Goal: Communication & Community: Answer question/provide support

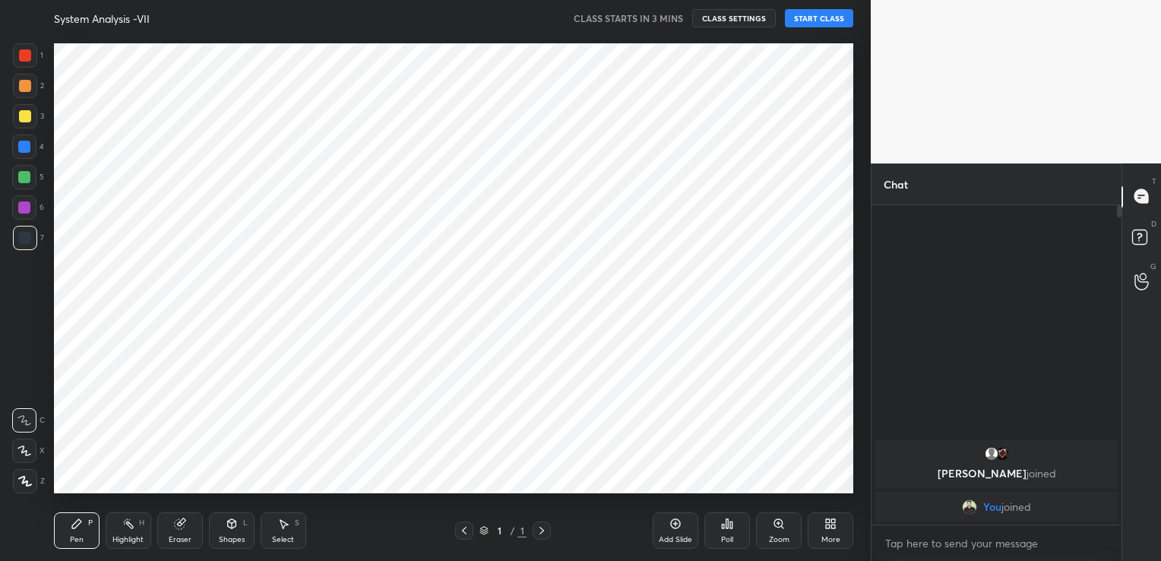
scroll to position [463, 809]
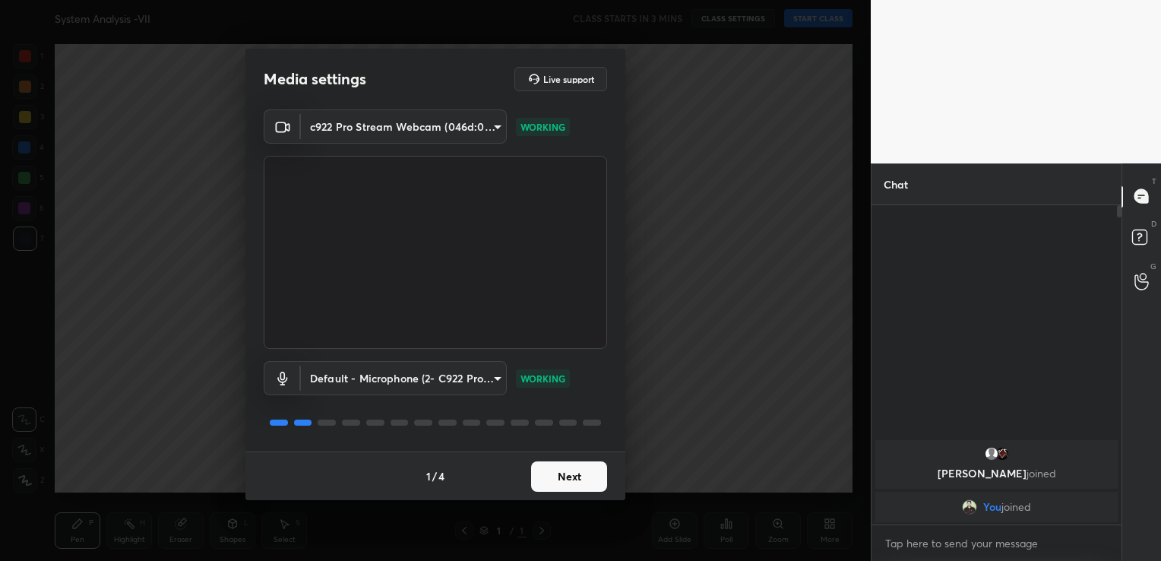
click at [578, 485] on button "Next" at bounding box center [569, 476] width 76 height 30
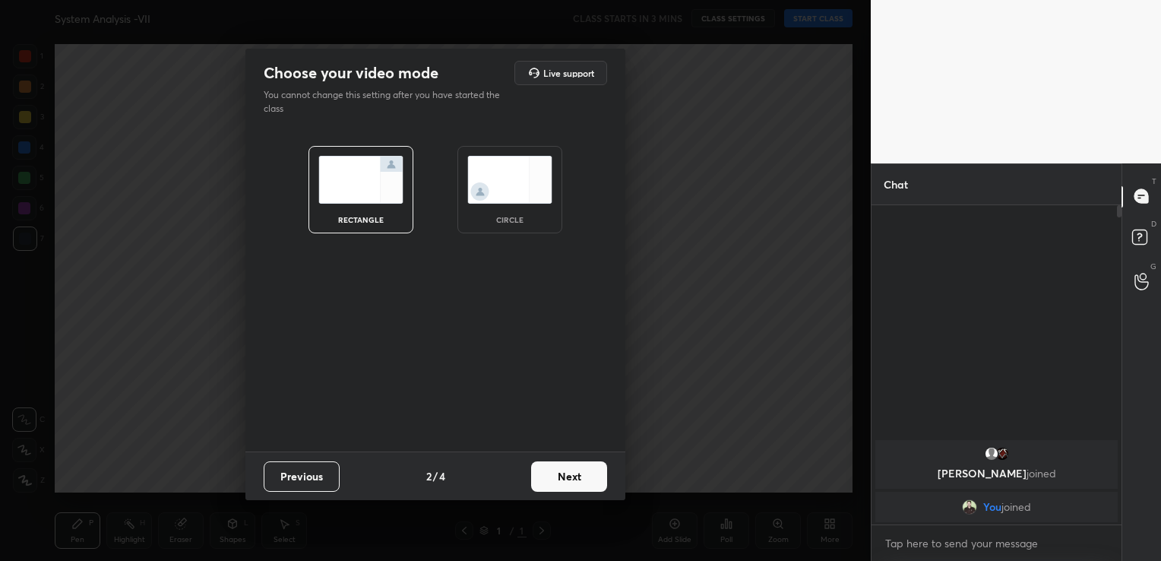
click at [581, 482] on button "Next" at bounding box center [569, 476] width 76 height 30
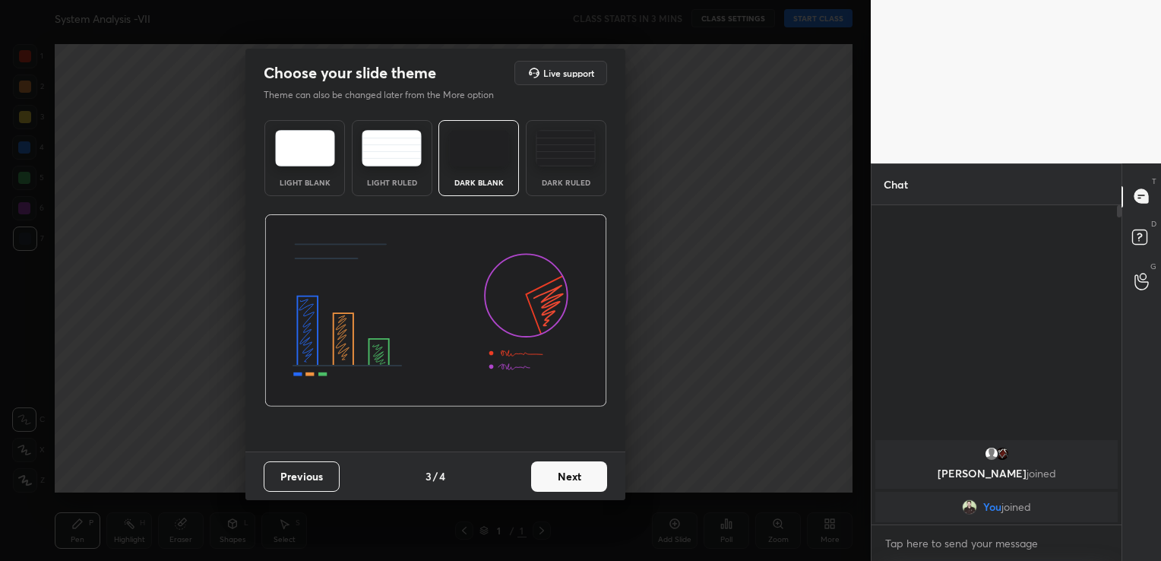
click at [564, 482] on button "Next" at bounding box center [569, 476] width 76 height 30
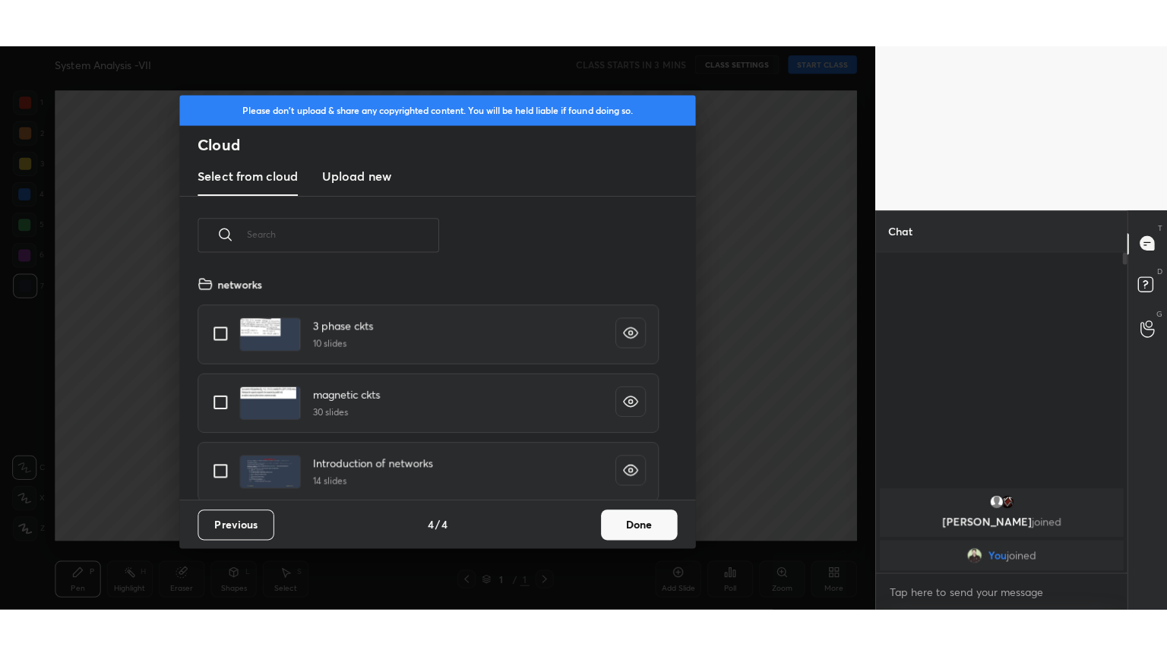
scroll to position [225, 488]
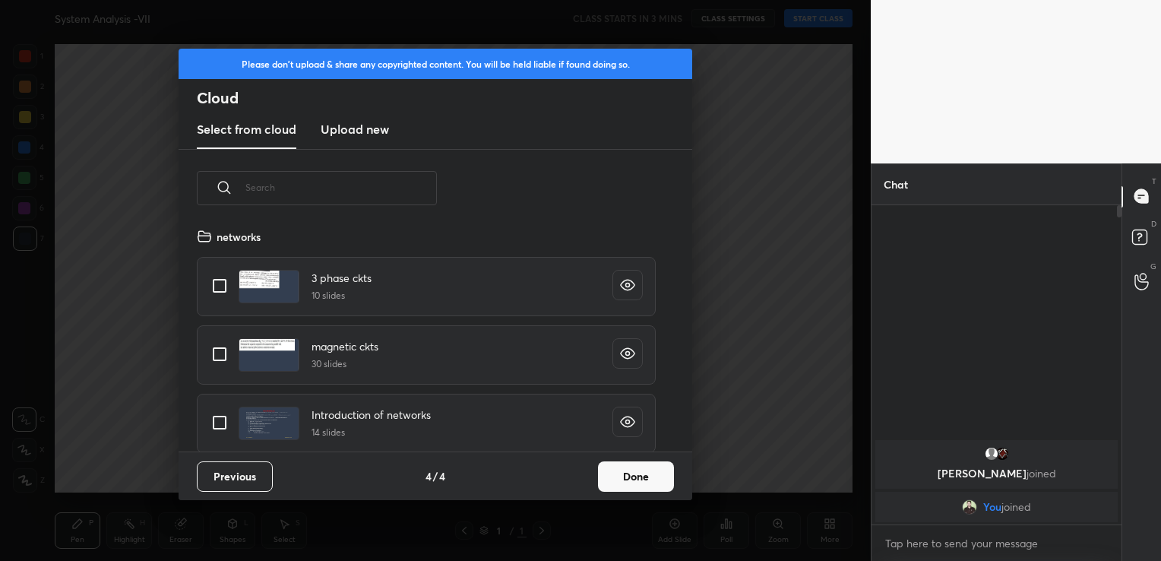
click at [362, 131] on h3 "Upload new" at bounding box center [355, 129] width 68 height 18
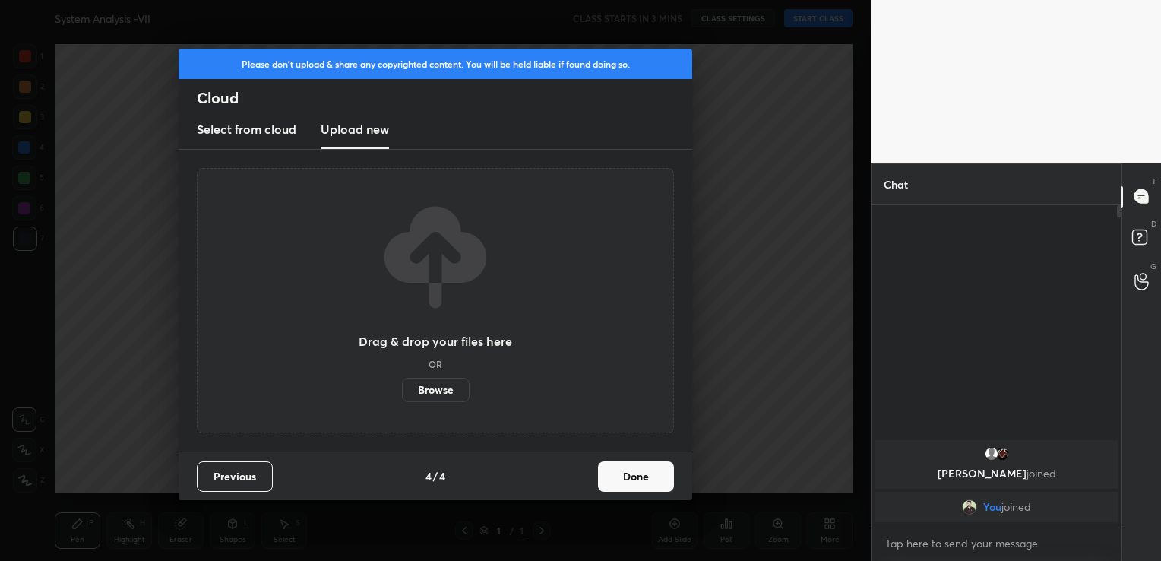
click at [450, 377] on label "Browse" at bounding box center [436, 389] width 68 height 24
click at [402, 377] on input "Browse" at bounding box center [402, 389] width 0 height 24
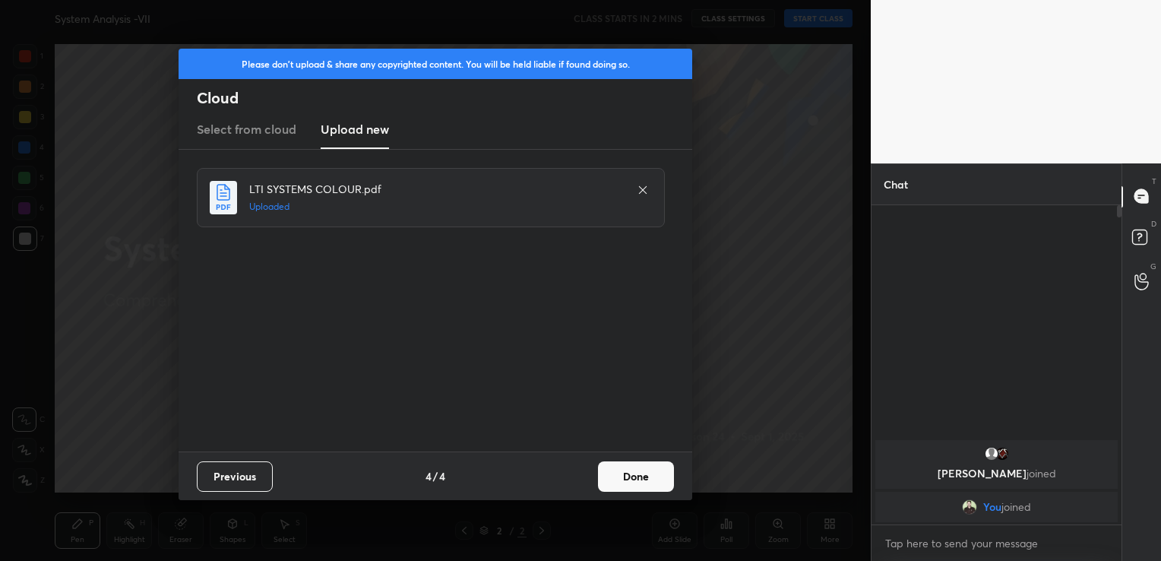
click at [650, 469] on button "Done" at bounding box center [636, 476] width 76 height 30
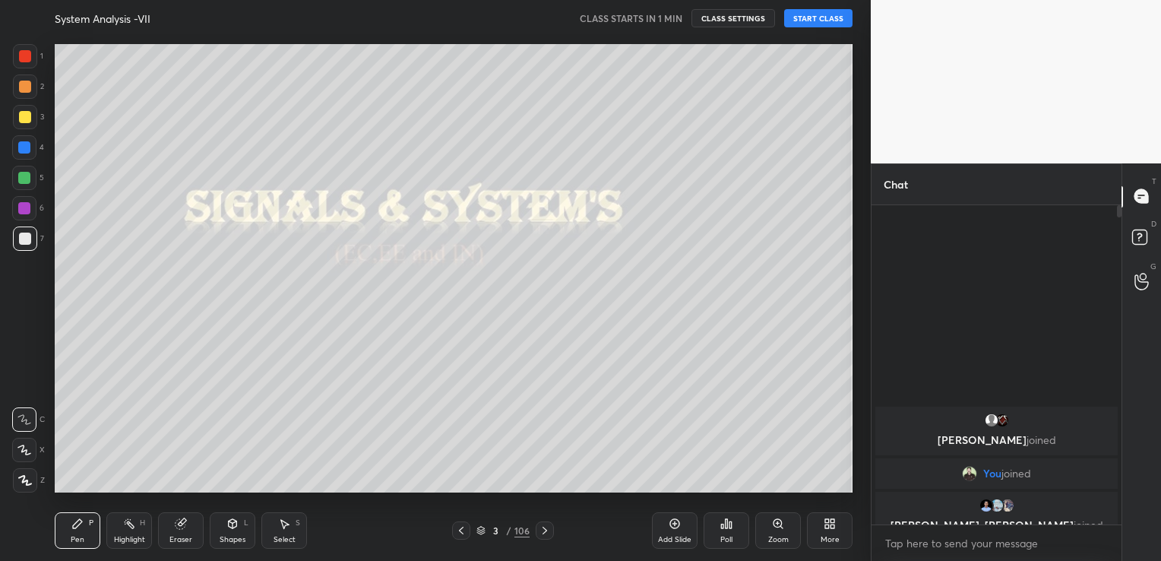
click at [817, 20] on button "START CLASS" at bounding box center [818, 18] width 68 height 18
click at [832, 530] on div "More" at bounding box center [830, 530] width 46 height 36
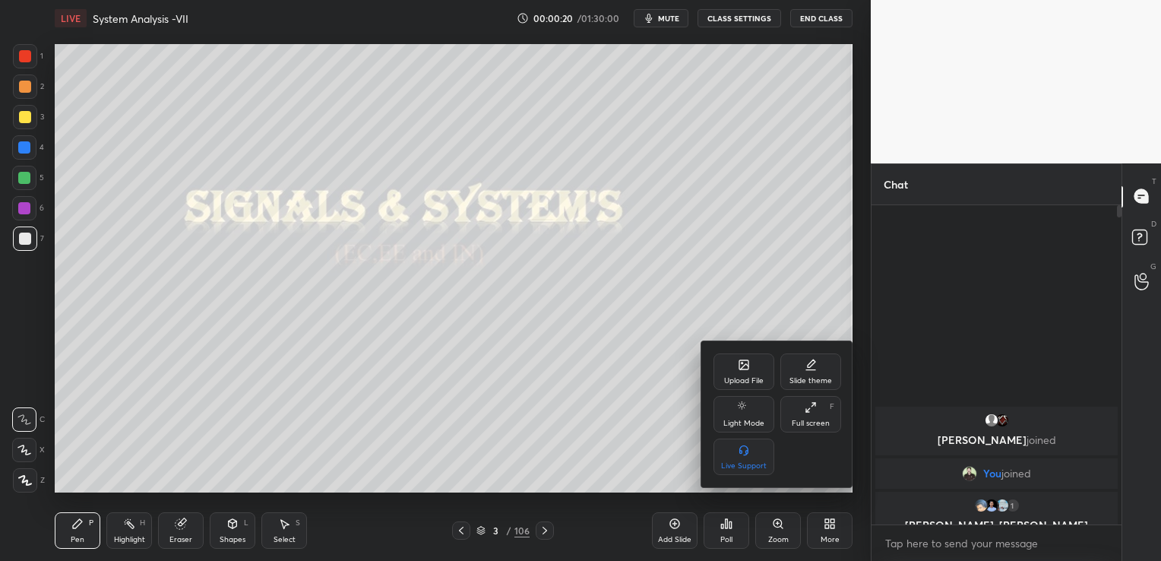
click at [806, 419] on div "Full screen" at bounding box center [810, 423] width 38 height 8
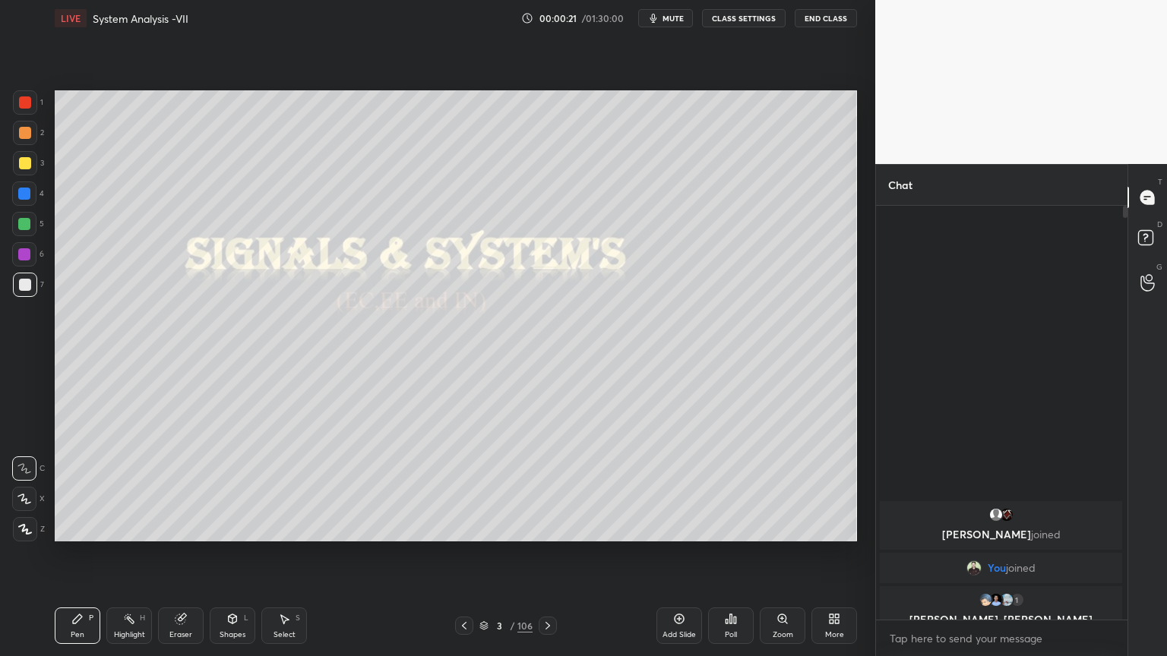
scroll to position [446, 247]
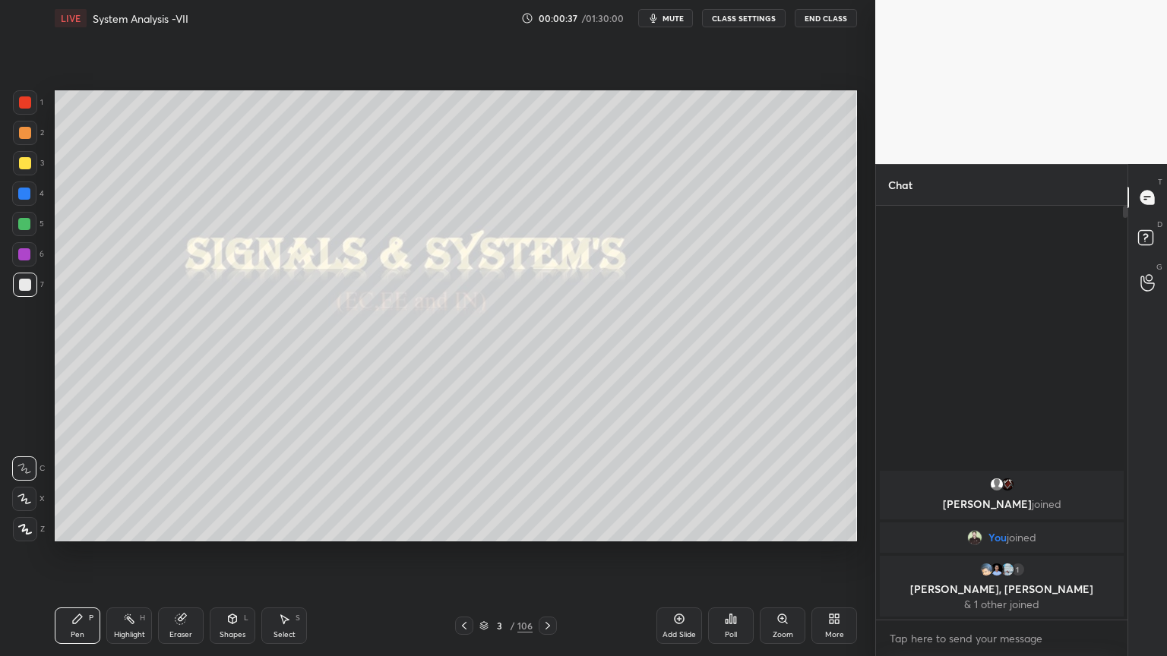
click at [488, 560] on icon at bounding box center [483, 625] width 9 height 9
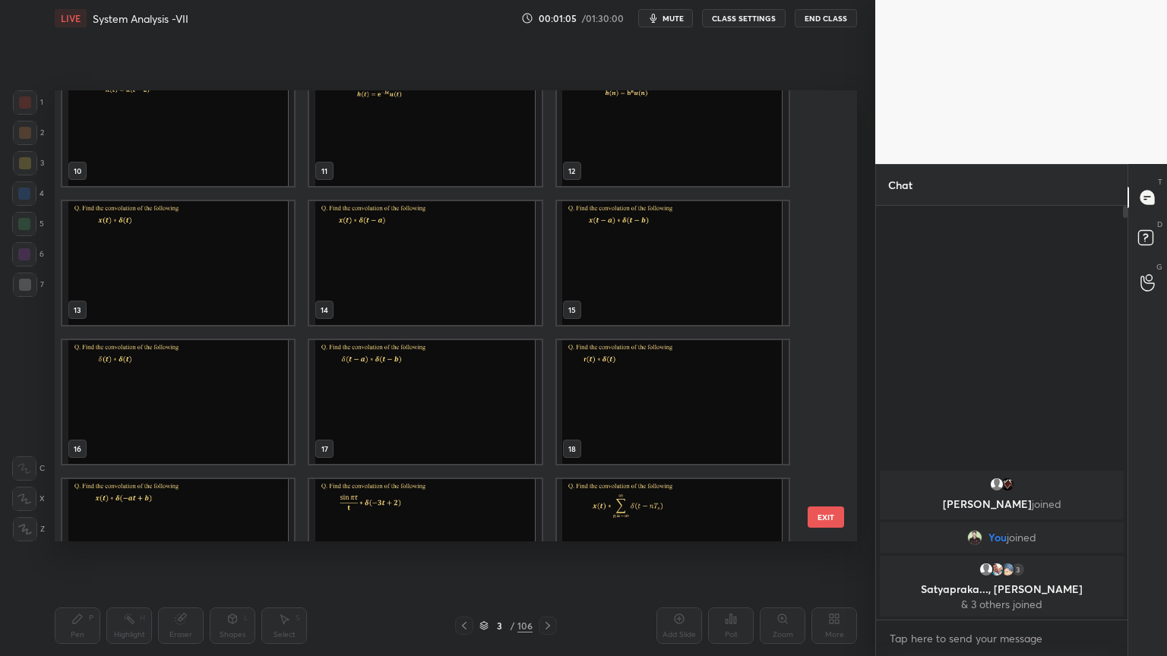
scroll to position [456, 0]
click at [188, 410] on img "grid" at bounding box center [178, 399] width 232 height 124
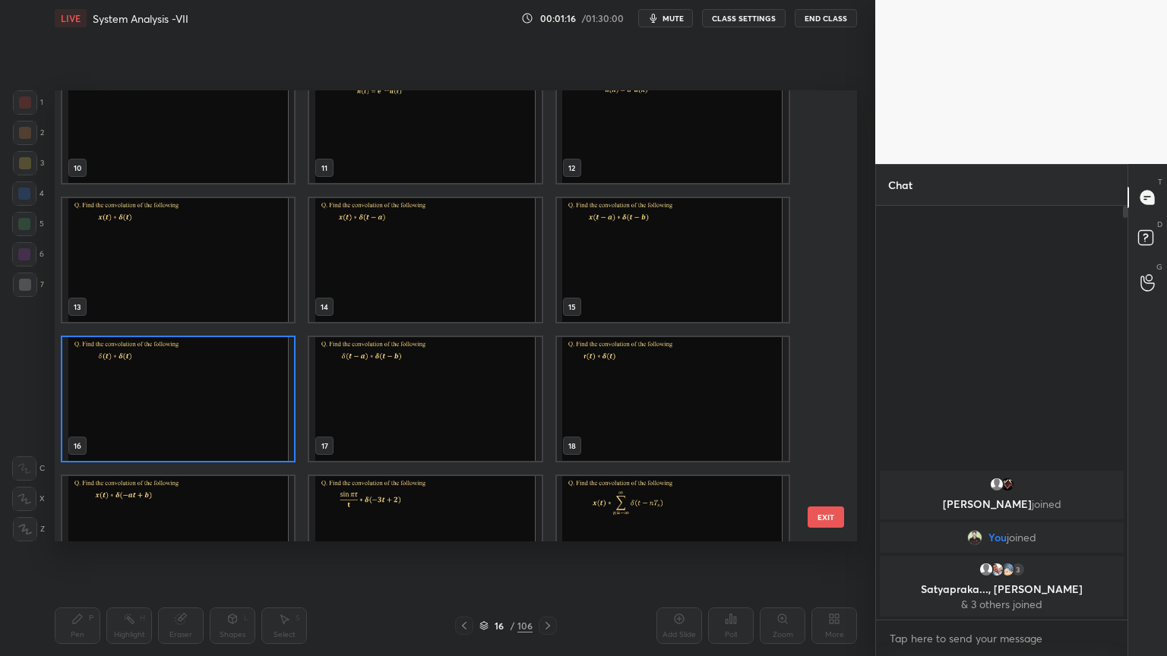
click at [188, 410] on img "grid" at bounding box center [178, 399] width 232 height 124
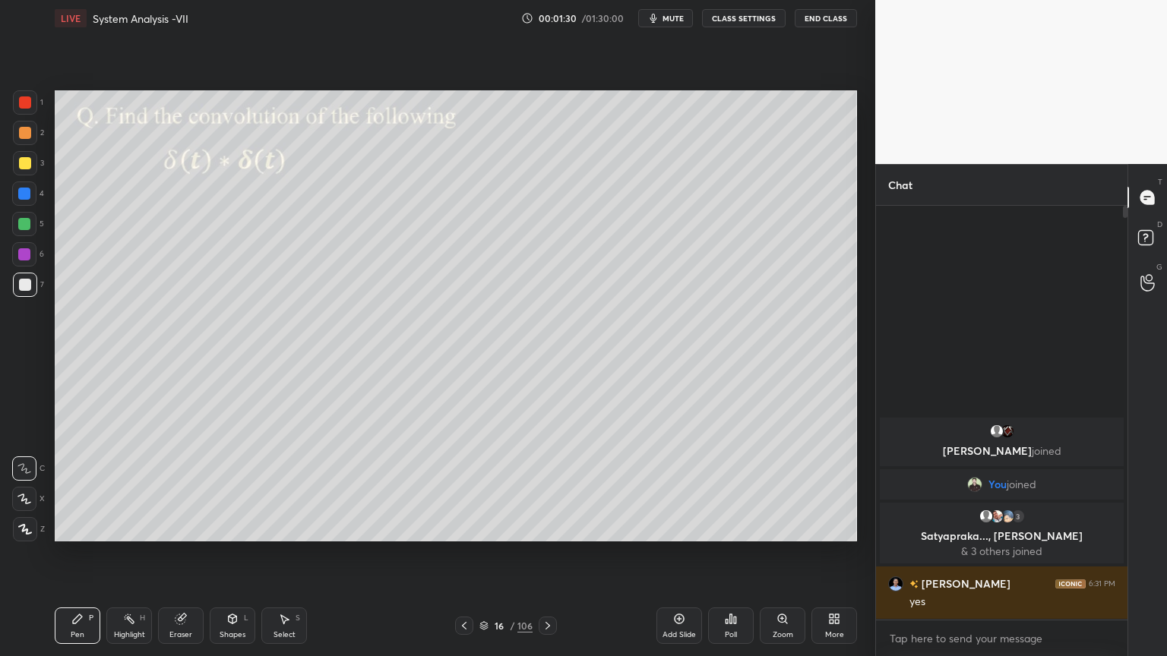
click at [548, 560] on icon at bounding box center [547, 626] width 5 height 8
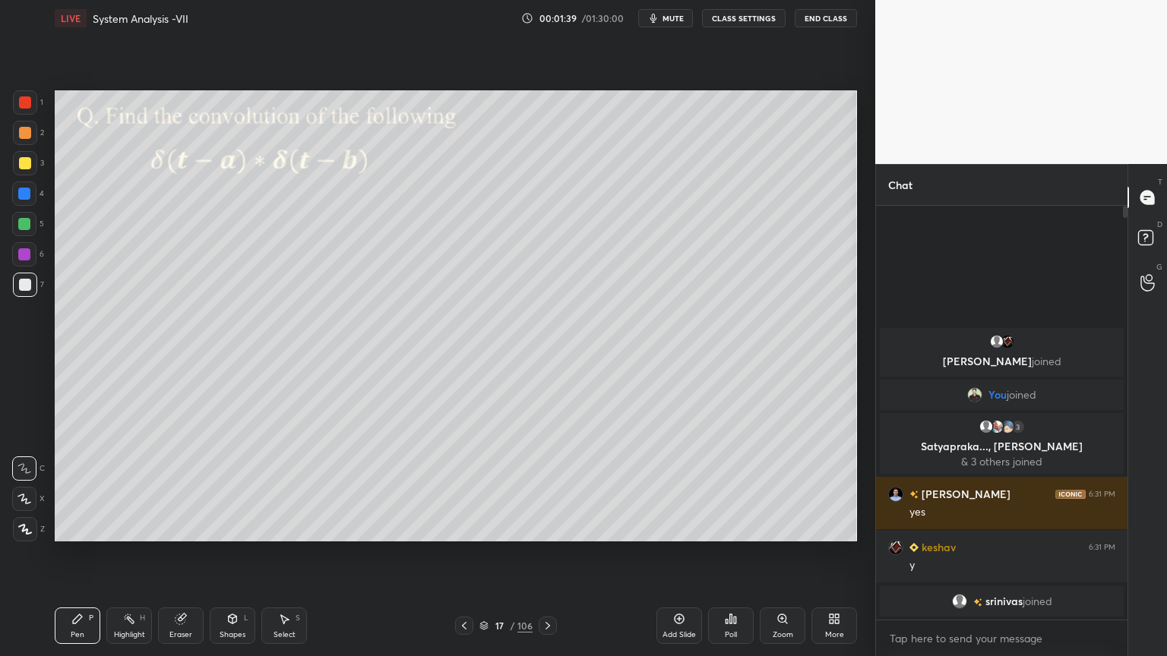
click at [553, 560] on icon at bounding box center [548, 626] width 12 height 12
click at [473, 560] on div at bounding box center [464, 626] width 18 height 18
click at [484, 560] on icon at bounding box center [483, 625] width 9 height 9
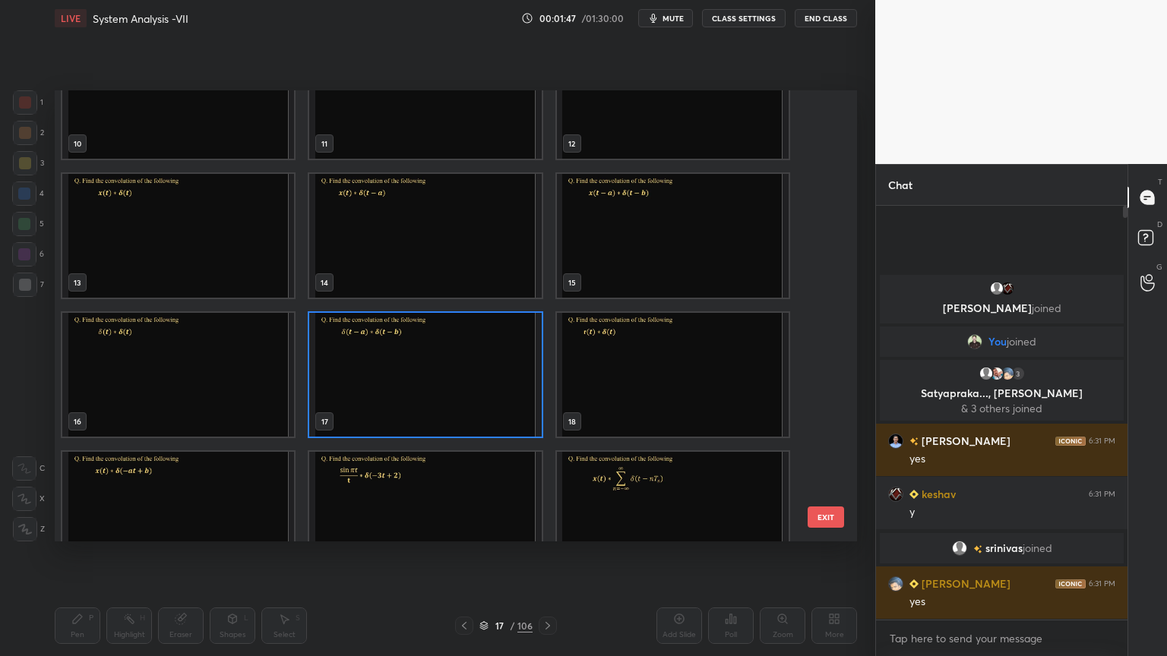
scroll to position [479, 0]
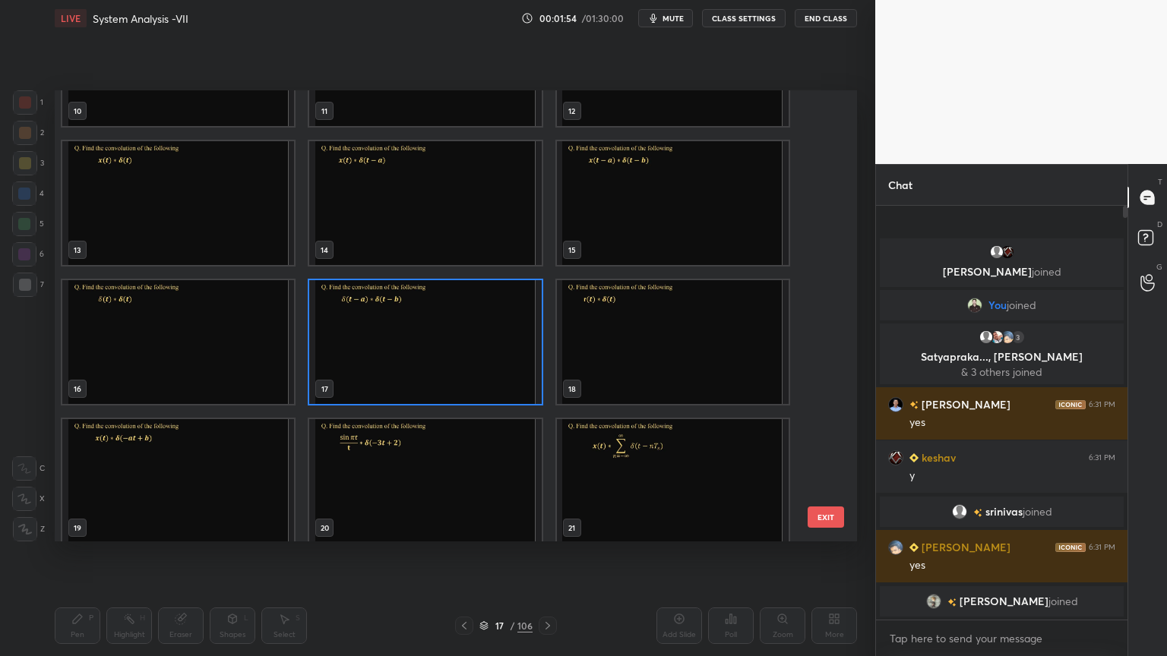
click at [231, 470] on img "grid" at bounding box center [178, 481] width 232 height 124
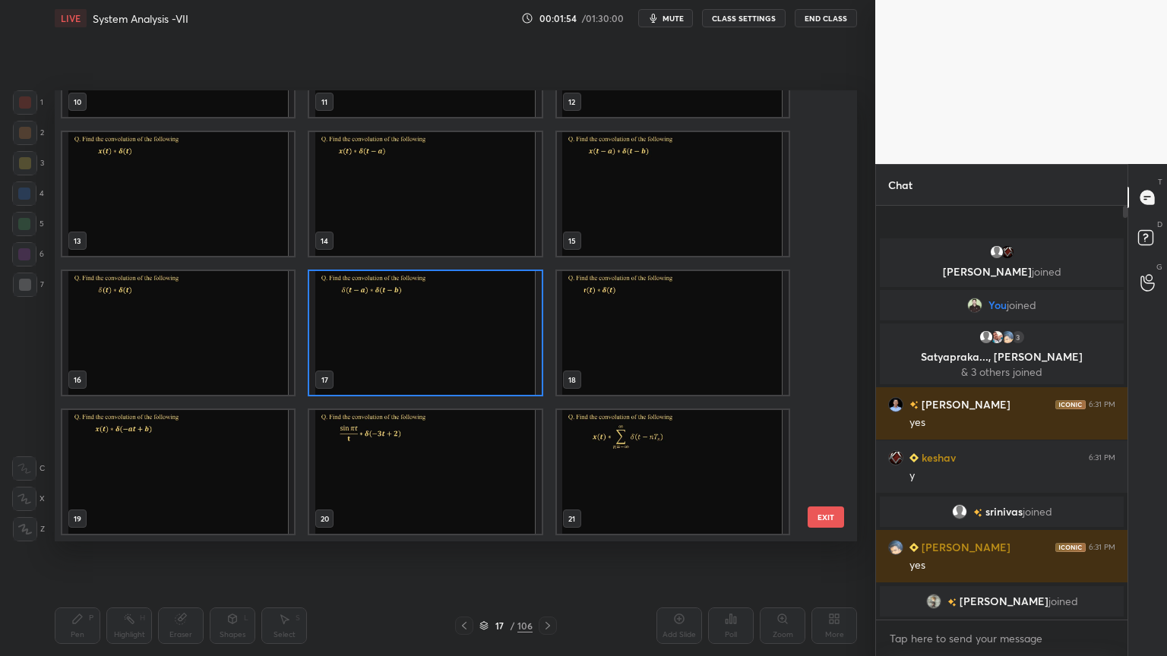
click at [232, 469] on img "grid" at bounding box center [178, 472] width 232 height 124
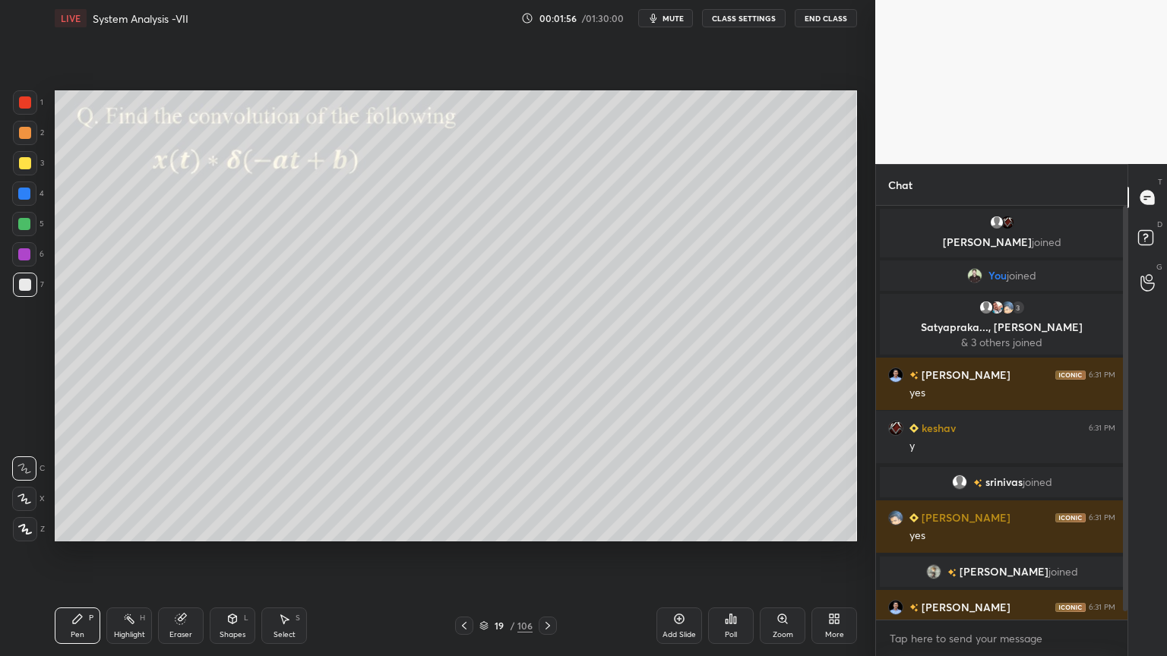
scroll to position [24, 0]
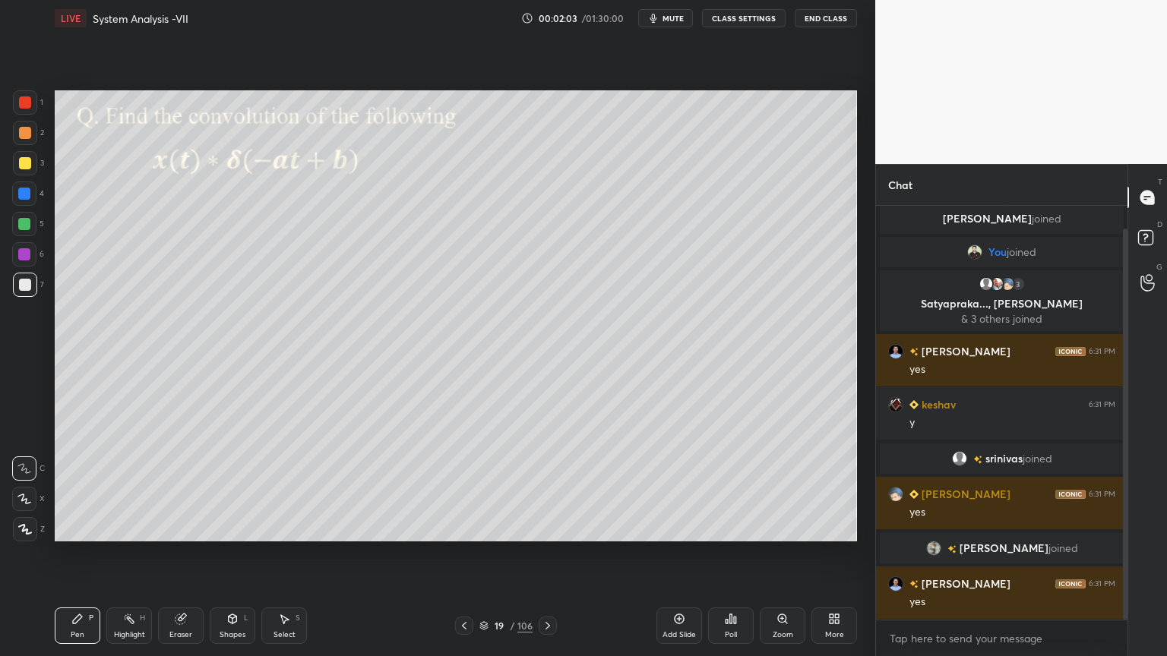
click at [27, 508] on div at bounding box center [24, 499] width 24 height 24
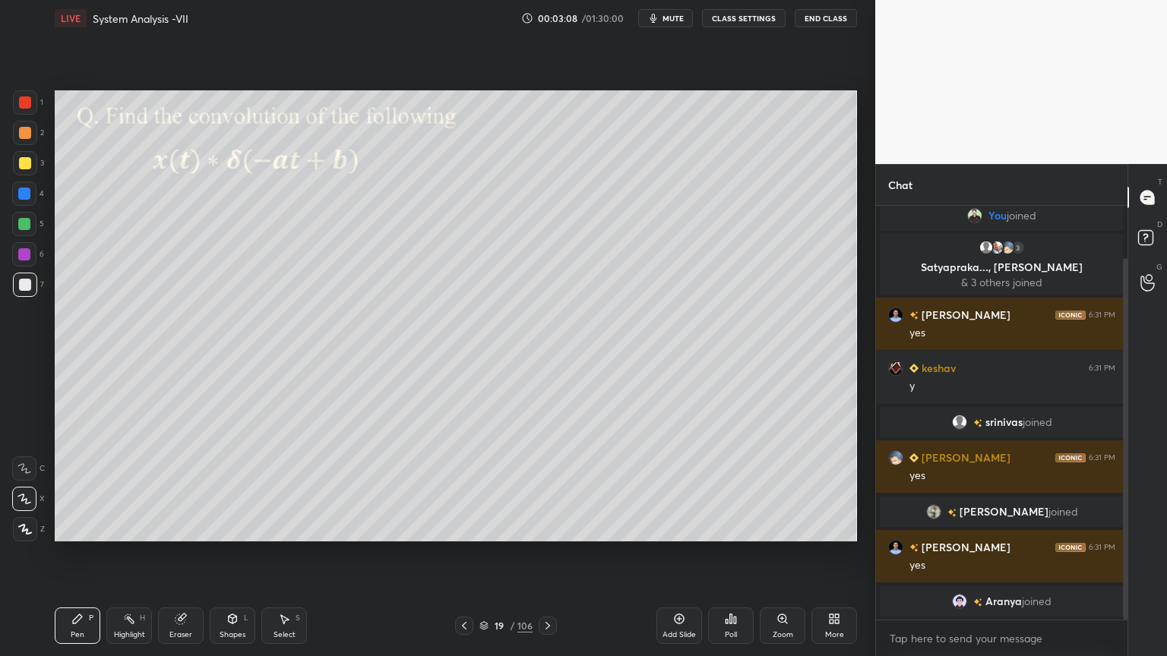
click at [25, 289] on div at bounding box center [25, 285] width 12 height 12
click at [20, 526] on icon at bounding box center [25, 529] width 12 height 9
click at [128, 560] on div "Highlight H" at bounding box center [129, 626] width 46 height 36
click at [551, 560] on icon at bounding box center [548, 626] width 12 height 12
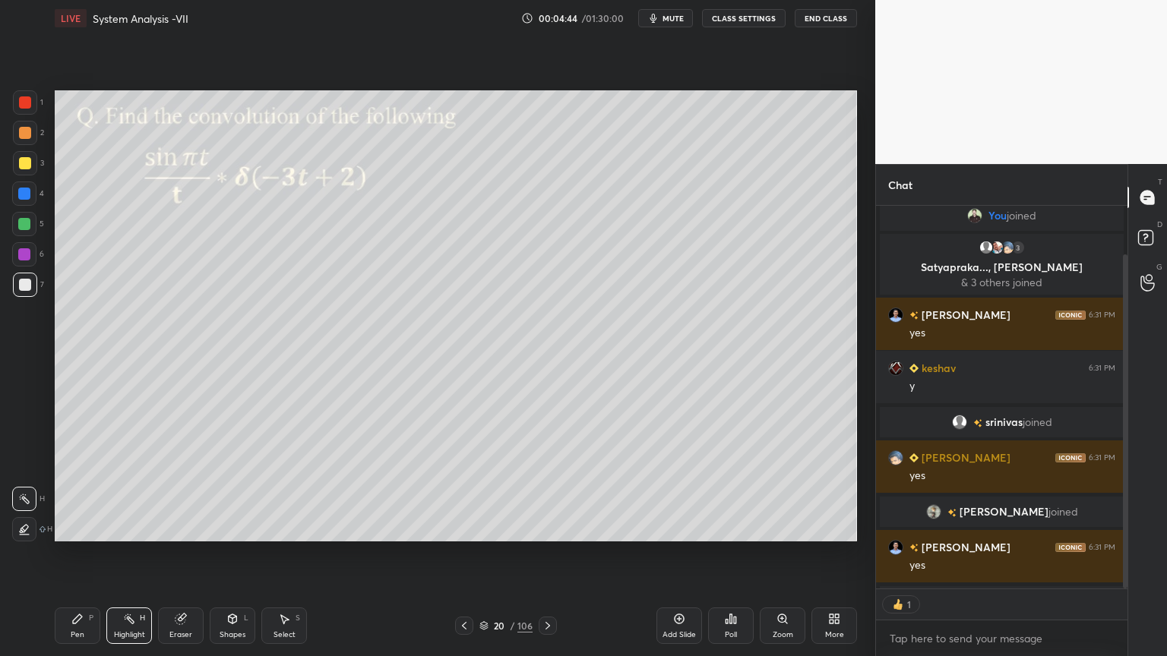
click at [26, 141] on div at bounding box center [25, 133] width 24 height 24
click at [83, 560] on div "Pen P" at bounding box center [78, 626] width 46 height 36
click at [21, 164] on div at bounding box center [25, 163] width 12 height 12
click at [24, 282] on div at bounding box center [25, 285] width 12 height 12
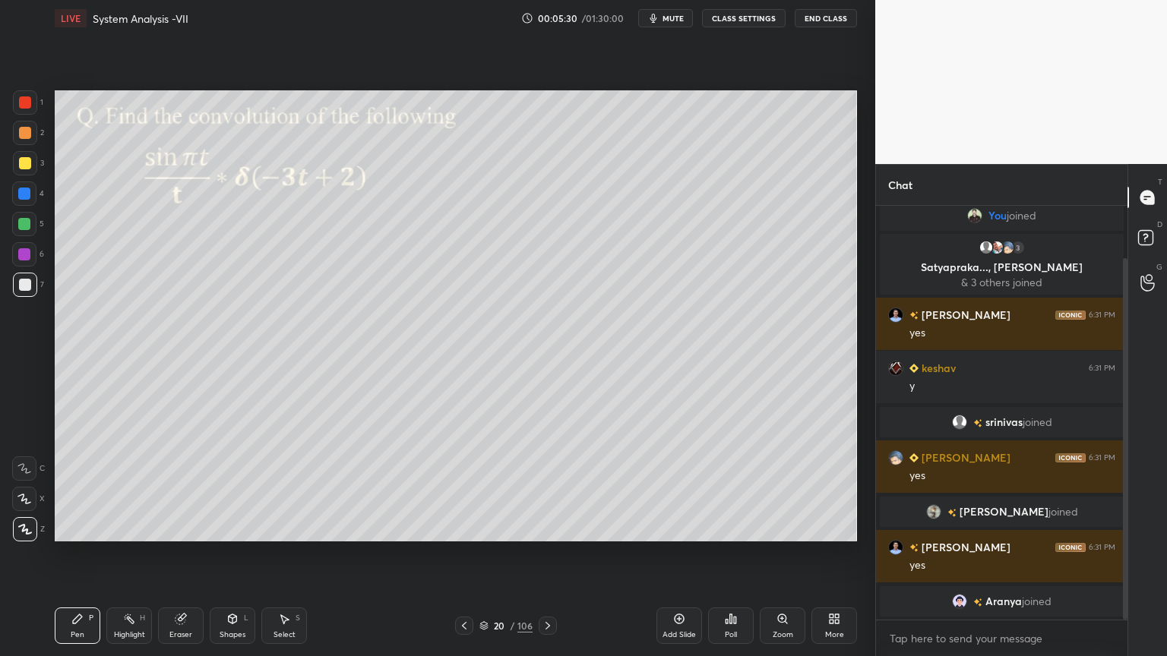
click at [24, 501] on icon at bounding box center [24, 499] width 14 height 11
click at [18, 170] on div at bounding box center [25, 163] width 24 height 24
click at [21, 532] on icon at bounding box center [25, 529] width 14 height 11
click at [26, 289] on div at bounding box center [25, 285] width 12 height 12
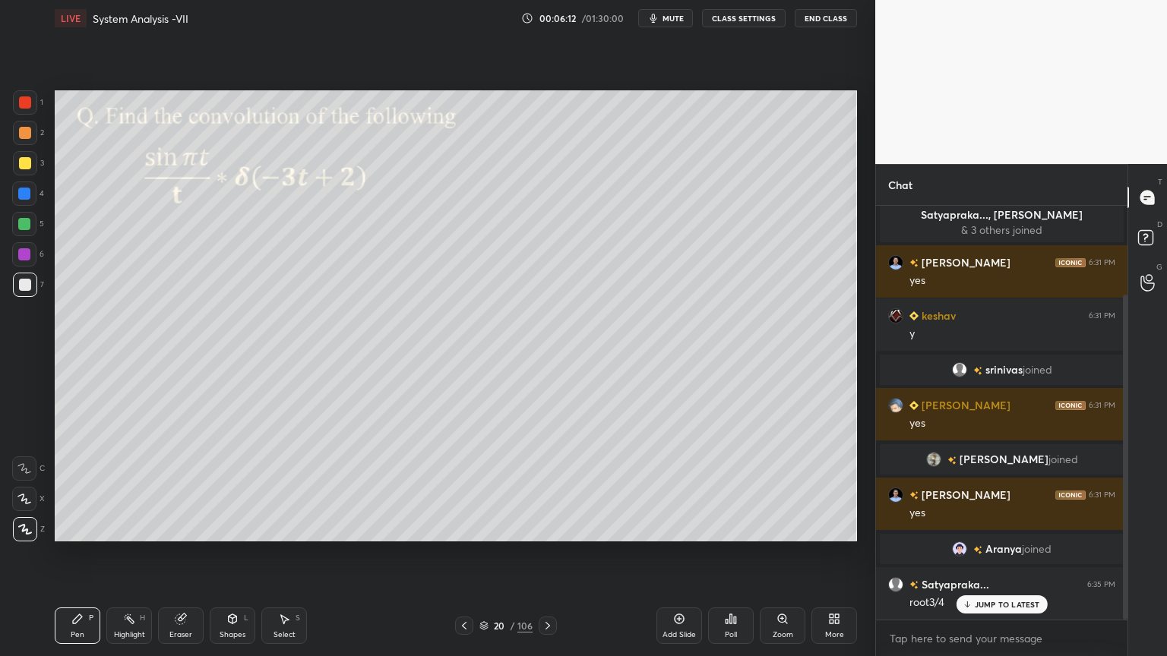
click at [128, 560] on icon at bounding box center [129, 619] width 12 height 12
click at [67, 560] on div "Pen P" at bounding box center [78, 626] width 46 height 36
click at [182, 560] on icon at bounding box center [180, 619] width 10 height 10
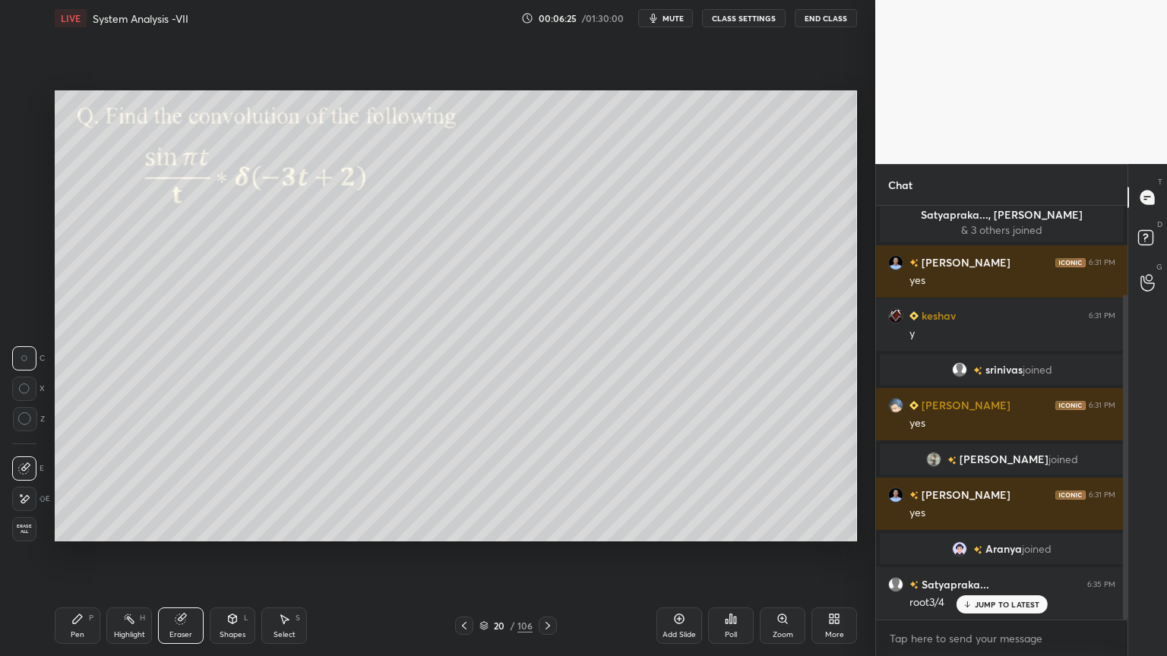
click at [27, 493] on icon at bounding box center [24, 499] width 12 height 13
click at [79, 560] on div "Pen P" at bounding box center [78, 626] width 46 height 36
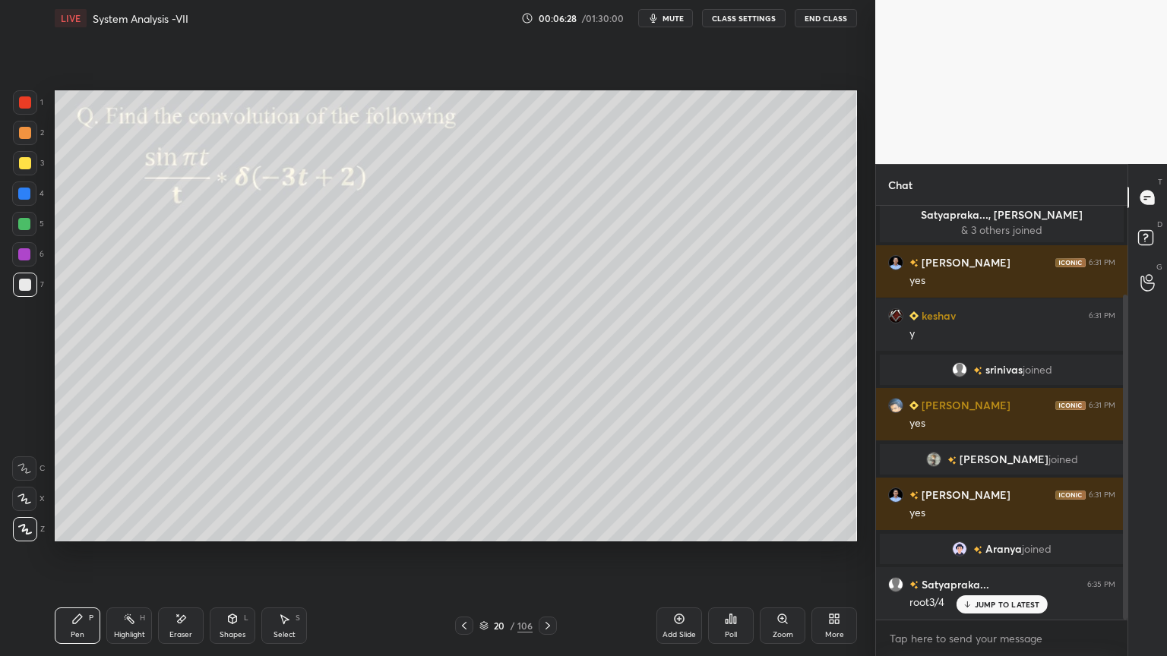
click at [24, 169] on div at bounding box center [25, 163] width 24 height 24
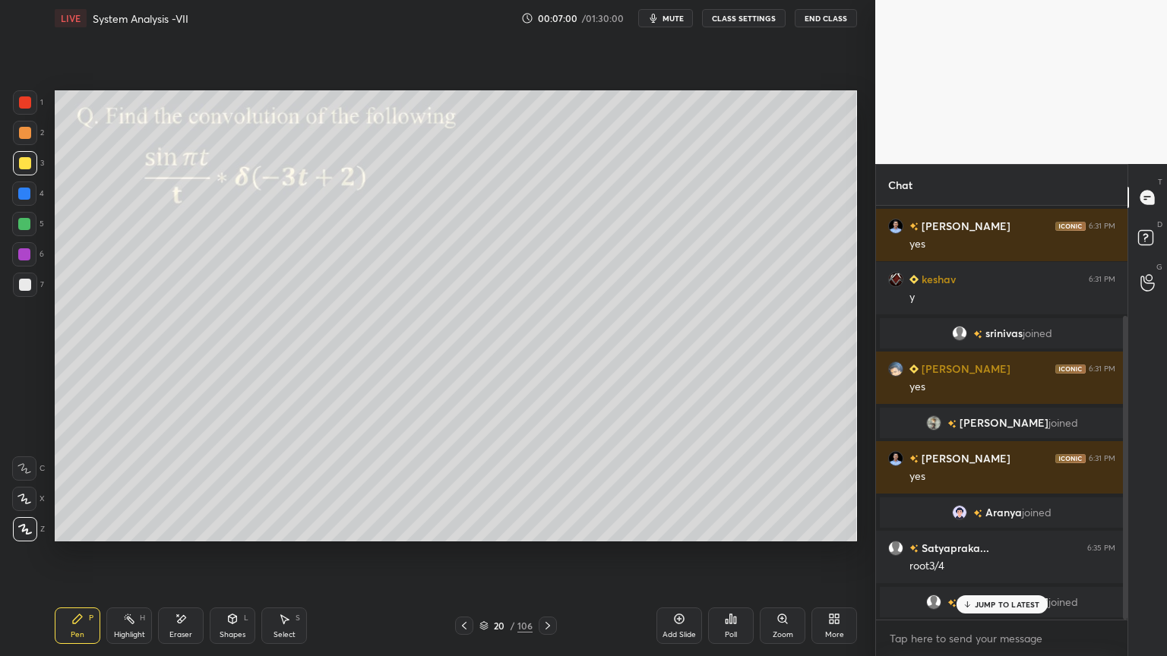
scroll to position [203, 0]
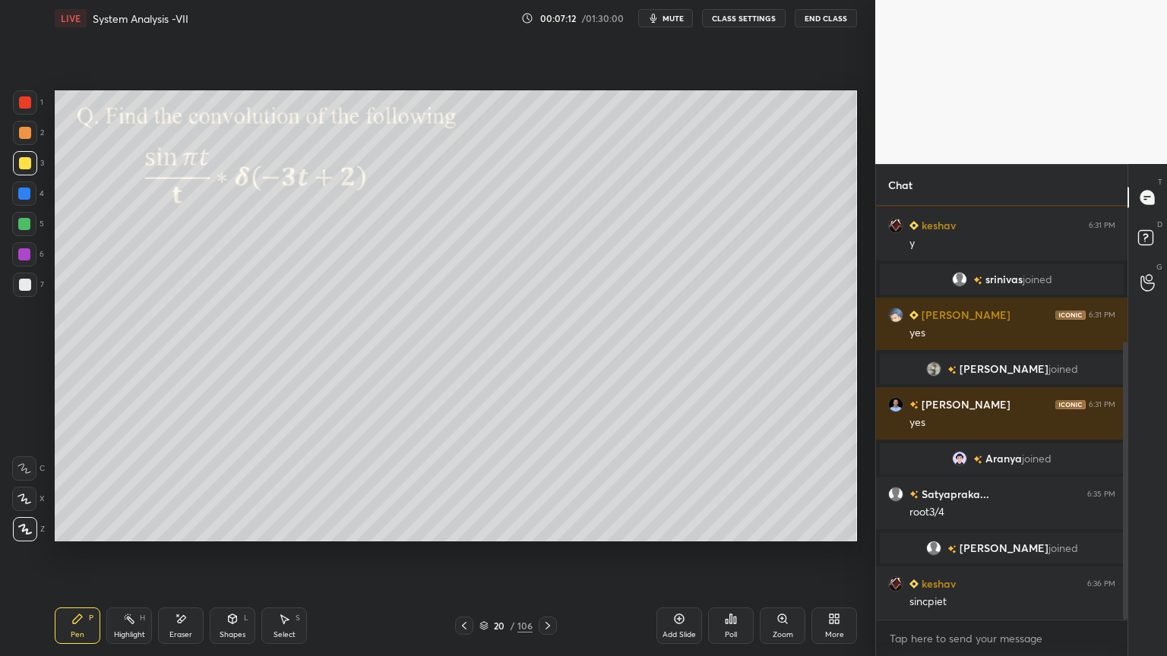
click at [24, 287] on div at bounding box center [25, 285] width 12 height 12
click at [283, 560] on div "Select" at bounding box center [284, 635] width 22 height 8
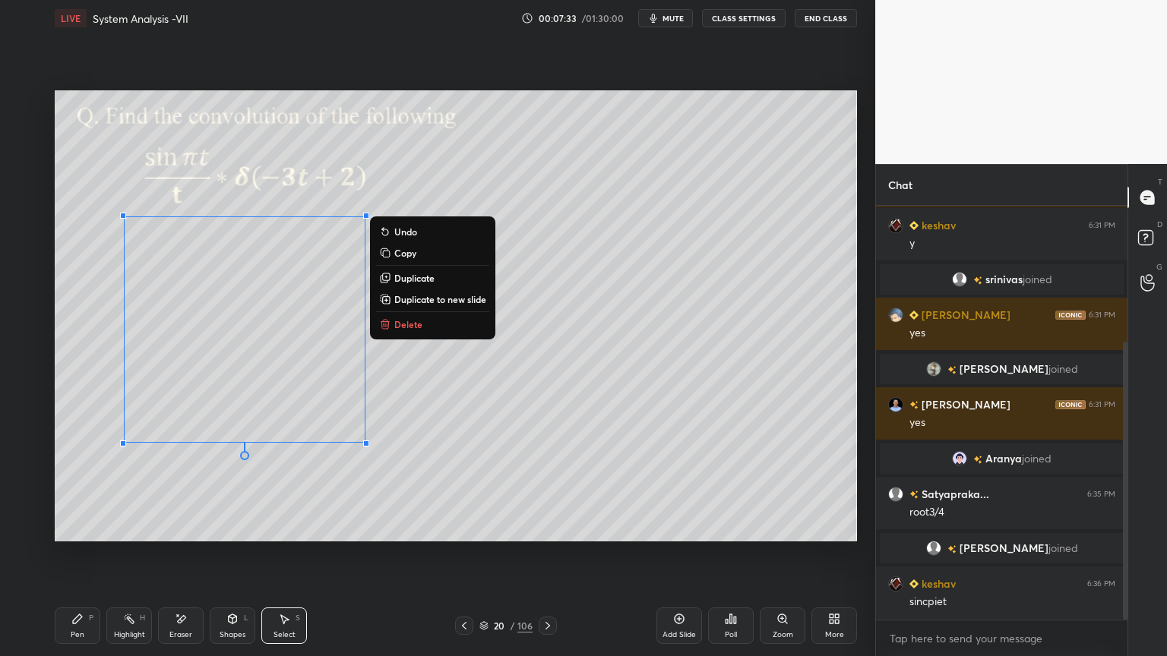
click at [240, 488] on div "0 ° Undo Copy Duplicate Duplicate to new slide Delete" at bounding box center [456, 315] width 802 height 451
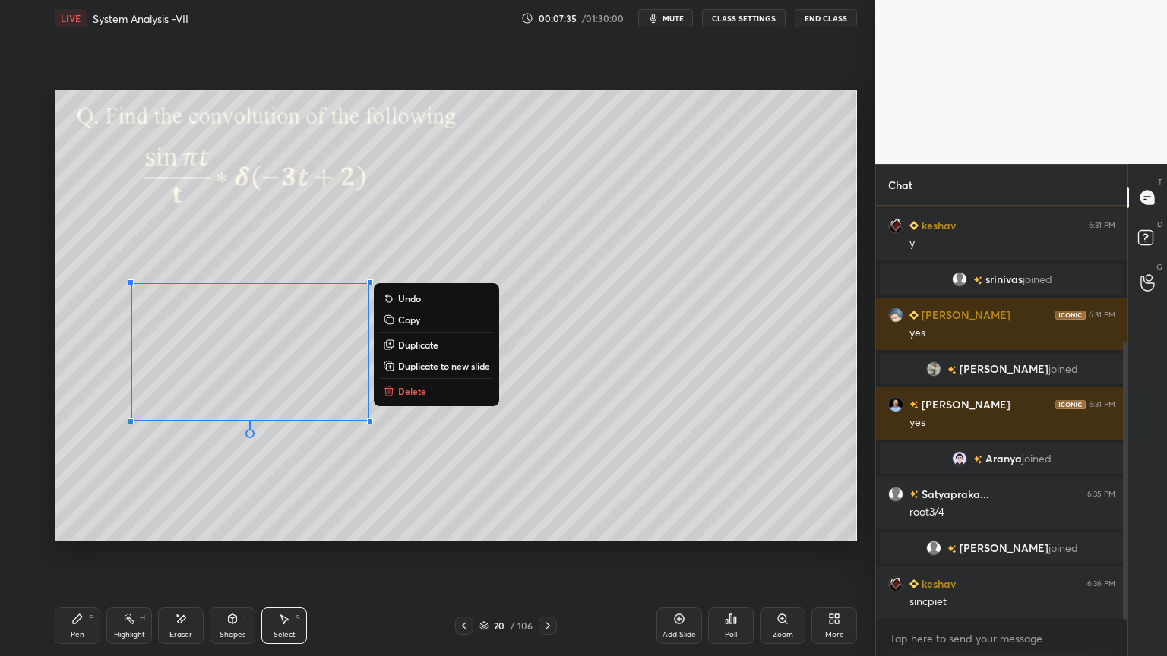
click at [254, 463] on div "0 ° Undo Copy Duplicate Duplicate to new slide Delete" at bounding box center [456, 315] width 802 height 451
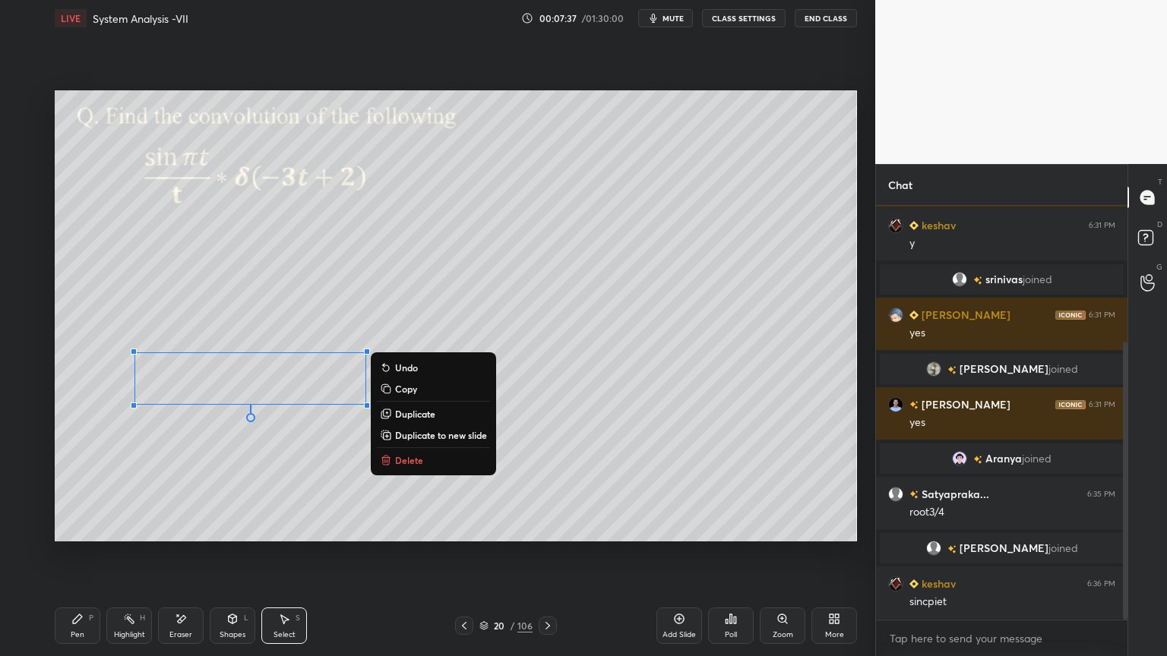
click at [260, 468] on div "0 ° Undo Copy Duplicate Duplicate to new slide Delete" at bounding box center [456, 315] width 802 height 451
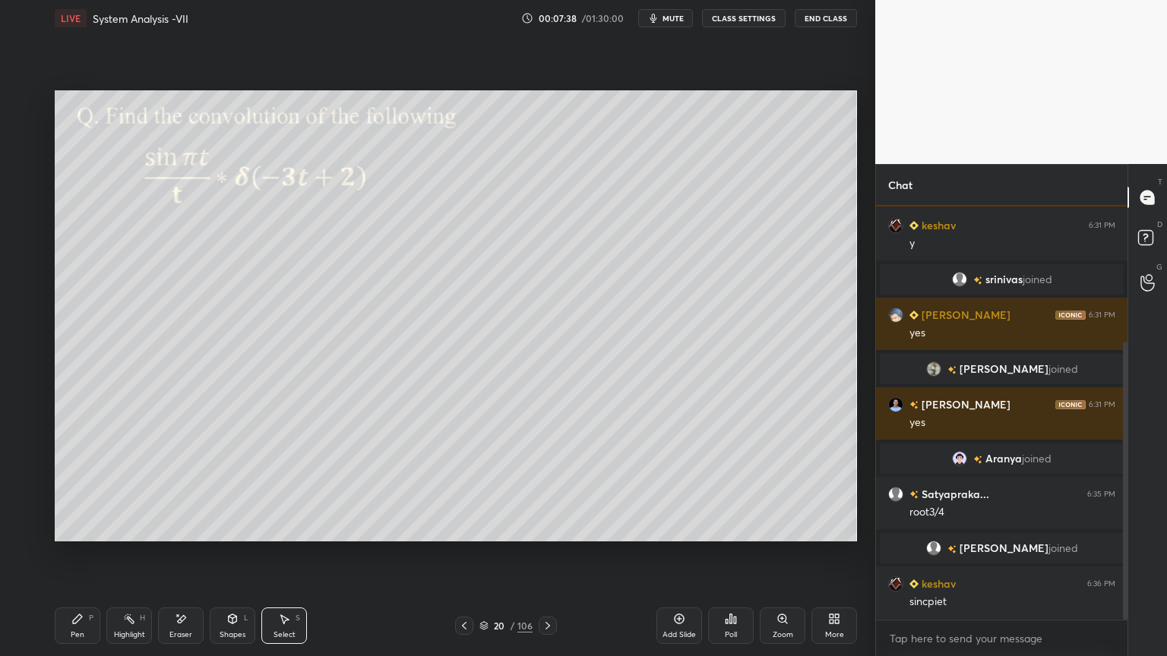
click at [81, 560] on div "Pen P" at bounding box center [78, 626] width 46 height 36
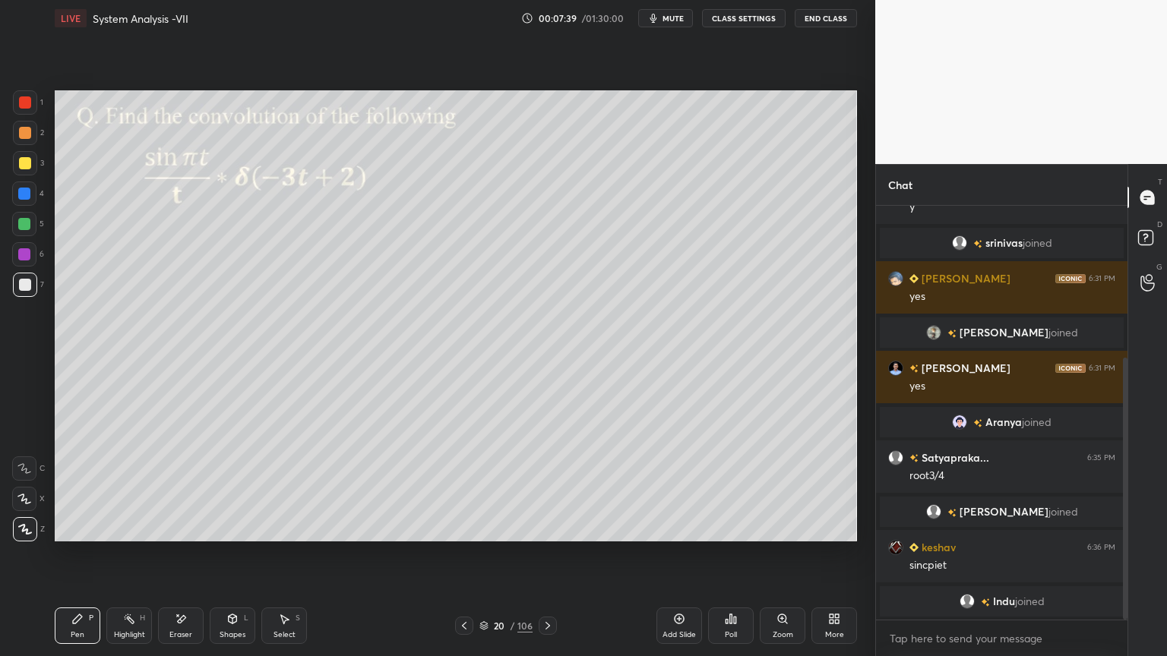
click at [23, 222] on div at bounding box center [24, 224] width 12 height 12
click at [285, 560] on icon at bounding box center [284, 619] width 12 height 12
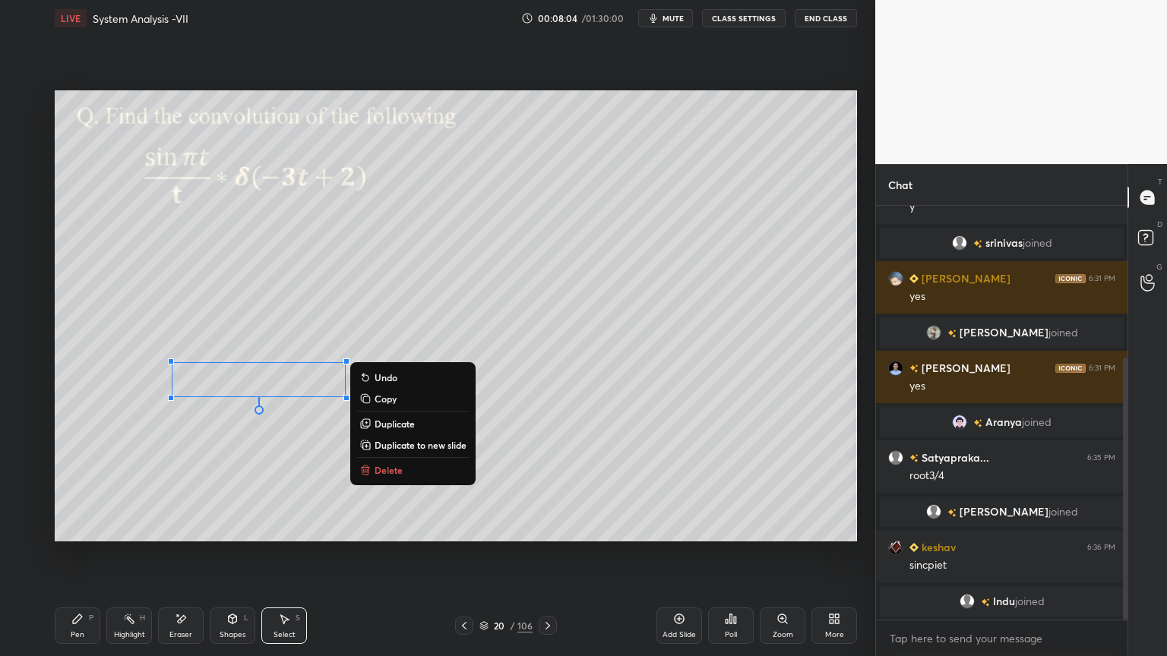
click at [232, 508] on div "0 ° Undo Copy Duplicate Duplicate to new slide Delete" at bounding box center [456, 315] width 802 height 451
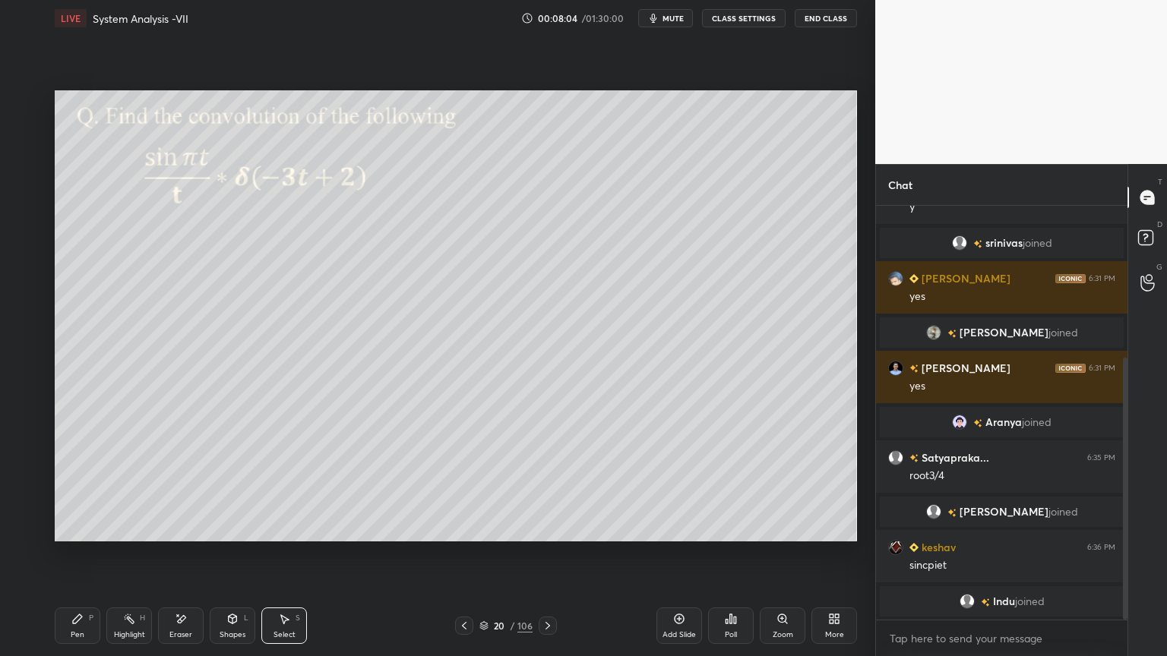
click at [67, 560] on div "Pen P" at bounding box center [78, 626] width 46 height 36
click at [21, 169] on div at bounding box center [25, 163] width 24 height 24
click at [22, 134] on div at bounding box center [25, 133] width 12 height 12
click at [128, 560] on icon at bounding box center [129, 619] width 12 height 12
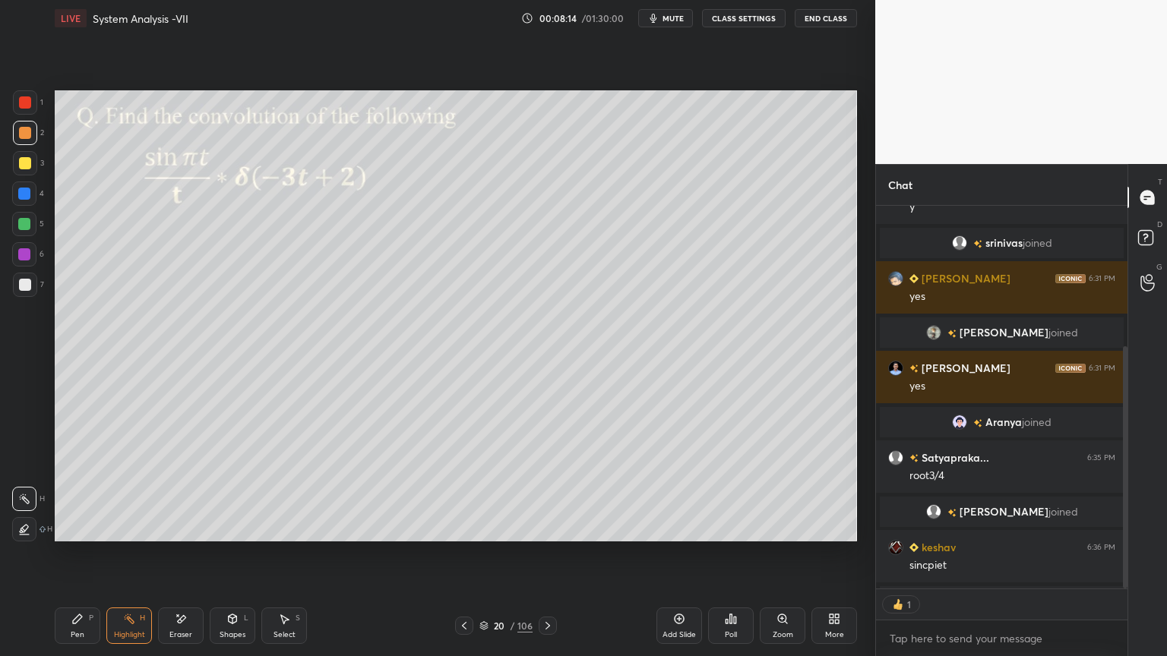
scroll to position [5, 5]
click at [81, 560] on div "Pen P" at bounding box center [78, 626] width 46 height 36
click at [548, 560] on icon at bounding box center [547, 626] width 5 height 8
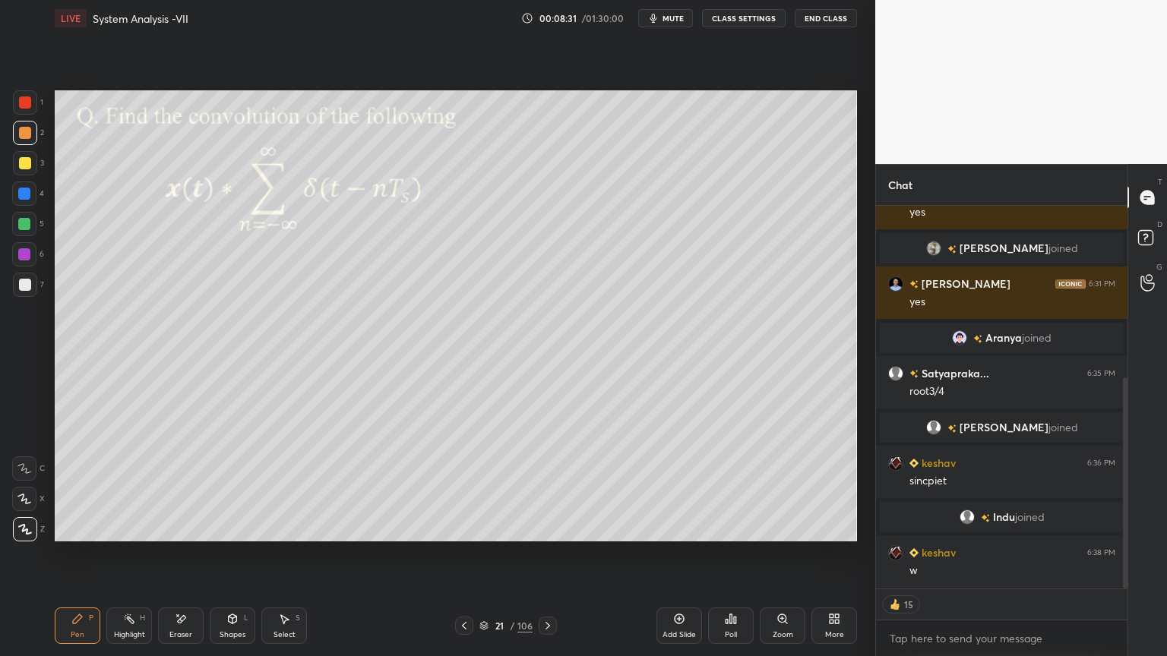
scroll to position [292, 0]
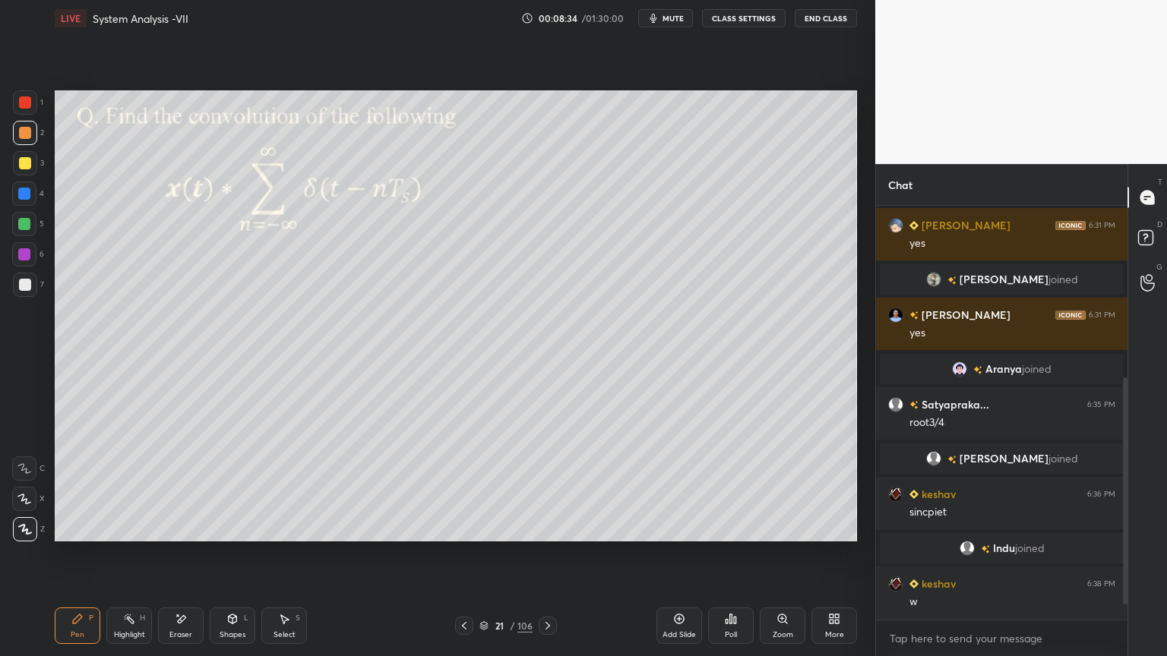
click at [463, 560] on icon at bounding box center [464, 626] width 12 height 12
click at [22, 289] on div at bounding box center [25, 285] width 12 height 12
click at [238, 560] on icon at bounding box center [232, 619] width 12 height 12
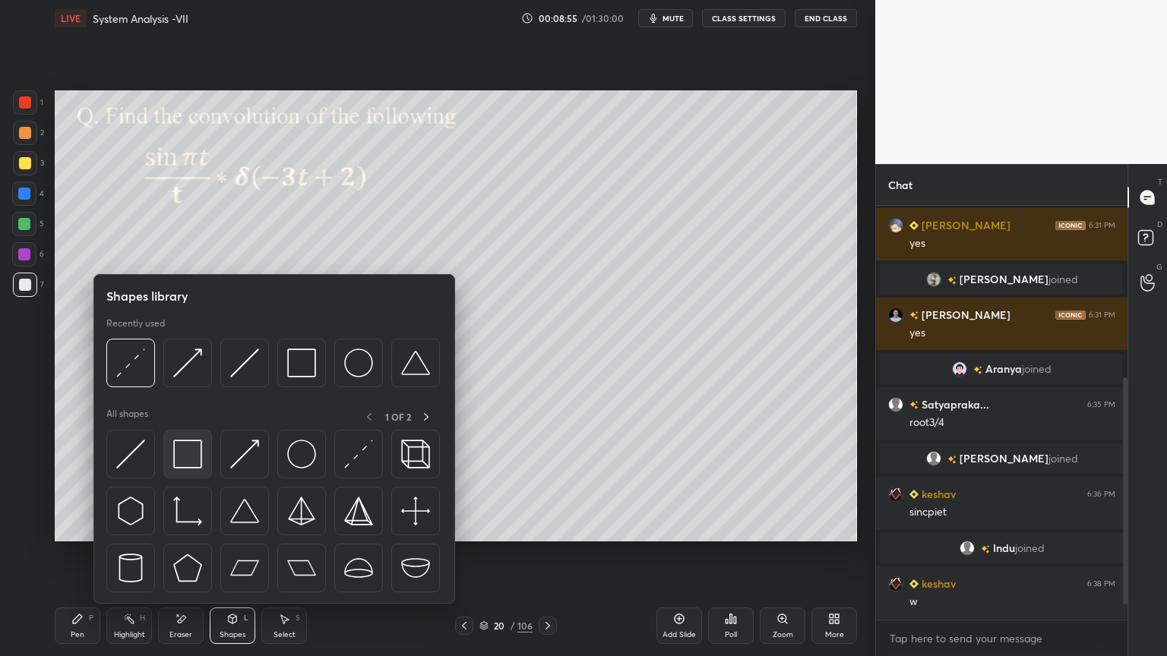
click at [180, 457] on img at bounding box center [187, 454] width 29 height 29
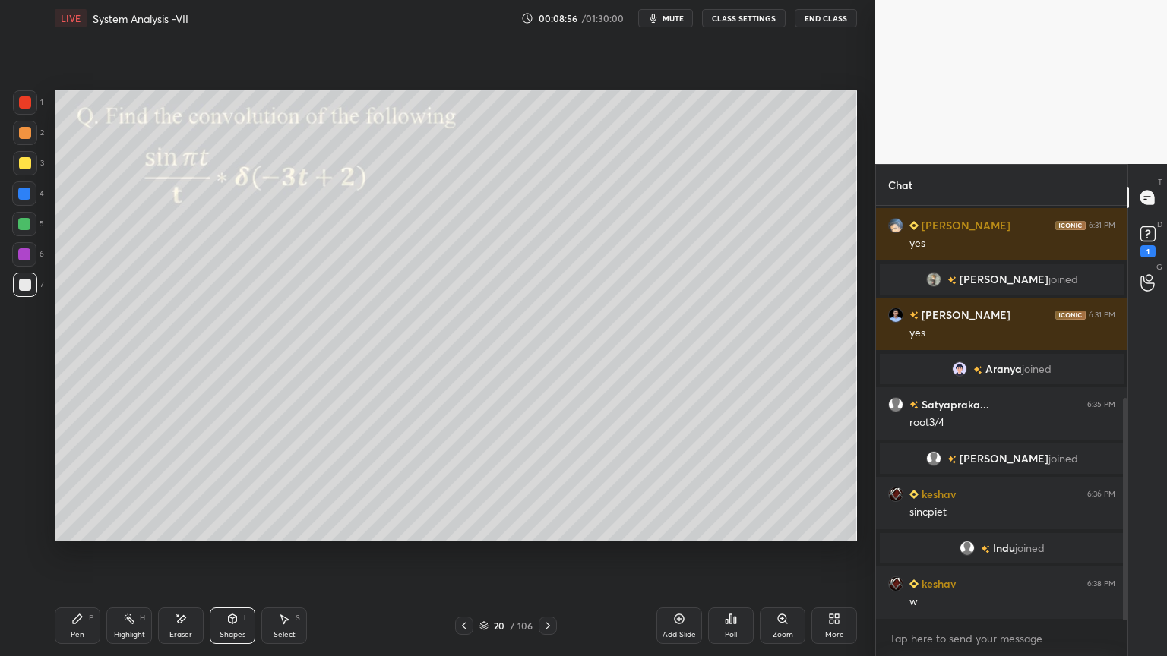
scroll to position [358, 0]
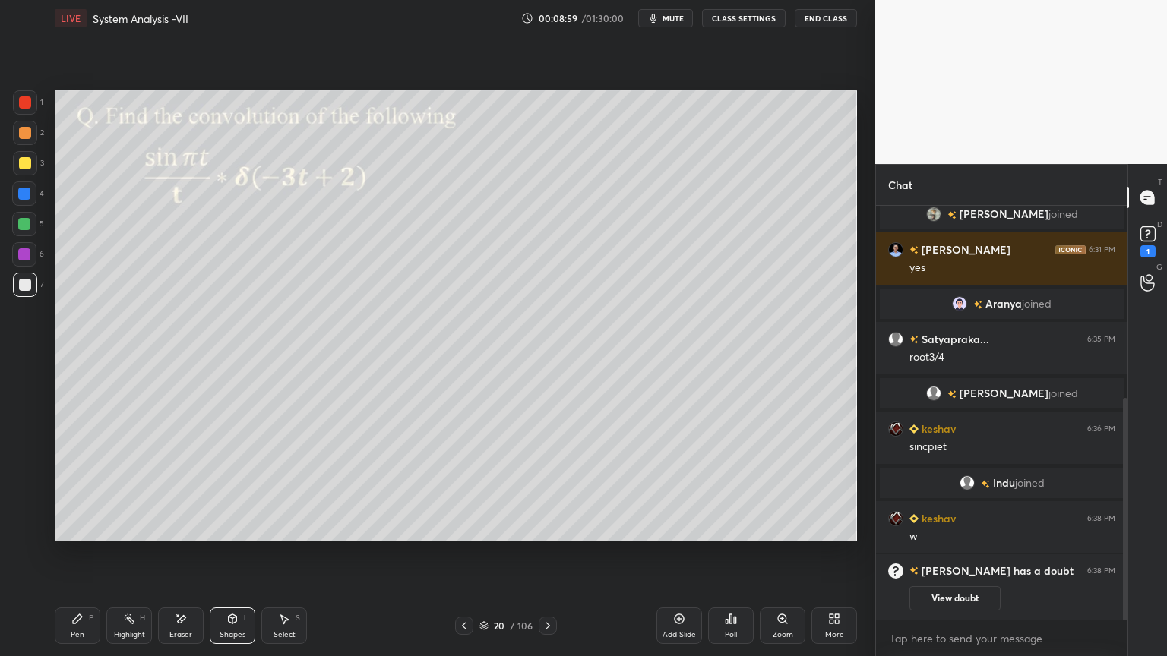
click at [29, 228] on div at bounding box center [24, 224] width 12 height 12
click at [78, 560] on div "Pen" at bounding box center [78, 635] width 14 height 8
click at [1145, 249] on div "1" at bounding box center [1147, 251] width 15 height 12
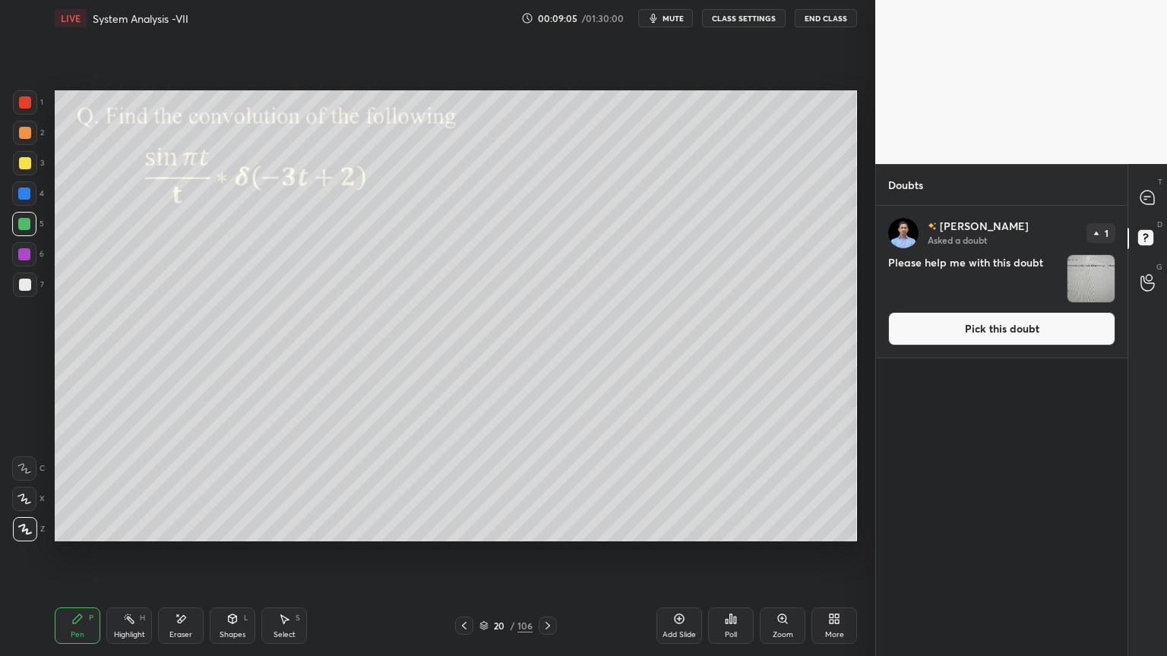
click at [1052, 343] on button "Pick this doubt" at bounding box center [1001, 328] width 227 height 33
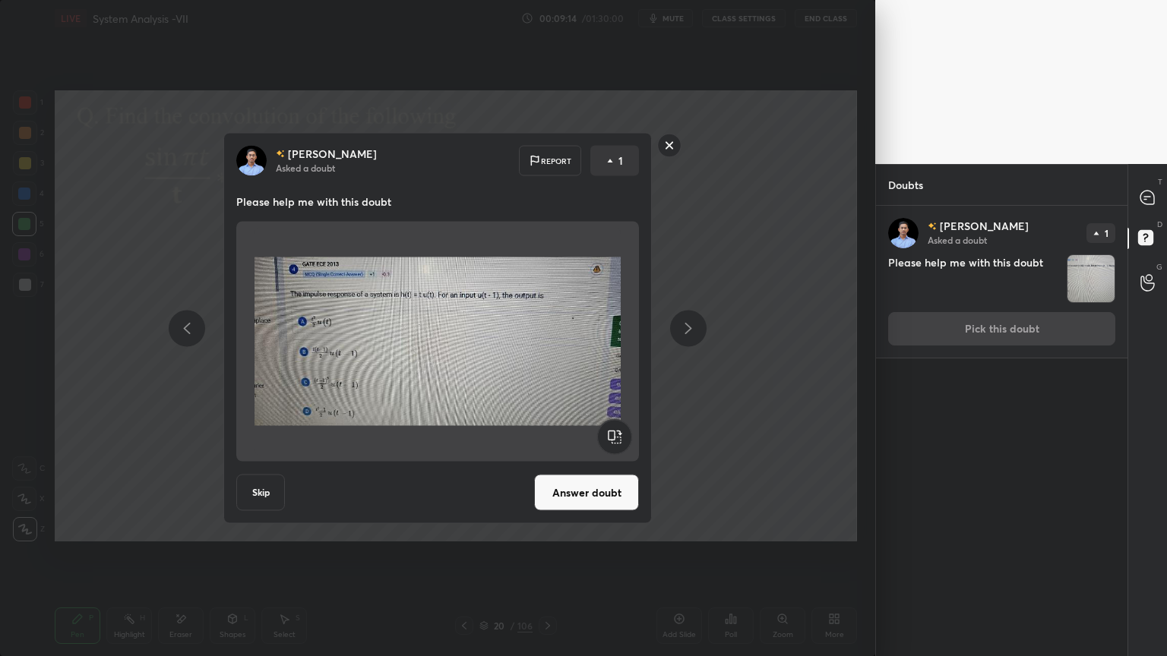
click at [669, 143] on rect at bounding box center [670, 146] width 24 height 24
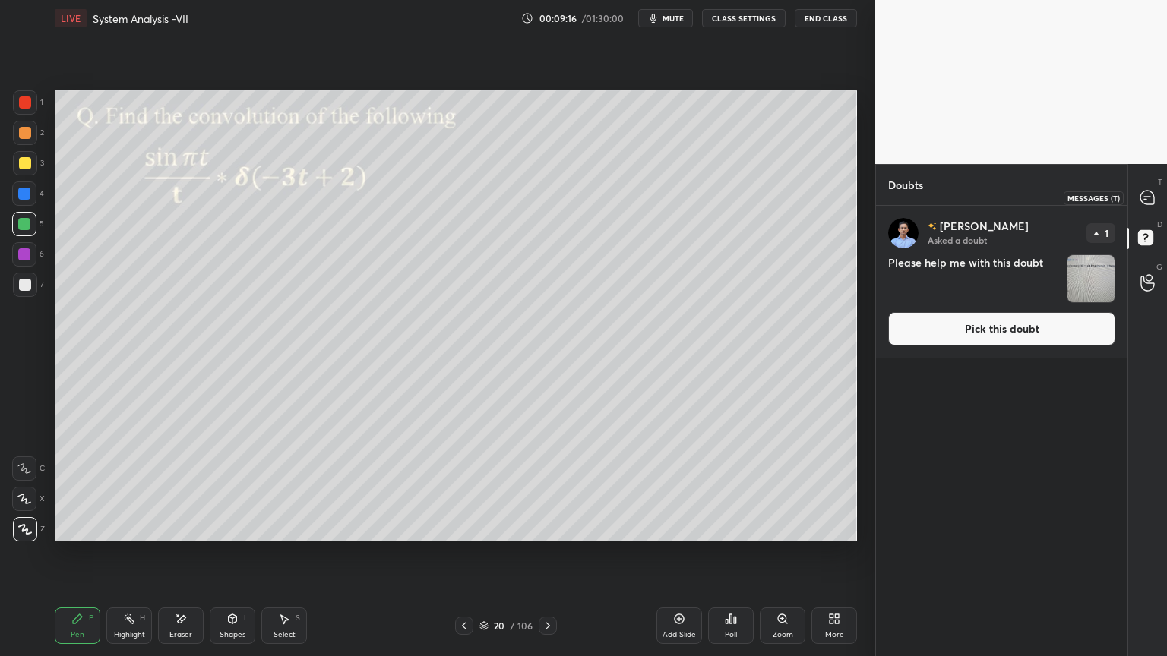
click at [1145, 195] on icon at bounding box center [1147, 198] width 14 height 14
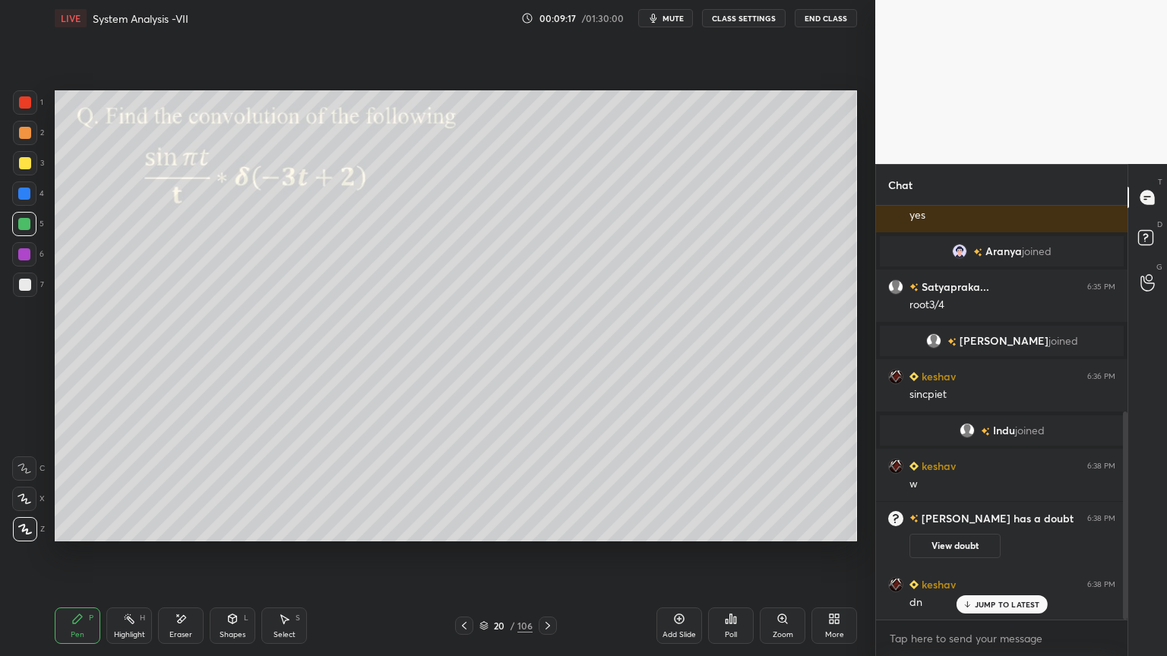
scroll to position [411, 0]
click at [548, 560] on div at bounding box center [548, 626] width 18 height 18
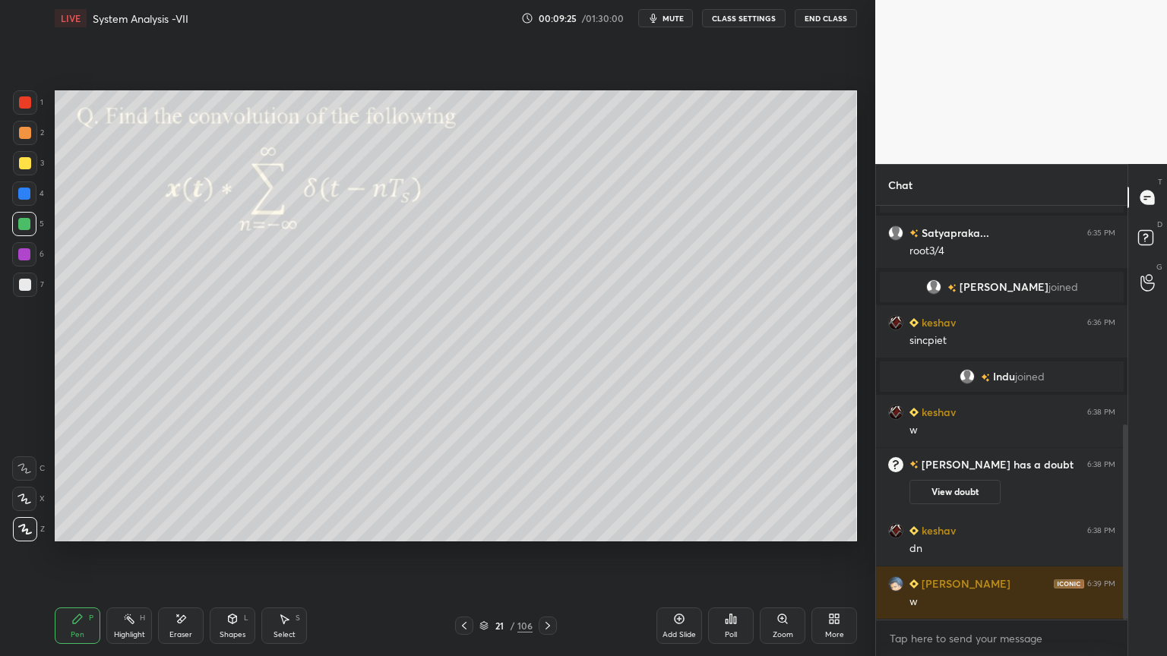
click at [463, 560] on icon at bounding box center [464, 626] width 12 height 12
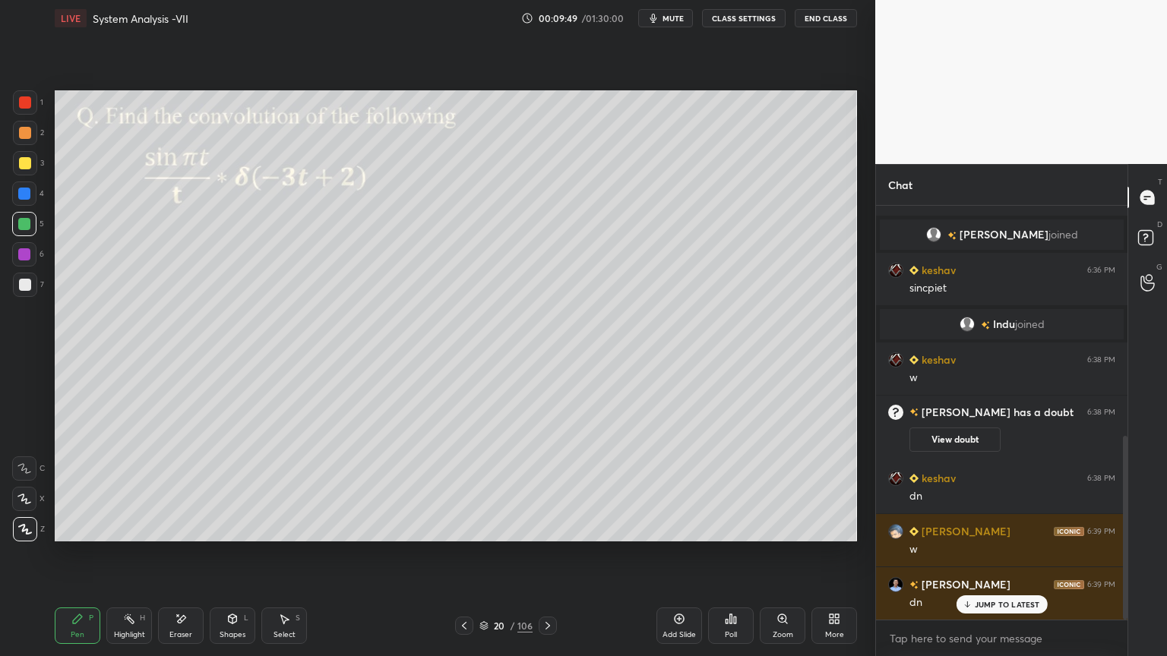
click at [548, 560] on icon at bounding box center [548, 626] width 12 height 12
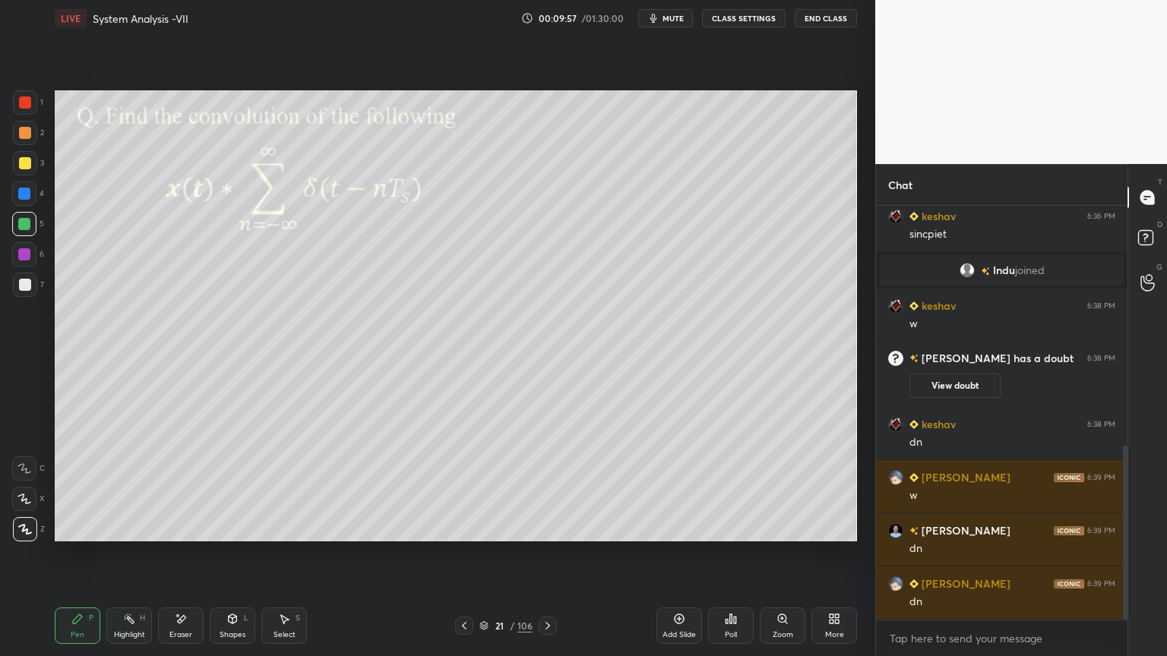
click at [27, 286] on div at bounding box center [25, 285] width 12 height 12
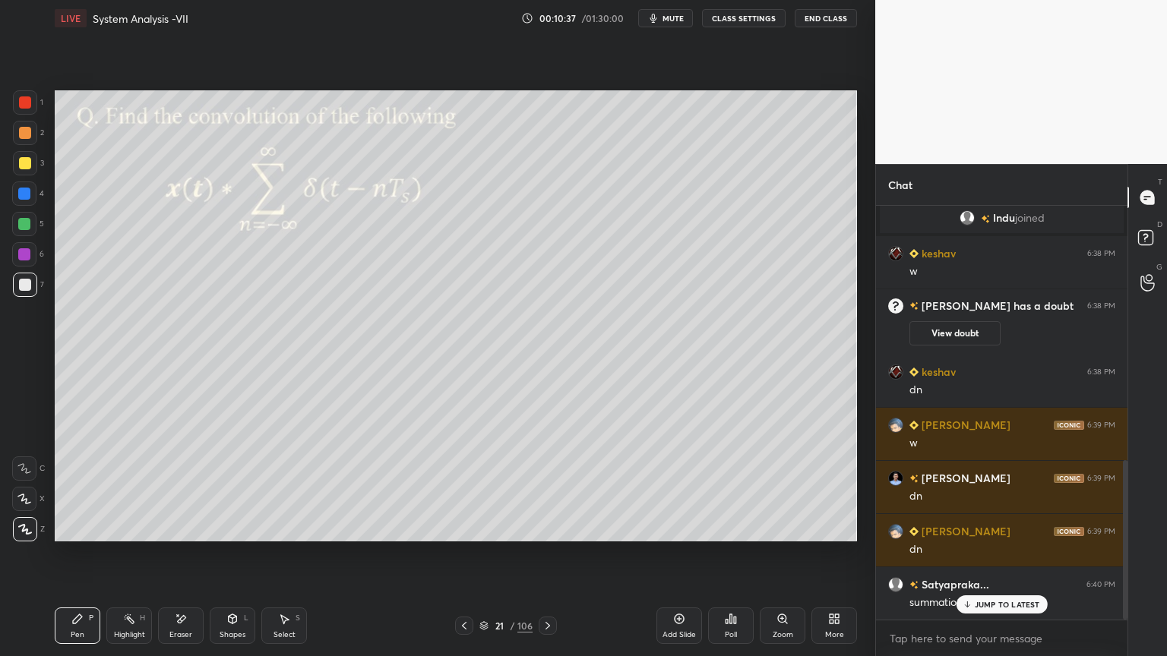
scroll to position [659, 0]
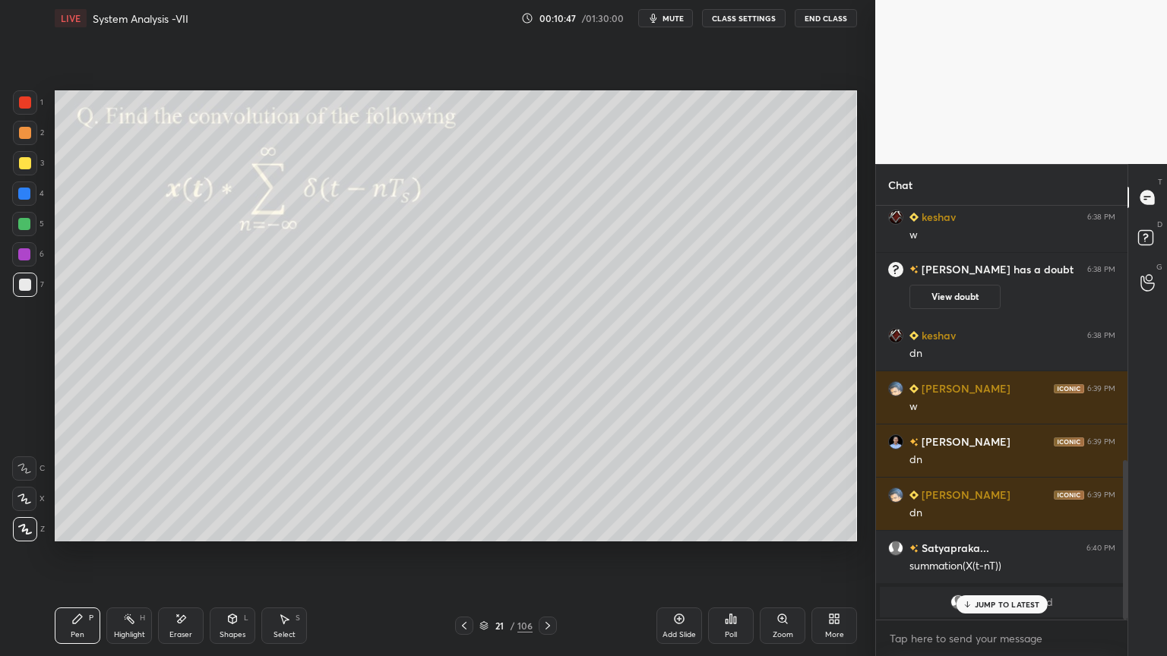
click at [995, 560] on p "JUMP TO LATEST" at bounding box center [1006, 604] width 65 height 9
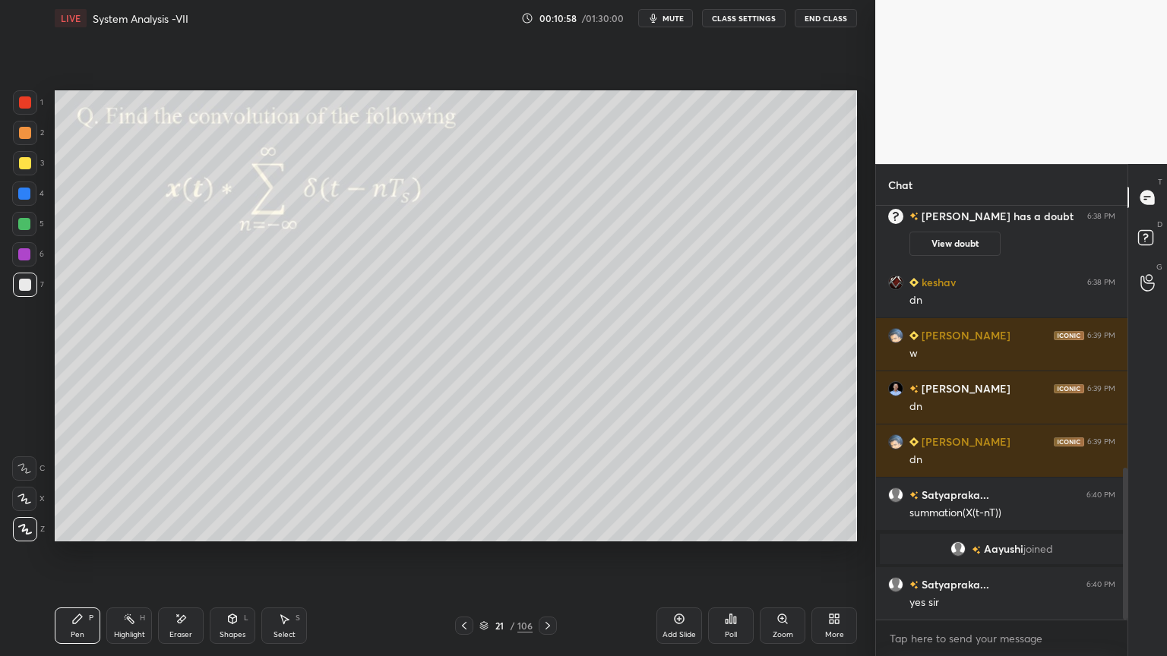
scroll to position [713, 0]
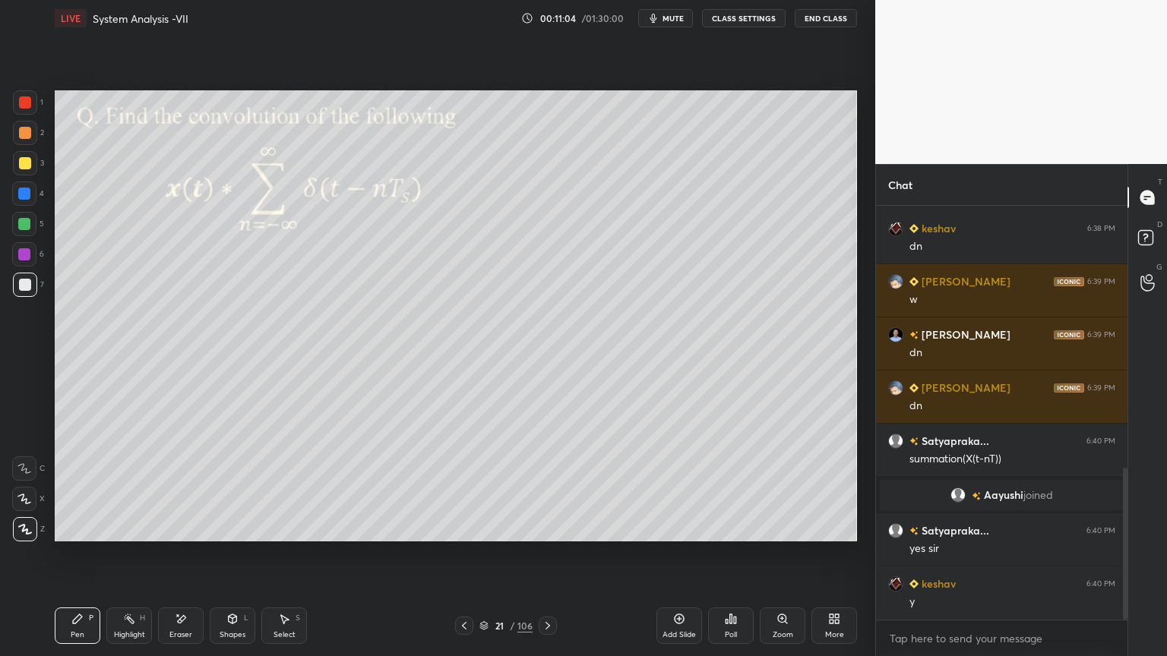
click at [551, 560] on icon at bounding box center [548, 626] width 12 height 12
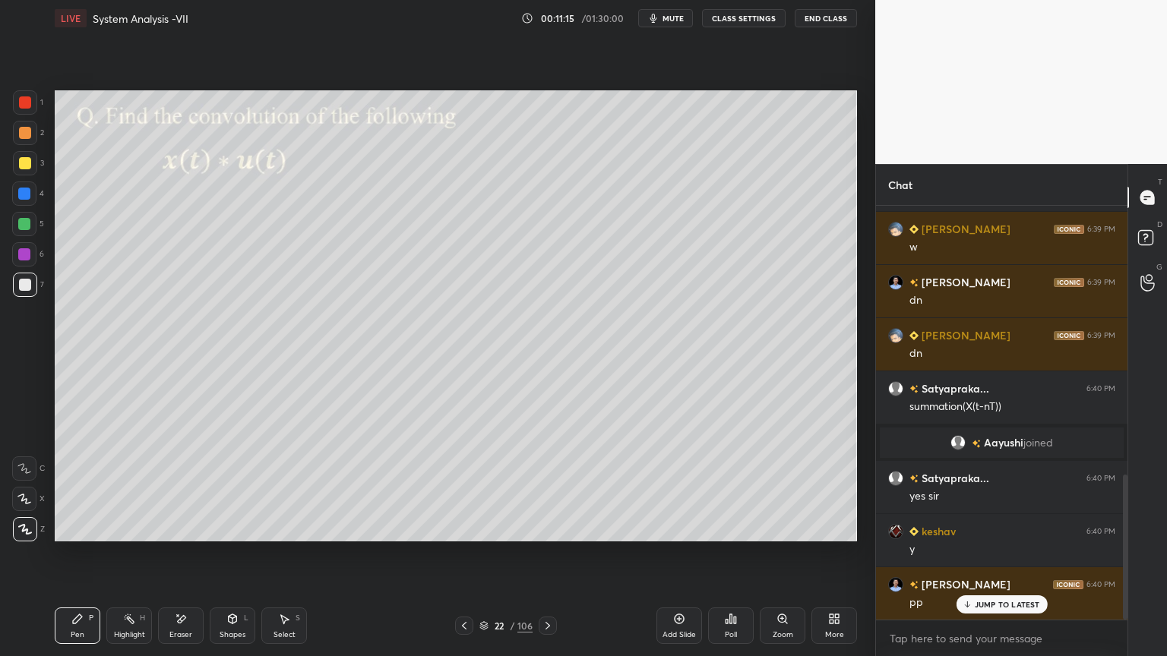
click at [471, 560] on div at bounding box center [464, 626] width 18 height 18
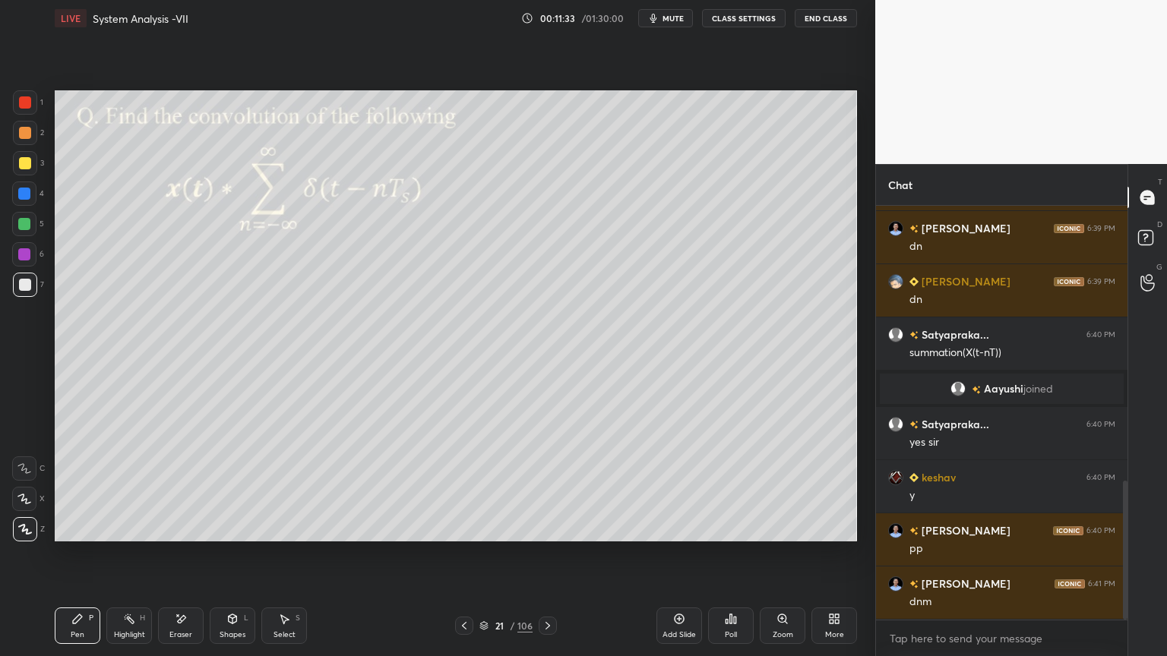
click at [550, 560] on icon at bounding box center [548, 626] width 12 height 12
click at [24, 138] on div at bounding box center [25, 133] width 12 height 12
click at [30, 535] on div at bounding box center [25, 529] width 24 height 24
click at [25, 288] on div at bounding box center [25, 285] width 12 height 12
click at [26, 532] on icon at bounding box center [25, 529] width 12 height 9
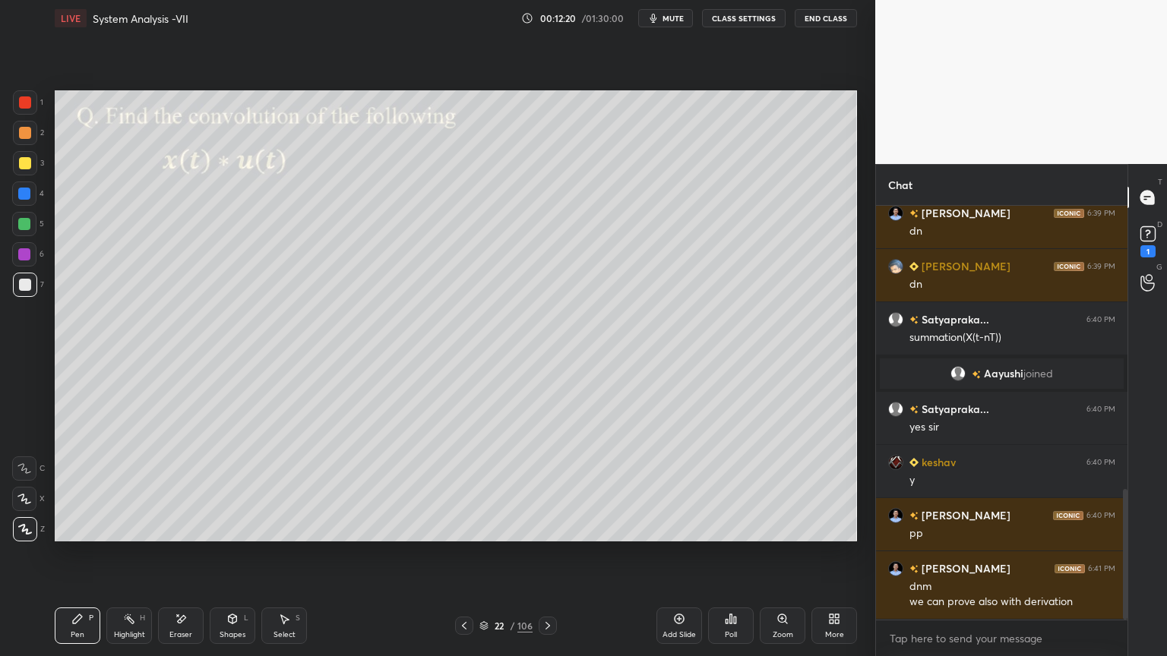
scroll to position [899, 0]
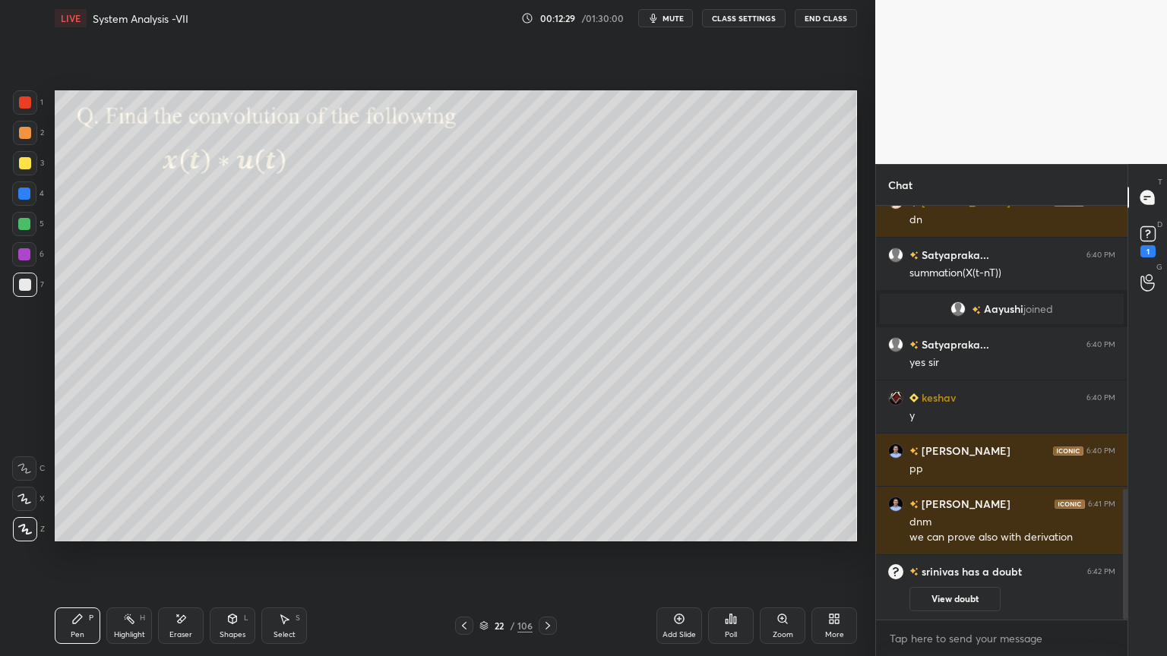
click at [184, 560] on div "Eraser" at bounding box center [181, 626] width 46 height 36
click at [88, 560] on div "Pen P" at bounding box center [78, 626] width 46 height 36
click at [24, 166] on div at bounding box center [25, 163] width 12 height 12
click at [17, 498] on icon at bounding box center [24, 499] width 14 height 11
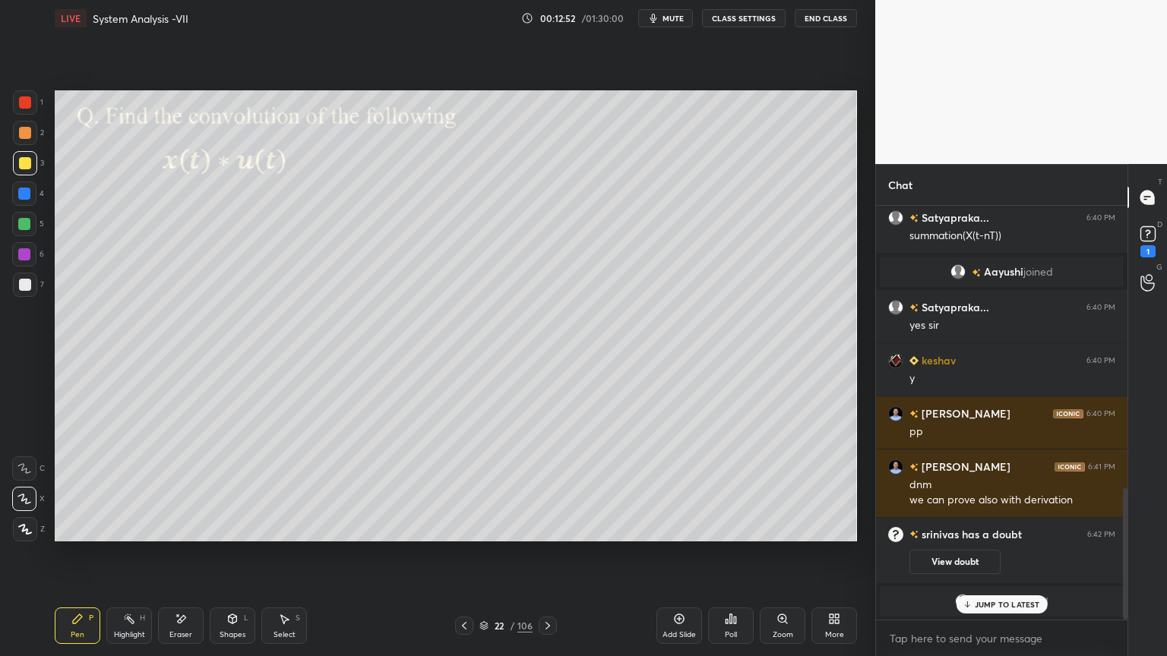
scroll to position [893, 0]
click at [193, 560] on div "Eraser" at bounding box center [181, 626] width 46 height 36
click at [73, 560] on div "Pen" at bounding box center [78, 635] width 14 height 8
click at [232, 560] on div "Shapes L" at bounding box center [233, 626] width 46 height 36
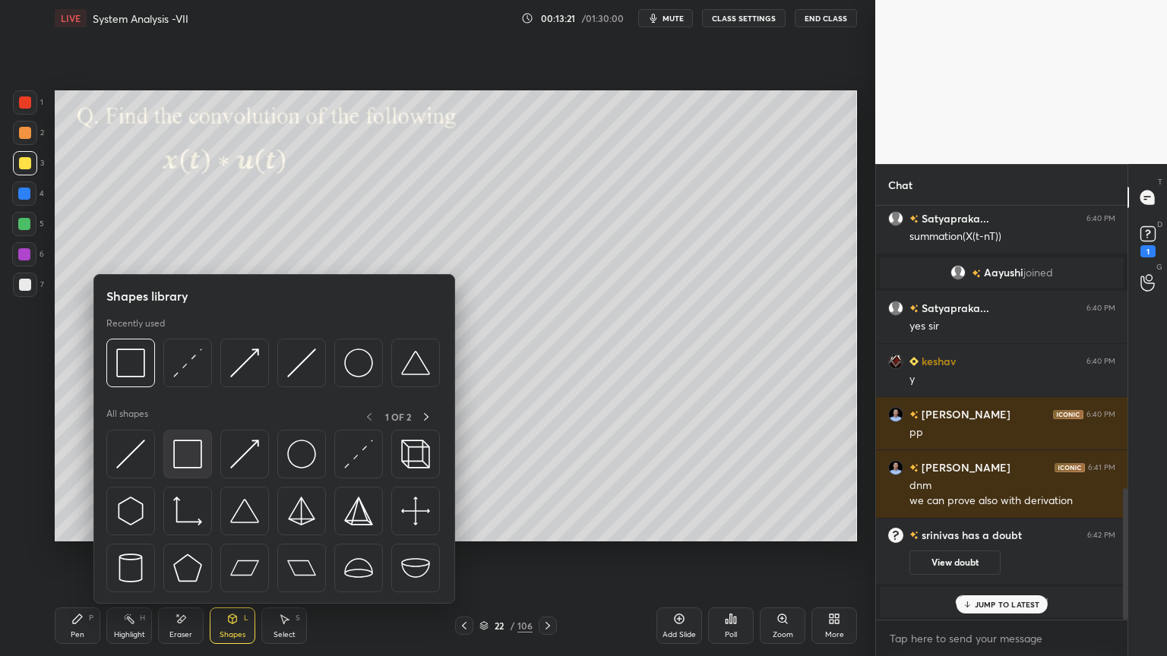
click at [196, 456] on img at bounding box center [187, 454] width 29 height 29
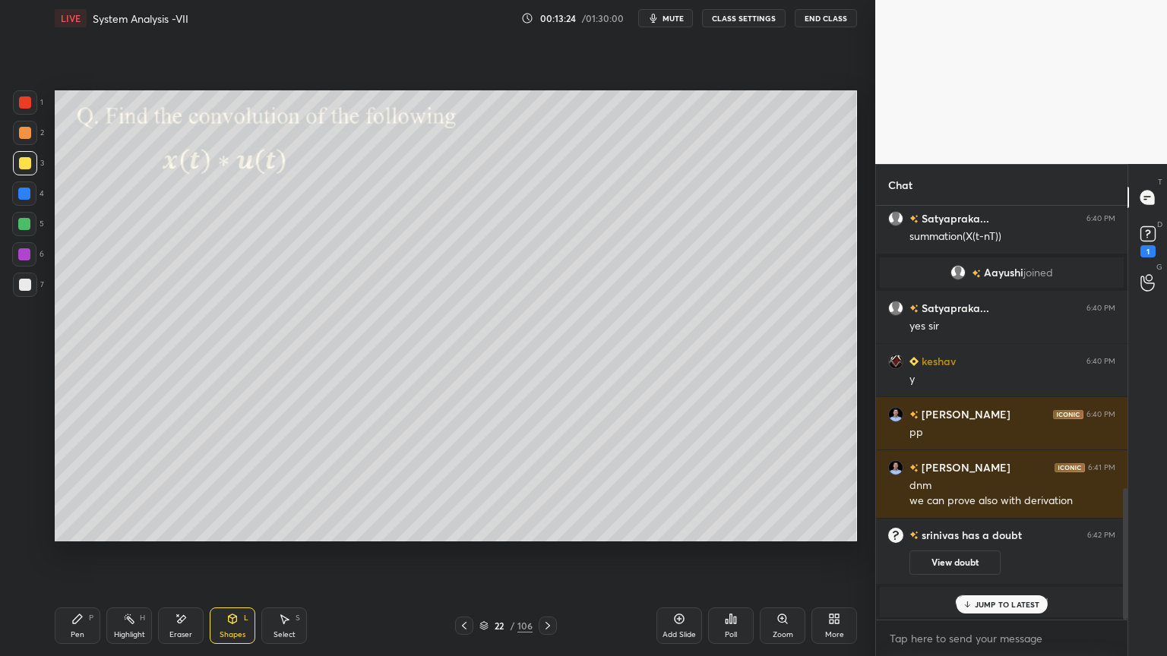
click at [995, 560] on div "JUMP TO LATEST" at bounding box center [1000, 604] width 91 height 18
click at [75, 560] on div "Pen" at bounding box center [78, 635] width 14 height 8
click at [27, 225] on div at bounding box center [24, 224] width 12 height 12
click at [21, 539] on div at bounding box center [25, 529] width 24 height 24
click at [27, 288] on div at bounding box center [25, 285] width 12 height 12
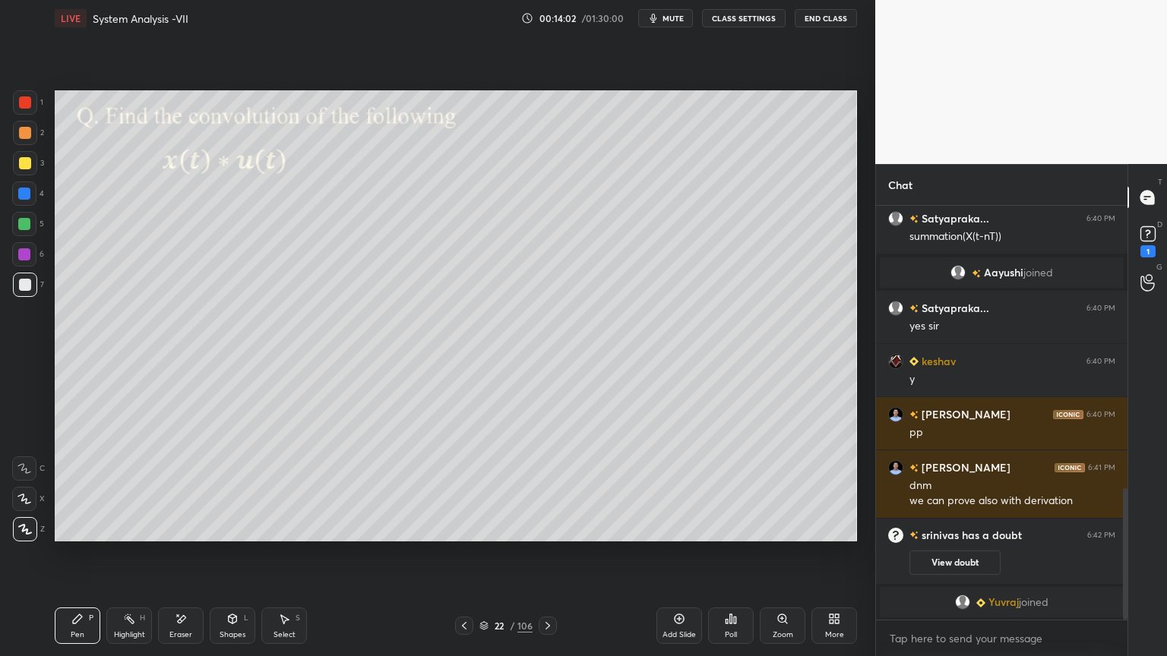
click at [234, 560] on icon at bounding box center [233, 618] width 8 height 9
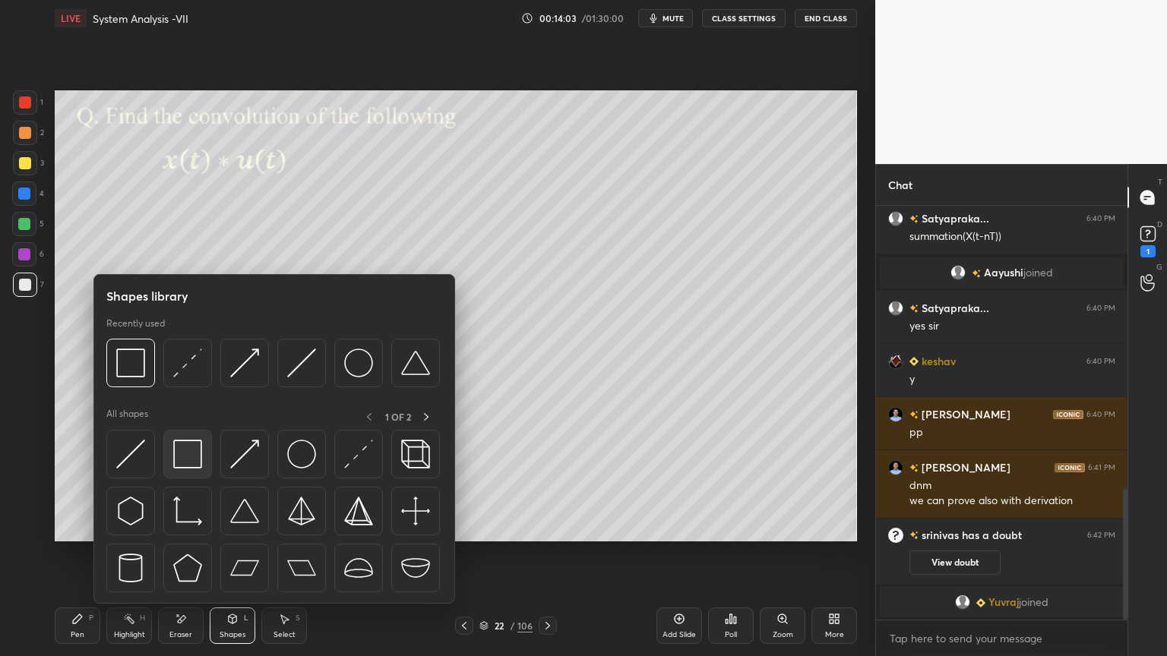
click at [188, 451] on img at bounding box center [187, 454] width 29 height 29
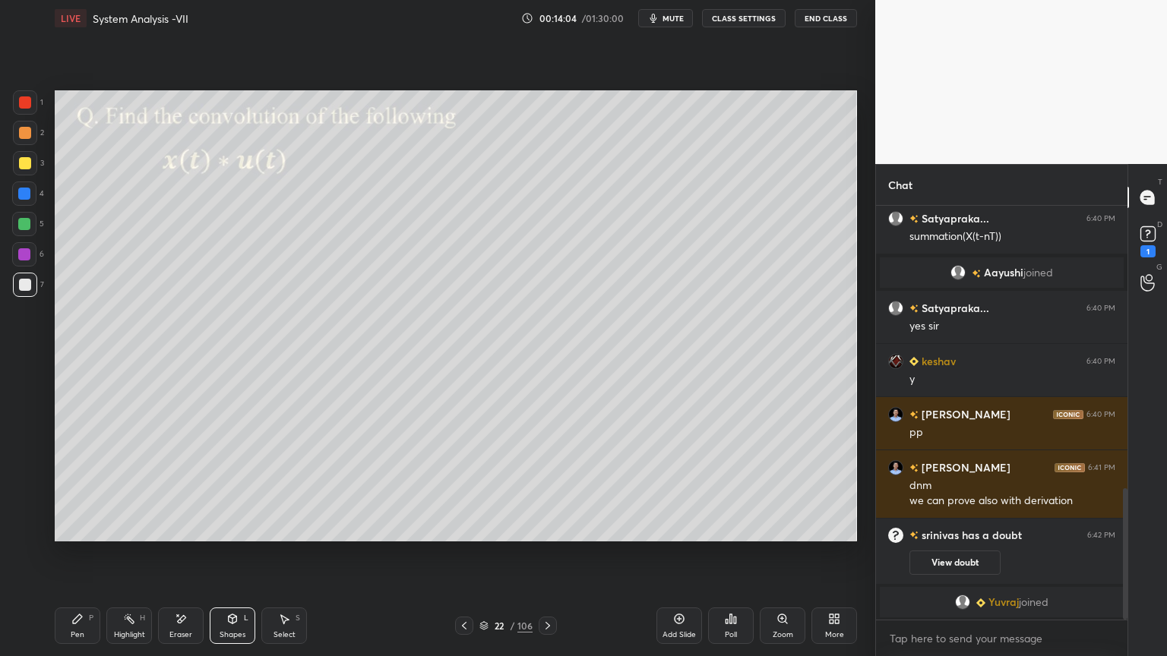
click at [24, 163] on div at bounding box center [25, 163] width 12 height 12
click at [73, 560] on div "Pen" at bounding box center [78, 635] width 14 height 8
click at [24, 227] on div at bounding box center [24, 224] width 12 height 12
click at [972, 560] on button "View doubt" at bounding box center [954, 563] width 91 height 24
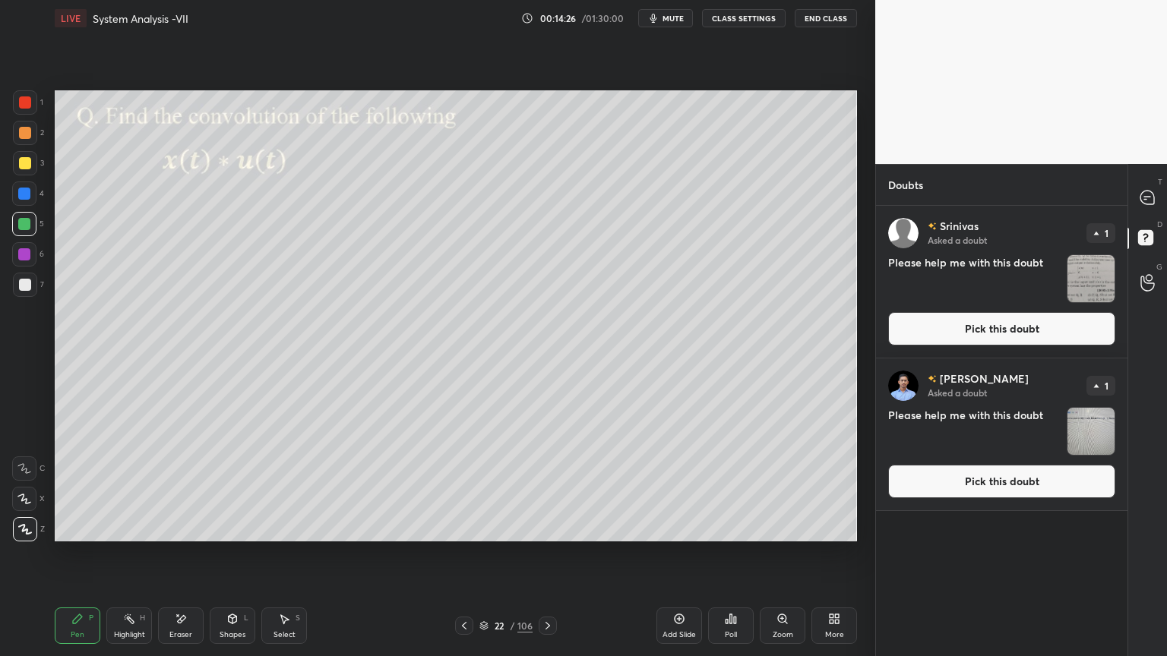
click at [1012, 336] on button "Pick this doubt" at bounding box center [1001, 328] width 227 height 33
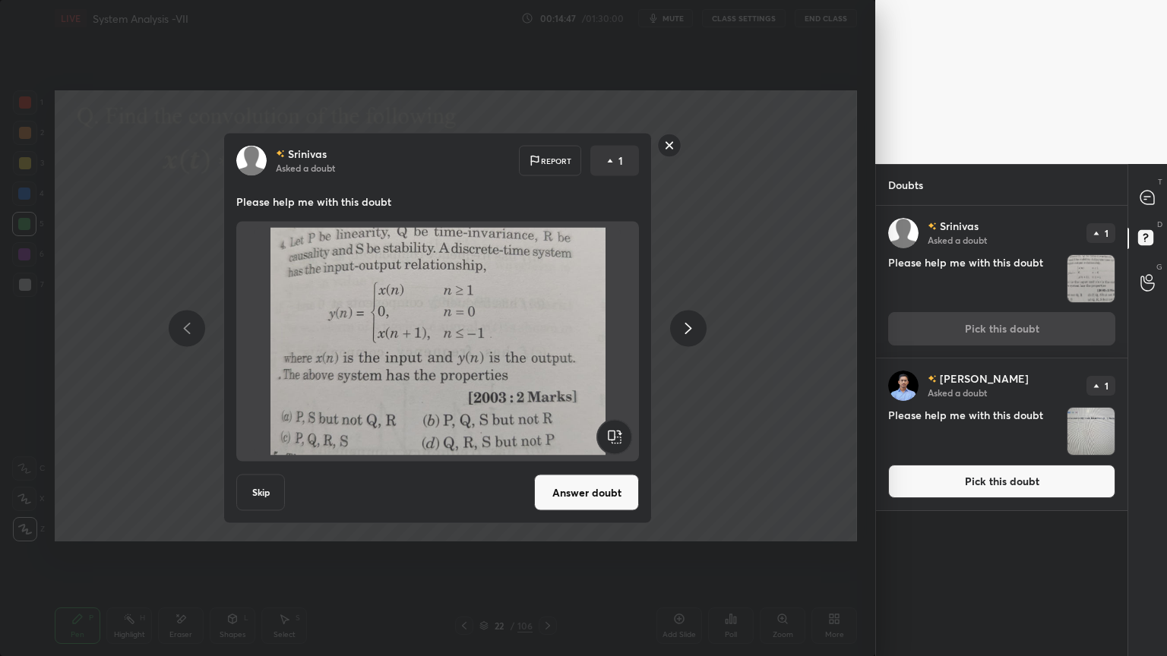
click at [671, 145] on rect at bounding box center [670, 146] width 24 height 24
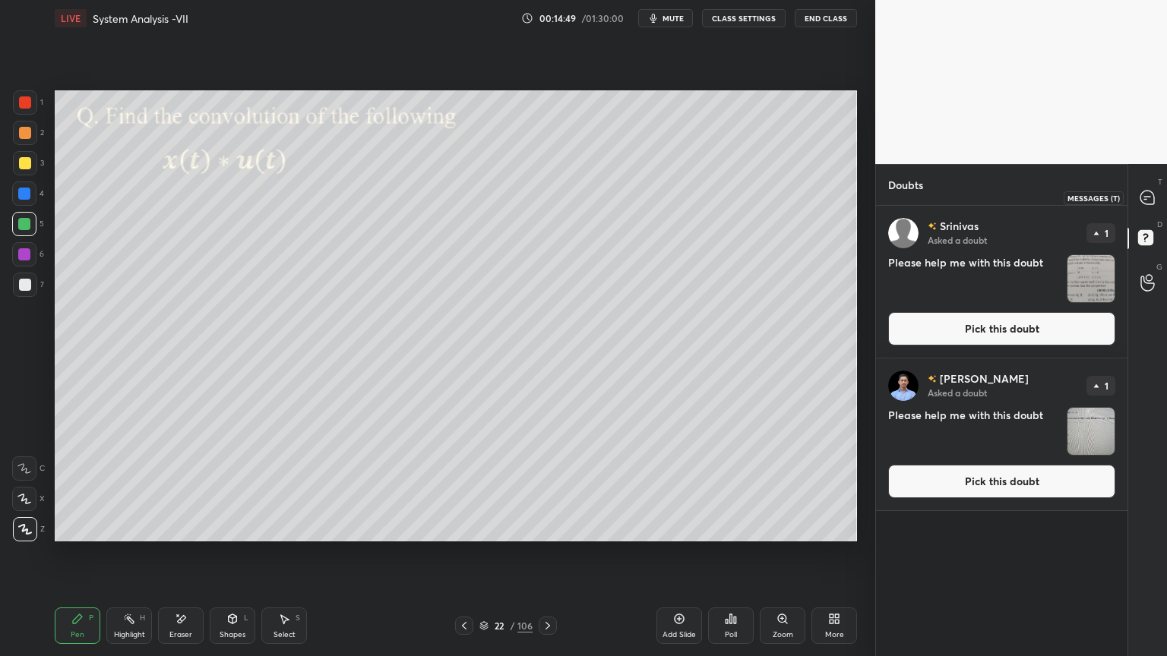
click at [1152, 193] on icon at bounding box center [1147, 198] width 14 height 14
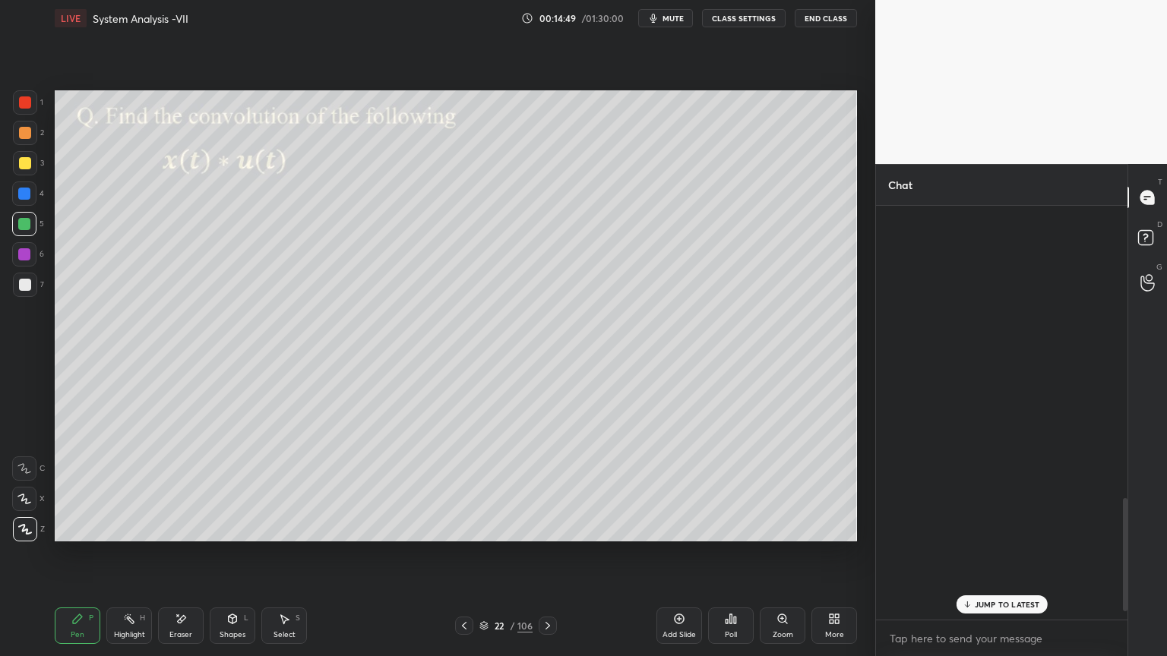
scroll to position [409, 247]
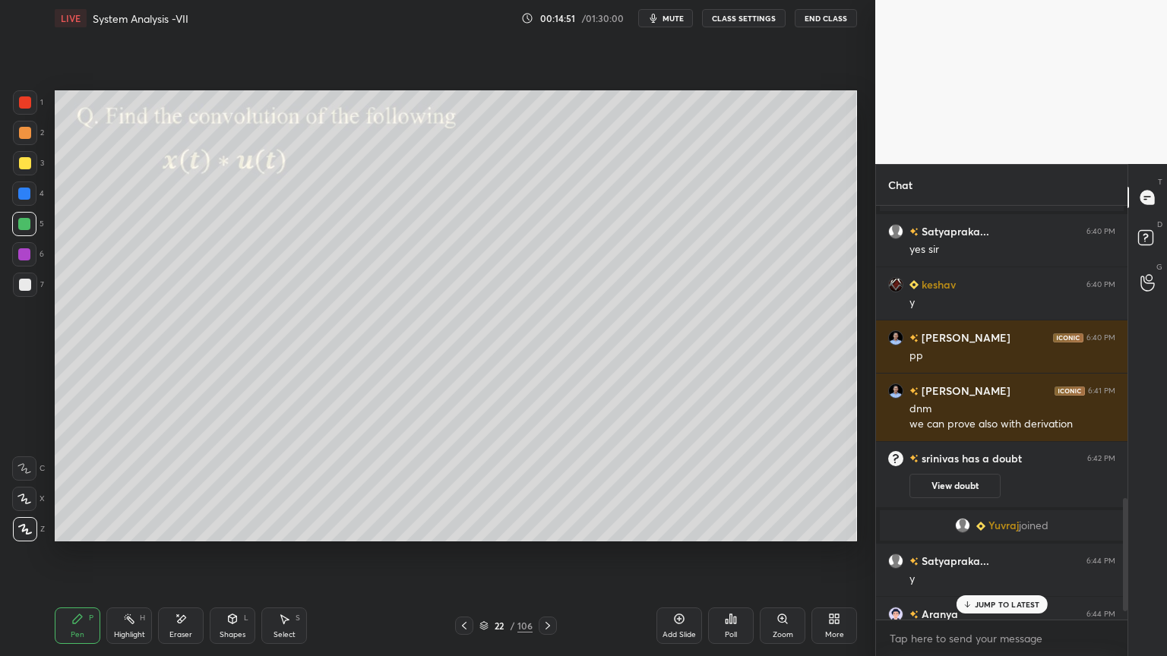
click at [1009, 560] on div "JUMP TO LATEST" at bounding box center [1000, 604] width 91 height 18
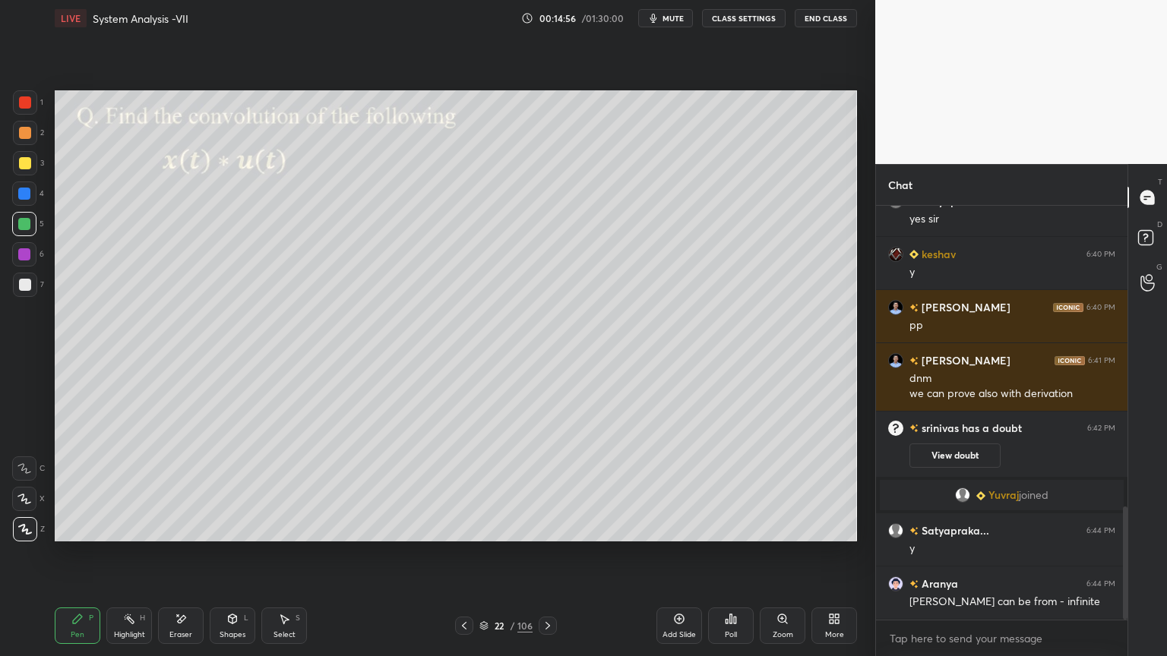
scroll to position [1148, 0]
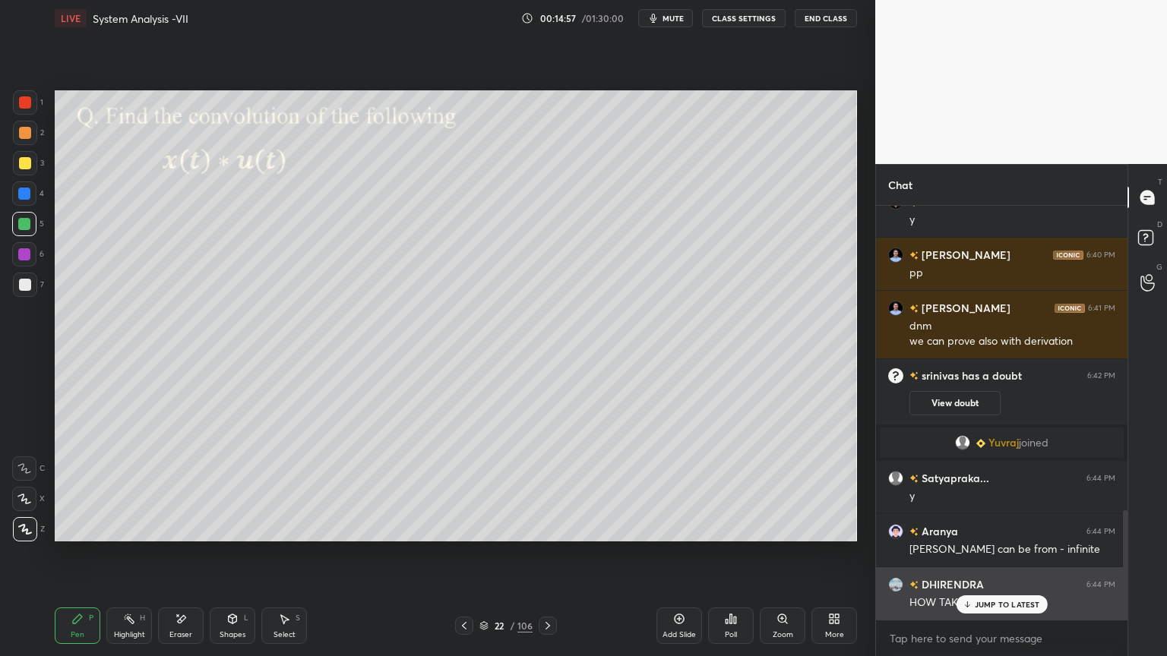
click at [979, 560] on p "JUMP TO LATEST" at bounding box center [1006, 604] width 65 height 9
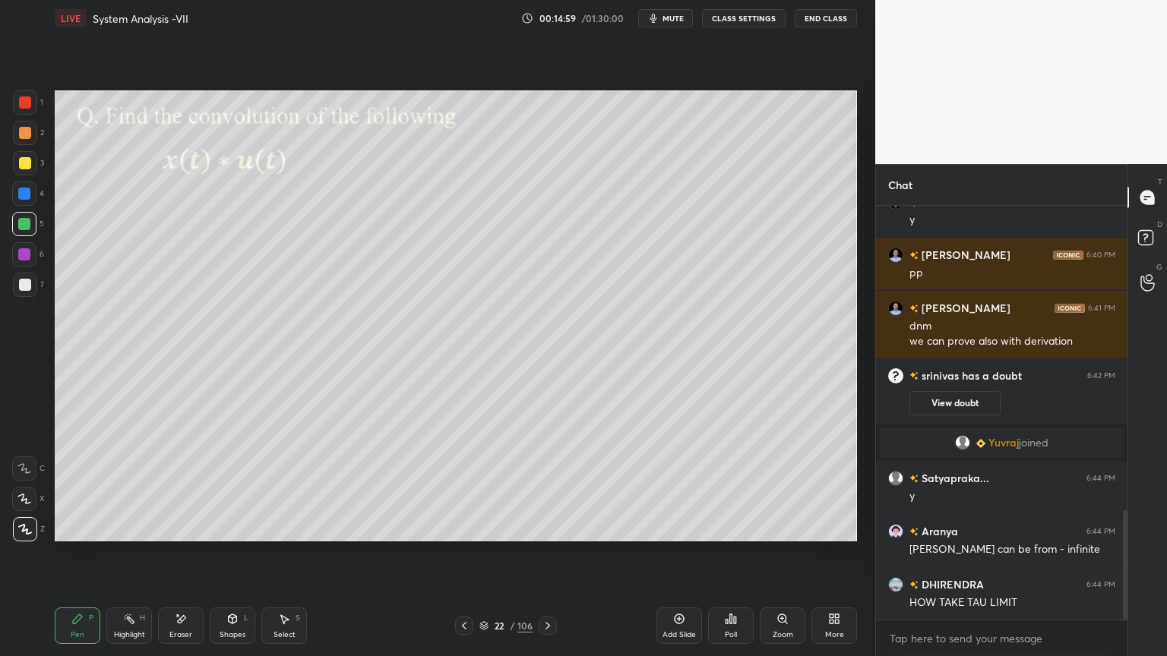
click at [128, 560] on div "Highlight" at bounding box center [129, 635] width 31 height 8
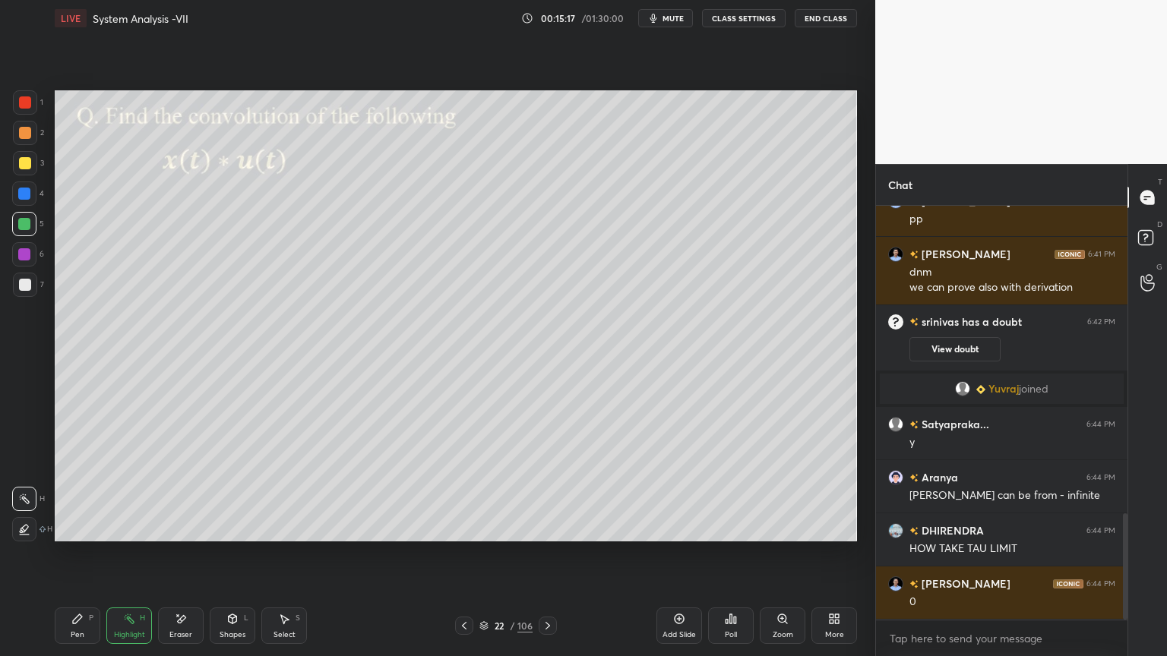
click at [76, 560] on div "Pen P" at bounding box center [78, 626] width 46 height 36
click at [26, 283] on div at bounding box center [25, 285] width 12 height 12
click at [77, 560] on div "Pen P" at bounding box center [78, 626] width 46 height 36
click at [29, 199] on div at bounding box center [24, 194] width 12 height 12
click at [22, 167] on div at bounding box center [25, 163] width 12 height 12
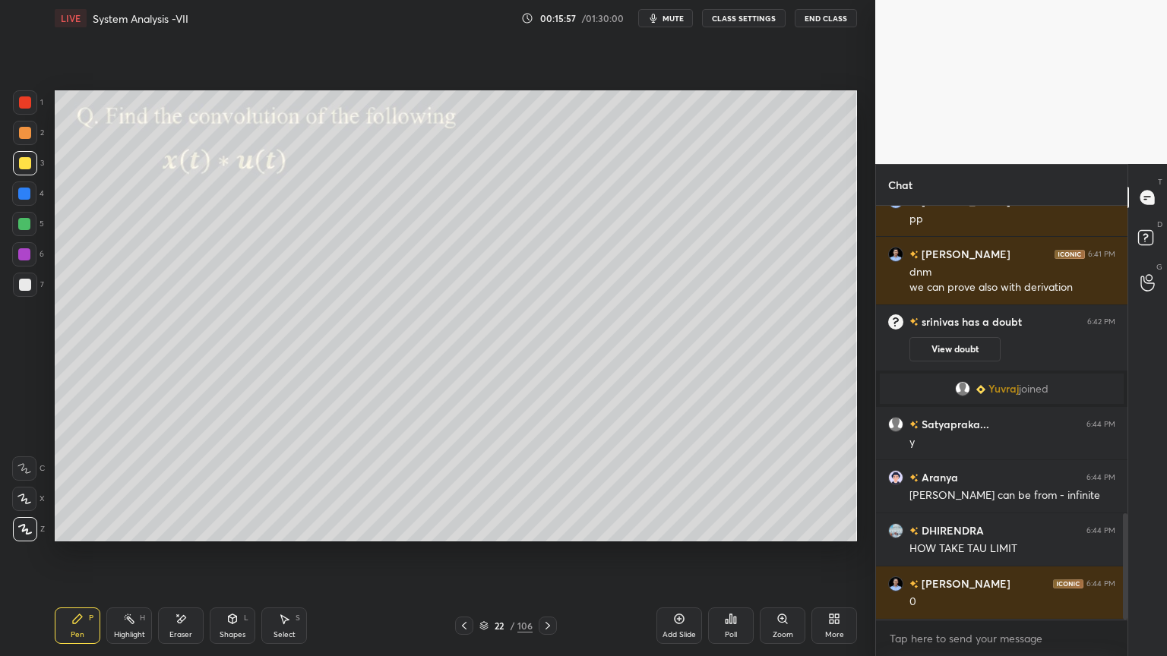
click at [130, 560] on div "Highlight" at bounding box center [129, 635] width 31 height 8
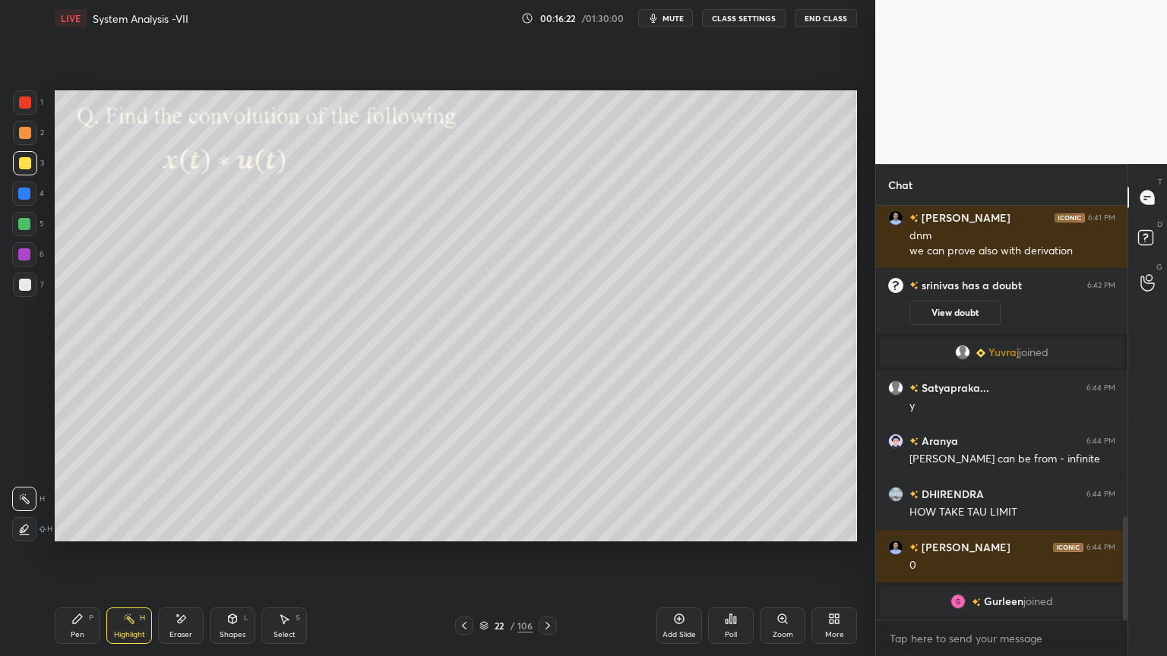
click at [85, 560] on div "Pen P" at bounding box center [78, 626] width 46 height 36
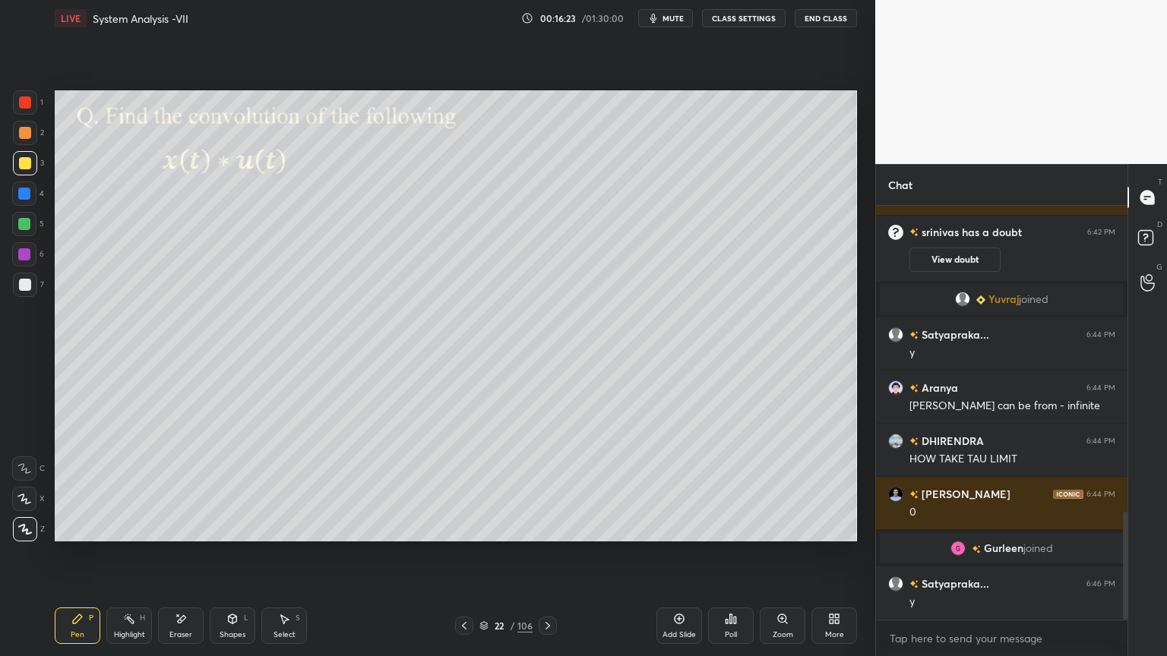
scroll to position [1169, 0]
click at [29, 140] on div at bounding box center [25, 133] width 24 height 24
click at [678, 560] on icon at bounding box center [679, 619] width 12 height 12
click at [25, 166] on div at bounding box center [25, 163] width 12 height 12
click at [184, 560] on div "Eraser" at bounding box center [181, 626] width 46 height 36
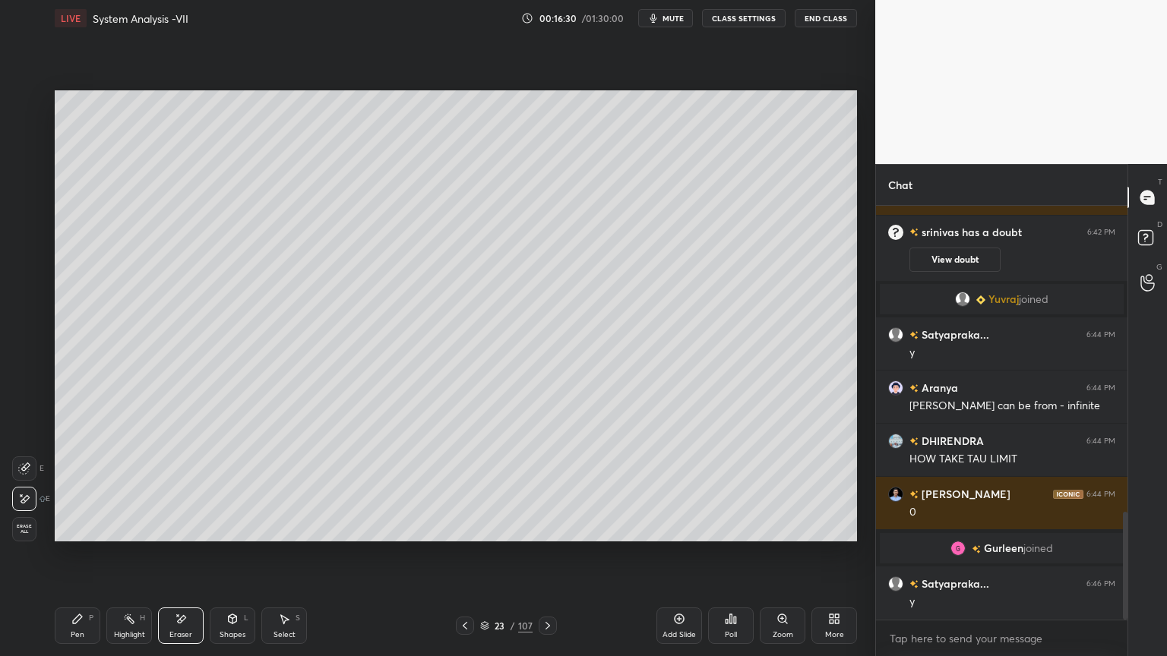
click at [234, 560] on div "Shapes L" at bounding box center [233, 626] width 46 height 36
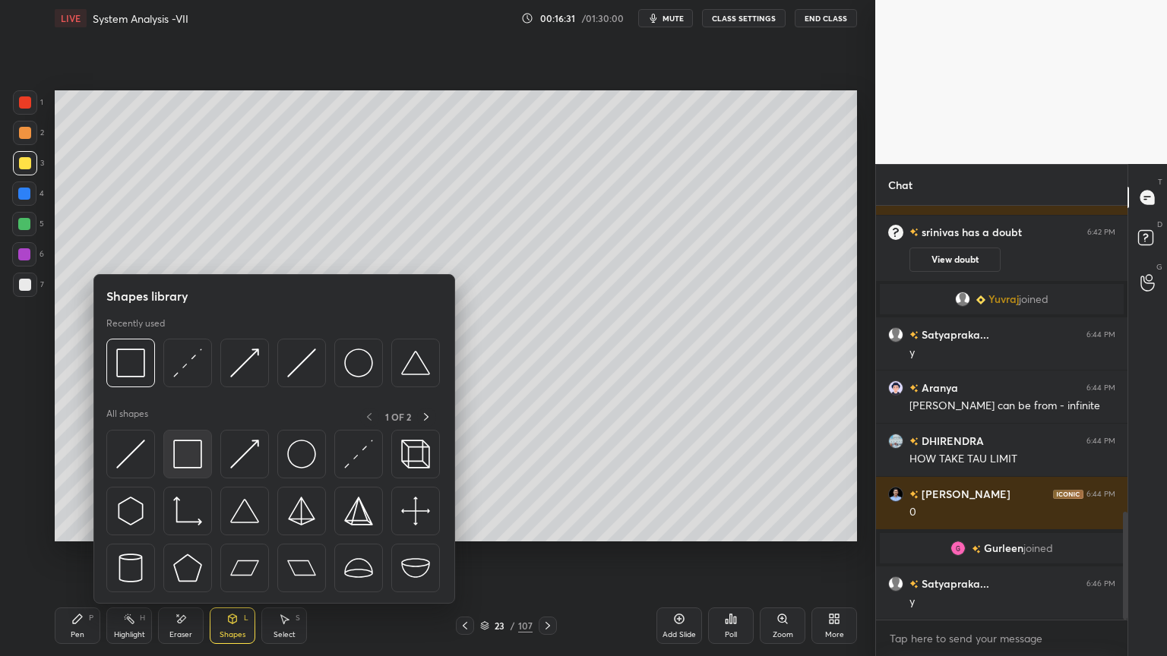
click at [191, 460] on img at bounding box center [187, 454] width 29 height 29
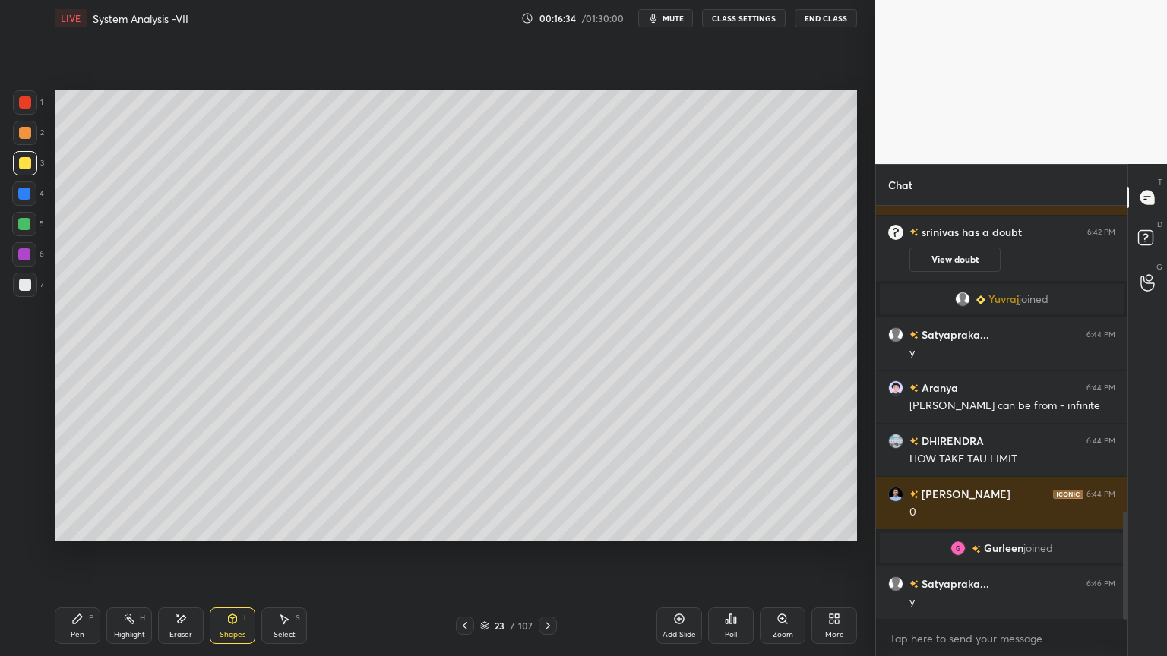
click at [238, 560] on div "Shapes L" at bounding box center [233, 626] width 46 height 36
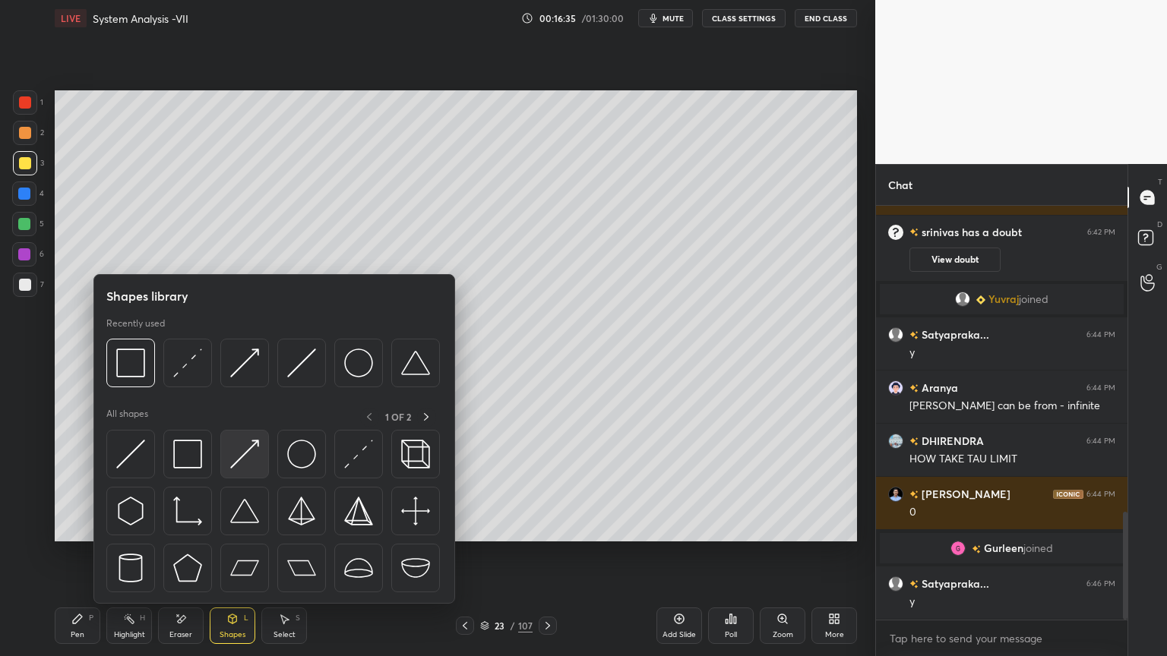
click at [244, 449] on img at bounding box center [244, 454] width 29 height 29
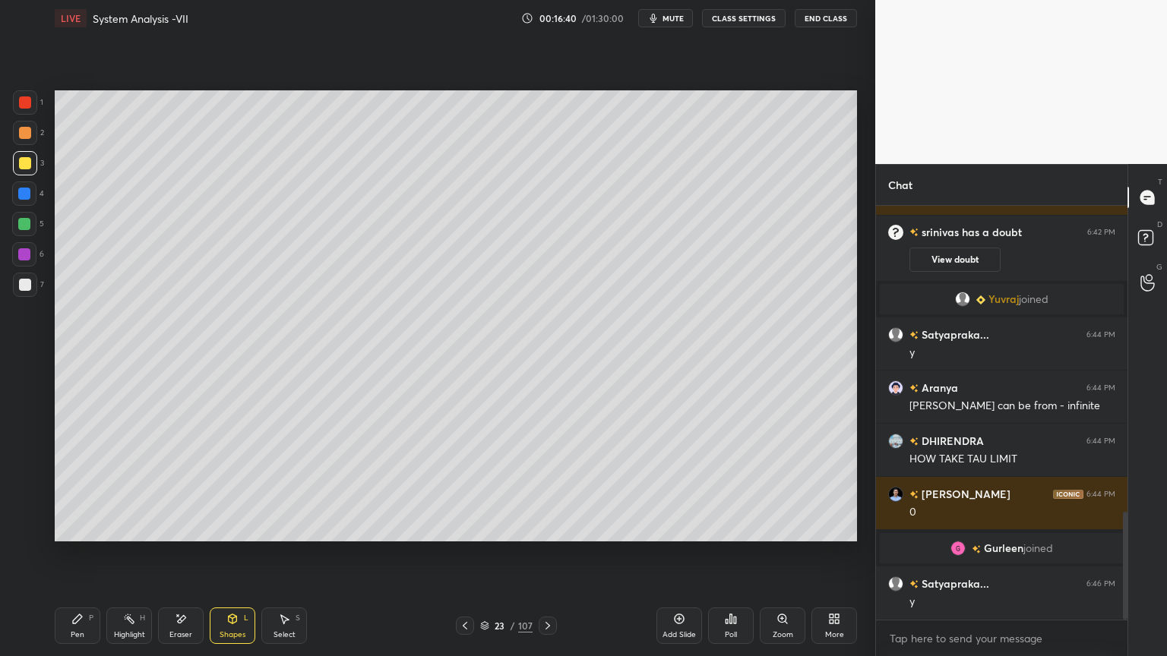
click at [79, 560] on div "Pen P" at bounding box center [78, 626] width 46 height 36
click at [21, 286] on div at bounding box center [25, 285] width 12 height 12
click at [24, 165] on div at bounding box center [25, 163] width 12 height 12
click at [24, 286] on div at bounding box center [25, 285] width 12 height 12
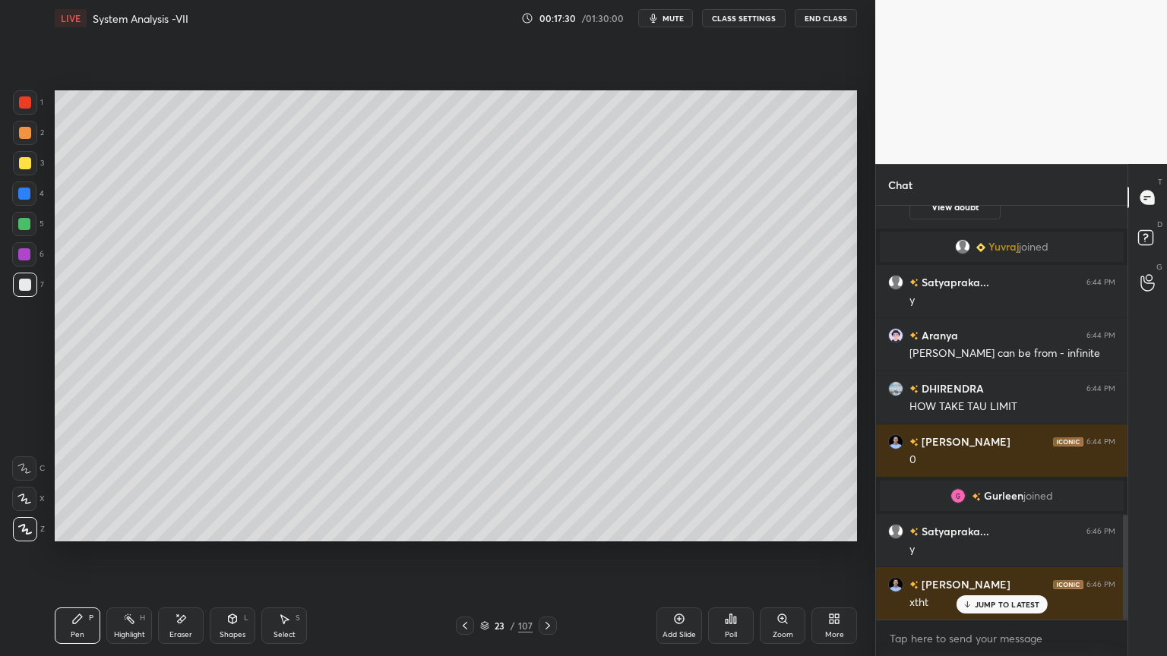
scroll to position [1275, 0]
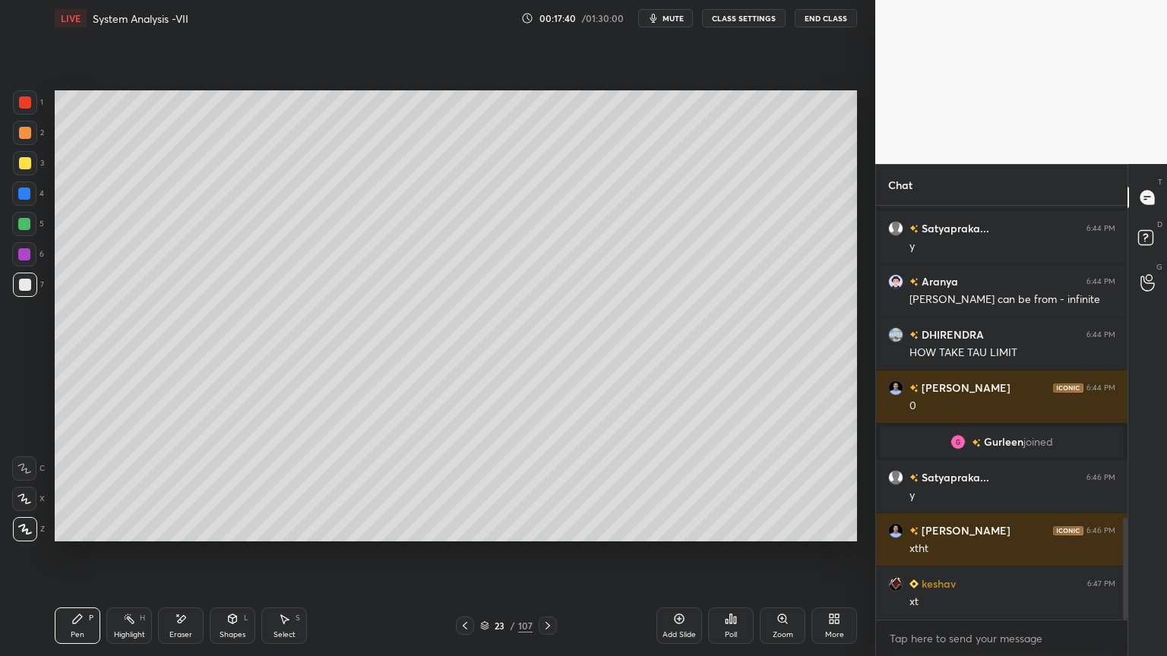
click at [222, 560] on div "Shapes L" at bounding box center [233, 626] width 46 height 36
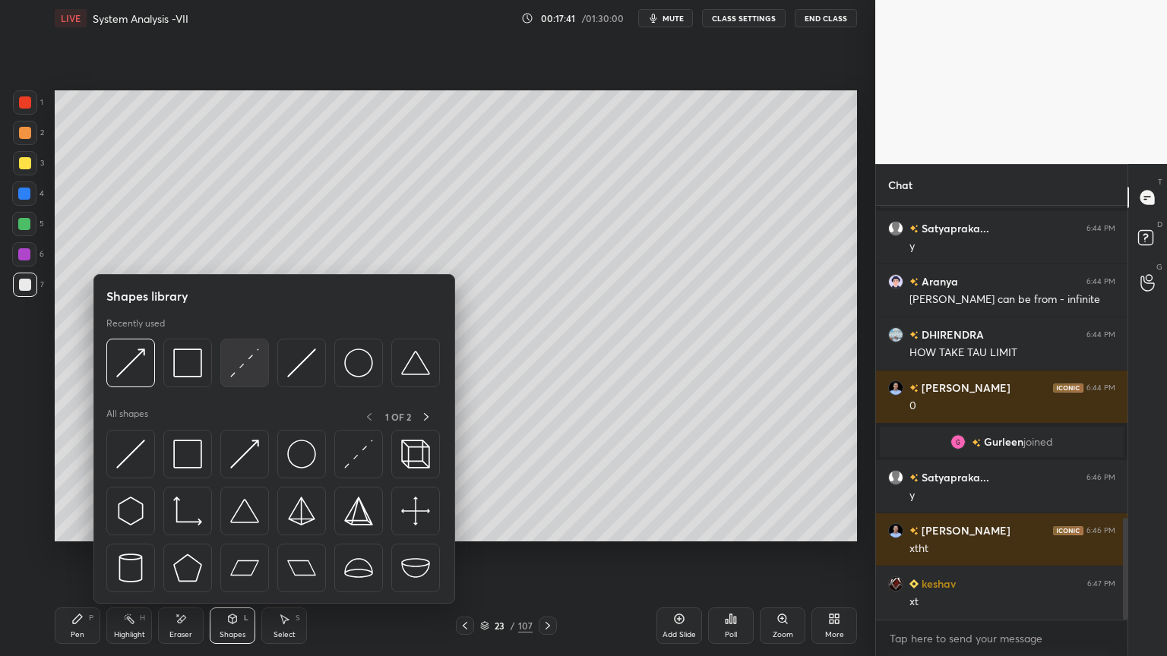
click at [235, 368] on img at bounding box center [244, 363] width 29 height 29
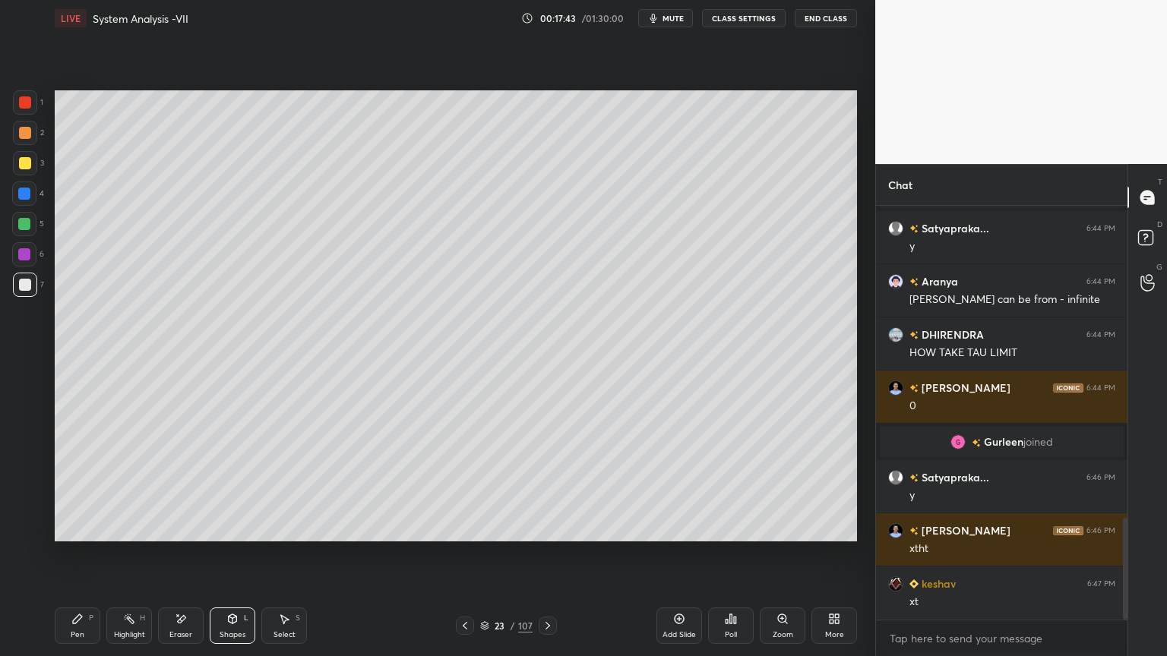
click at [76, 560] on div "Pen P" at bounding box center [78, 626] width 46 height 36
click at [21, 167] on div at bounding box center [25, 163] width 12 height 12
click at [191, 560] on div "Eraser" at bounding box center [181, 626] width 46 height 36
click at [72, 560] on div "Pen P" at bounding box center [78, 626] width 46 height 36
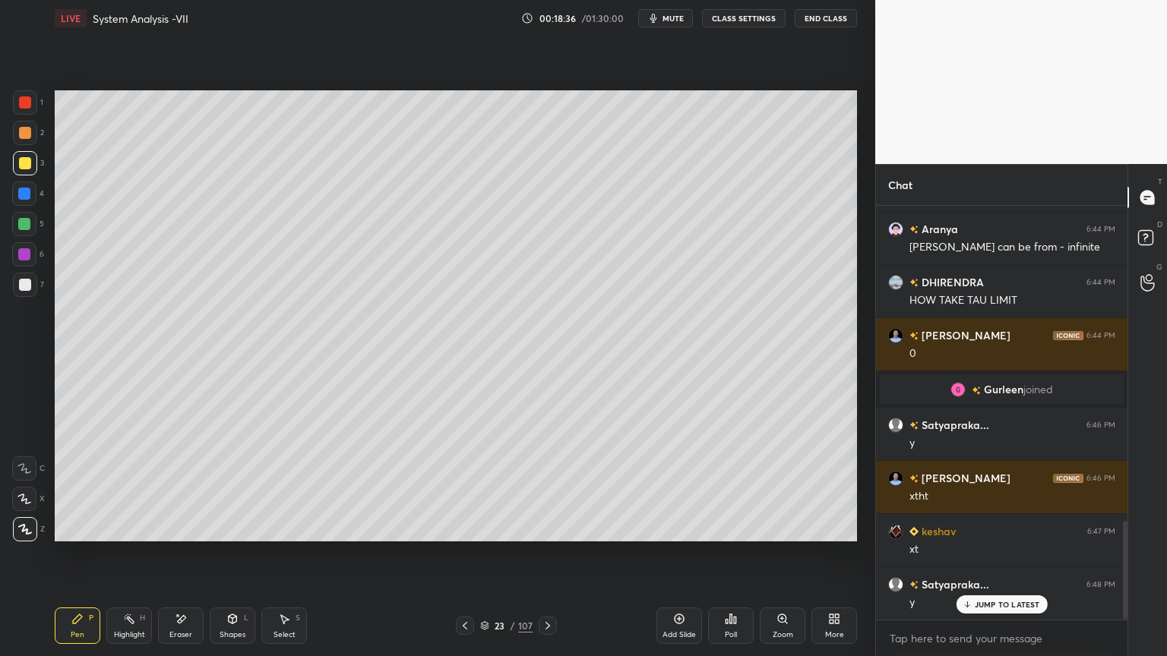
click at [82, 560] on div "Pen" at bounding box center [78, 635] width 14 height 8
click at [131, 560] on div "Highlight H" at bounding box center [129, 626] width 46 height 36
click at [77, 560] on div "Pen" at bounding box center [78, 635] width 14 height 8
click at [22, 284] on div at bounding box center [25, 285] width 12 height 12
click at [118, 560] on div "Highlight" at bounding box center [129, 635] width 31 height 8
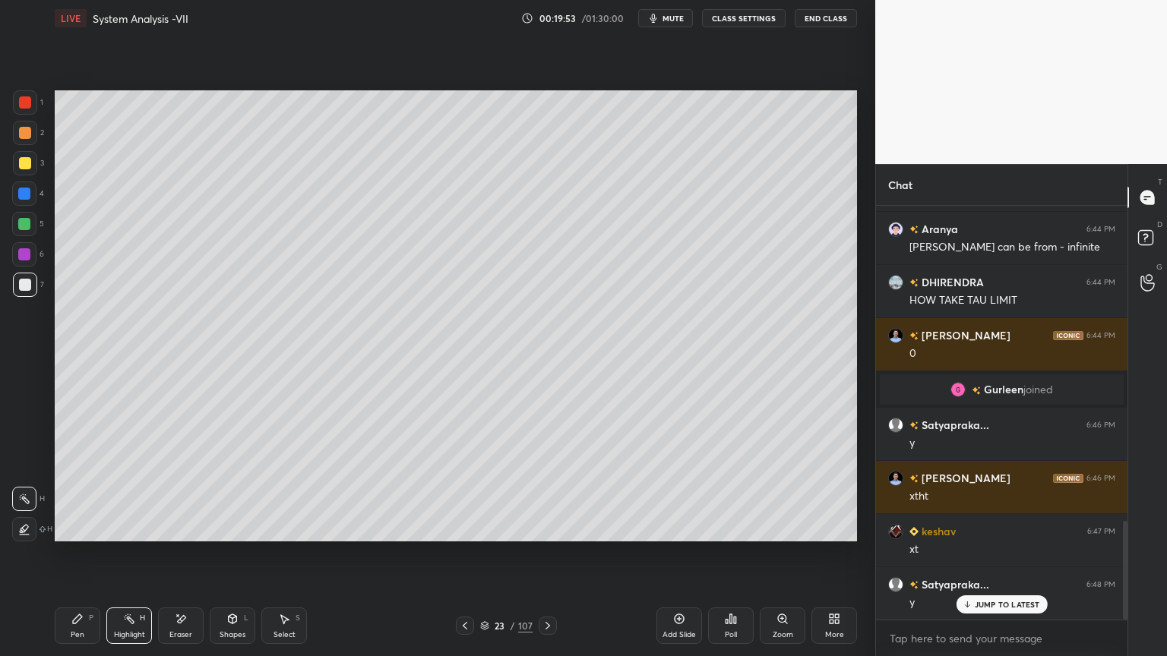
click at [79, 560] on div "Pen" at bounding box center [78, 635] width 14 height 8
click at [128, 560] on icon at bounding box center [129, 619] width 12 height 12
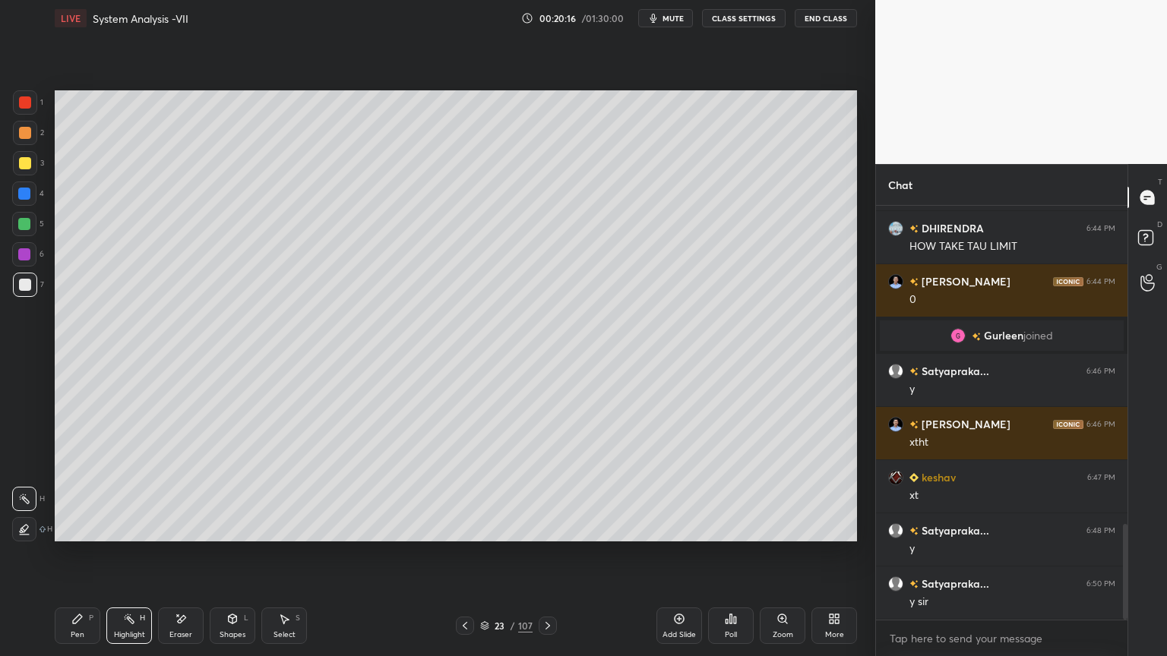
click at [118, 560] on div "Highlight" at bounding box center [129, 635] width 31 height 8
click at [465, 560] on icon at bounding box center [465, 626] width 12 height 12
click at [134, 560] on div "Highlight H" at bounding box center [129, 626] width 46 height 36
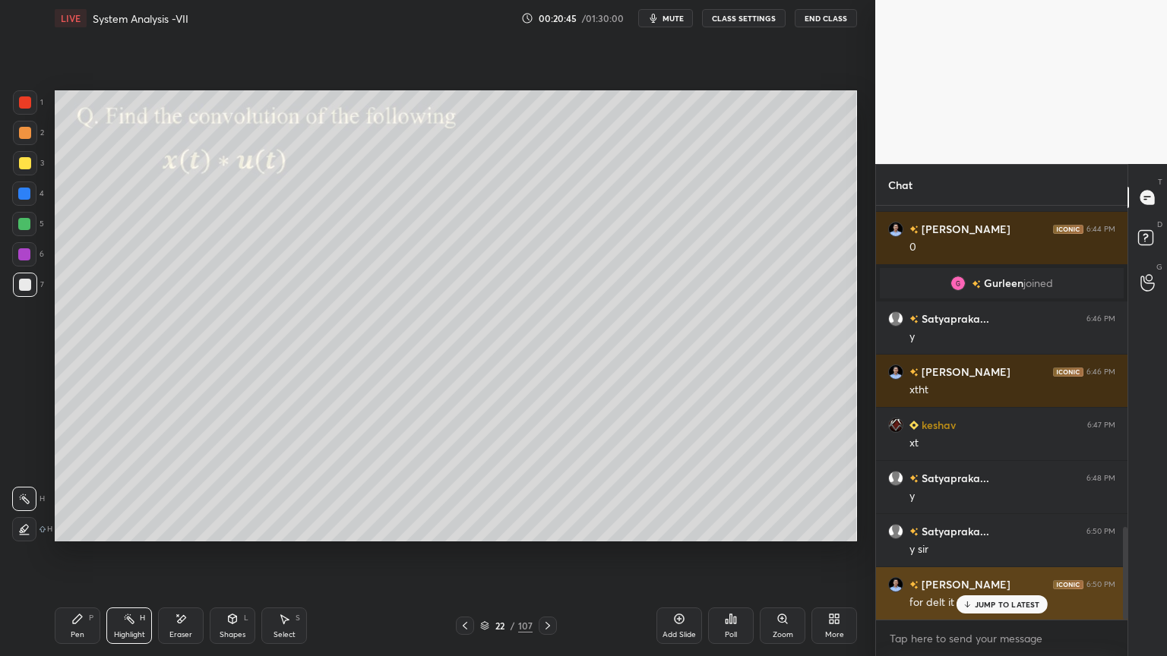
click at [977, 560] on p "JUMP TO LATEST" at bounding box center [1006, 604] width 65 height 9
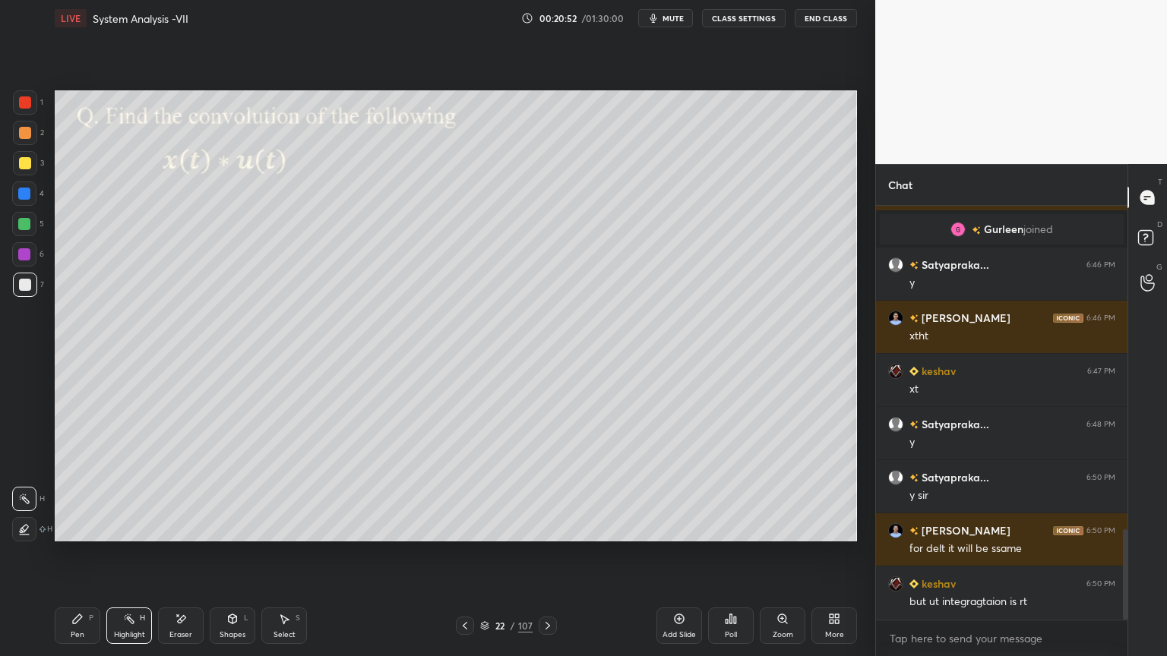
click at [552, 560] on icon at bounding box center [548, 626] width 12 height 12
click at [128, 560] on div "Highlight" at bounding box center [129, 635] width 31 height 8
click at [125, 560] on div "Highlight" at bounding box center [129, 635] width 31 height 8
click at [464, 560] on icon at bounding box center [465, 626] width 12 height 12
click at [142, 560] on div "Highlight" at bounding box center [129, 635] width 31 height 8
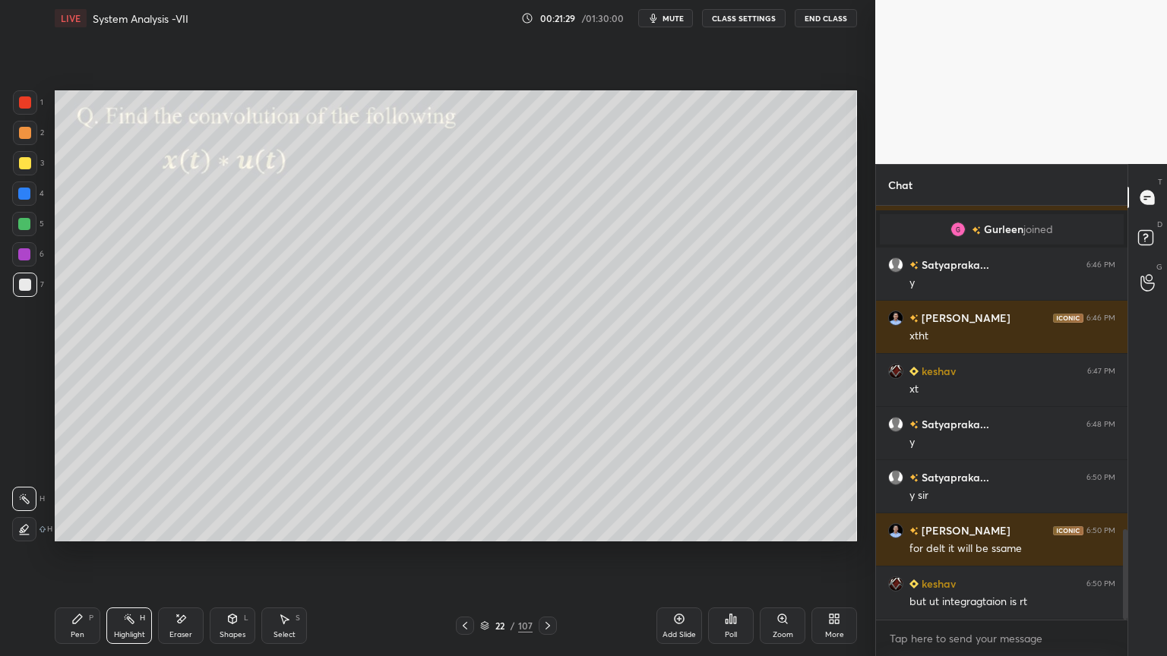
click at [547, 560] on icon at bounding box center [548, 626] width 12 height 12
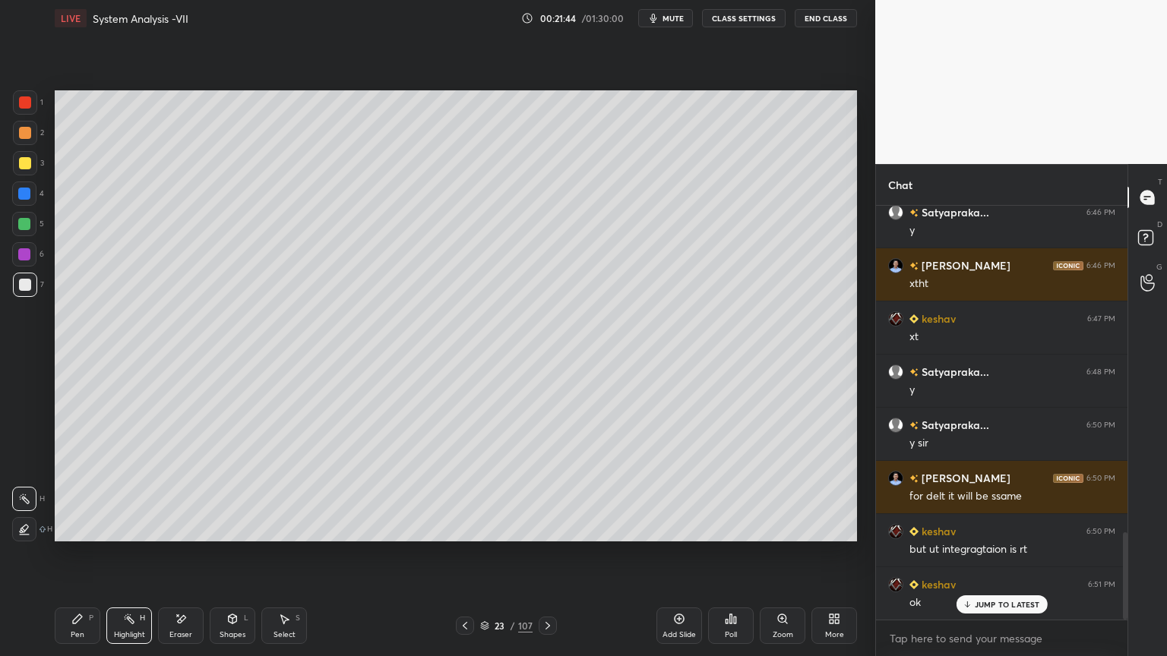
click at [550, 560] on icon at bounding box center [548, 626] width 12 height 12
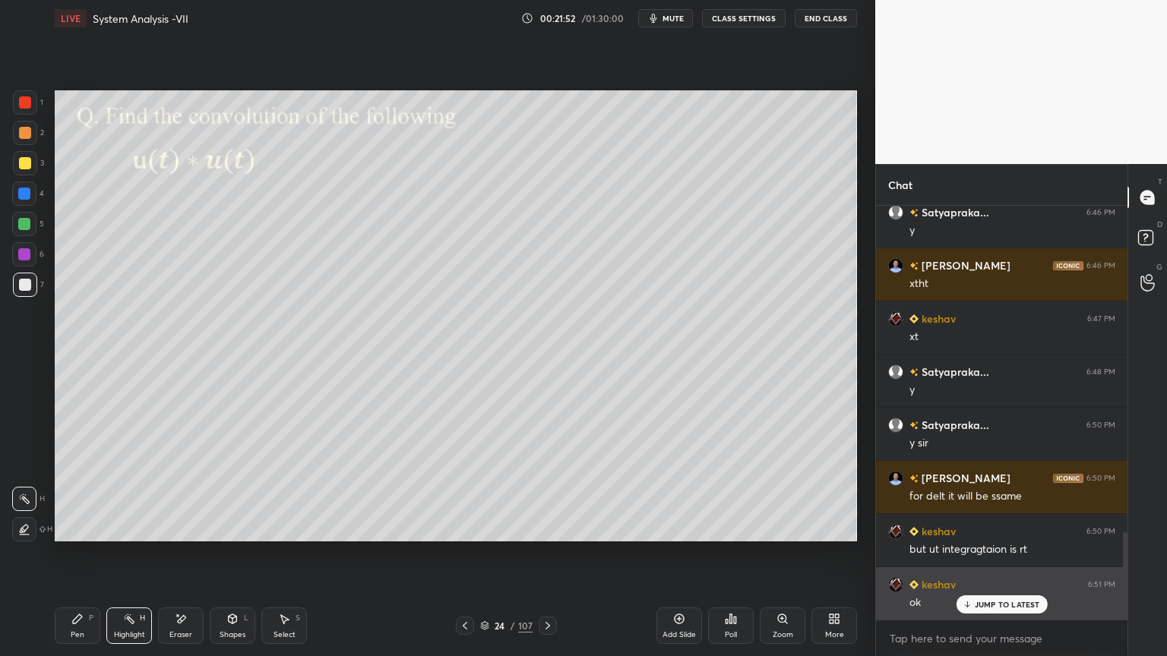
click at [987, 560] on p "JUMP TO LATEST" at bounding box center [1006, 604] width 65 height 9
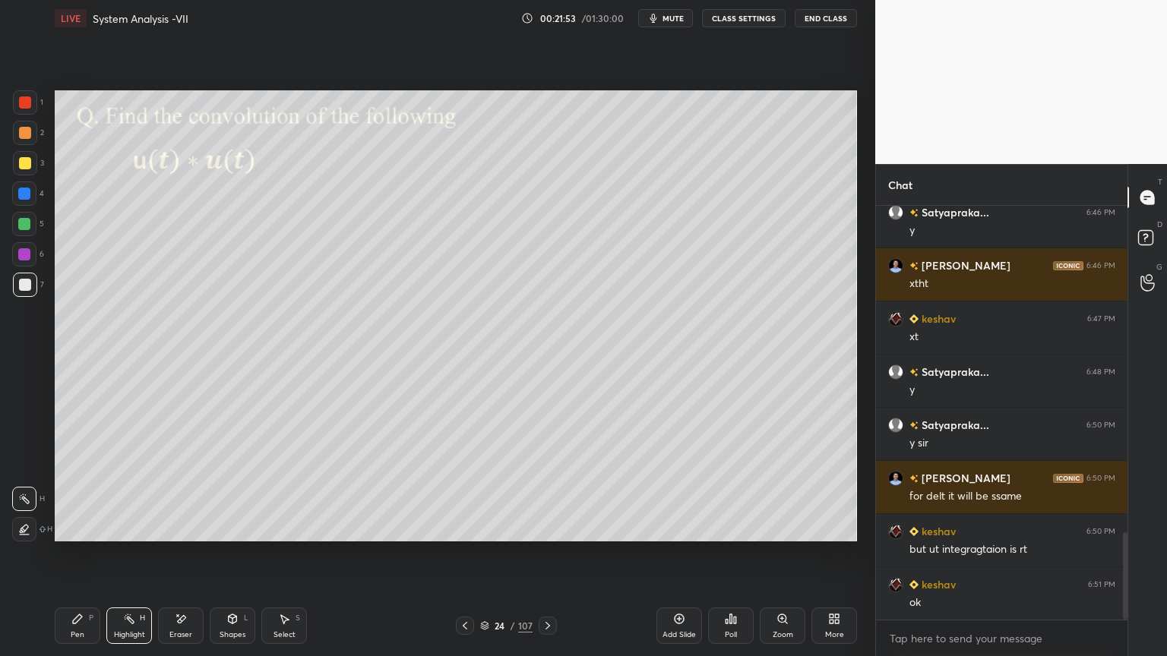
click at [27, 289] on div at bounding box center [25, 285] width 12 height 12
click at [72, 560] on div "Pen P" at bounding box center [78, 626] width 46 height 36
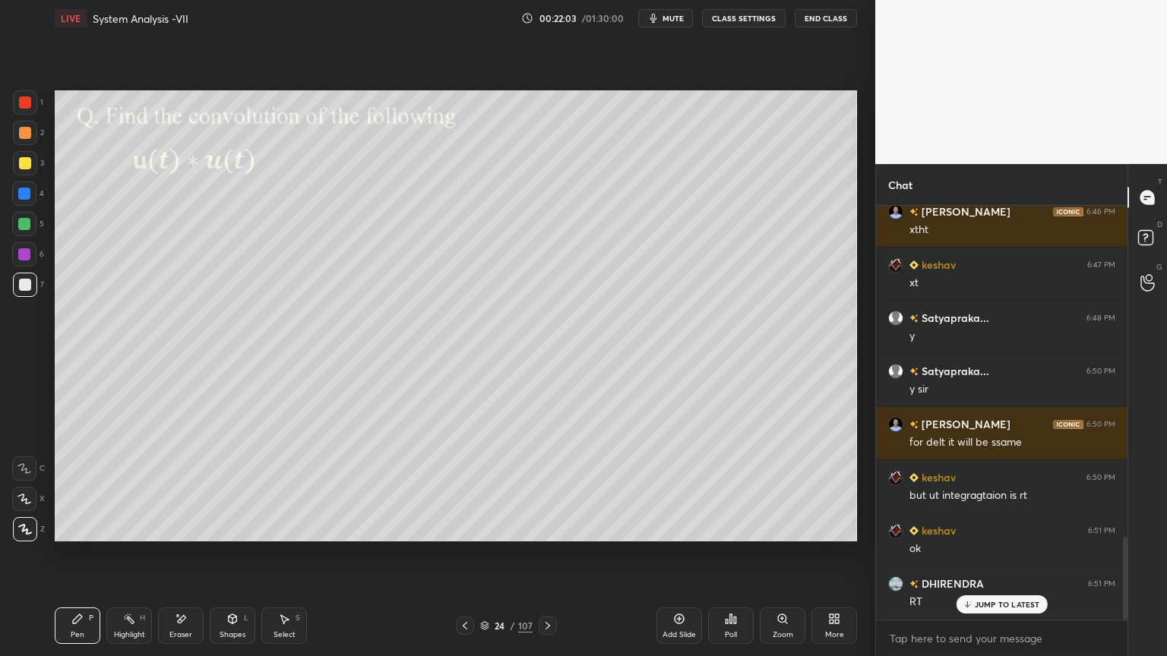
scroll to position [1647, 0]
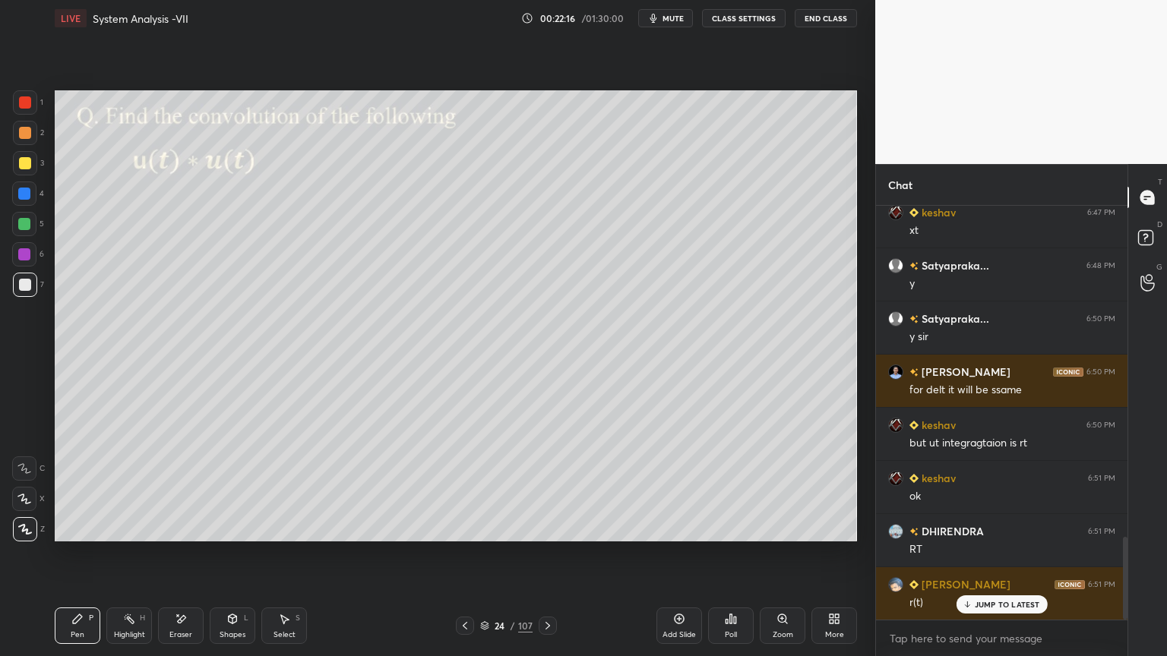
click at [22, 171] on div at bounding box center [25, 163] width 24 height 24
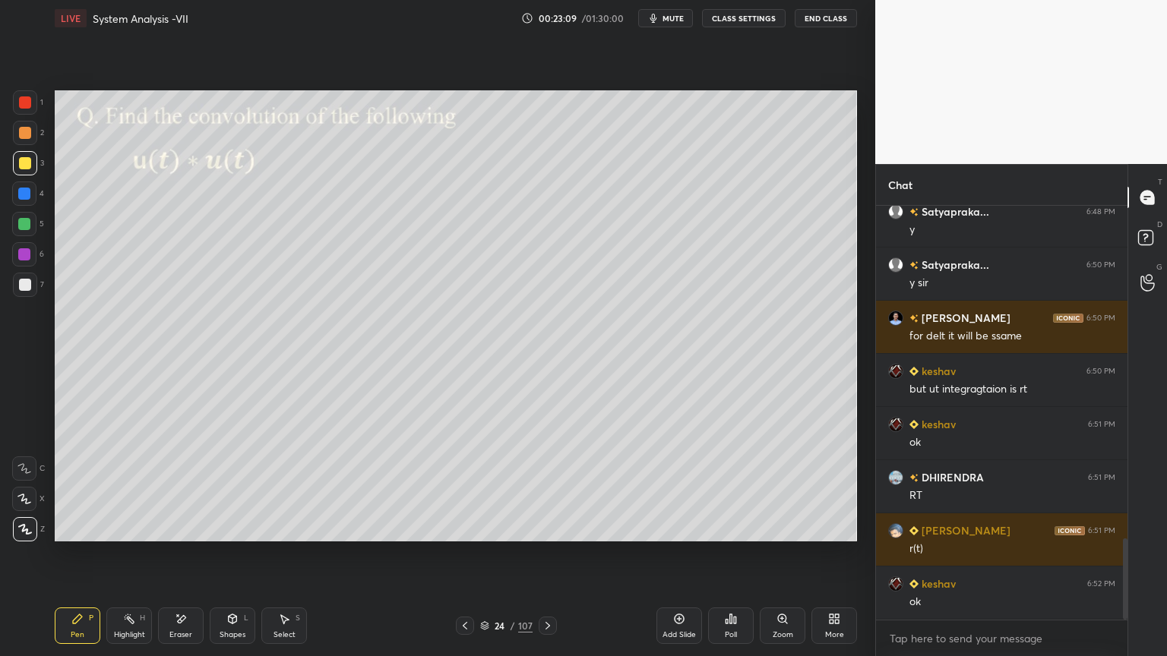
click at [674, 560] on div "Add Slide" at bounding box center [679, 626] width 46 height 36
click at [23, 137] on div at bounding box center [25, 133] width 12 height 12
click at [24, 526] on icon at bounding box center [25, 529] width 12 height 9
click at [24, 291] on div at bounding box center [25, 285] width 24 height 24
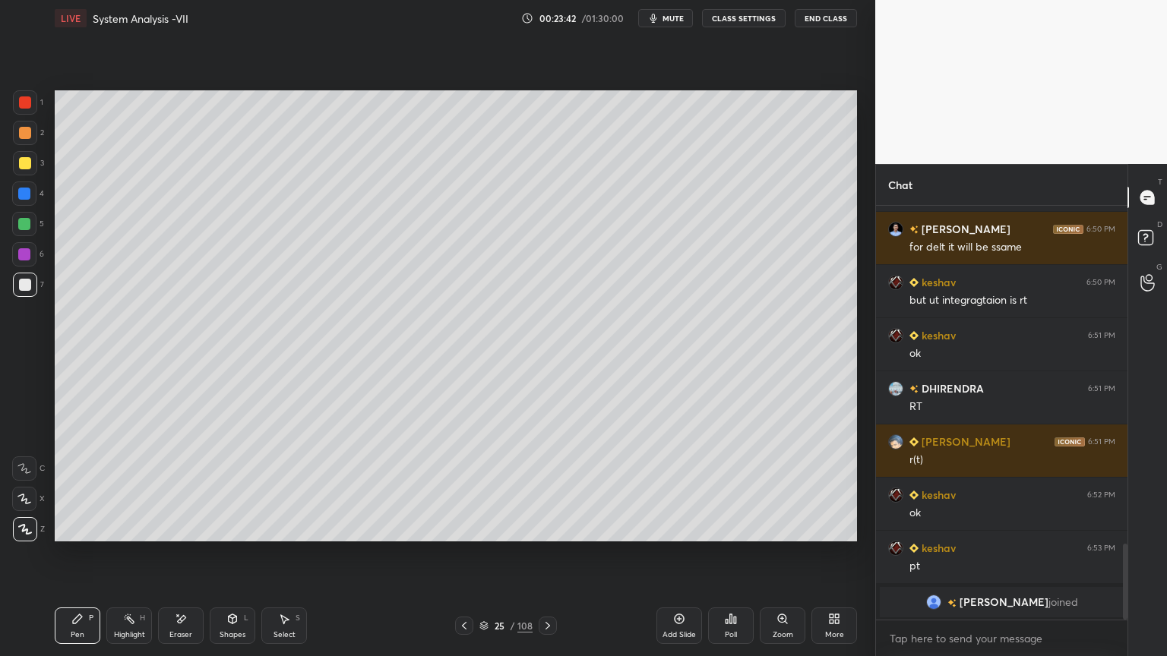
scroll to position [1843, 0]
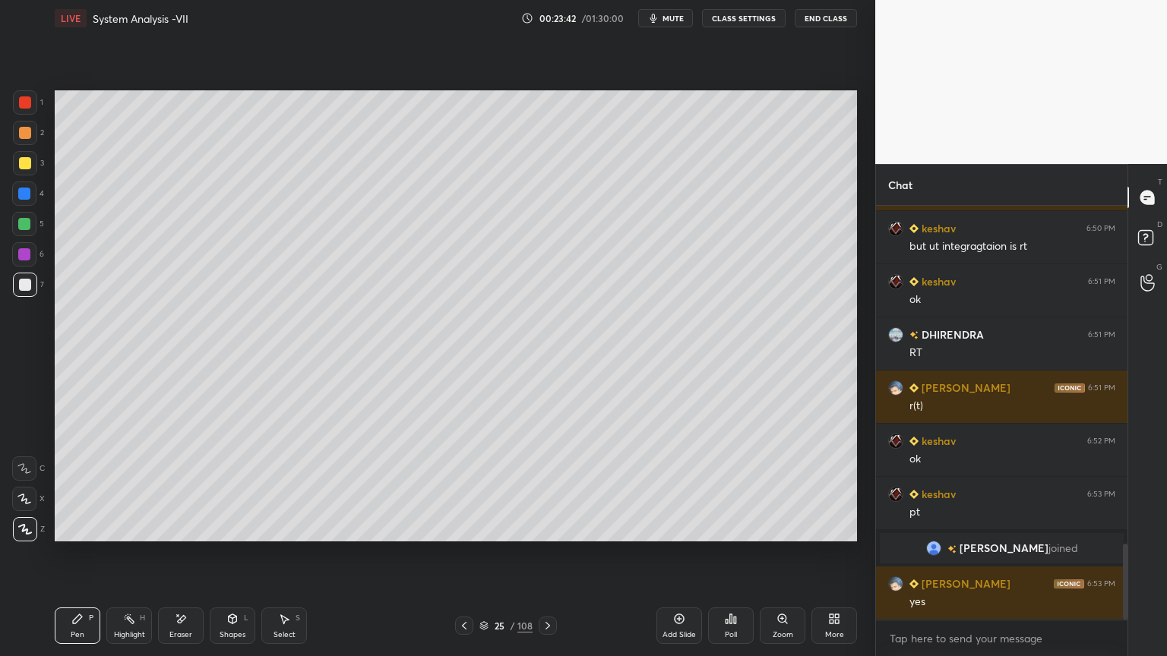
click at [1003, 560] on div "Satyapraka... 6:50 PM y [PERSON_NAME] 6:50 PM for delt it will be ssame [PERSON…" at bounding box center [1001, 413] width 251 height 414
click at [546, 560] on icon at bounding box center [548, 626] width 12 height 12
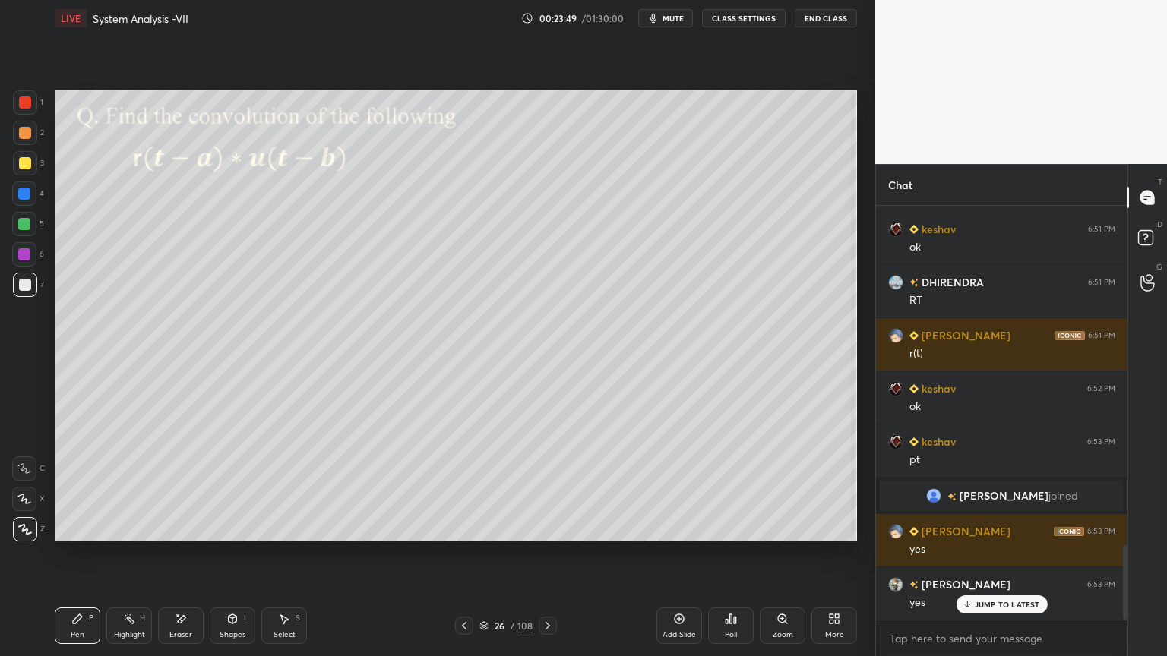
scroll to position [1950, 0]
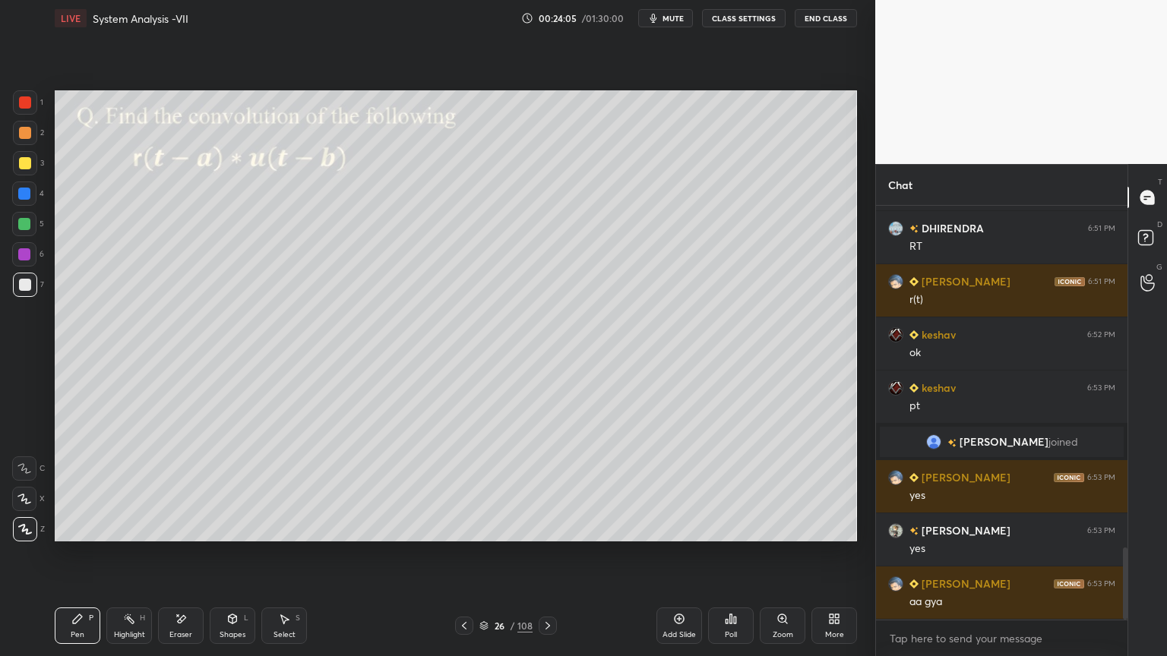
click at [27, 290] on div at bounding box center [25, 285] width 12 height 12
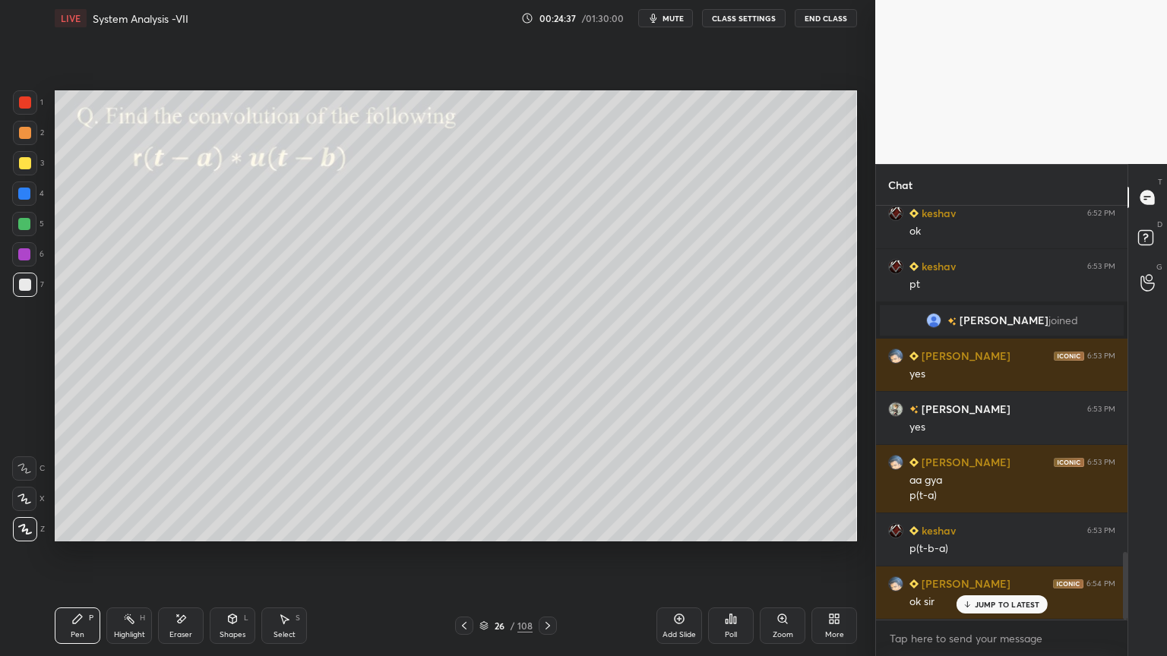
scroll to position [2124, 0]
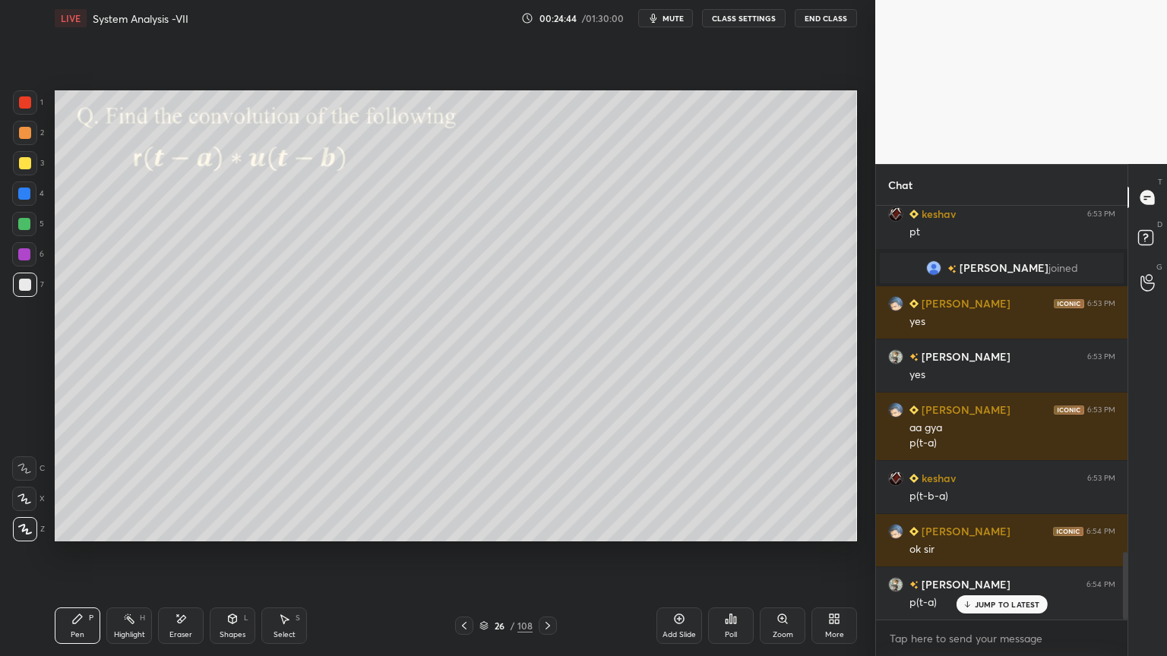
click at [135, 560] on div "Highlight" at bounding box center [129, 635] width 31 height 8
click at [87, 560] on div "Pen P" at bounding box center [78, 626] width 46 height 36
click at [164, 560] on div "Eraser" at bounding box center [181, 626] width 46 height 36
click at [88, 560] on div "Pen P" at bounding box center [78, 626] width 46 height 36
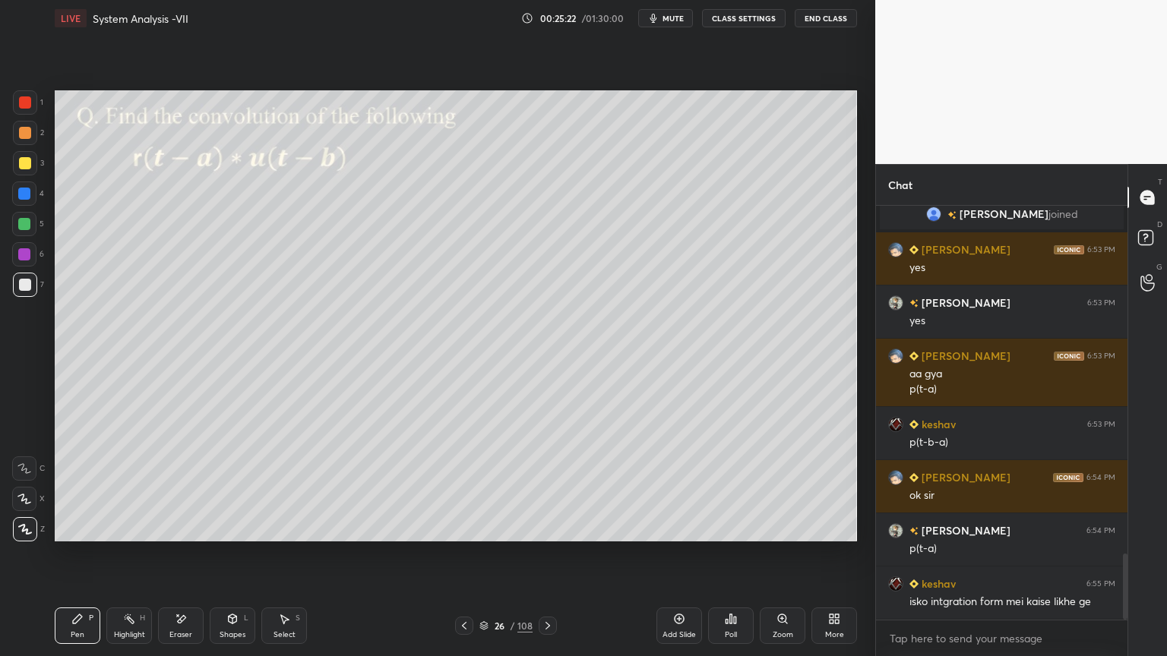
click at [188, 560] on div "Eraser" at bounding box center [180, 635] width 23 height 8
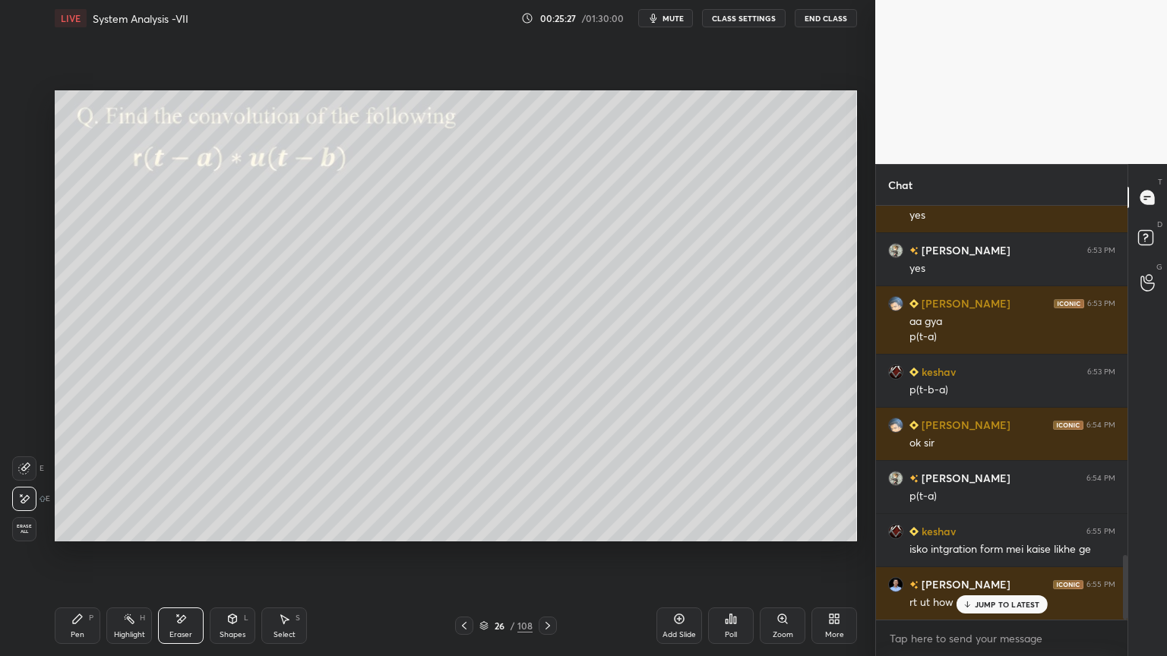
scroll to position [2284, 0]
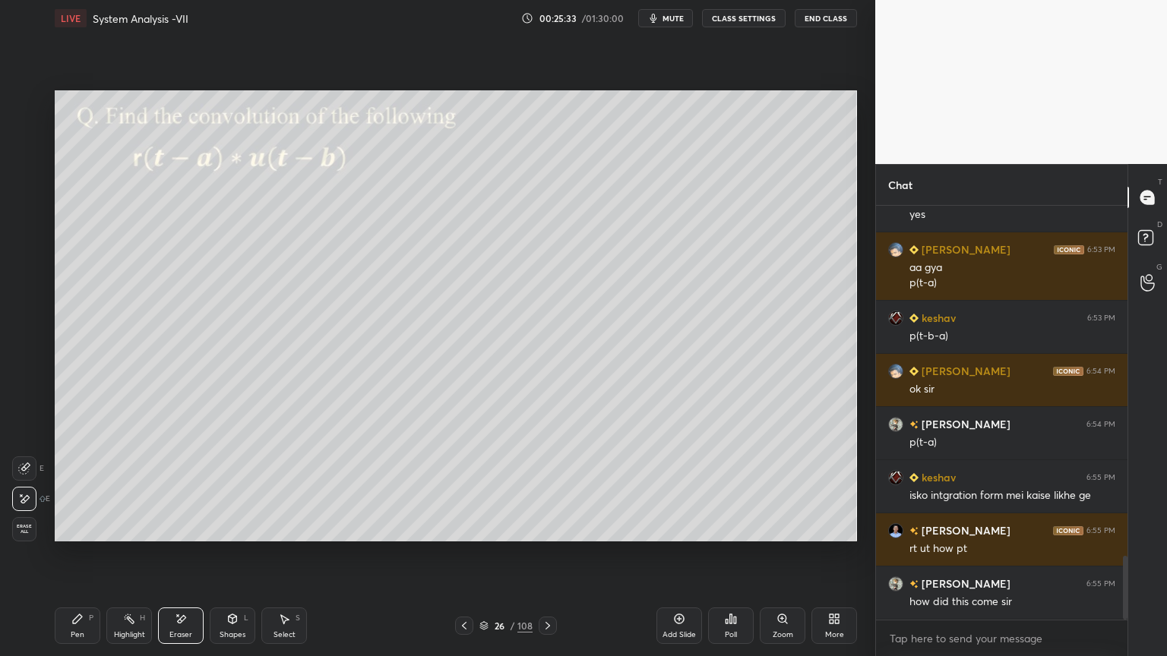
click at [28, 531] on span "Erase all" at bounding box center [24, 529] width 23 height 11
click at [81, 560] on div "Pen" at bounding box center [78, 635] width 14 height 8
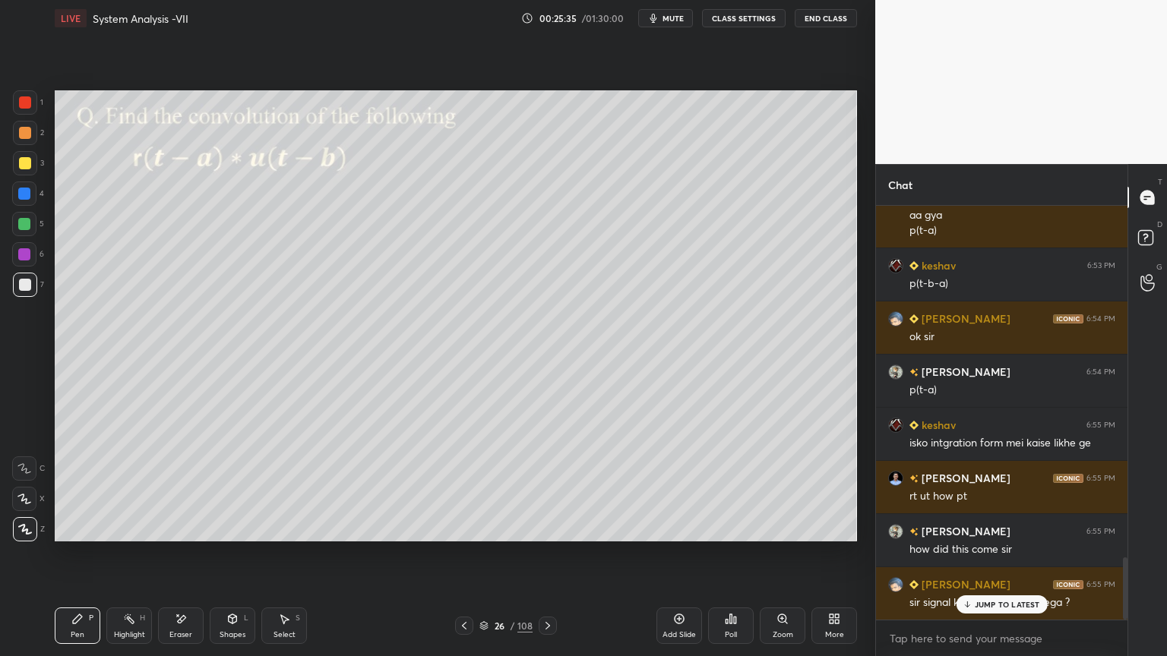
click at [22, 164] on div at bounding box center [25, 163] width 12 height 12
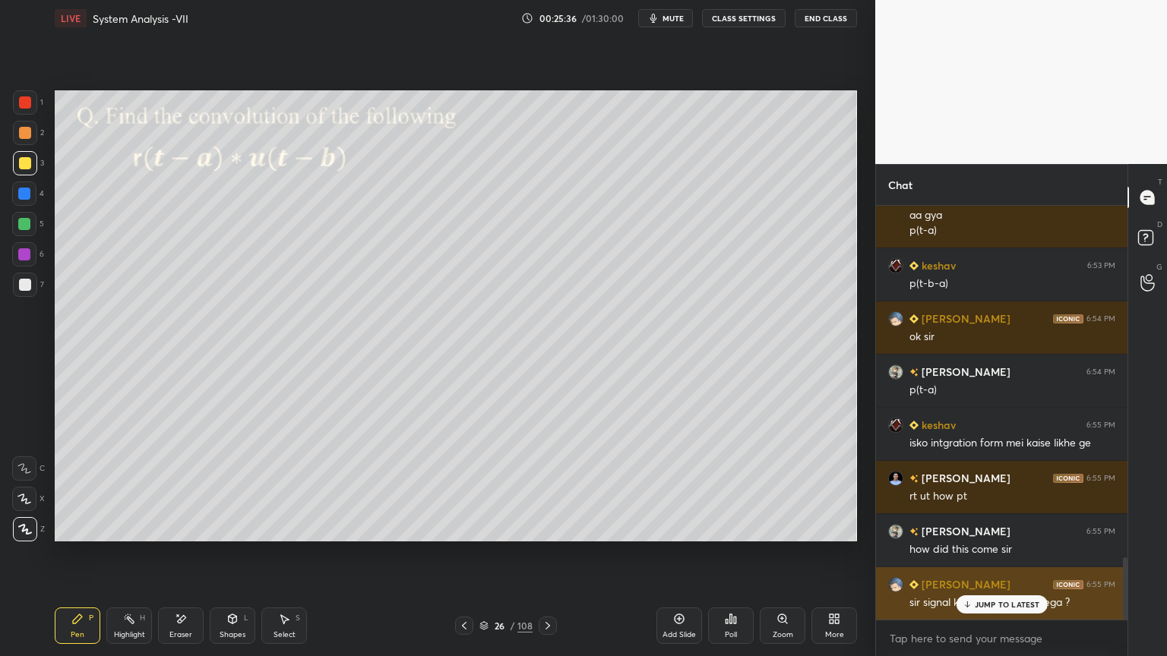
click at [975, 560] on p "JUMP TO LATEST" at bounding box center [1006, 604] width 65 height 9
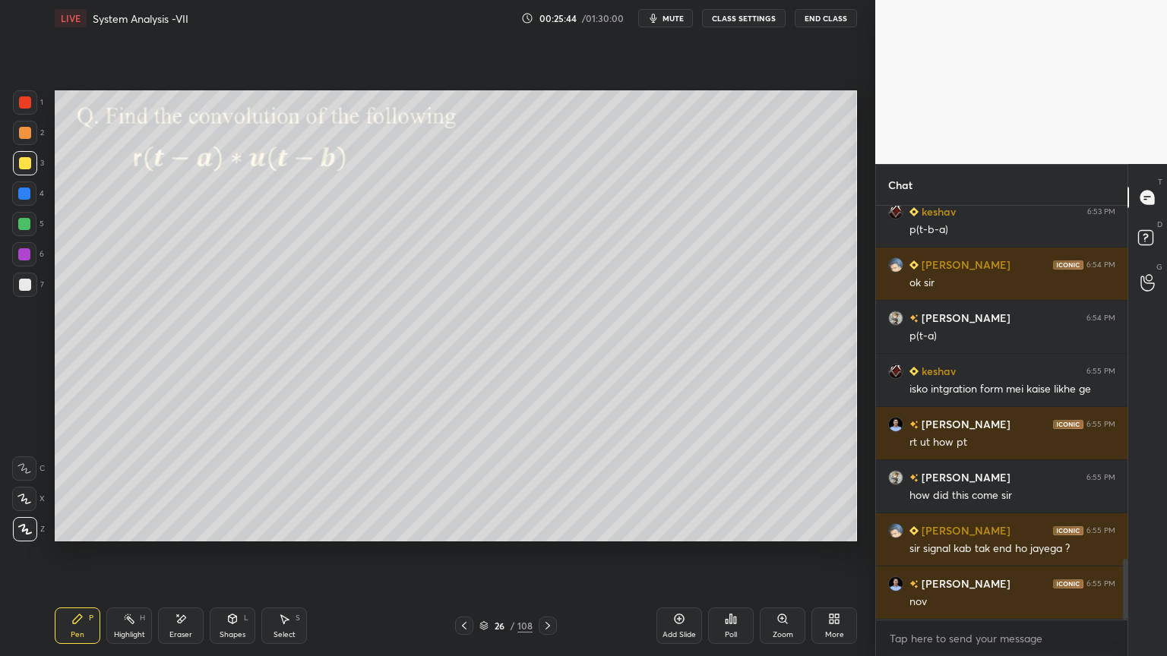
click at [21, 136] on div at bounding box center [25, 133] width 12 height 12
click at [24, 531] on icon at bounding box center [25, 529] width 12 height 9
click at [36, 503] on div at bounding box center [24, 499] width 24 height 24
click at [25, 169] on div at bounding box center [25, 163] width 12 height 12
click at [24, 297] on div "7" at bounding box center [28, 288] width 31 height 30
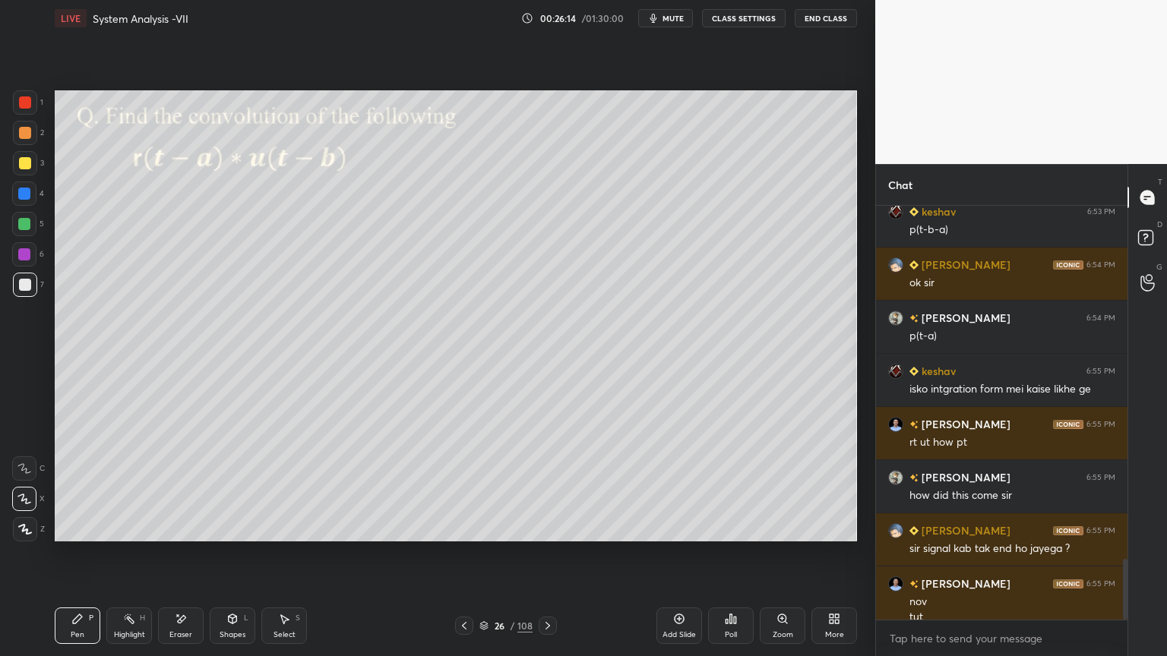
scroll to position [2405, 0]
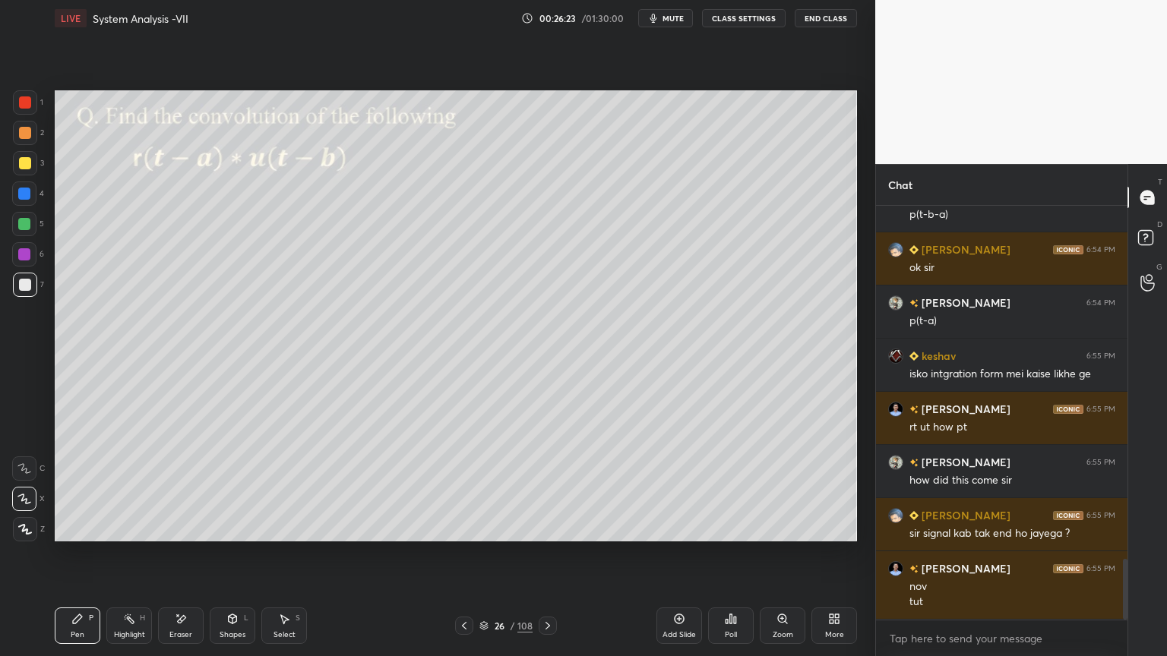
click at [27, 532] on icon at bounding box center [25, 529] width 14 height 11
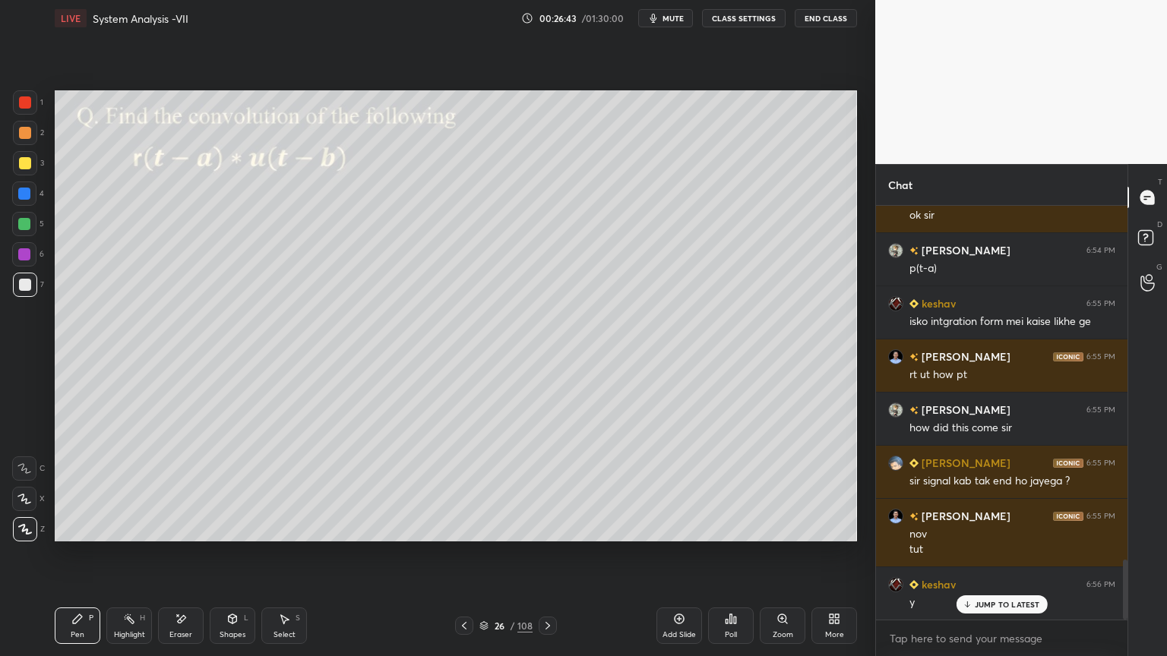
click at [177, 560] on div "Eraser" at bounding box center [180, 635] width 23 height 8
click at [72, 560] on div "Pen" at bounding box center [78, 635] width 14 height 8
click at [27, 163] on div at bounding box center [25, 163] width 12 height 12
click at [24, 289] on div at bounding box center [25, 285] width 12 height 12
click at [21, 507] on div at bounding box center [24, 499] width 24 height 24
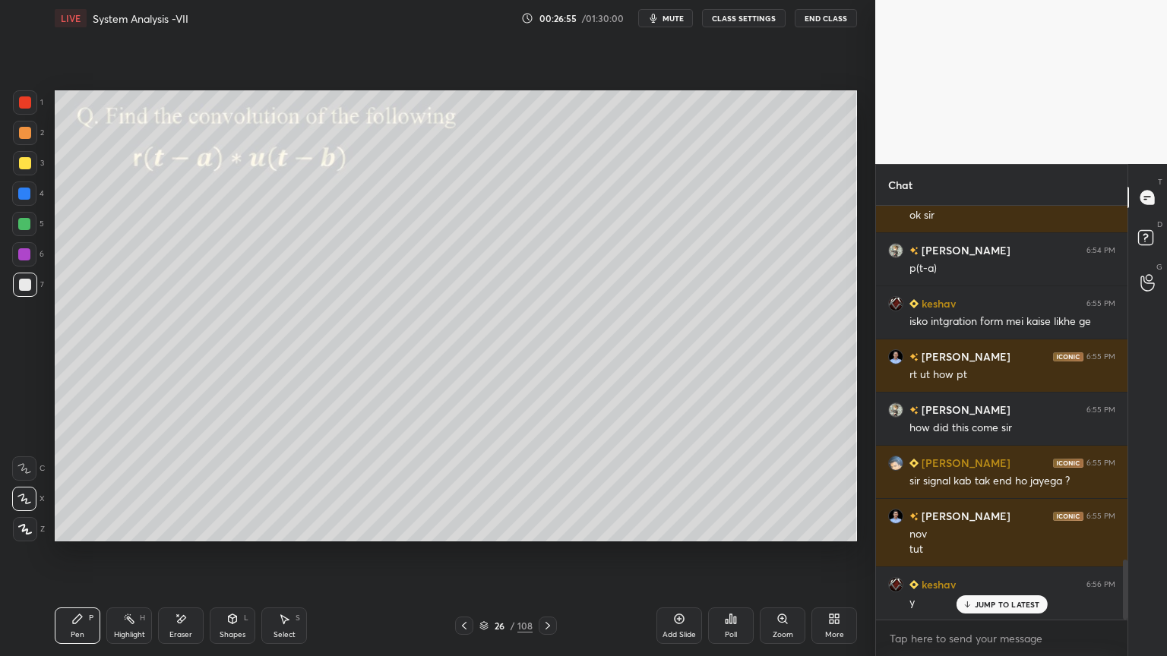
click at [22, 532] on icon at bounding box center [25, 529] width 12 height 9
click at [21, 167] on div at bounding box center [25, 163] width 12 height 12
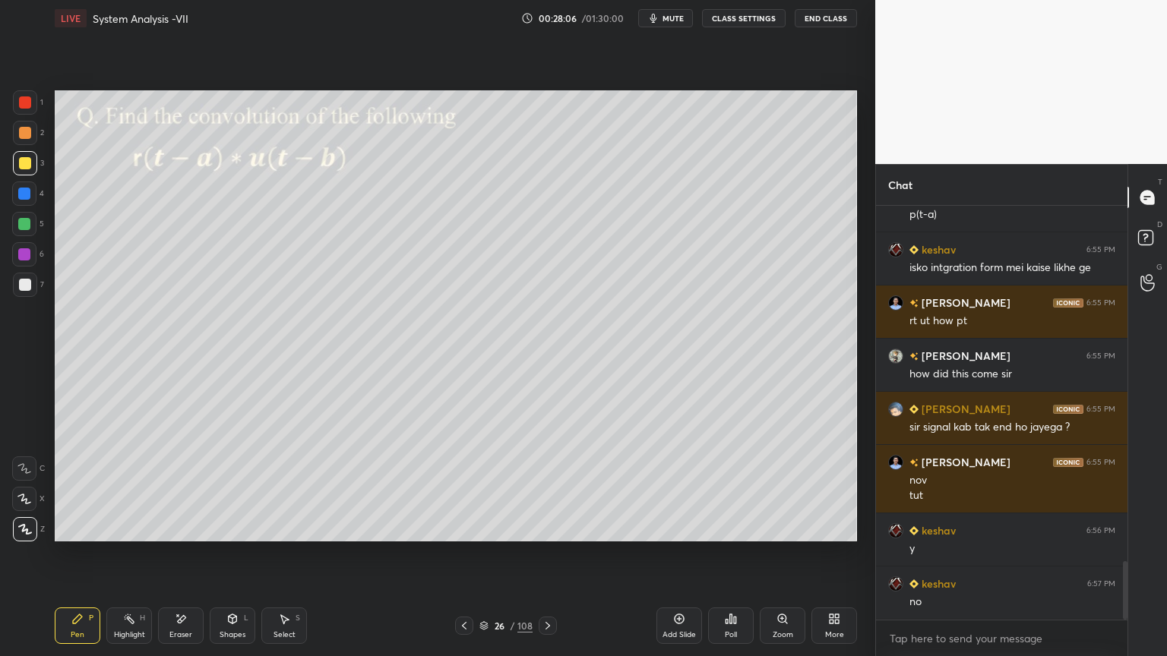
click at [116, 560] on div "Highlight H" at bounding box center [129, 626] width 46 height 36
click at [732, 560] on div "Poll" at bounding box center [731, 635] width 12 height 8
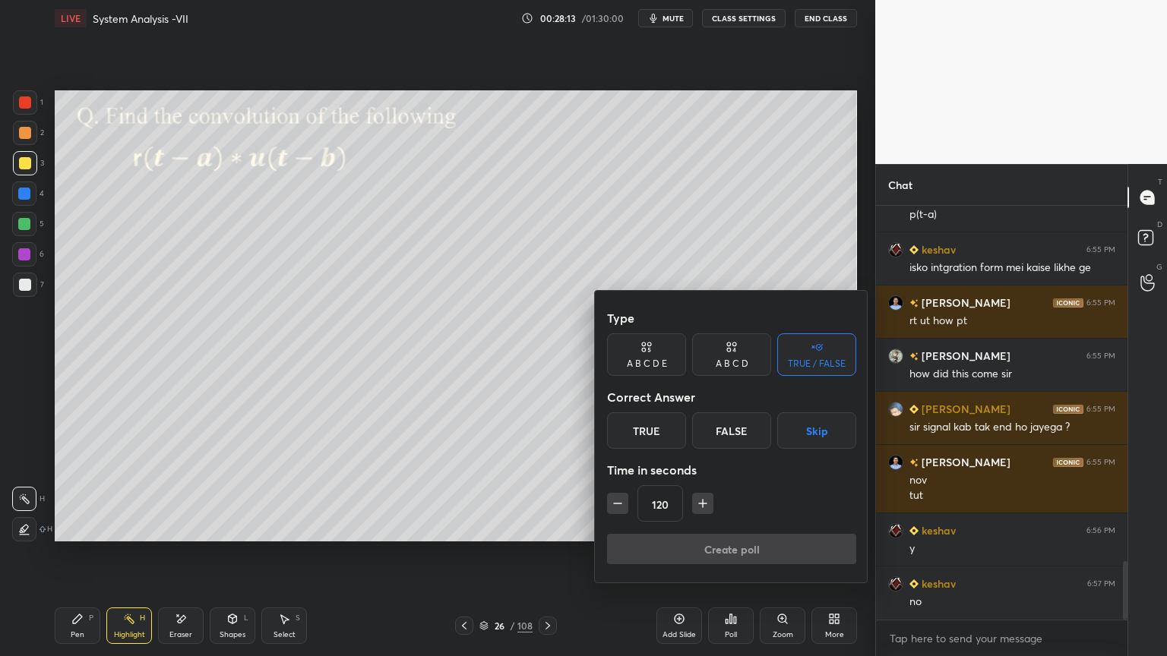
click at [649, 434] on div "True" at bounding box center [646, 430] width 79 height 36
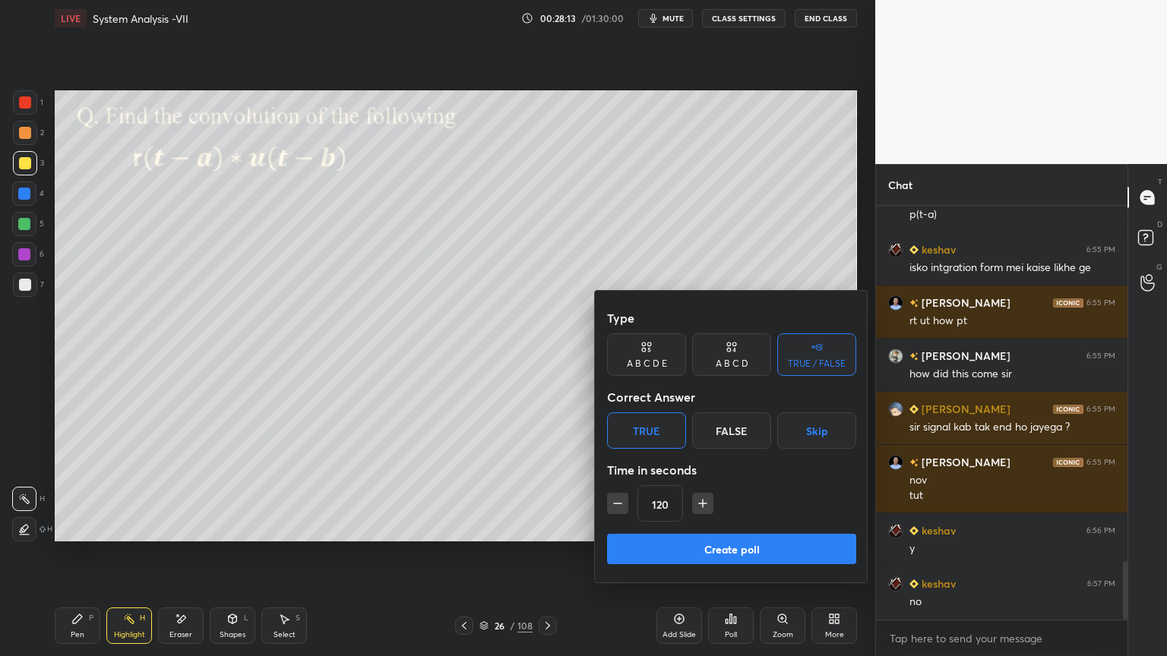
click at [706, 550] on button "Create poll" at bounding box center [731, 549] width 249 height 30
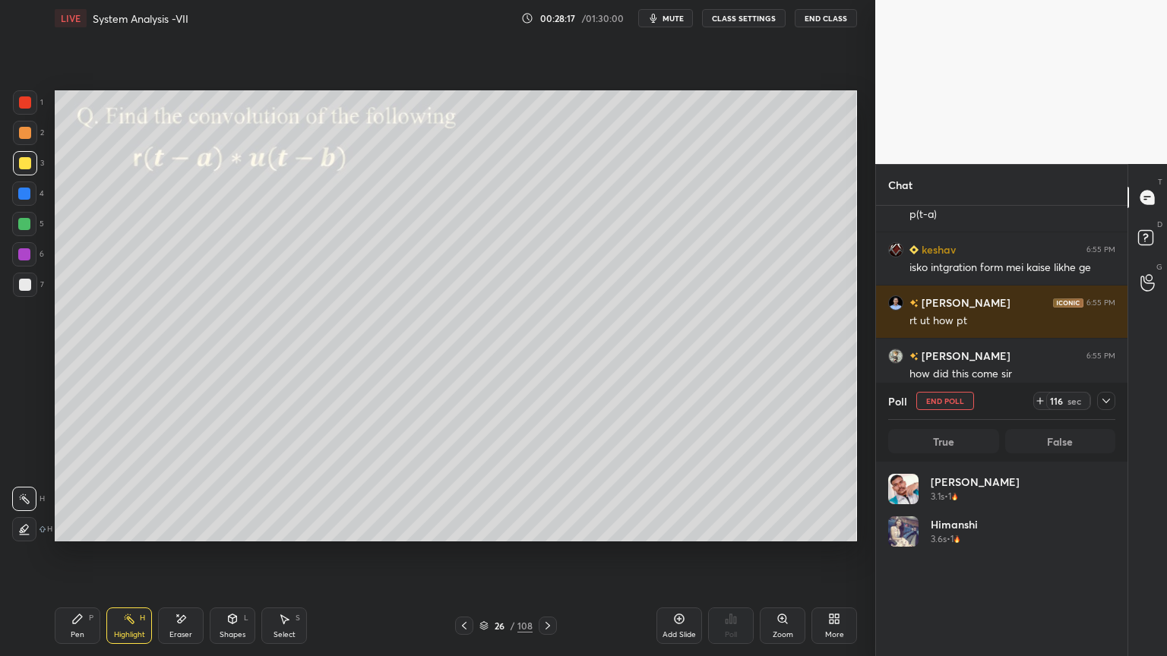
scroll to position [5, 5]
click at [1101, 405] on icon at bounding box center [1106, 401] width 12 height 12
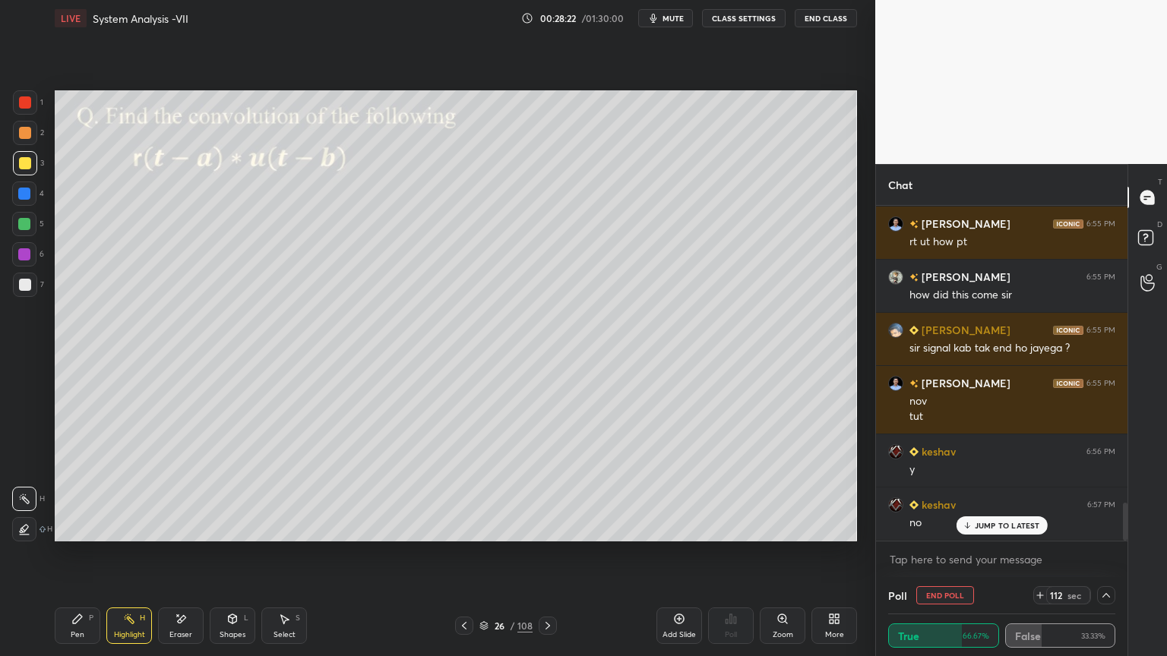
scroll to position [2643, 0]
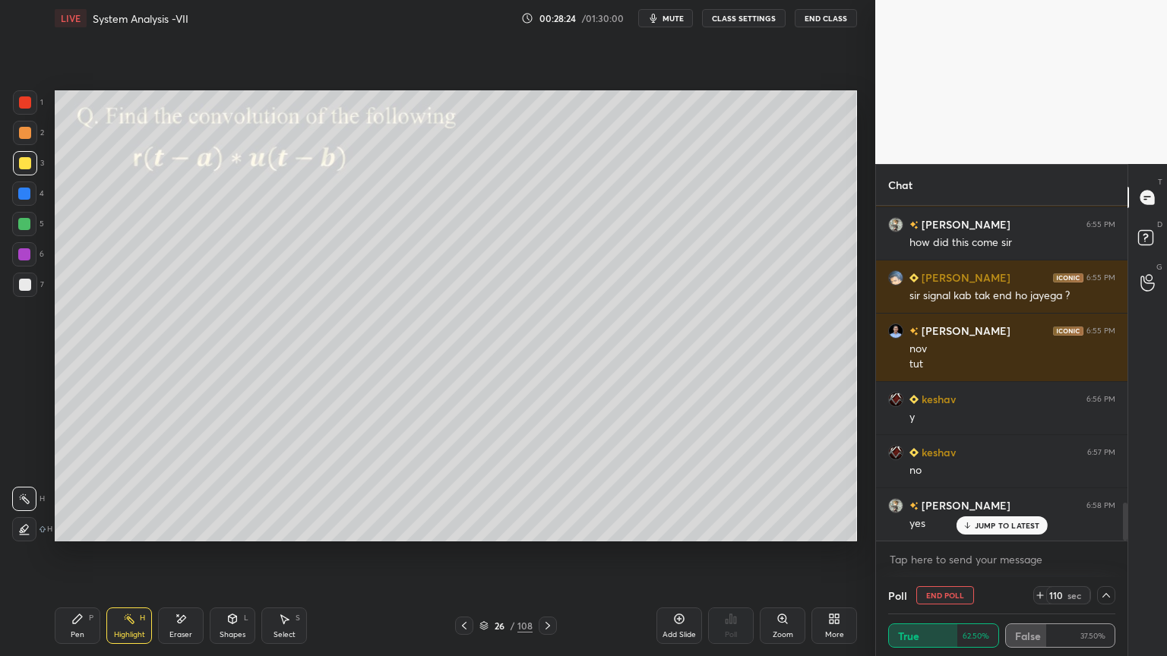
click at [1104, 560] on icon at bounding box center [1106, 595] width 12 height 12
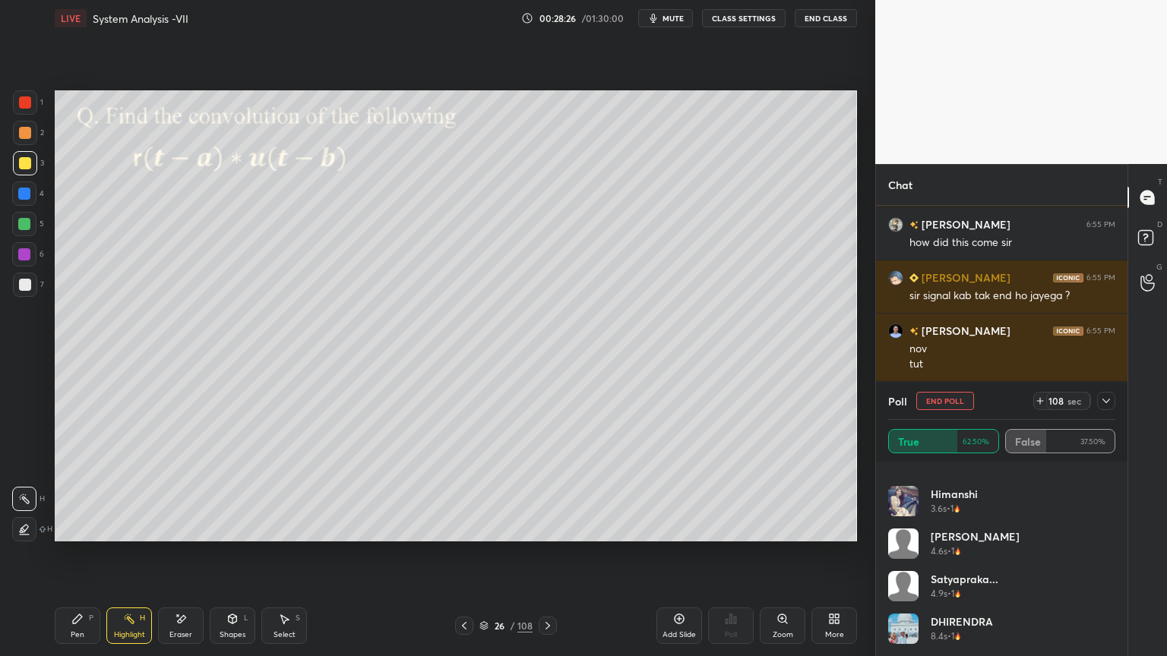
scroll to position [0, 0]
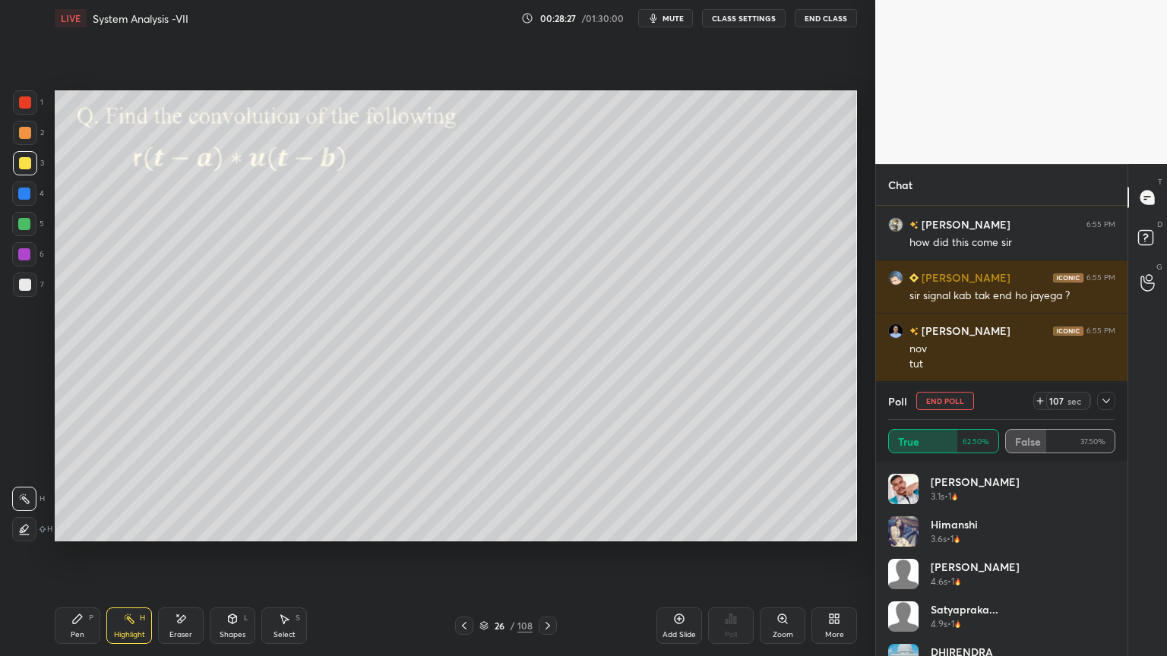
click at [1103, 402] on icon at bounding box center [1106, 401] width 12 height 12
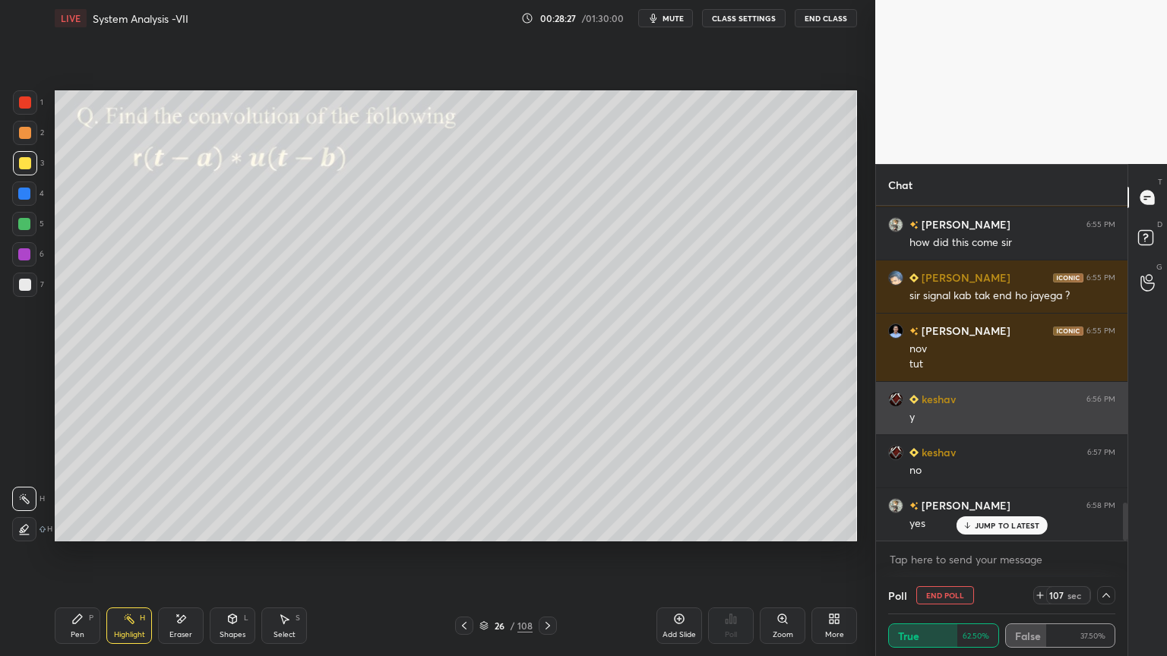
scroll to position [0, 5]
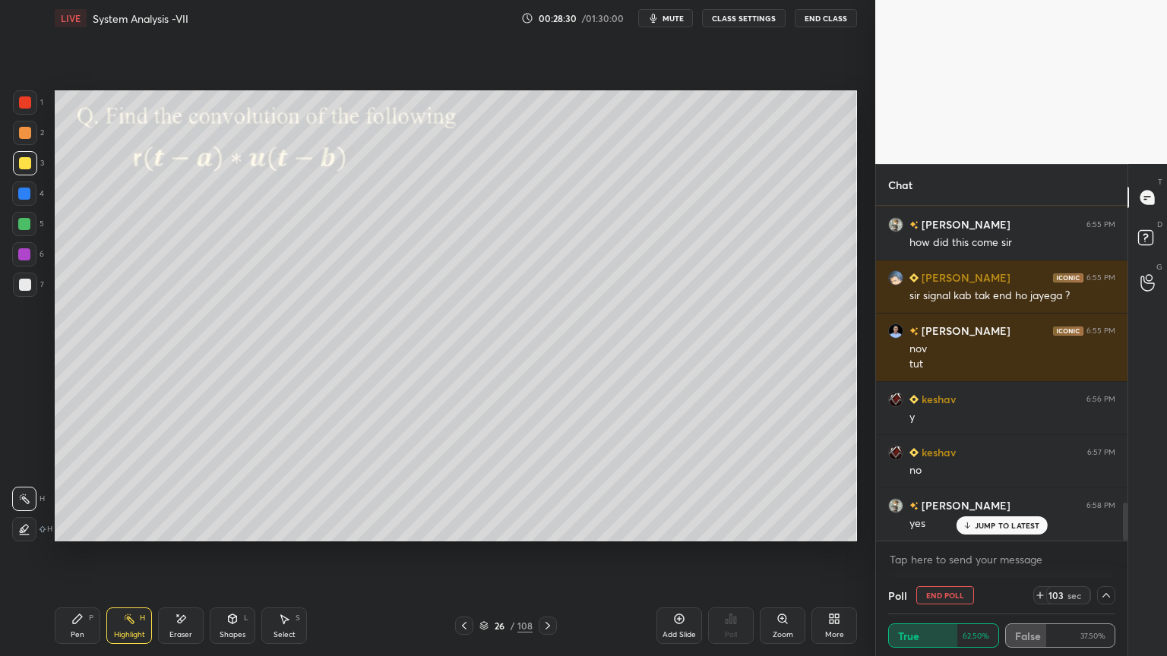
click at [952, 560] on button "End Poll" at bounding box center [945, 595] width 58 height 18
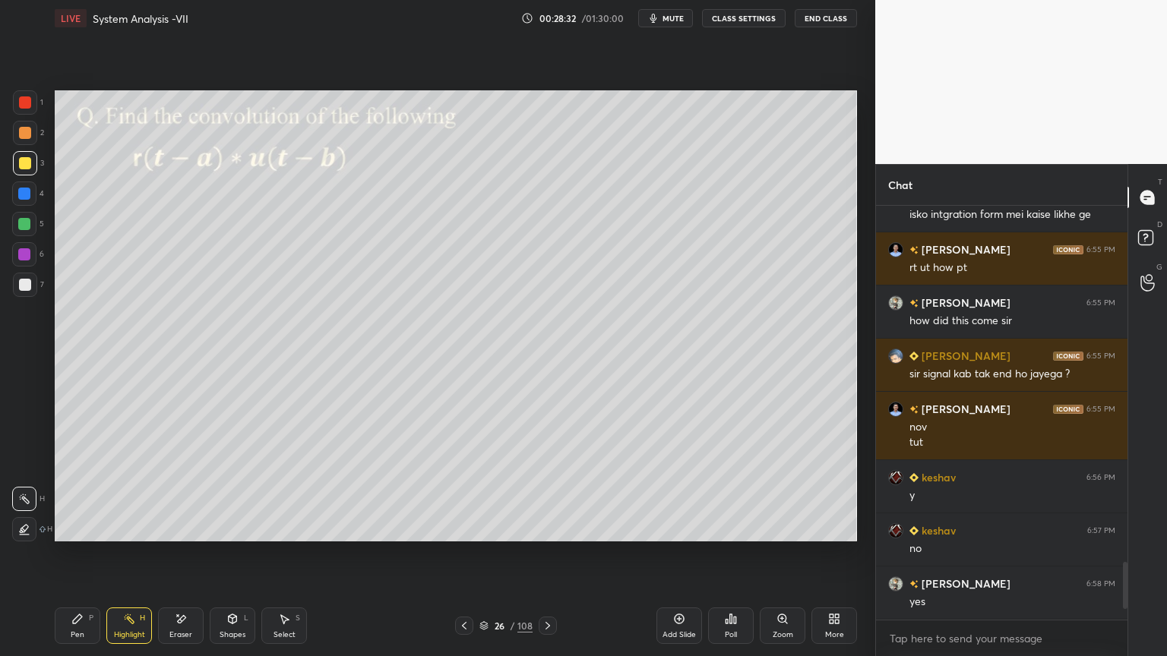
click at [84, 560] on div "Pen" at bounding box center [78, 635] width 14 height 8
click at [23, 140] on div at bounding box center [25, 133] width 24 height 24
click at [32, 538] on div at bounding box center [25, 529] width 24 height 24
click at [20, 280] on div at bounding box center [25, 285] width 12 height 12
click at [21, 295] on div at bounding box center [25, 285] width 24 height 24
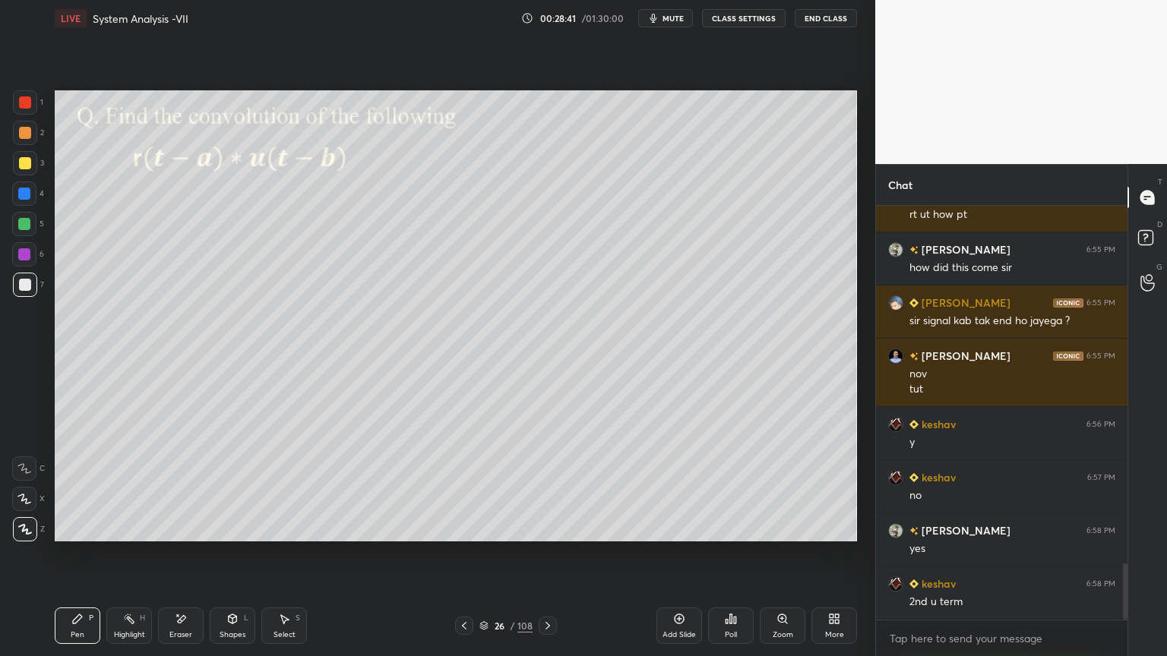
click at [128, 560] on icon at bounding box center [129, 619] width 12 height 12
click at [67, 560] on div "Pen P" at bounding box center [78, 626] width 46 height 36
click at [24, 139] on div at bounding box center [25, 133] width 24 height 24
click at [28, 286] on div at bounding box center [25, 285] width 12 height 12
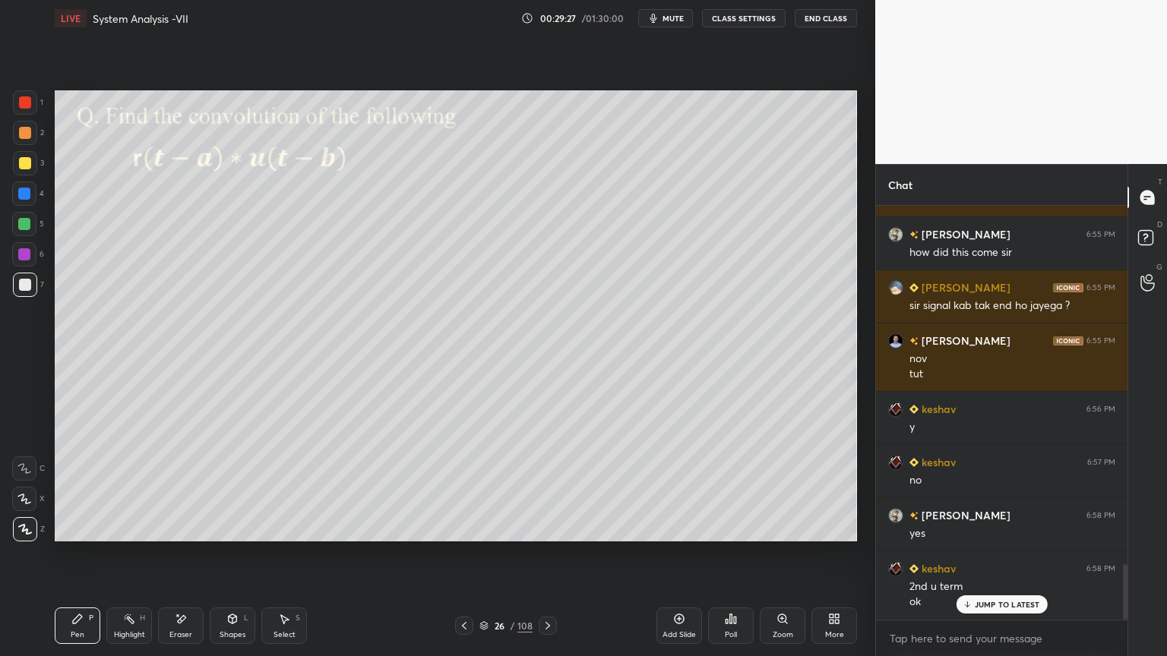
scroll to position [2686, 0]
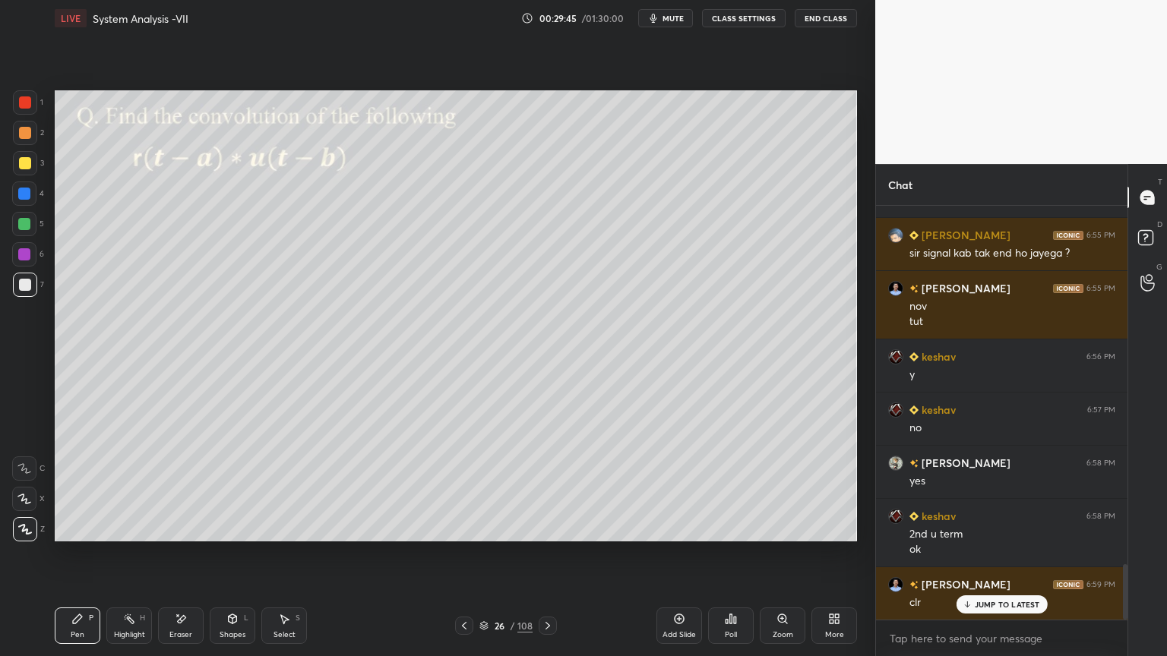
click at [19, 172] on div at bounding box center [25, 163] width 24 height 24
click at [284, 560] on div "Select" at bounding box center [284, 635] width 22 height 8
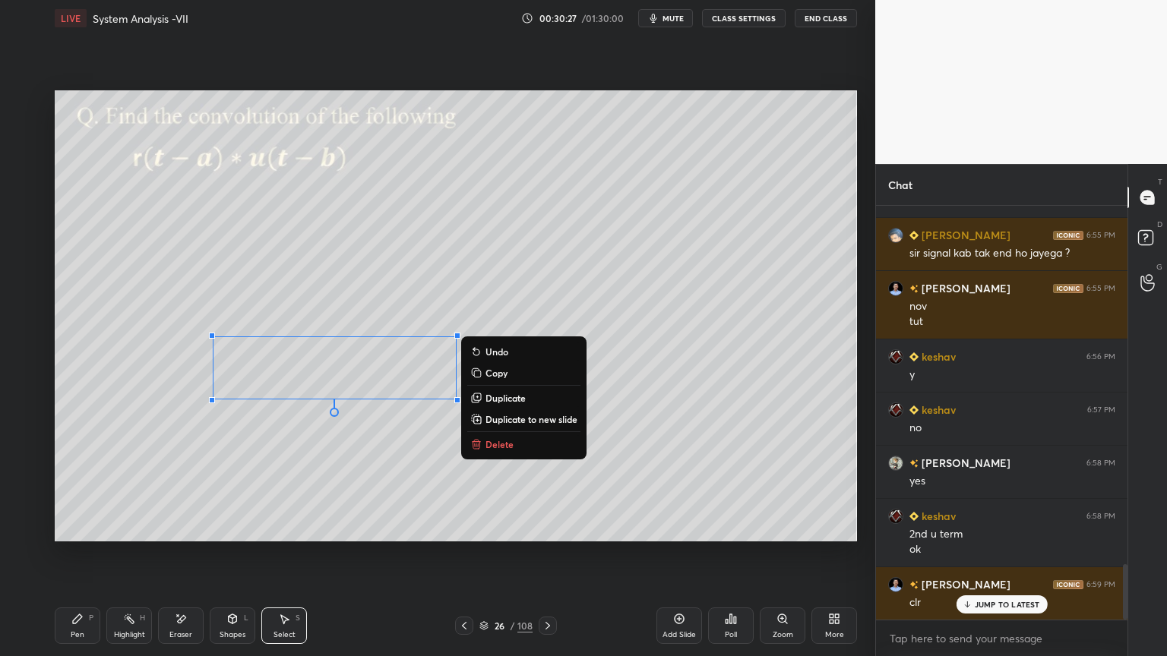
click at [368, 444] on div "0 ° Undo Copy Duplicate Duplicate to new slide Delete" at bounding box center [456, 315] width 802 height 451
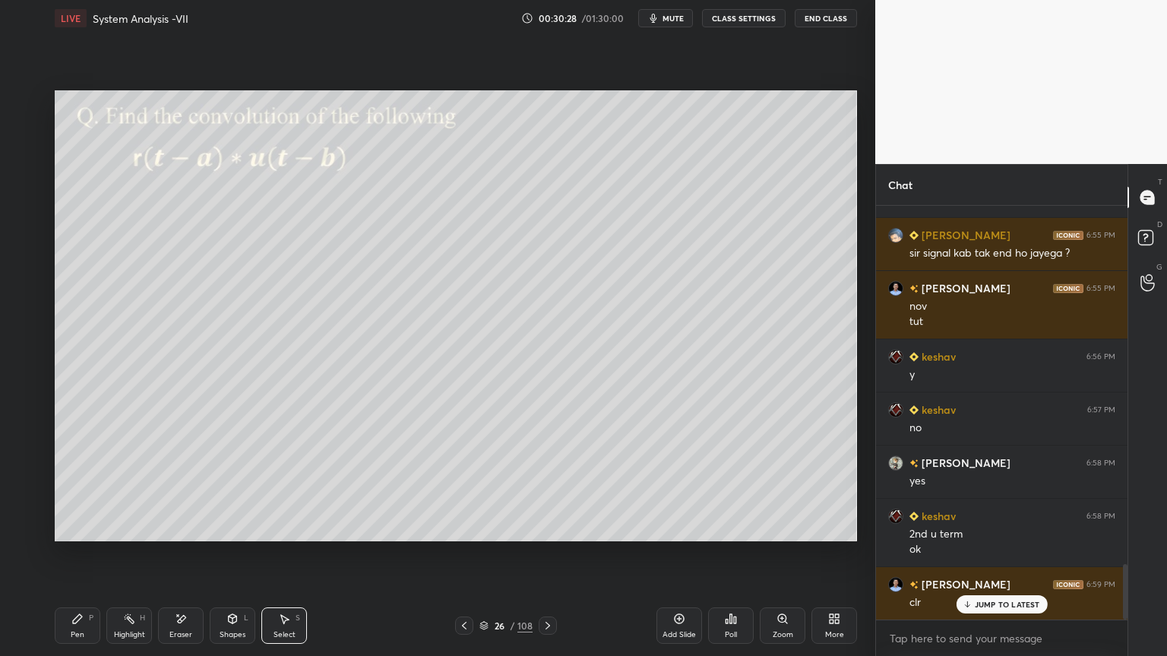
click at [83, 560] on icon at bounding box center [77, 619] width 12 height 12
click at [24, 131] on div at bounding box center [25, 133] width 12 height 12
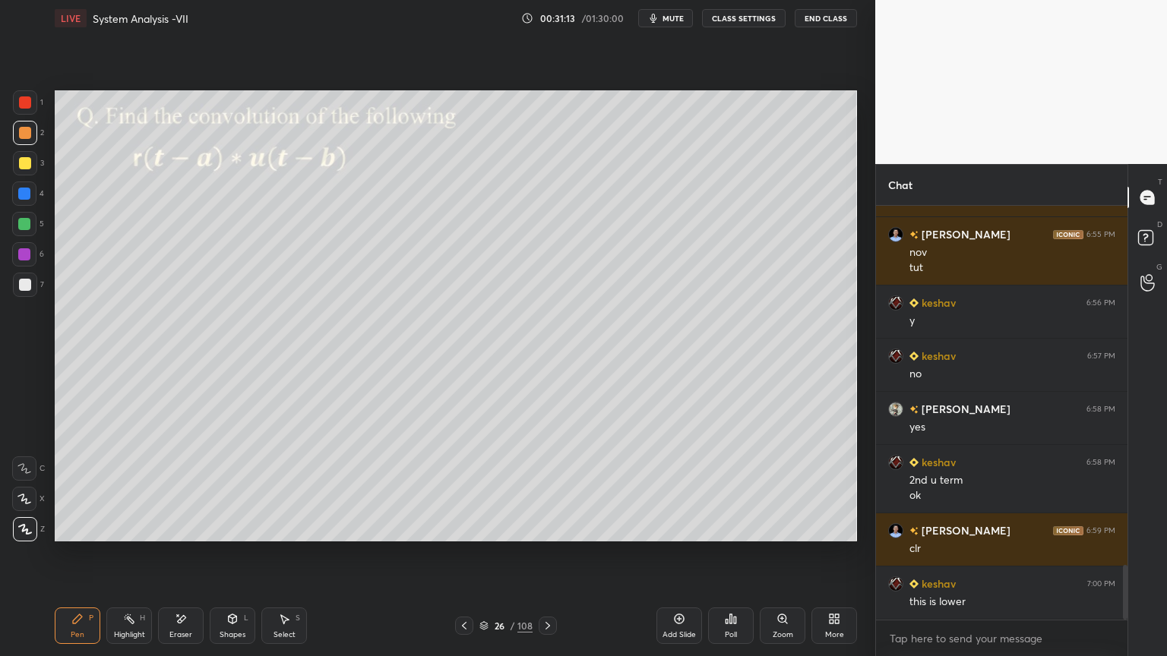
scroll to position [379, 247]
click at [32, 222] on div at bounding box center [24, 224] width 24 height 24
click at [678, 560] on icon at bounding box center [679, 619] width 5 height 5
click at [30, 289] on div at bounding box center [25, 285] width 12 height 12
click at [29, 500] on icon at bounding box center [24, 499] width 14 height 11
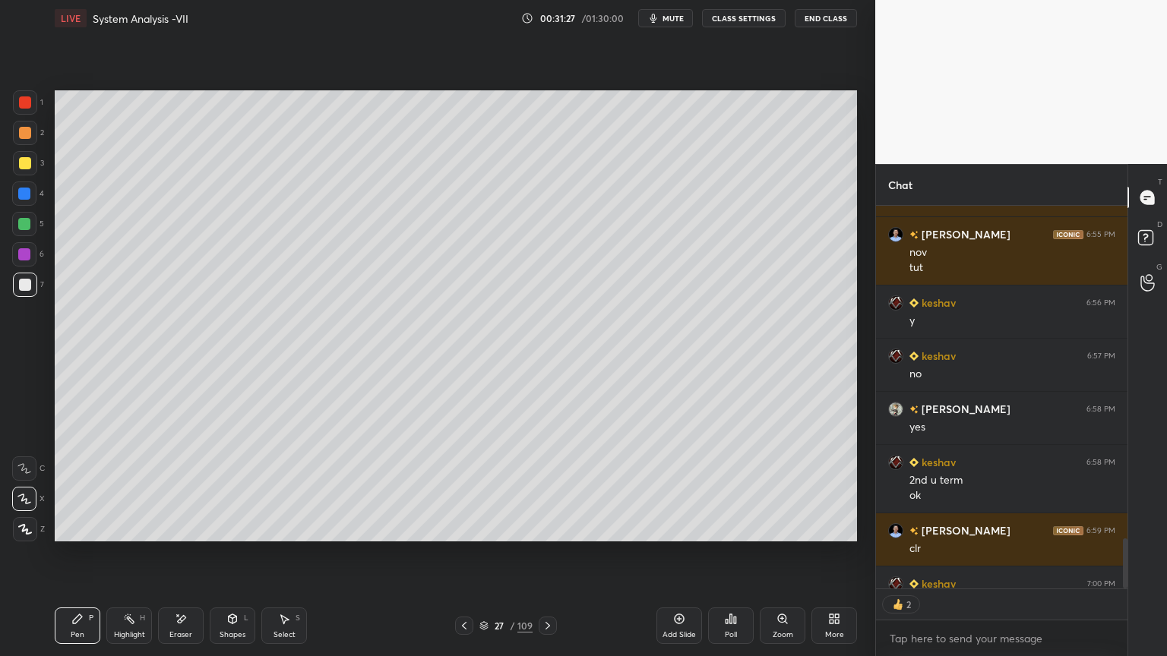
click at [459, 560] on icon at bounding box center [464, 626] width 12 height 12
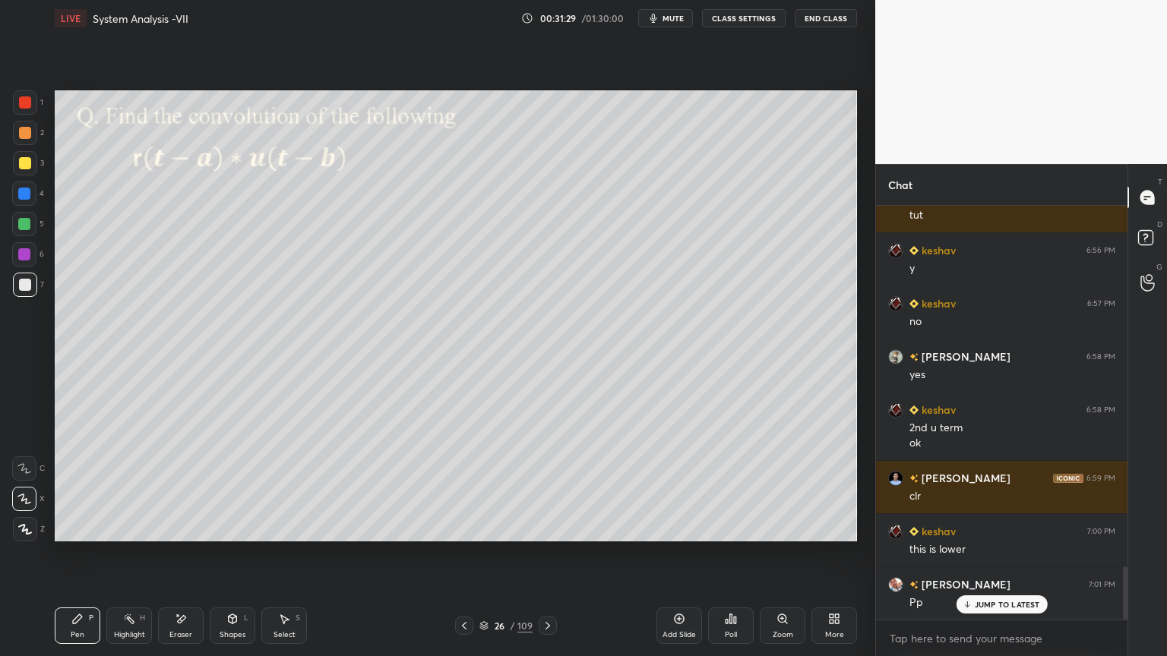
click at [548, 560] on icon at bounding box center [547, 626] width 5 height 8
click at [465, 560] on icon at bounding box center [464, 626] width 12 height 12
click at [550, 560] on icon at bounding box center [548, 626] width 12 height 12
click at [462, 560] on icon at bounding box center [464, 626] width 12 height 12
click at [137, 560] on div "Highlight H" at bounding box center [129, 626] width 46 height 36
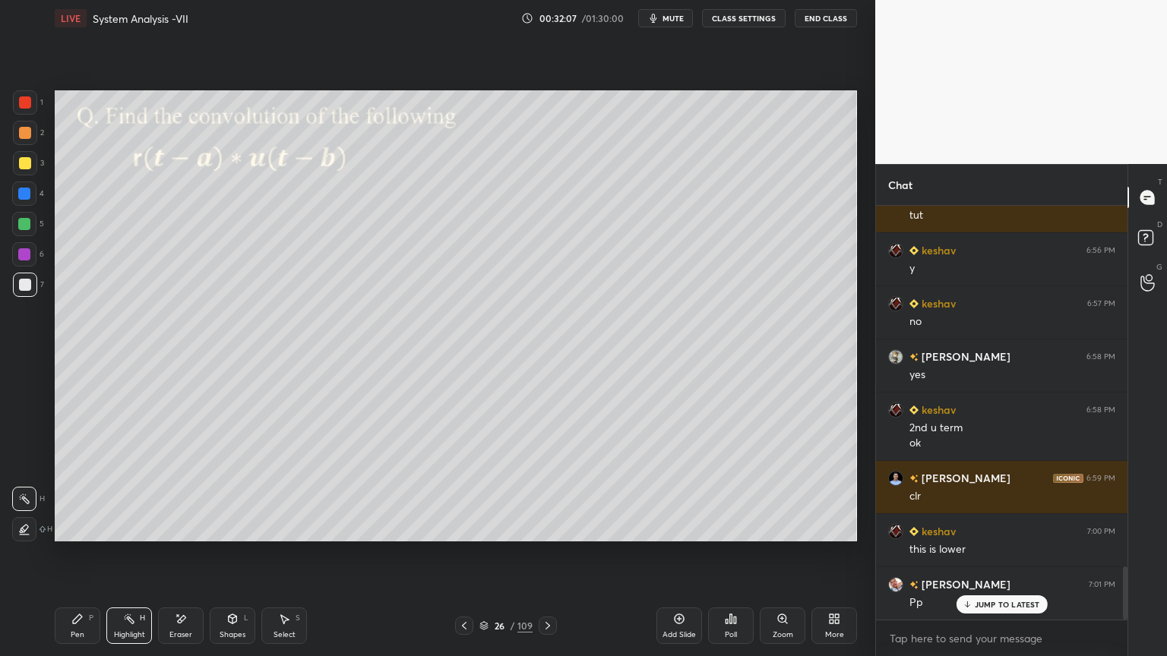
click at [551, 560] on icon at bounding box center [548, 626] width 12 height 12
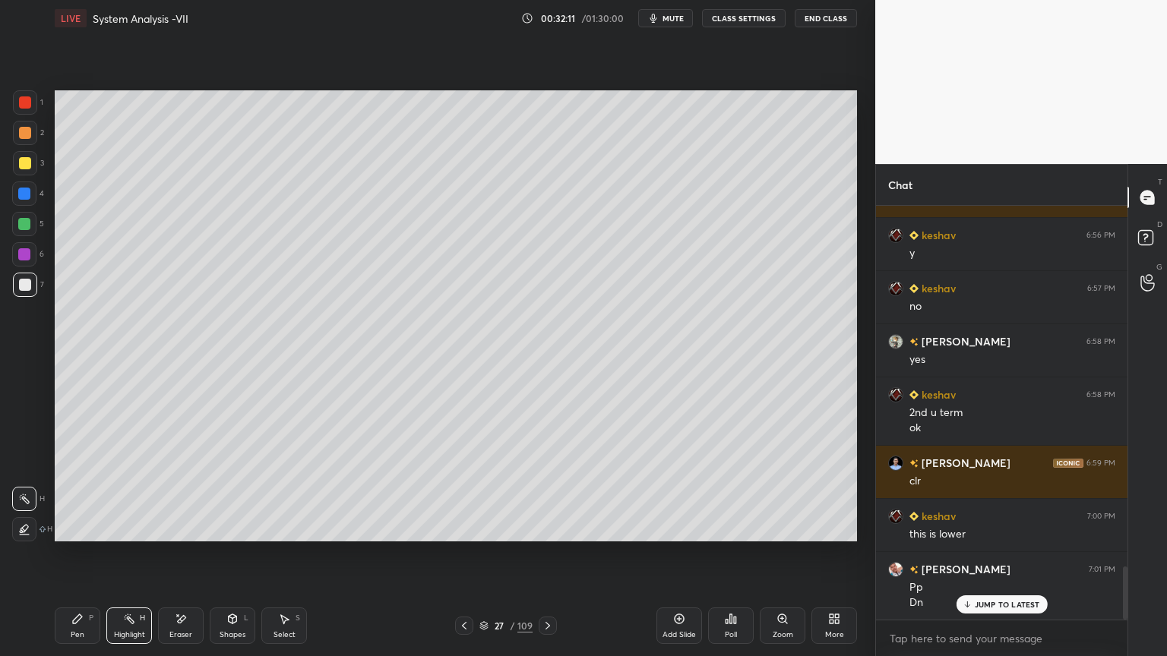
click at [71, 560] on icon at bounding box center [77, 619] width 12 height 12
click at [25, 165] on div at bounding box center [25, 163] width 12 height 12
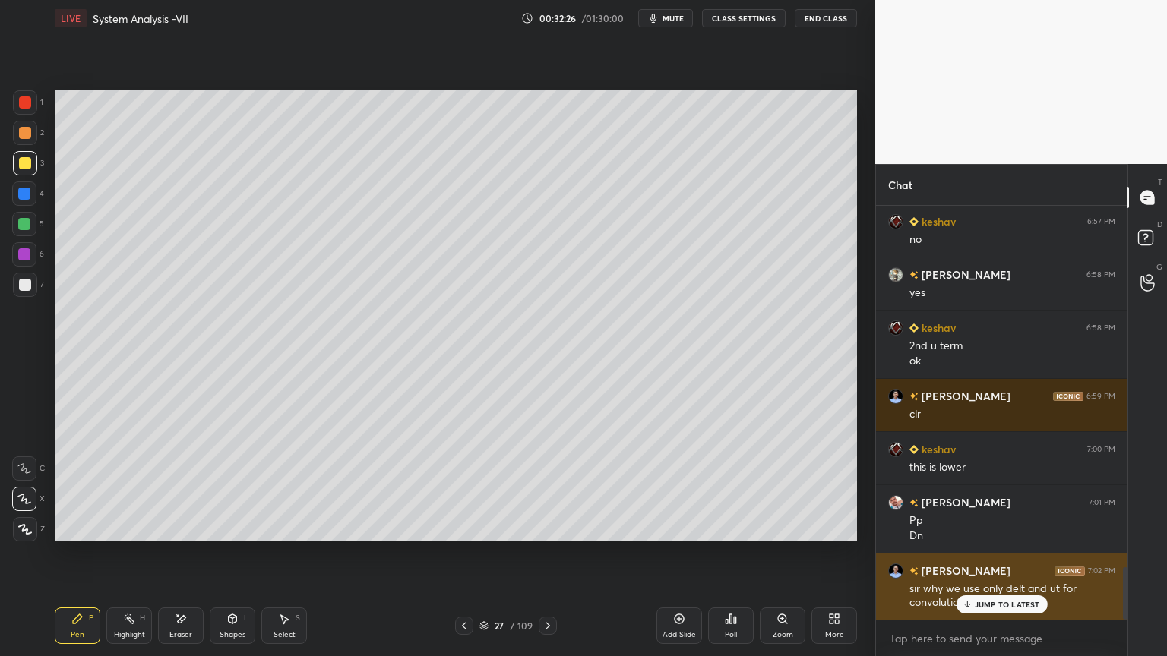
click at [993, 560] on p "JUMP TO LATEST" at bounding box center [1006, 604] width 65 height 9
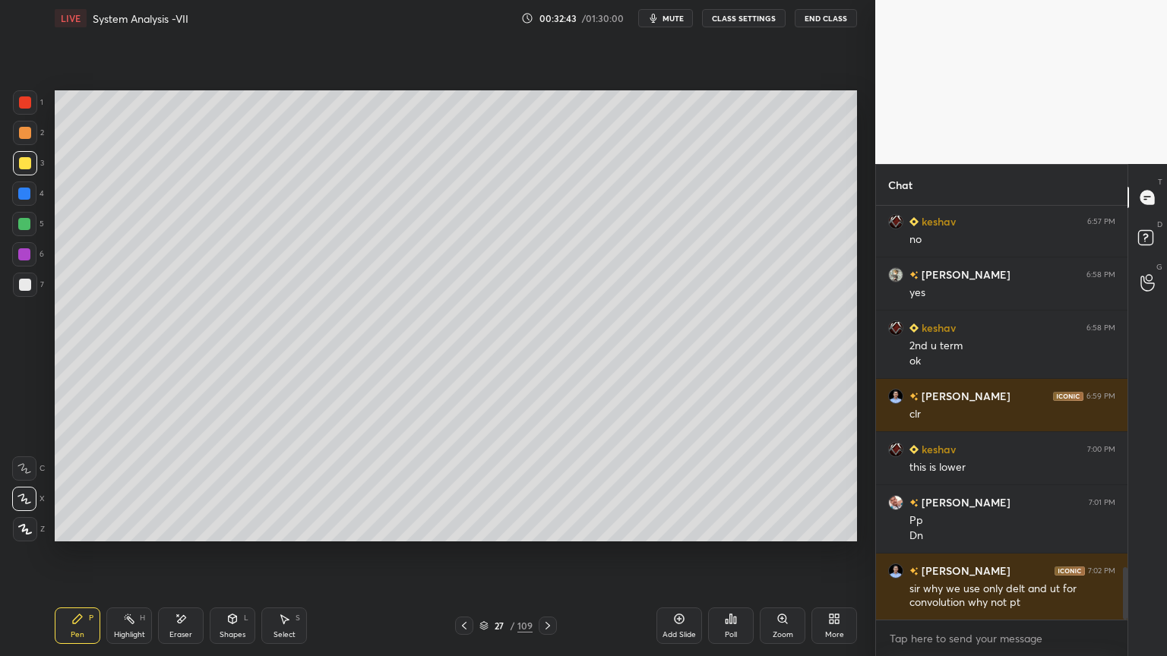
click at [27, 136] on div at bounding box center [25, 133] width 12 height 12
click at [29, 509] on div at bounding box center [24, 499] width 24 height 24
click at [22, 538] on div at bounding box center [25, 529] width 24 height 24
click at [234, 560] on div "Shapes L" at bounding box center [233, 626] width 46 height 36
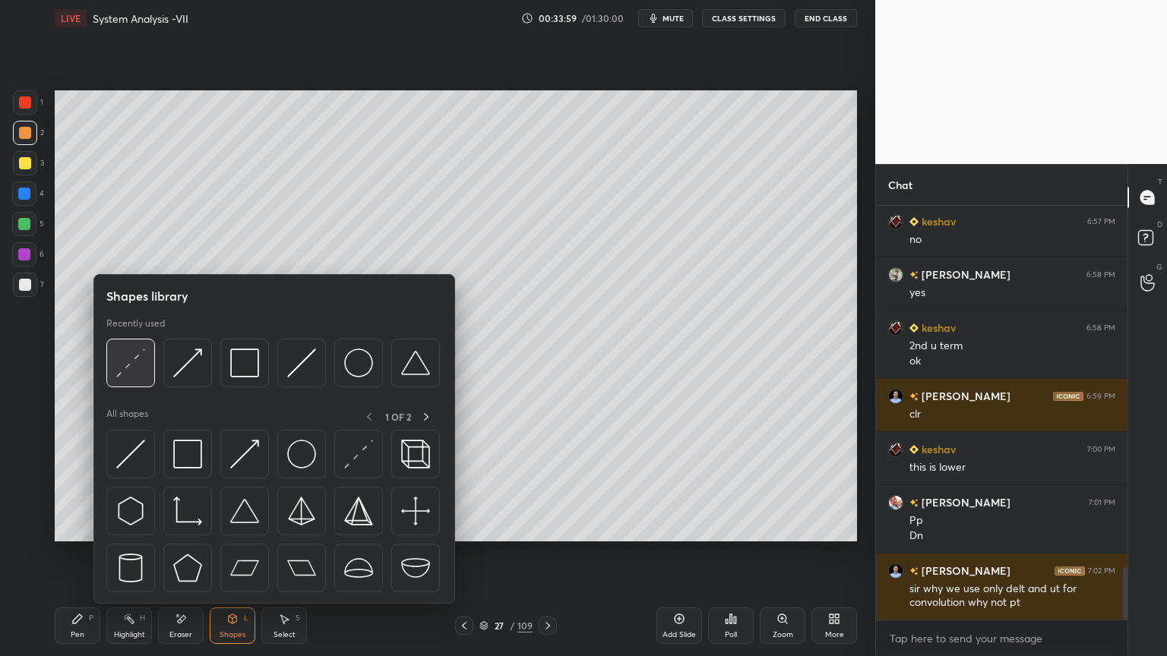
click at [133, 370] on img at bounding box center [130, 363] width 29 height 29
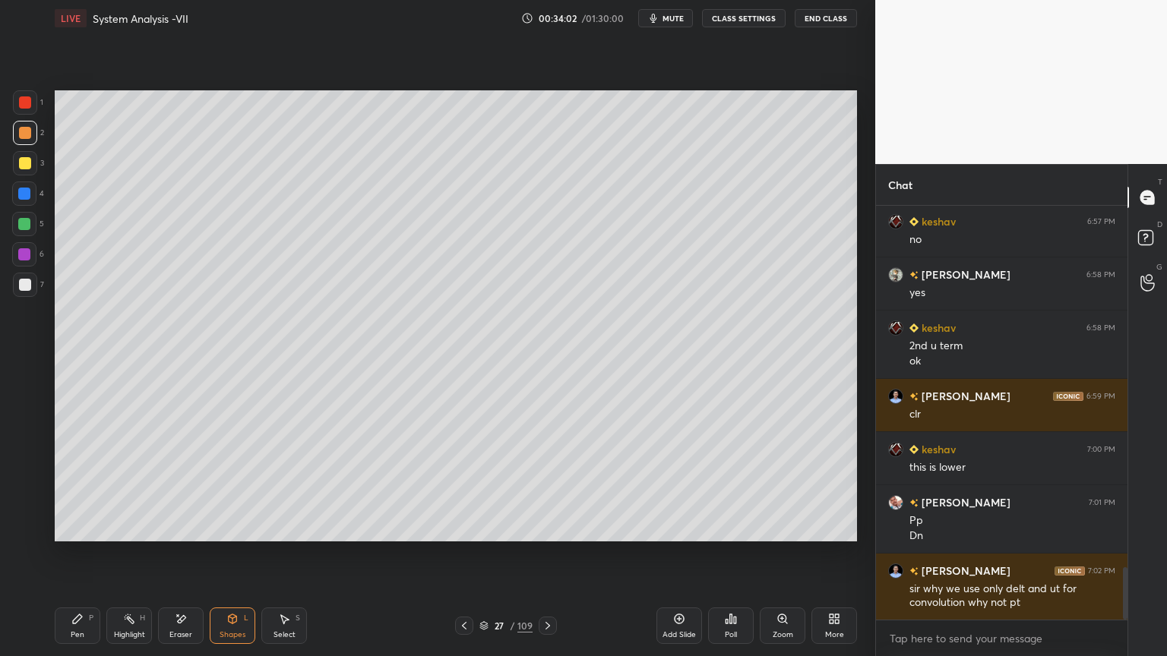
click at [74, 560] on icon at bounding box center [77, 619] width 12 height 12
click at [17, 170] on div at bounding box center [25, 163] width 24 height 24
click at [21, 507] on div at bounding box center [24, 499] width 24 height 24
click at [25, 532] on icon at bounding box center [25, 529] width 14 height 11
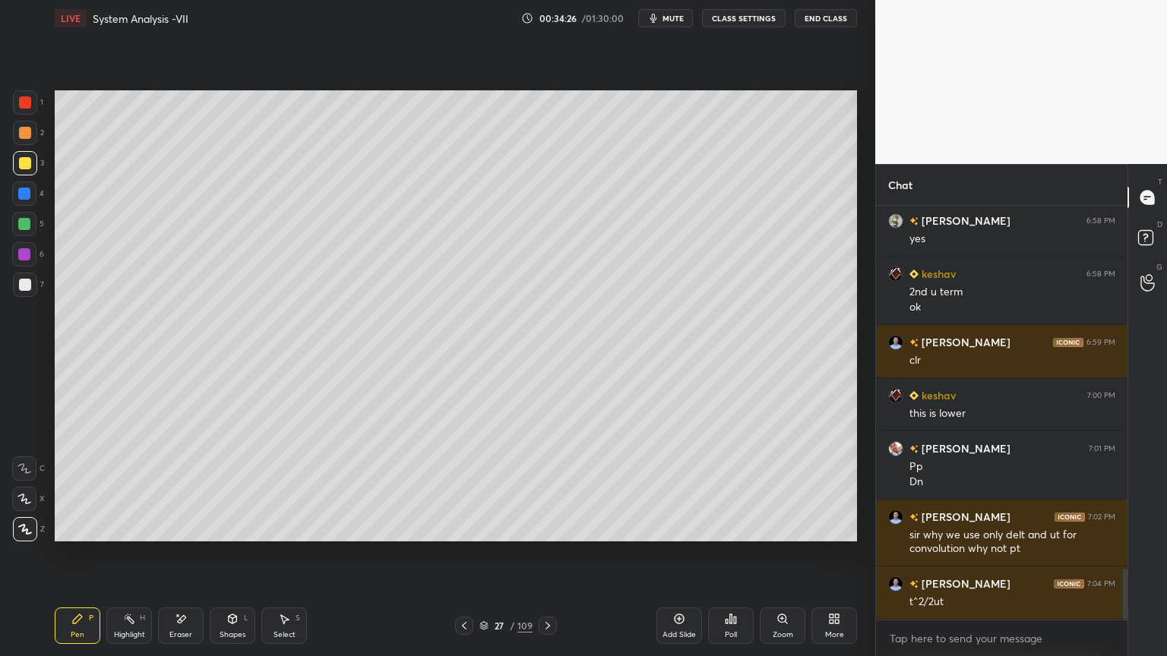
click at [173, 560] on div "Eraser" at bounding box center [181, 626] width 46 height 36
click at [75, 560] on div "Pen" at bounding box center [78, 635] width 14 height 8
click at [230, 560] on div "Shapes L" at bounding box center [233, 626] width 46 height 36
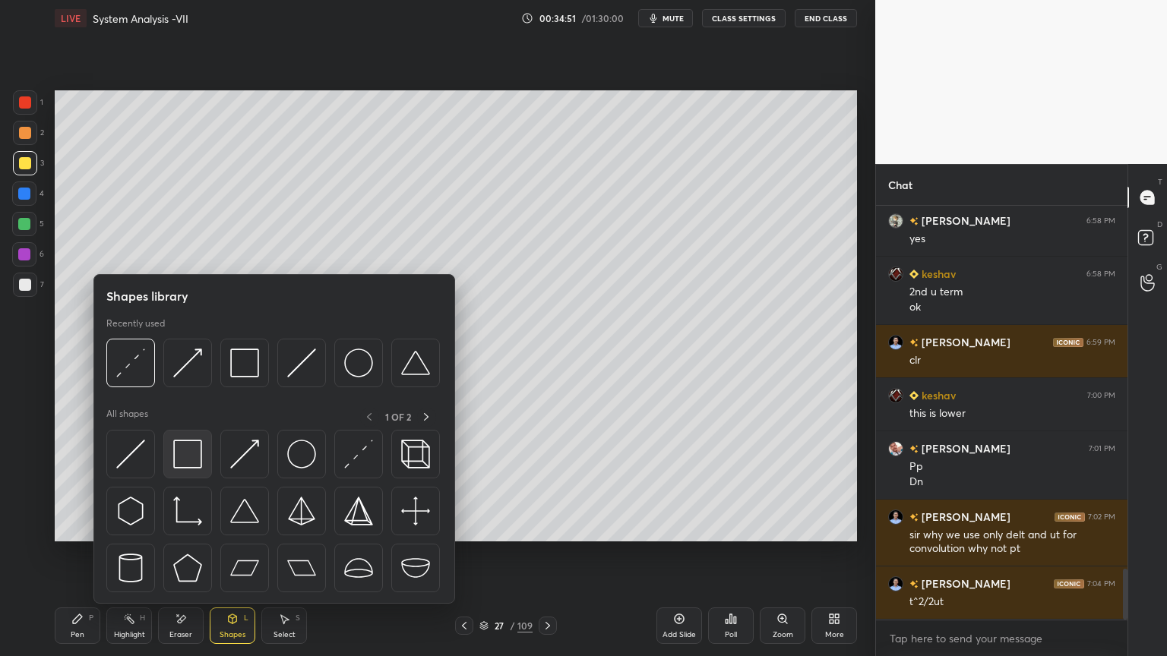
click at [179, 460] on img at bounding box center [187, 454] width 29 height 29
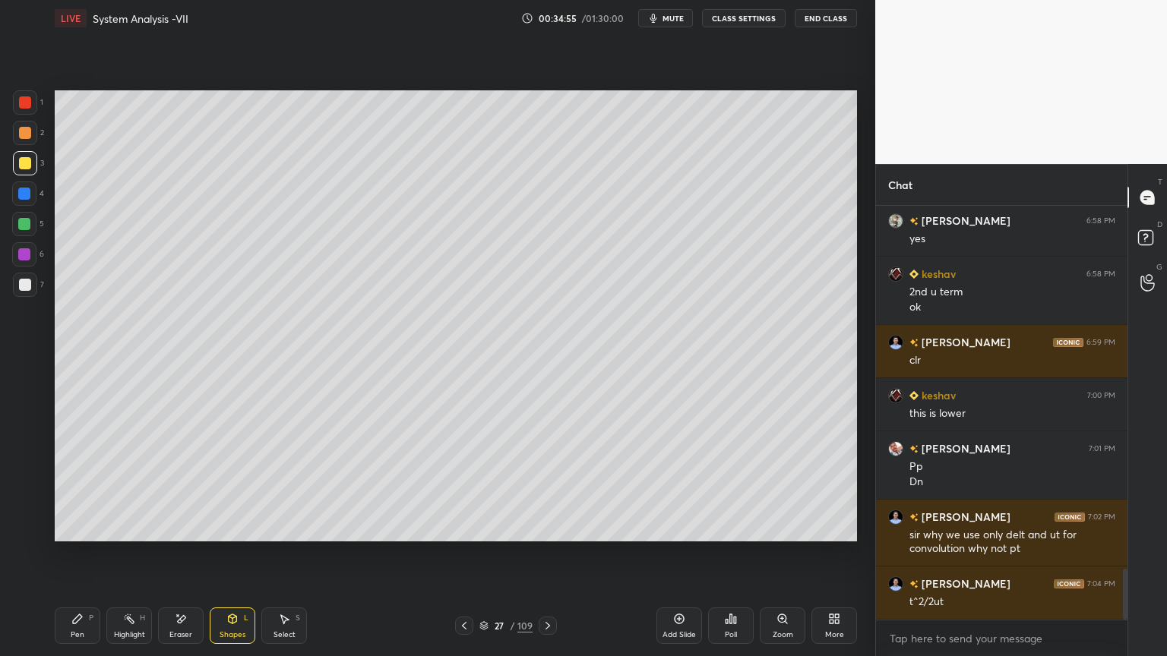
click at [77, 560] on icon at bounding box center [77, 619] width 12 height 12
click at [29, 134] on div at bounding box center [25, 133] width 12 height 12
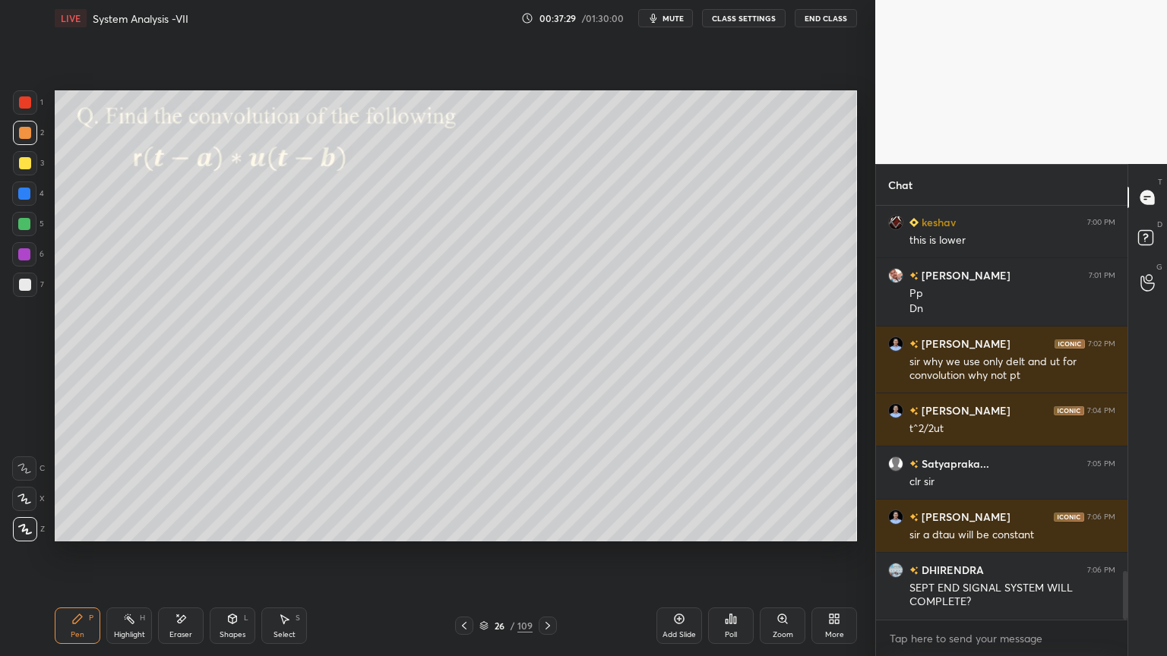
scroll to position [3154, 0]
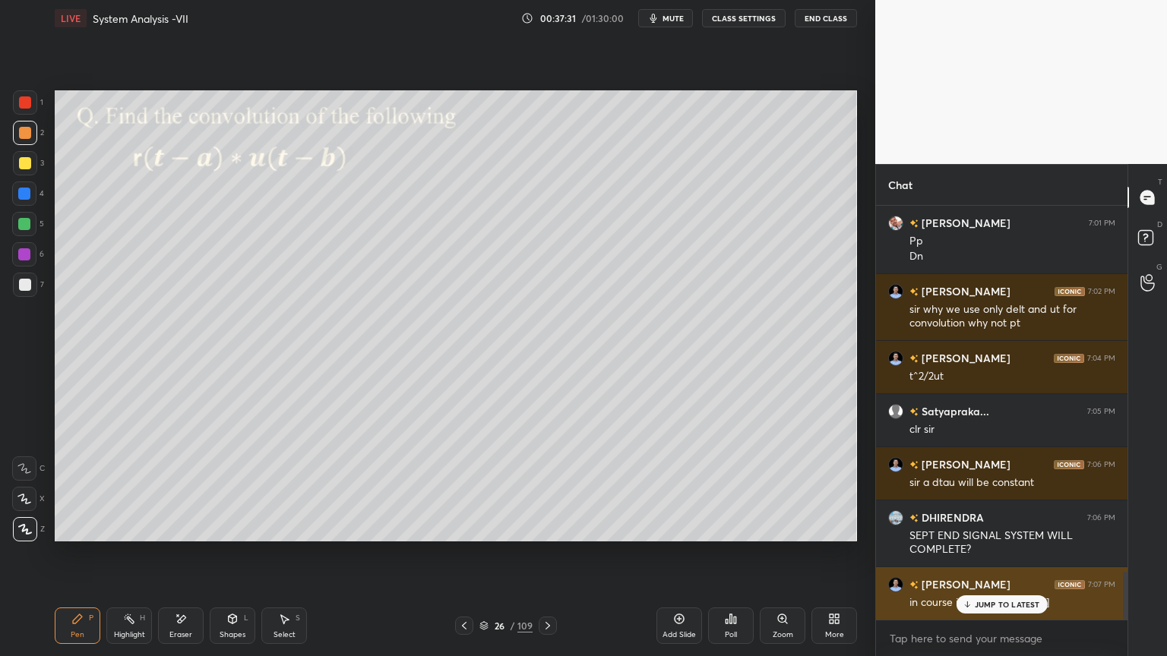
click at [986, 560] on p "JUMP TO LATEST" at bounding box center [1006, 604] width 65 height 9
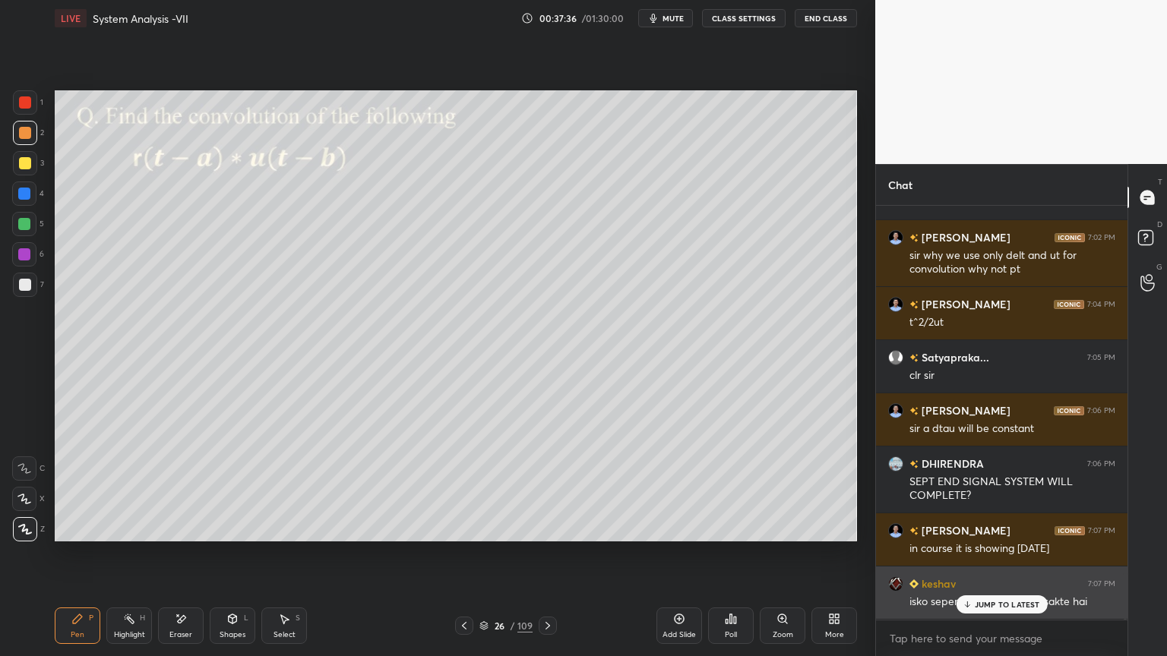
scroll to position [3260, 0]
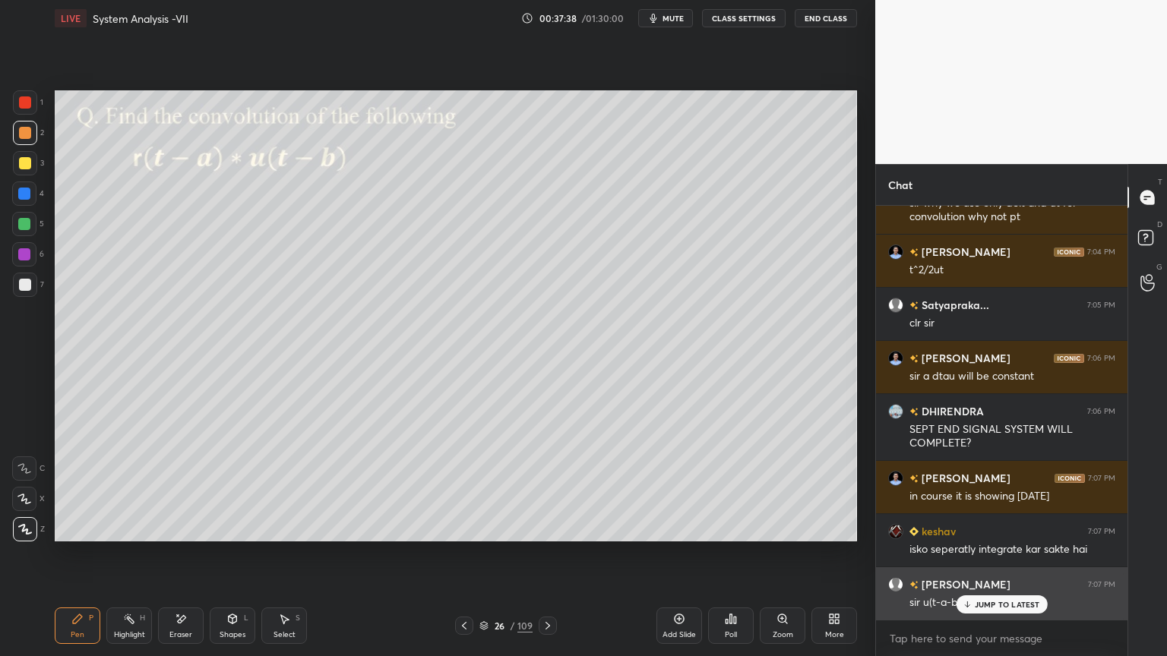
click at [1009, 560] on p "JUMP TO LATEST" at bounding box center [1006, 604] width 65 height 9
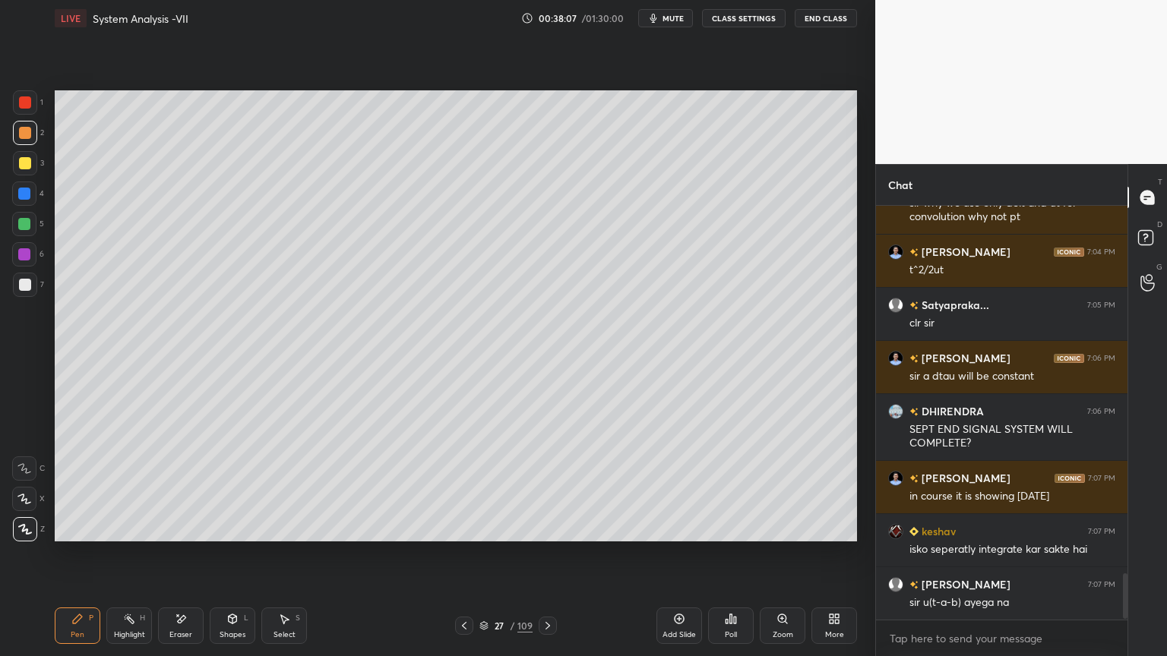
scroll to position [3327, 0]
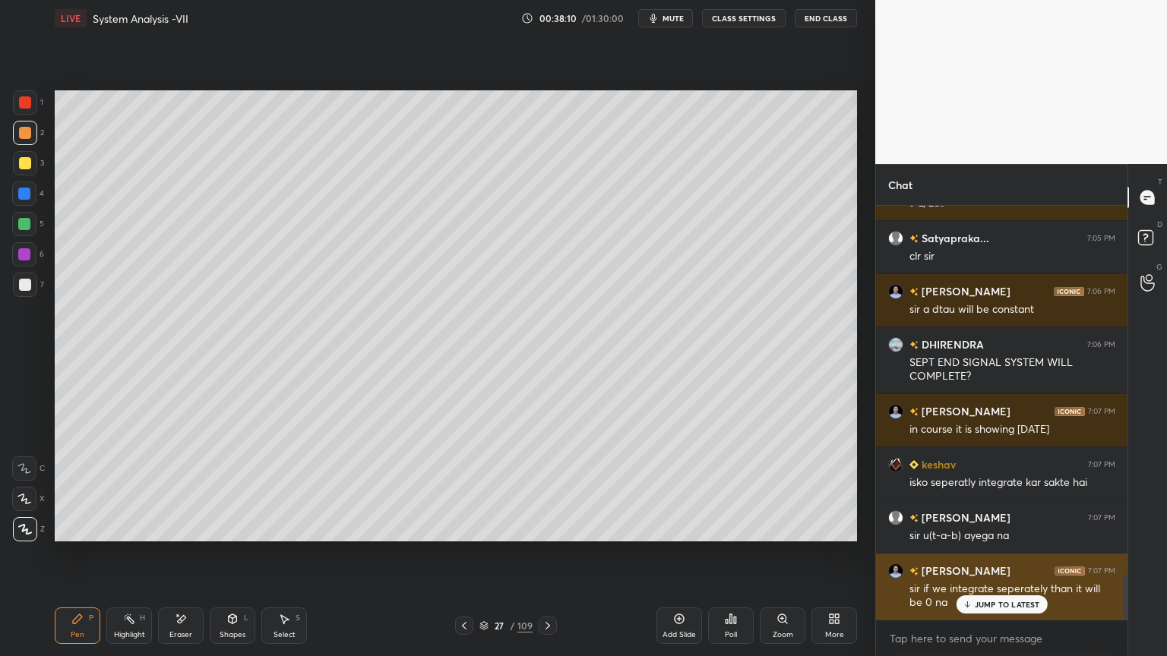
click at [1015, 560] on p "JUMP TO LATEST" at bounding box center [1006, 604] width 65 height 9
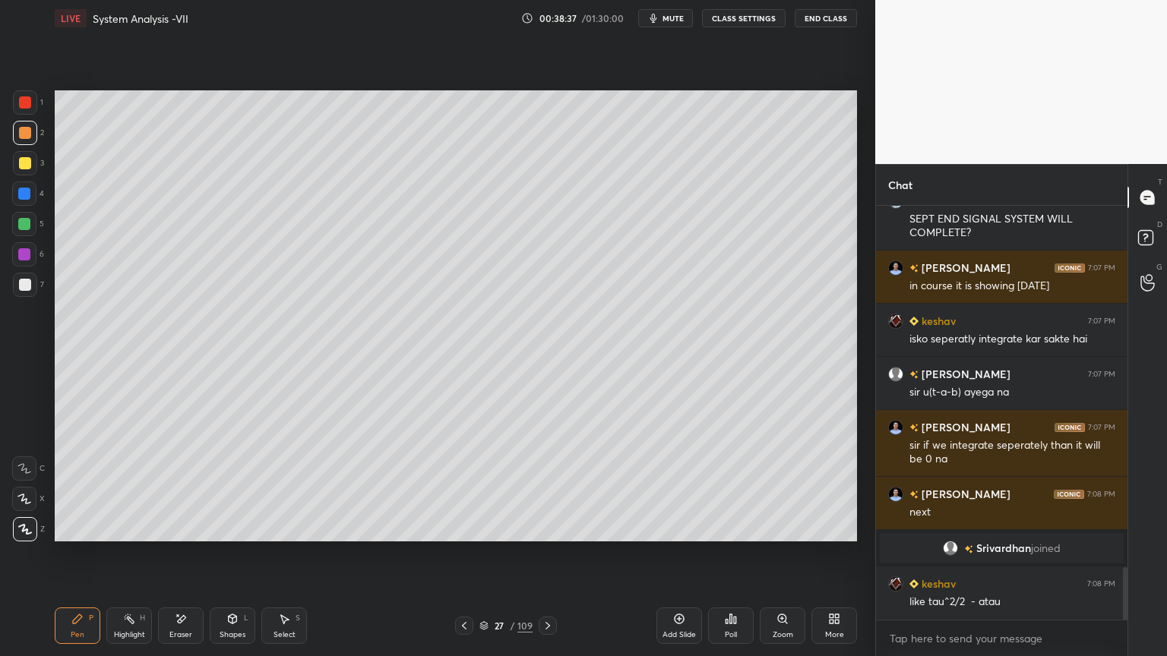
scroll to position [2929, 0]
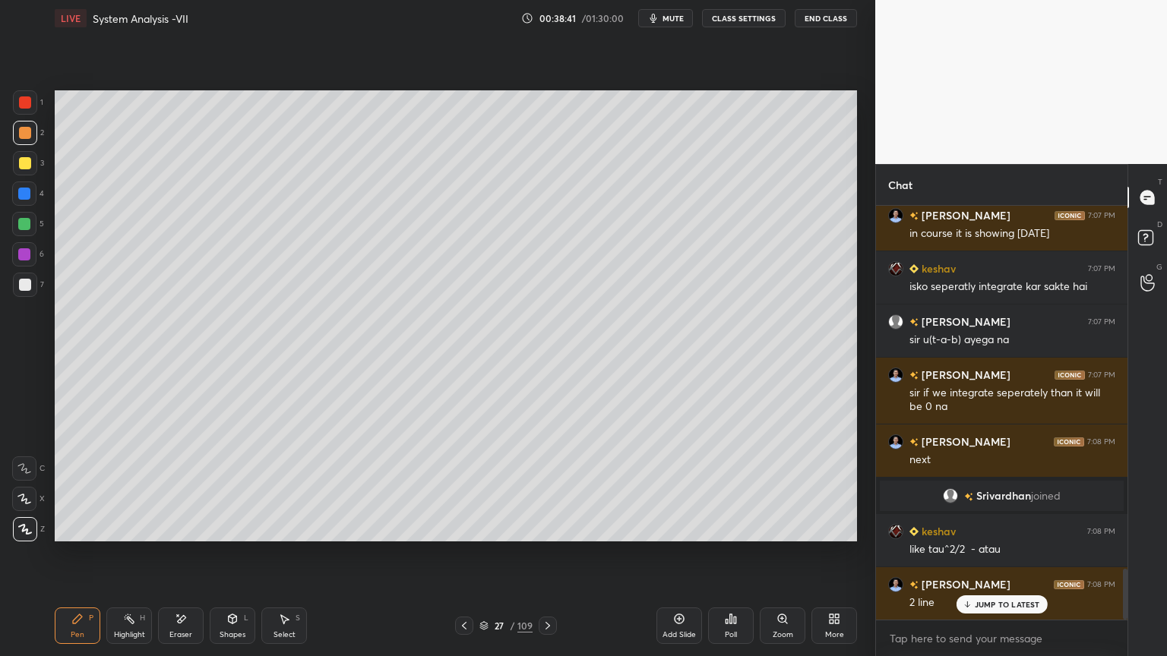
click at [133, 560] on div "Highlight" at bounding box center [129, 635] width 31 height 8
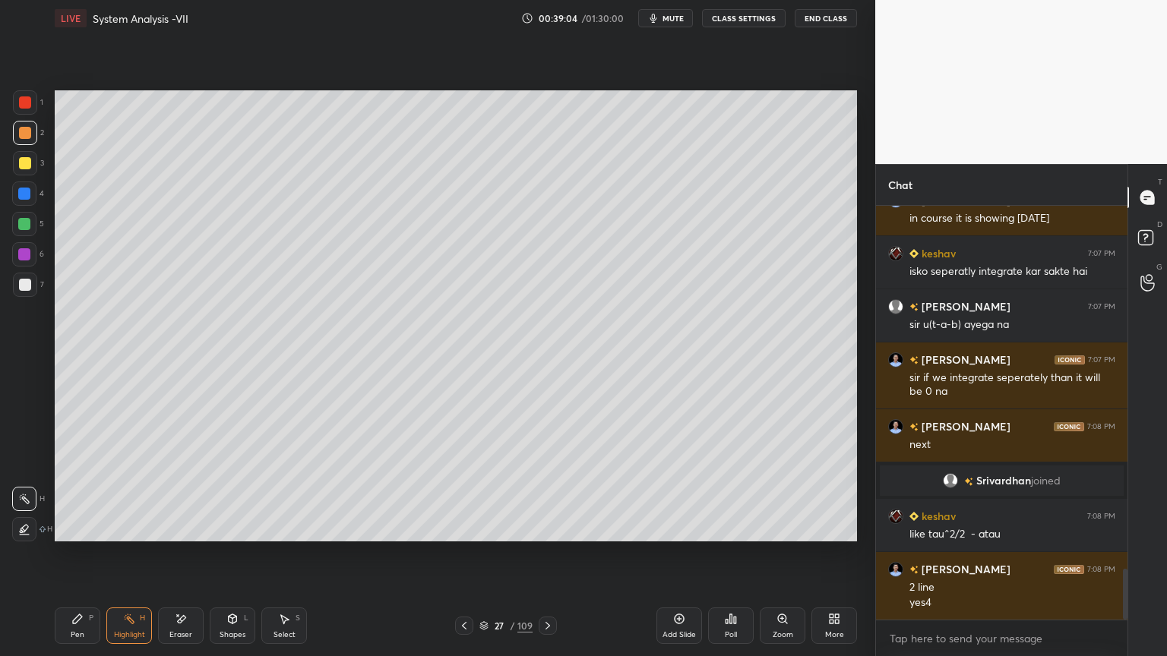
scroll to position [2959, 0]
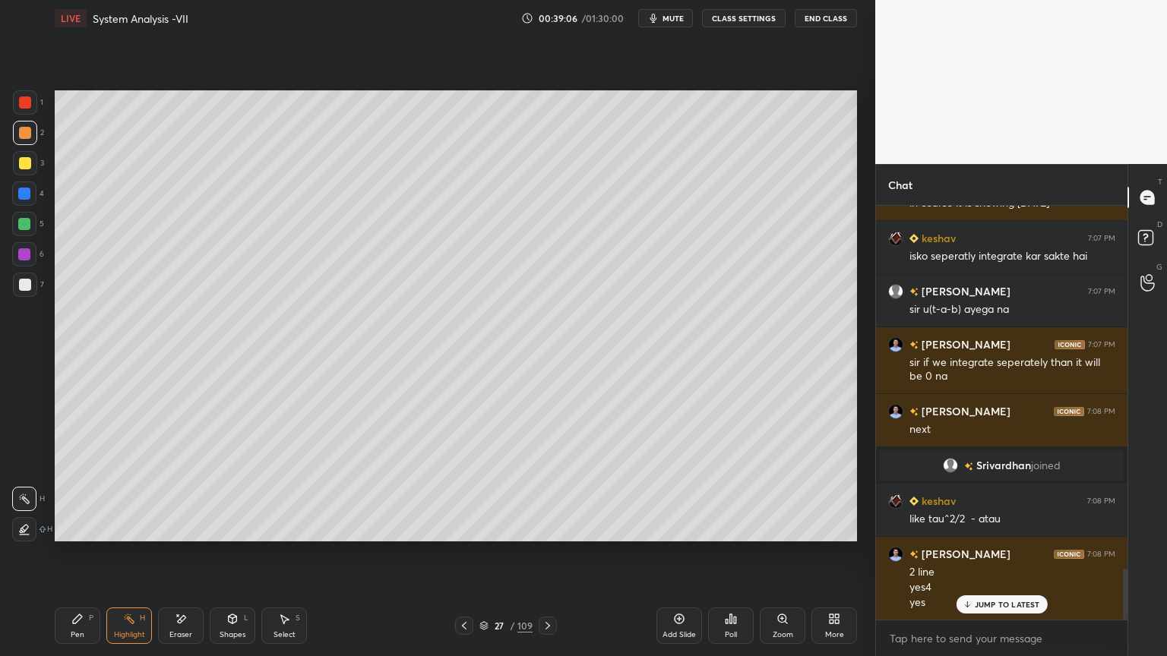
click at [295, 560] on div "Select S" at bounding box center [284, 626] width 46 height 36
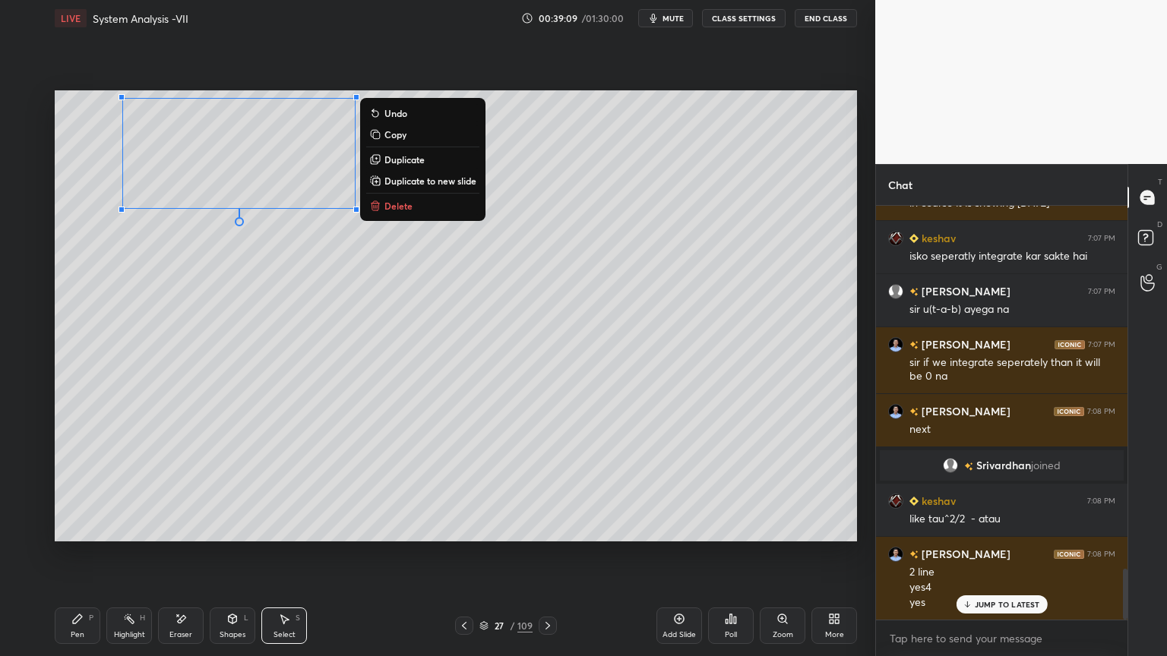
click at [428, 178] on p "Duplicate to new slide" at bounding box center [430, 181] width 92 height 12
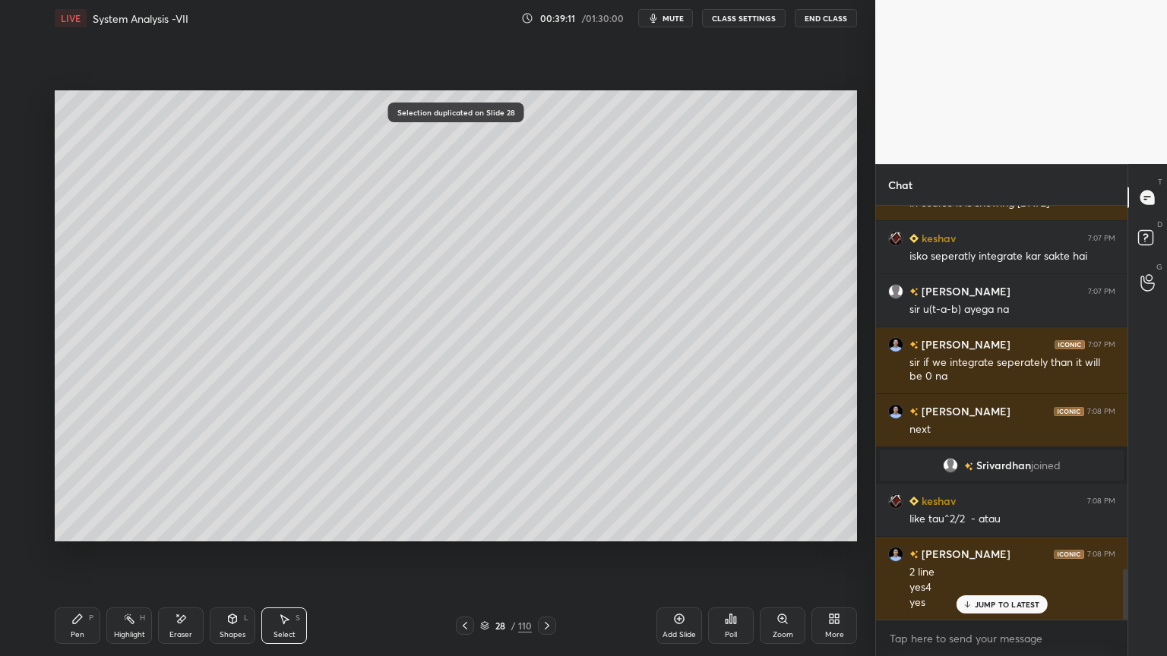
click at [997, 560] on p "JUMP TO LATEST" at bounding box center [1006, 604] width 65 height 9
click at [81, 560] on div "Pen P" at bounding box center [78, 626] width 46 height 36
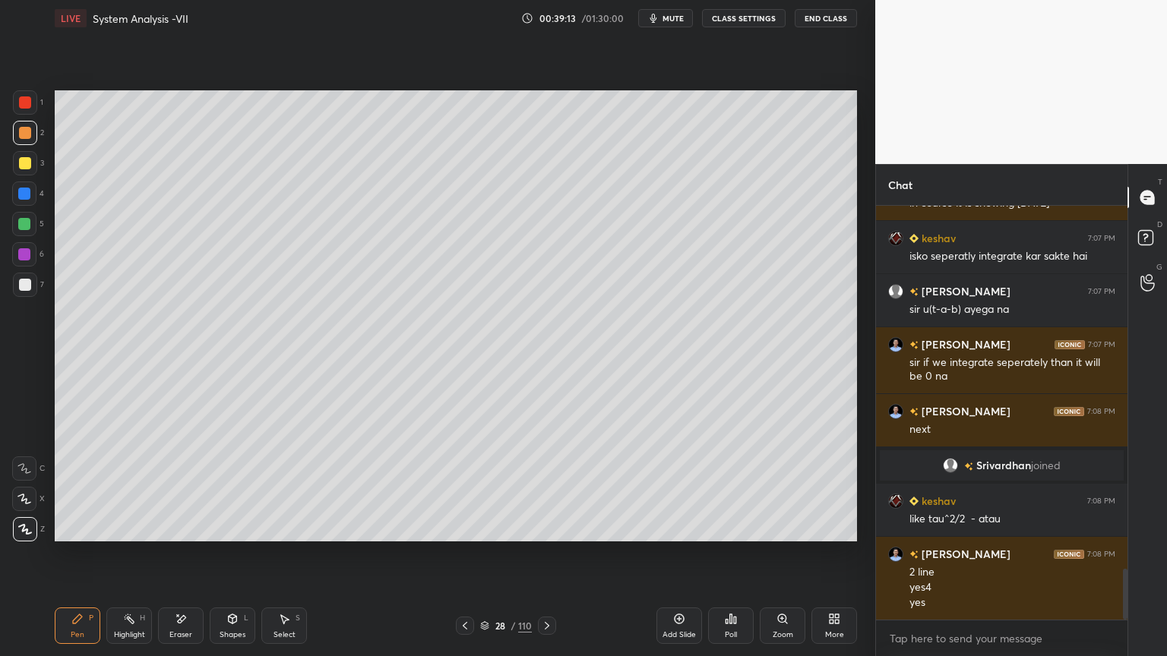
scroll to position [3013, 0]
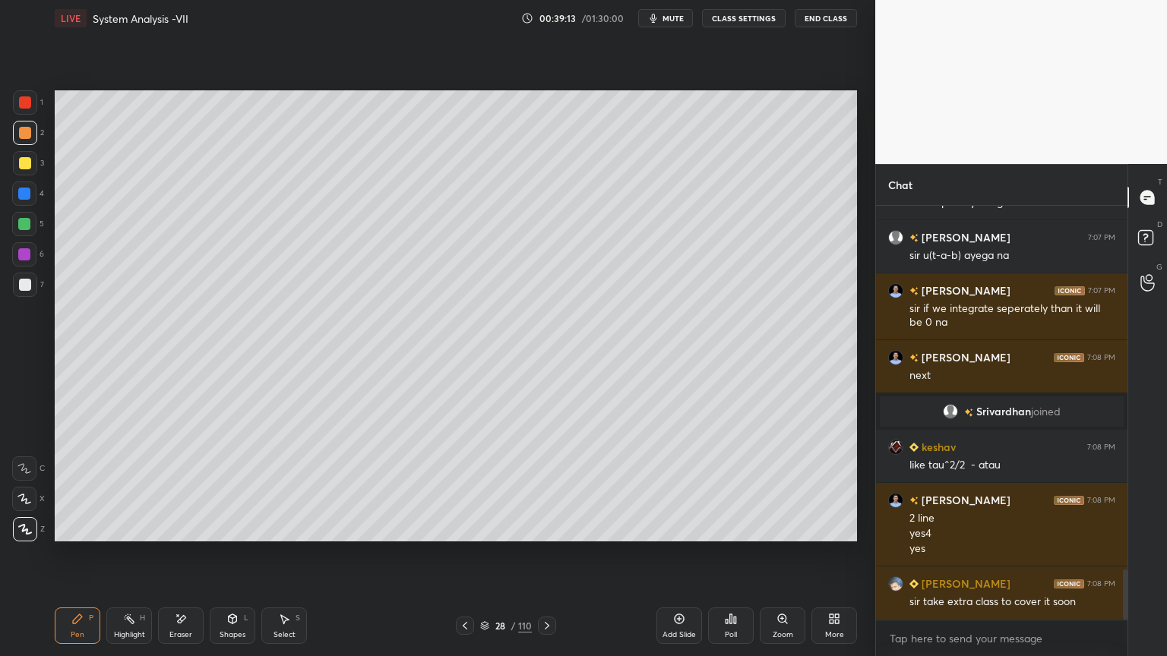
click at [17, 168] on div at bounding box center [25, 163] width 24 height 24
click at [27, 289] on div at bounding box center [25, 285] width 12 height 12
click at [29, 541] on div at bounding box center [25, 529] width 24 height 24
click at [22, 503] on icon at bounding box center [24, 499] width 14 height 11
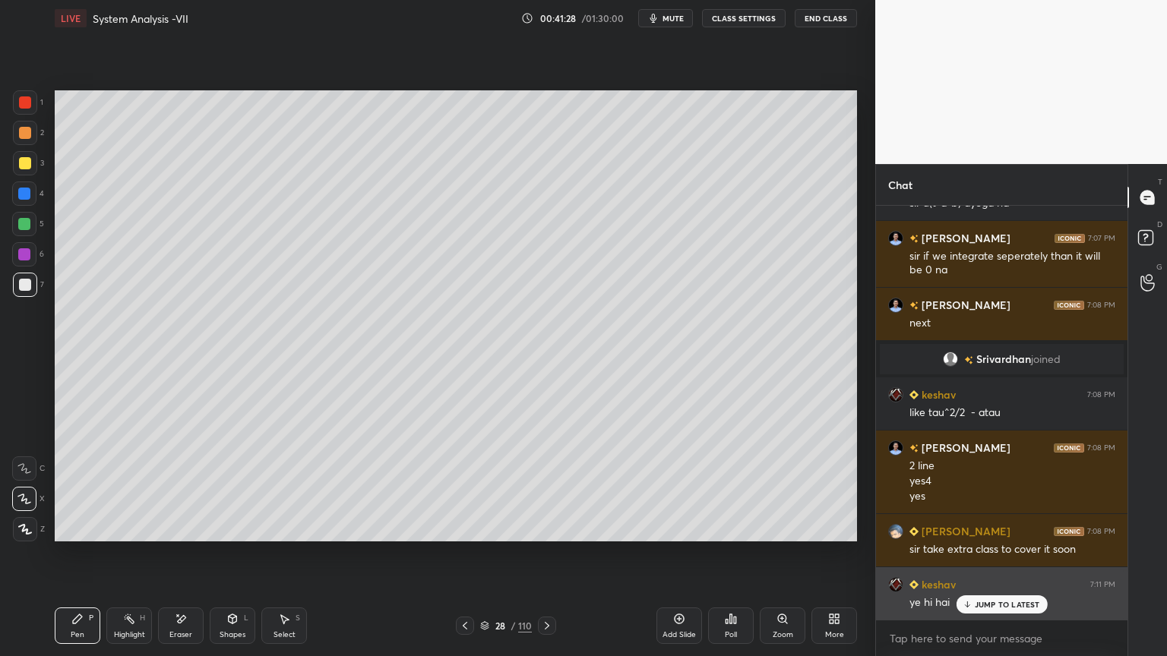
click at [987, 560] on p "JUMP TO LATEST" at bounding box center [1006, 604] width 65 height 9
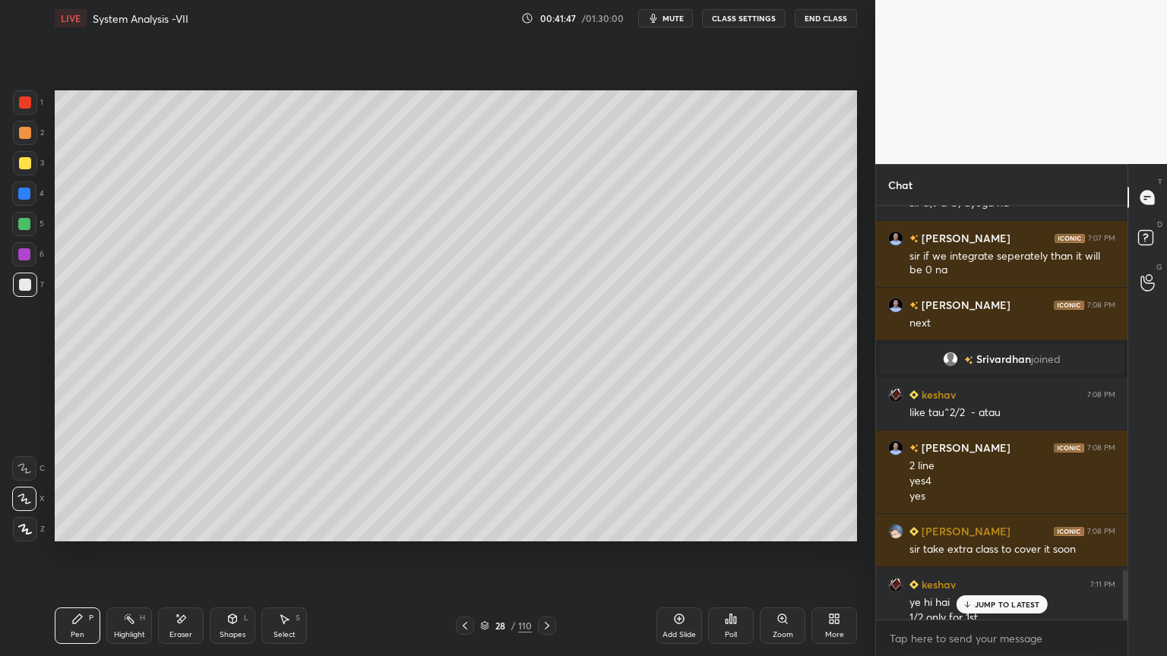
scroll to position [3081, 0]
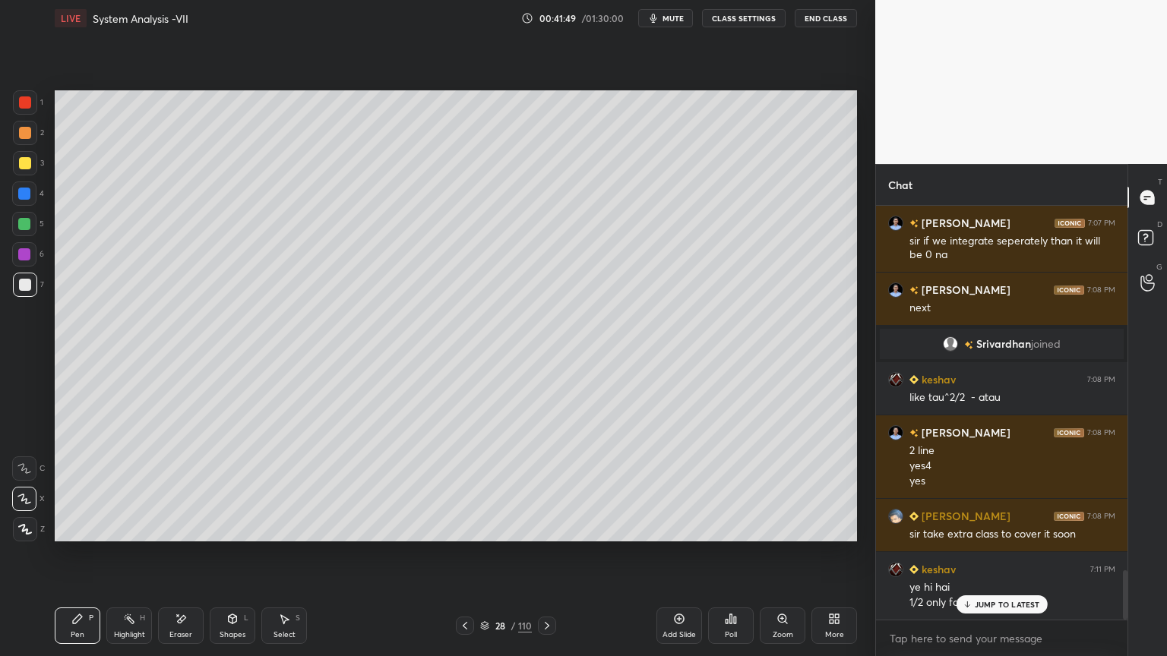
click at [975, 560] on p "JUMP TO LATEST" at bounding box center [1006, 604] width 65 height 9
click at [182, 560] on div "Eraser" at bounding box center [180, 635] width 23 height 8
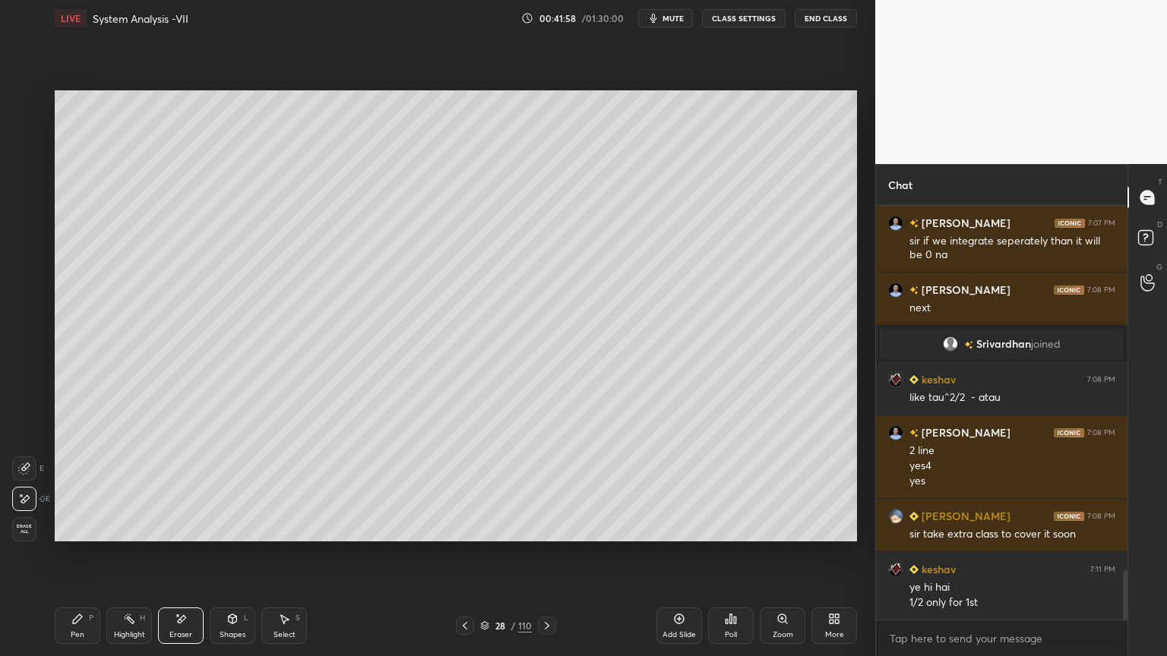
click at [83, 560] on div "Pen" at bounding box center [78, 635] width 14 height 8
click at [187, 560] on div "Eraser" at bounding box center [181, 626] width 46 height 36
click at [76, 560] on div "Pen P" at bounding box center [78, 626] width 46 height 36
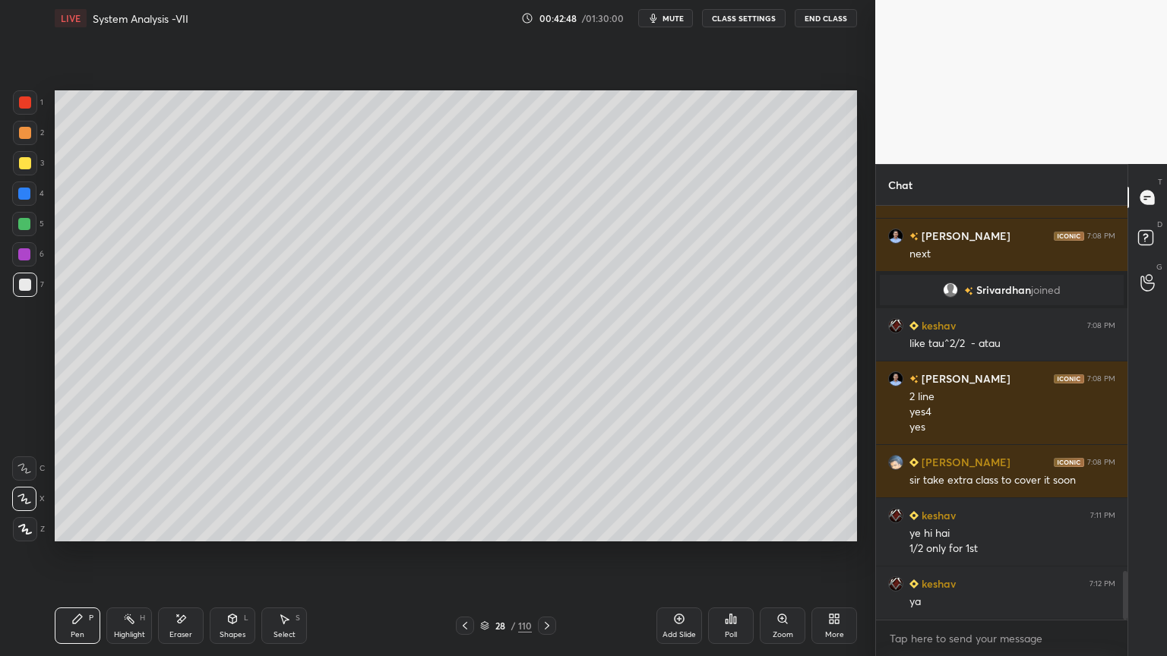
click at [26, 137] on div at bounding box center [25, 133] width 12 height 12
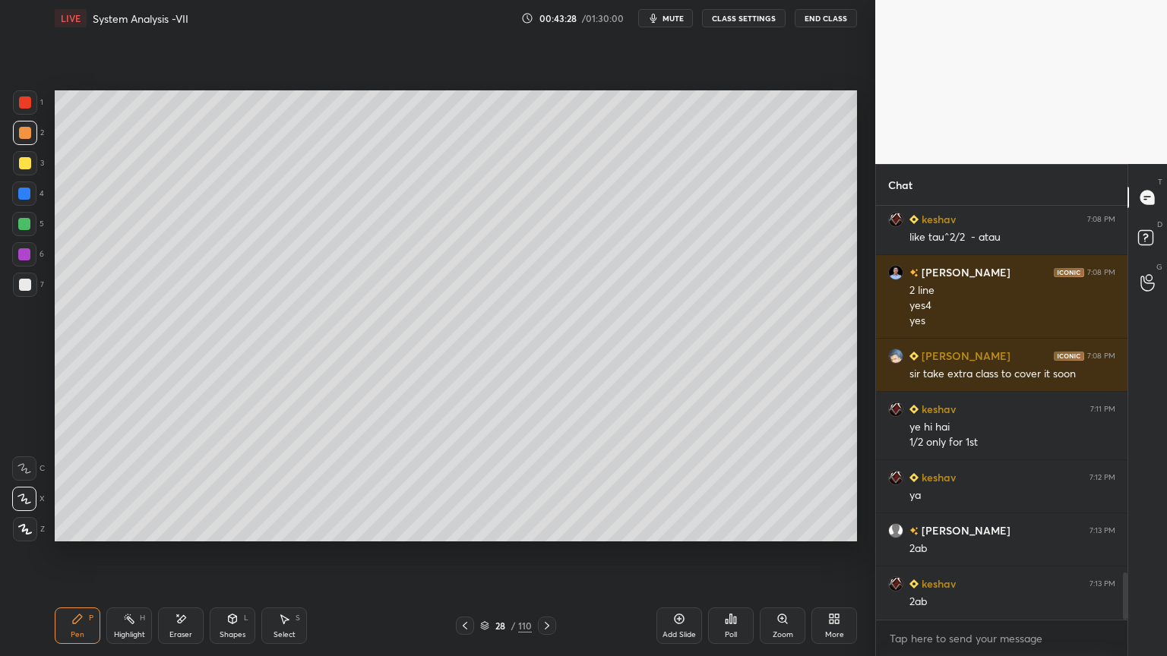
scroll to position [3293, 0]
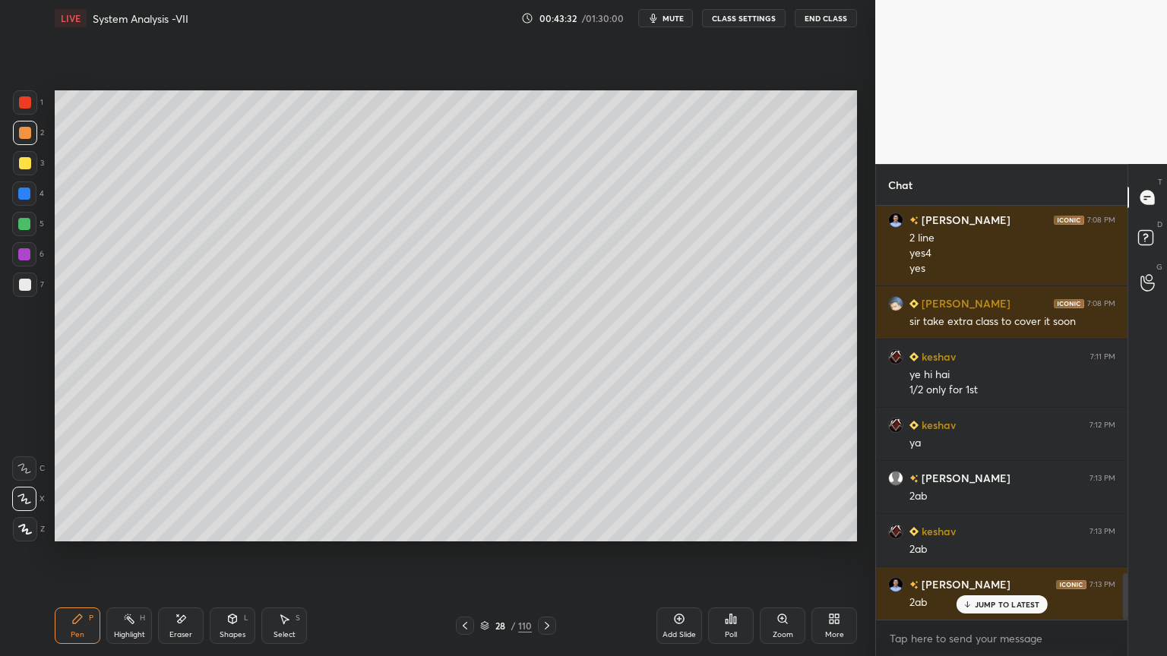
click at [19, 168] on div at bounding box center [25, 163] width 12 height 12
click at [286, 560] on div "Select S" at bounding box center [284, 626] width 46 height 36
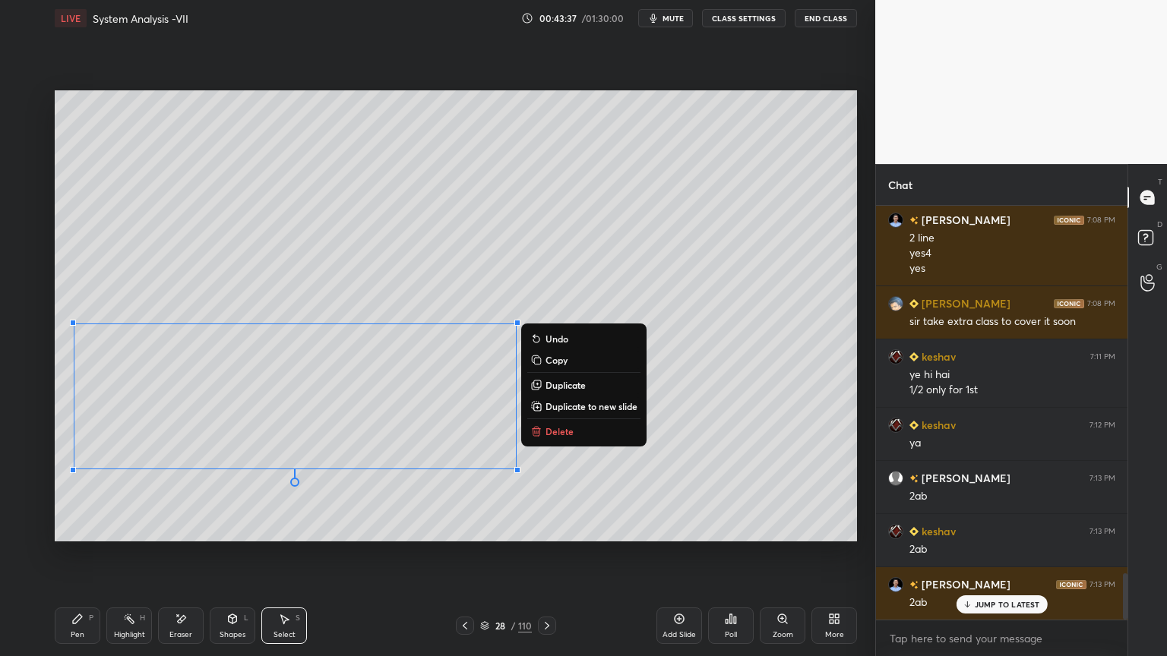
click at [346, 508] on div "0 ° Undo Copy Duplicate Duplicate to new slide Delete" at bounding box center [456, 315] width 802 height 451
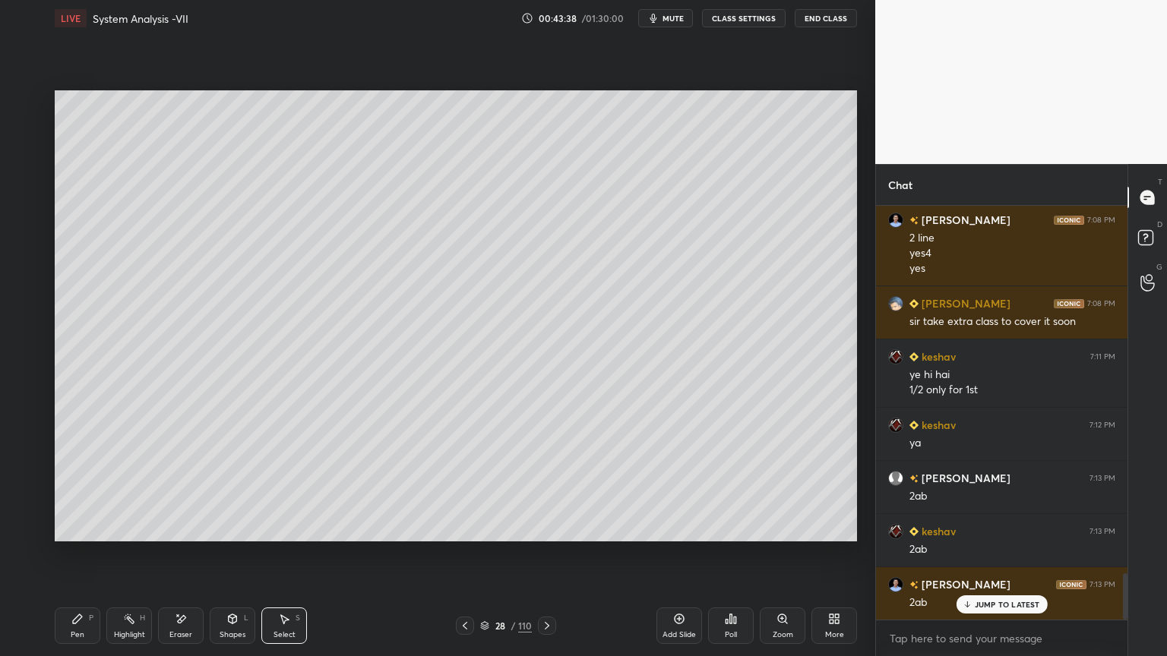
click at [103, 560] on div "Pen P Highlight H Eraser Shapes L Select S" at bounding box center [205, 626] width 301 height 36
click at [504, 258] on div "0 ° Undo Copy Duplicate Duplicate to new slide Delete" at bounding box center [456, 315] width 802 height 451
click at [85, 560] on div "Pen P" at bounding box center [78, 626] width 46 height 36
click at [463, 560] on icon at bounding box center [465, 626] width 12 height 12
click at [548, 560] on icon at bounding box center [547, 626] width 12 height 12
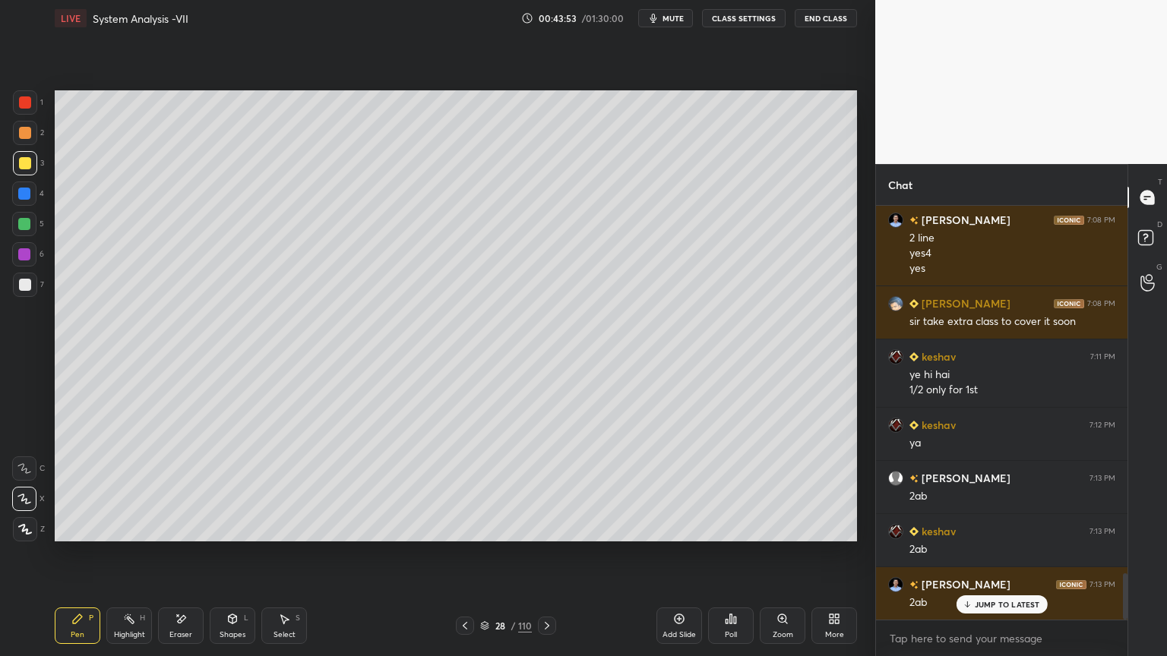
scroll to position [3309, 0]
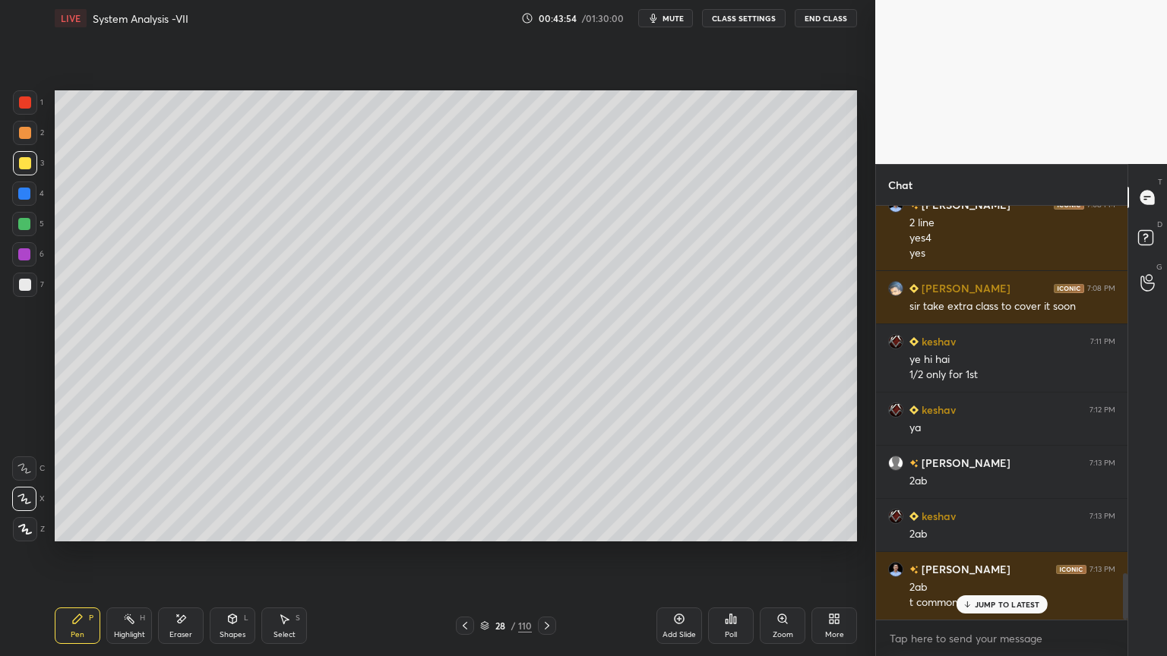
click at [465, 560] on icon at bounding box center [465, 626] width 12 height 12
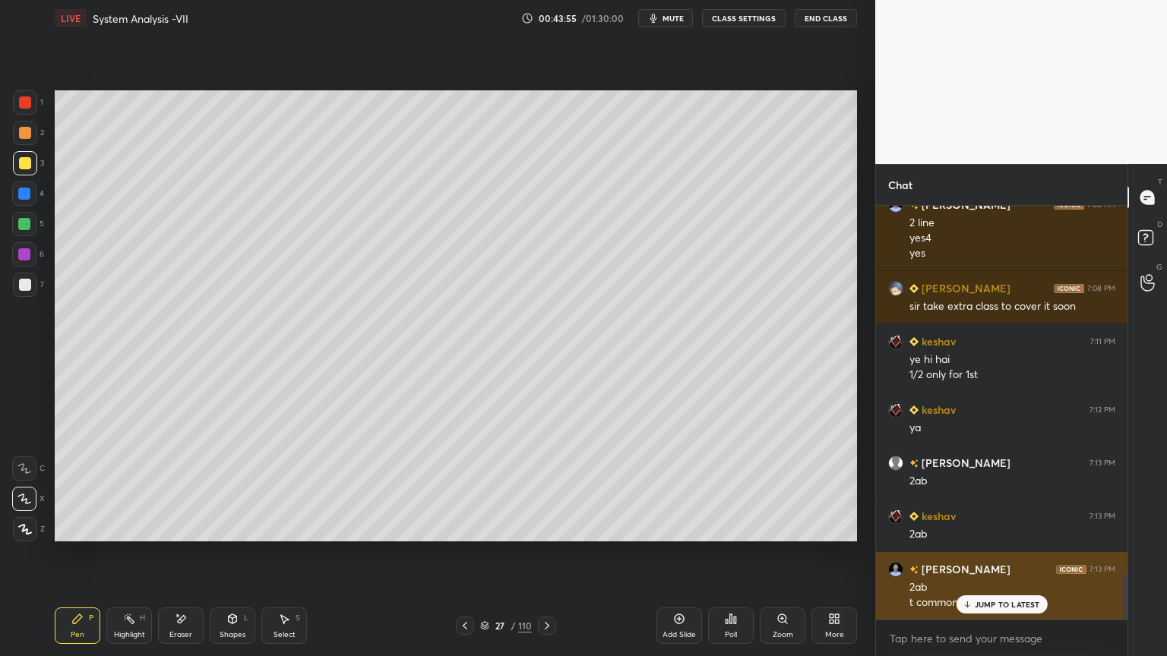
click at [971, 560] on icon at bounding box center [967, 604] width 10 height 9
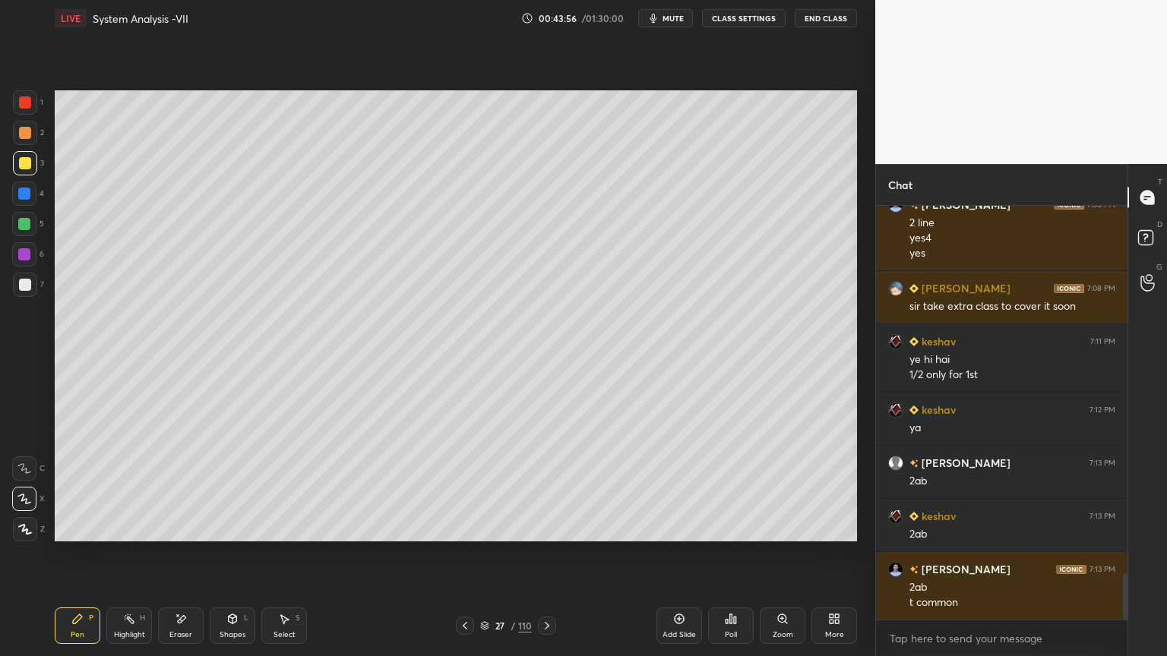
click at [131, 560] on div "Highlight H" at bounding box center [129, 626] width 46 height 36
click at [547, 560] on icon at bounding box center [547, 626] width 12 height 12
click at [678, 560] on icon at bounding box center [679, 619] width 10 height 10
click at [82, 560] on icon at bounding box center [77, 619] width 12 height 12
click at [27, 136] on div at bounding box center [25, 133] width 12 height 12
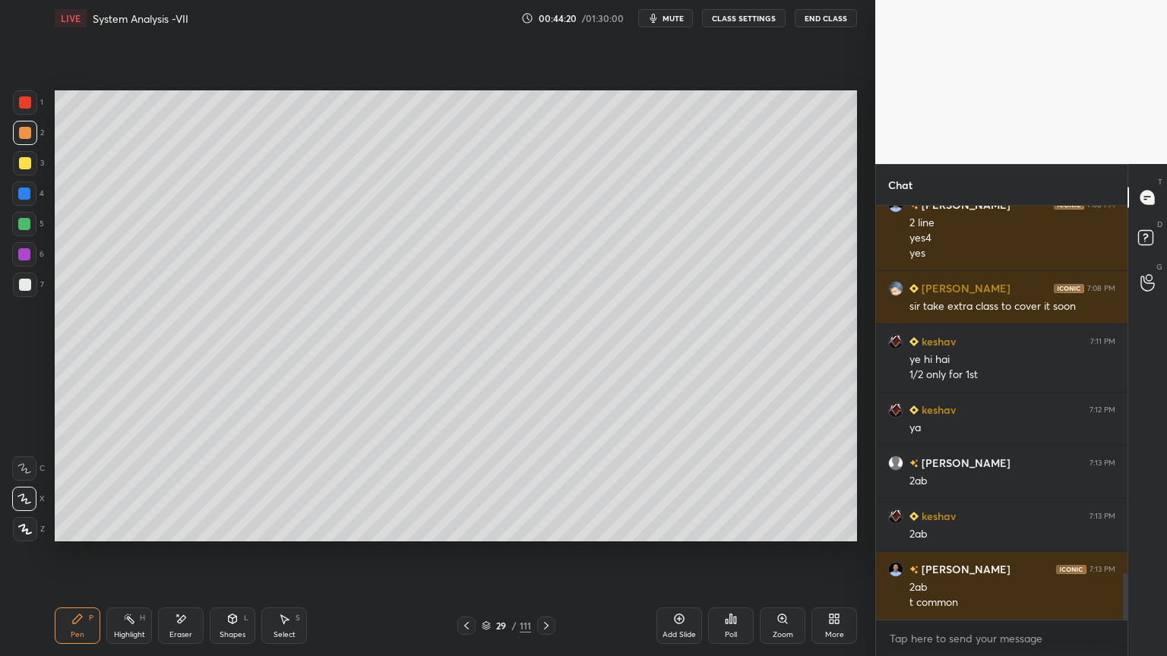
click at [21, 532] on icon at bounding box center [25, 529] width 12 height 9
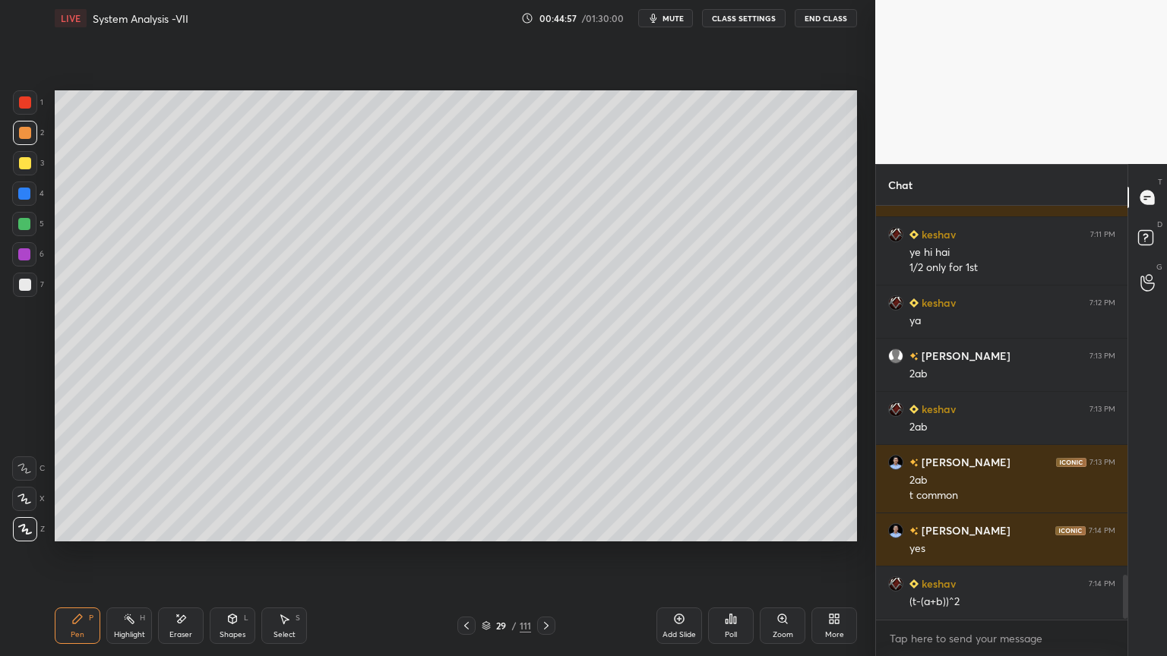
scroll to position [3469, 0]
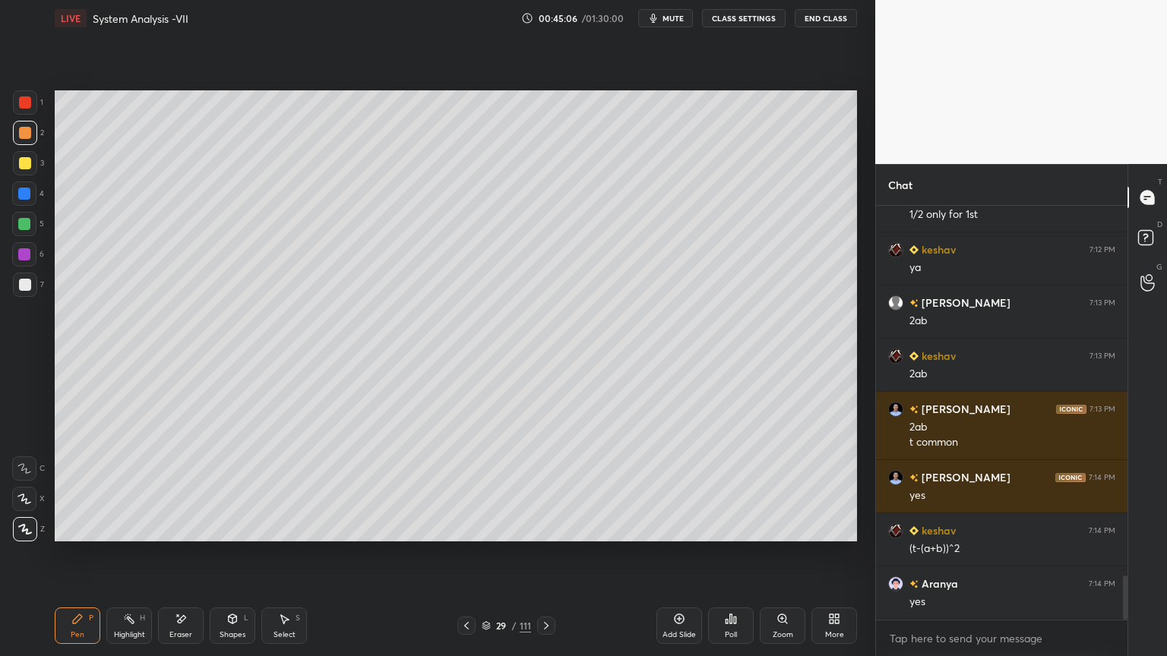
click at [464, 560] on icon at bounding box center [466, 626] width 5 height 8
click at [235, 560] on div "Shapes" at bounding box center [233, 635] width 26 height 8
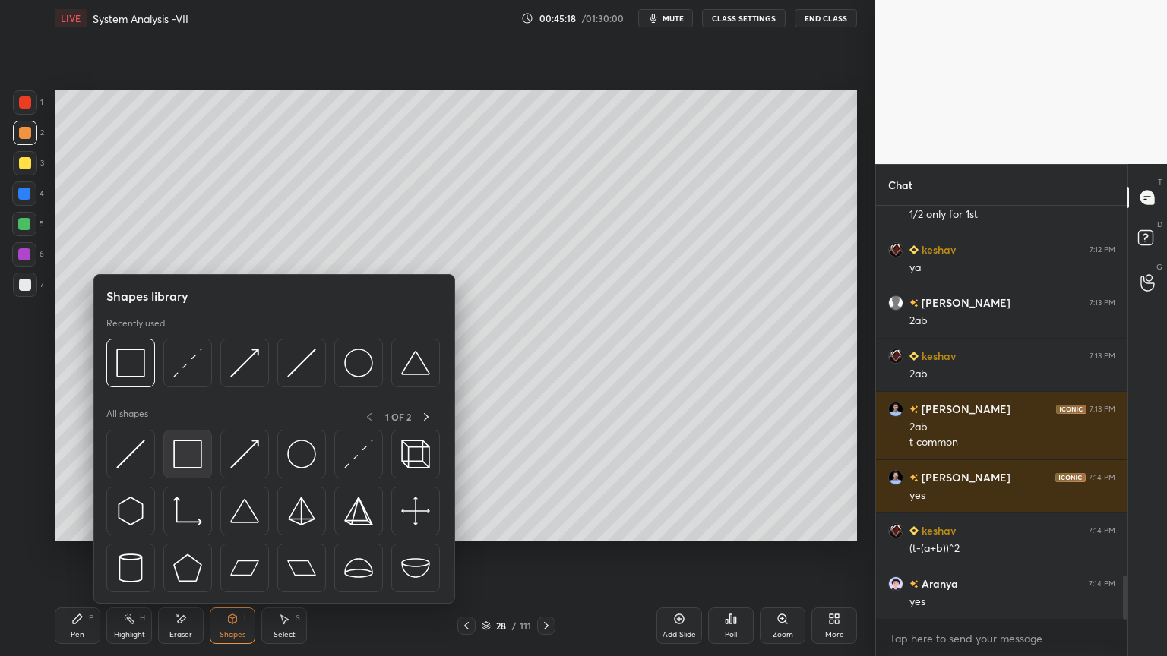
click at [191, 453] on img at bounding box center [187, 454] width 29 height 29
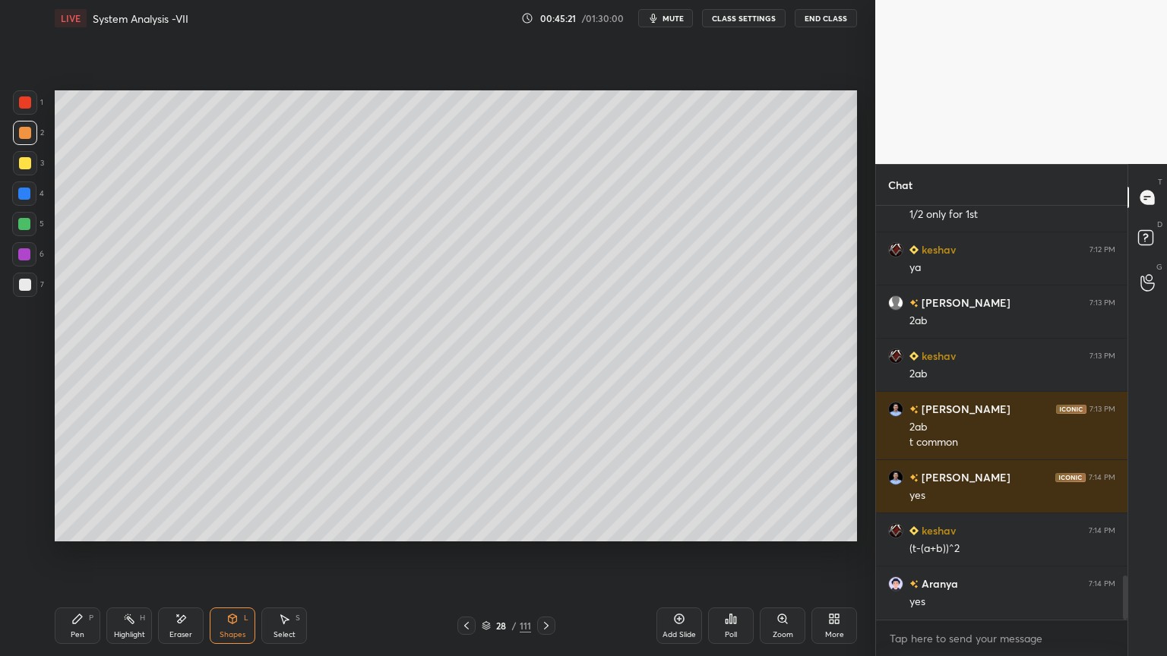
click at [83, 560] on icon at bounding box center [77, 619] width 12 height 12
click at [28, 228] on div at bounding box center [24, 224] width 12 height 12
click at [30, 540] on div at bounding box center [25, 529] width 24 height 24
click at [187, 560] on div "Eraser" at bounding box center [181, 626] width 46 height 36
click at [273, 560] on div "Select S" at bounding box center [284, 626] width 46 height 36
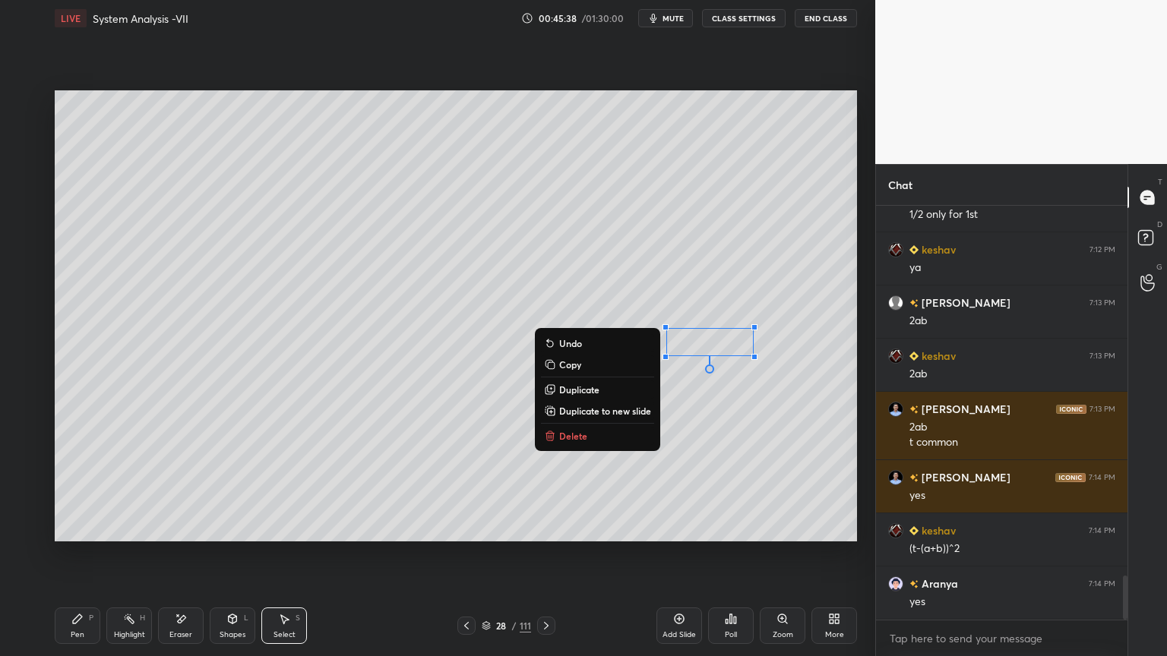
click at [663, 434] on div "0 ° Undo Copy Duplicate Duplicate to new slide Delete" at bounding box center [456, 315] width 802 height 451
click at [653, 504] on div "0 ° Undo Copy Duplicate Duplicate to new slide Delete" at bounding box center [456, 315] width 802 height 451
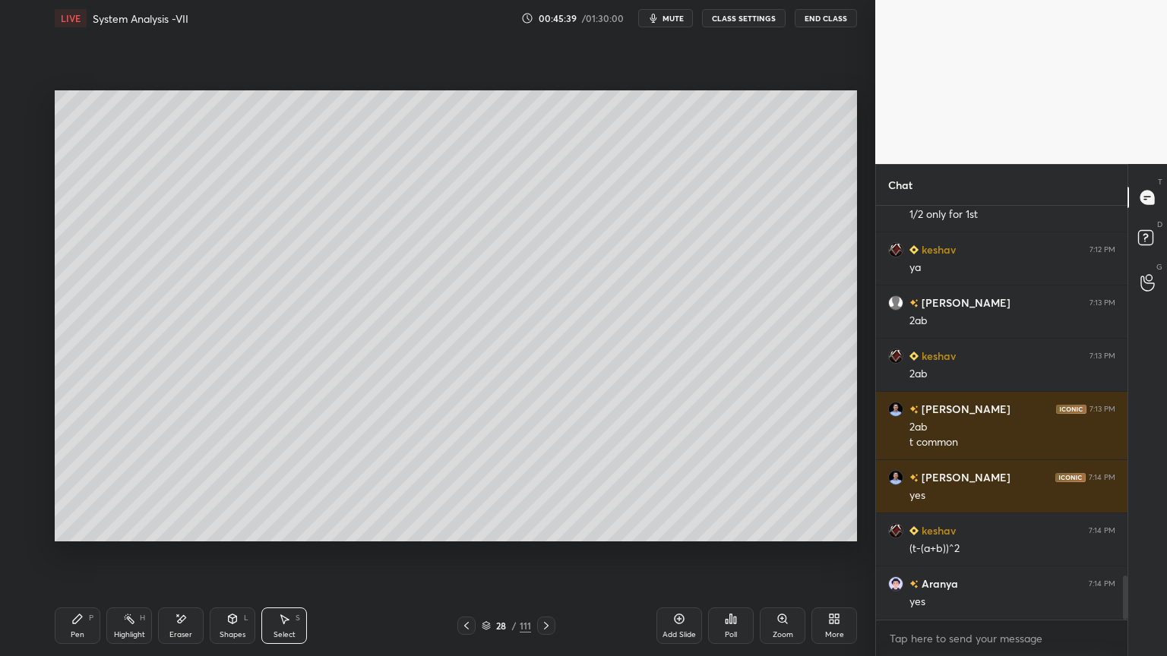
click at [230, 560] on div "Shapes L" at bounding box center [233, 626] width 46 height 36
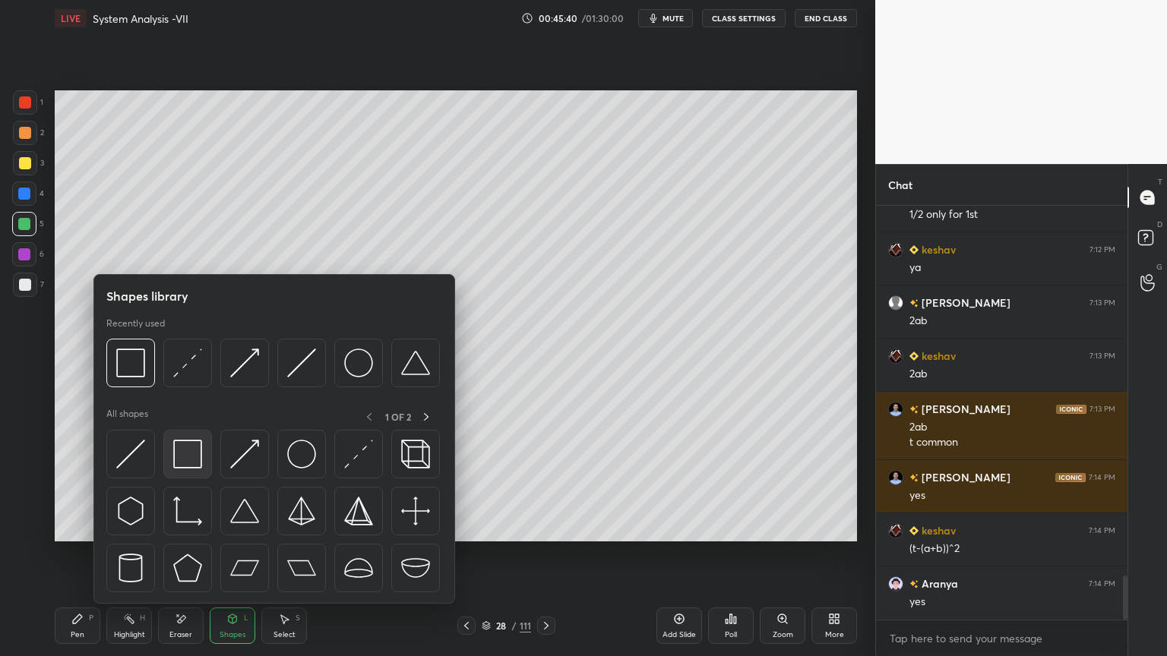
click at [194, 463] on img at bounding box center [187, 454] width 29 height 29
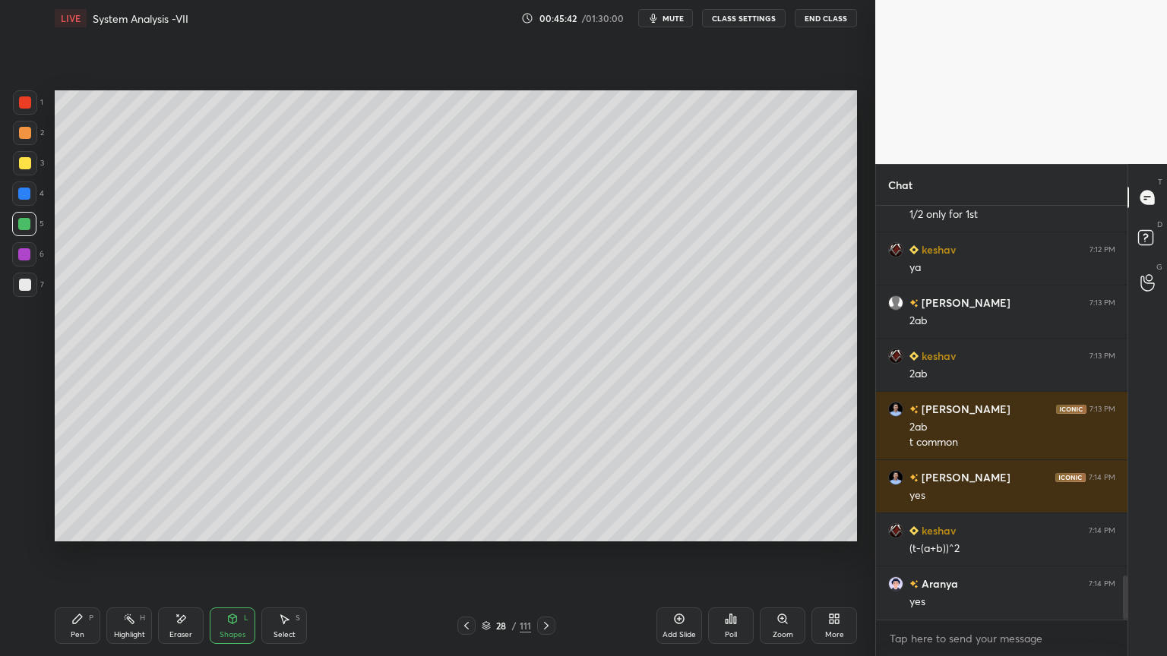
click at [63, 560] on div "Pen P" at bounding box center [78, 626] width 46 height 36
click at [24, 160] on div at bounding box center [25, 163] width 12 height 12
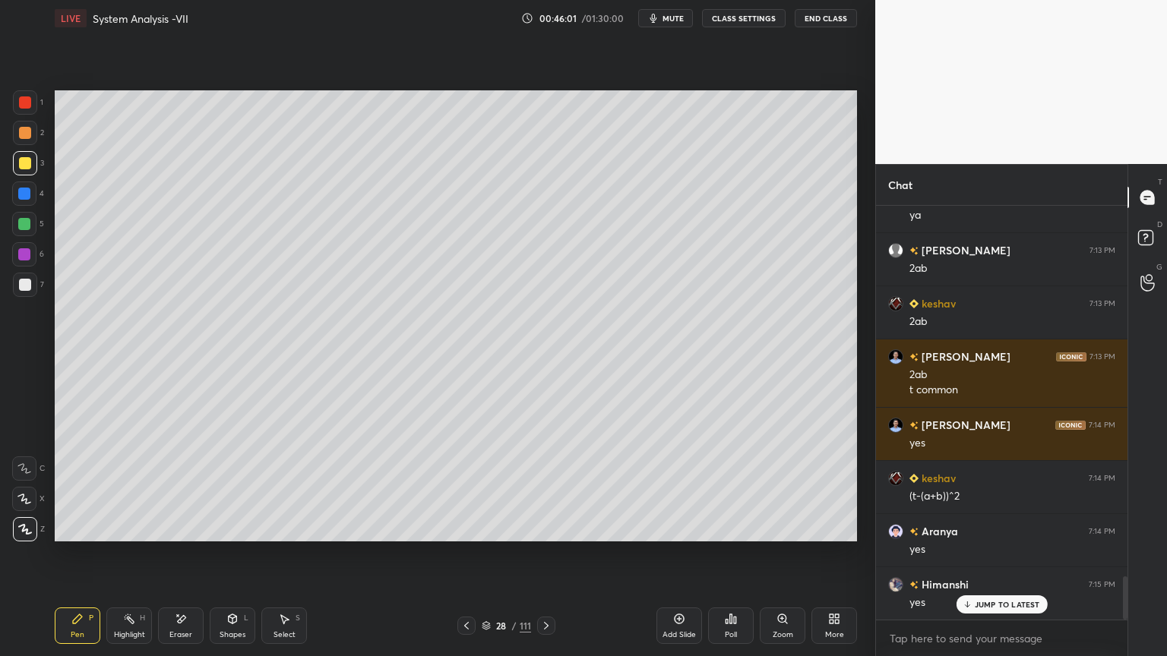
scroll to position [3575, 0]
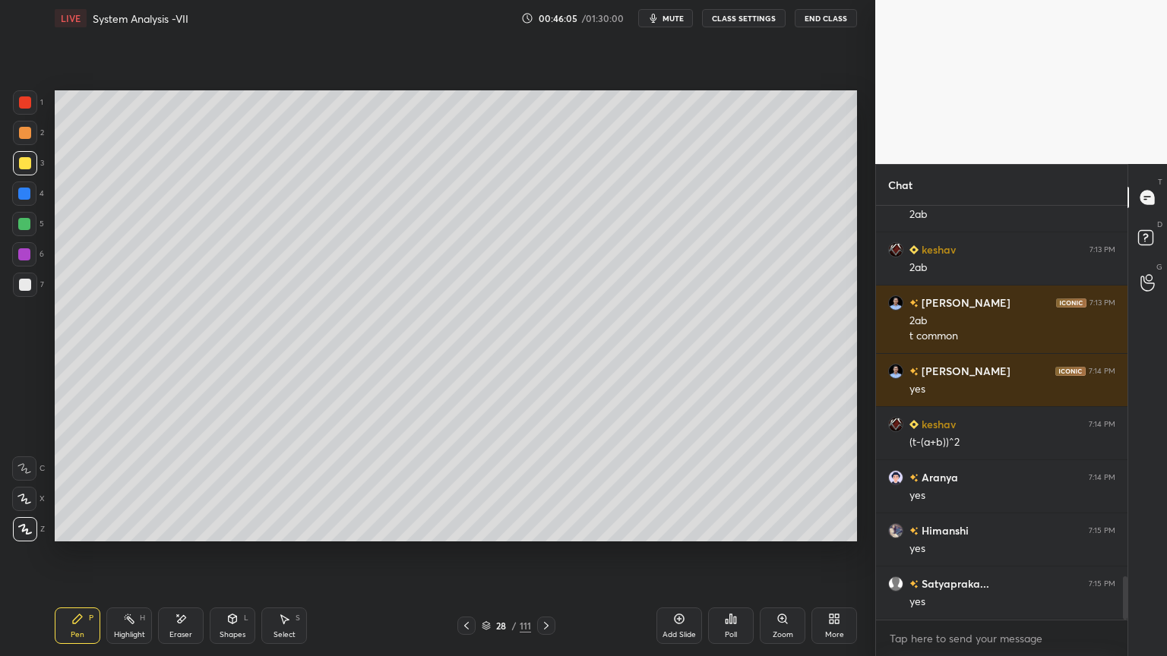
click at [465, 560] on div at bounding box center [466, 626] width 18 height 18
click at [463, 560] on icon at bounding box center [466, 626] width 12 height 12
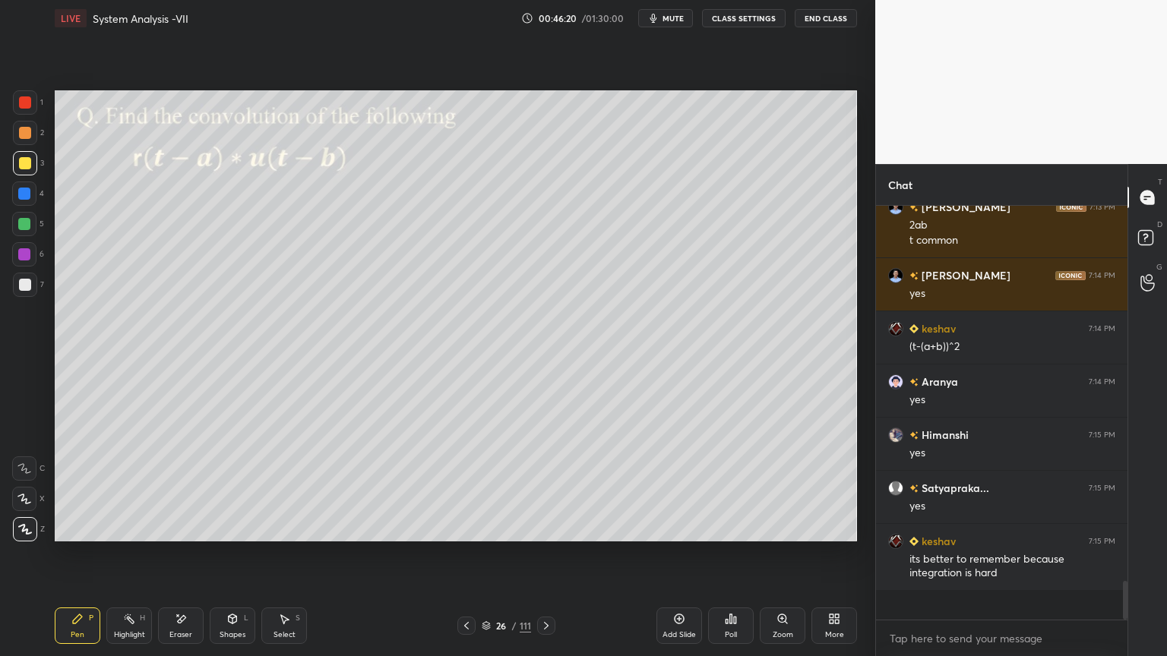
scroll to position [3642, 0]
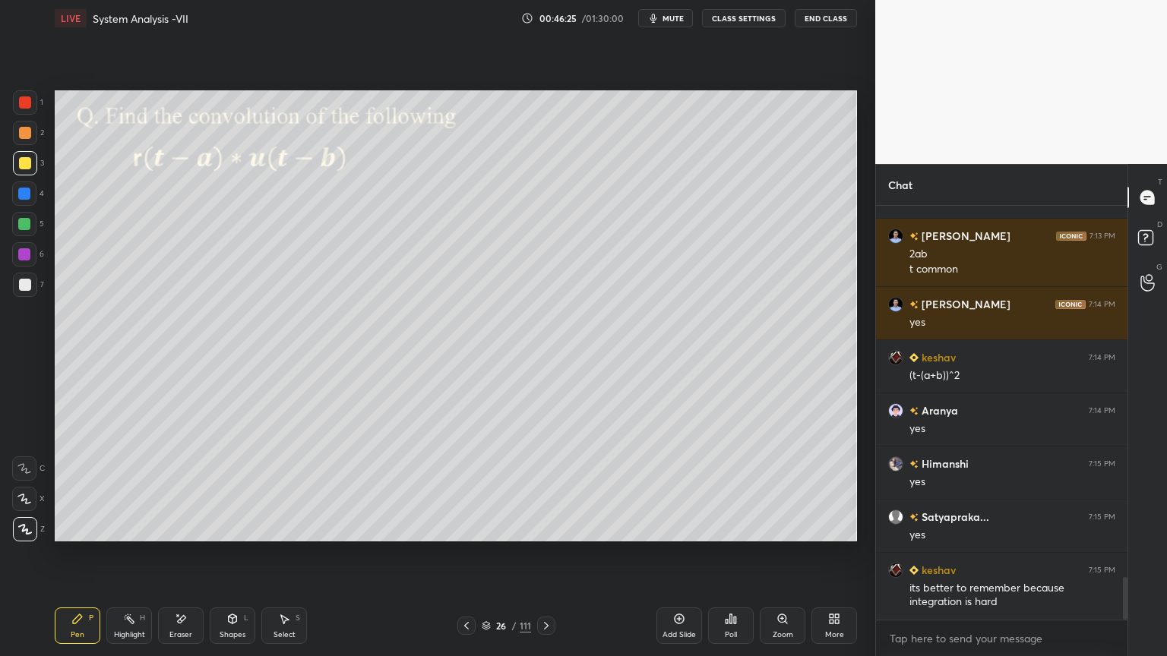
click at [545, 560] on icon at bounding box center [546, 626] width 12 height 12
click at [677, 560] on icon at bounding box center [679, 619] width 10 height 10
click at [29, 137] on div at bounding box center [25, 133] width 12 height 12
click at [23, 536] on div at bounding box center [25, 529] width 24 height 24
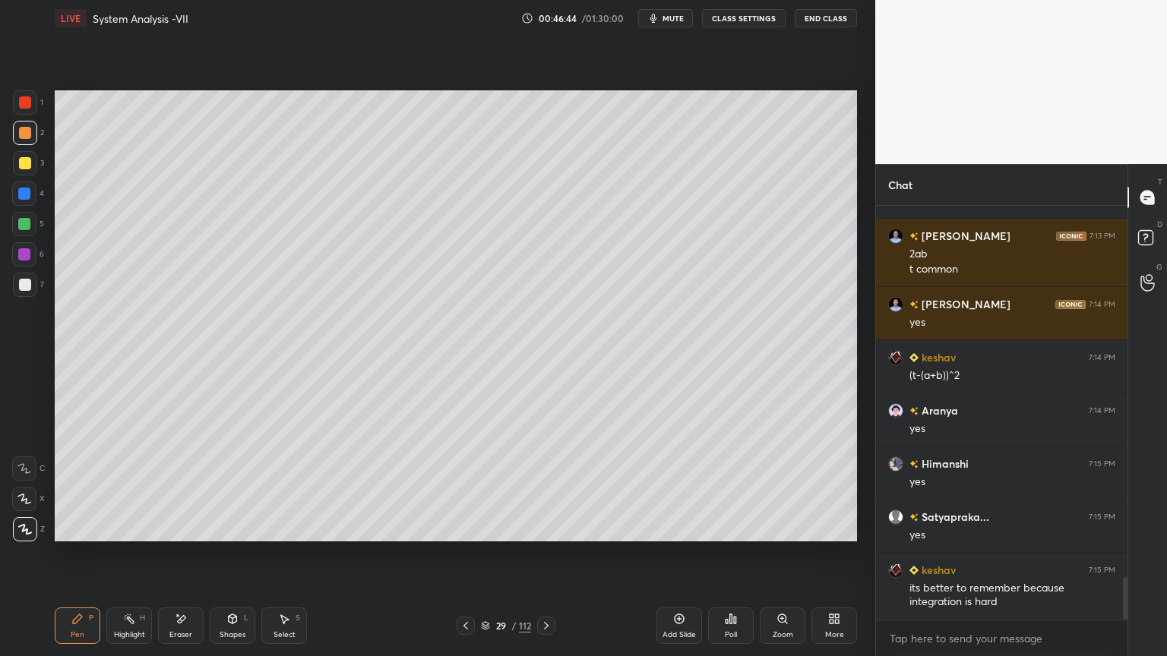
click at [21, 536] on div at bounding box center [25, 529] width 24 height 24
click at [21, 283] on div at bounding box center [25, 285] width 12 height 12
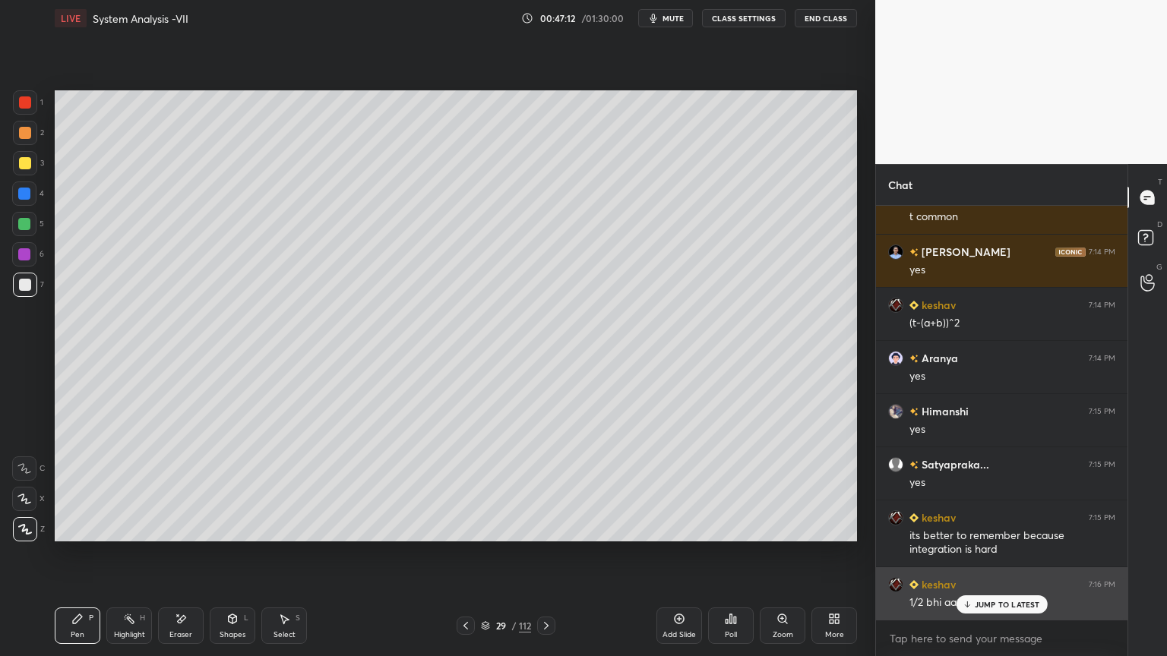
click at [979, 560] on p "JUMP TO LATEST" at bounding box center [1006, 604] width 65 height 9
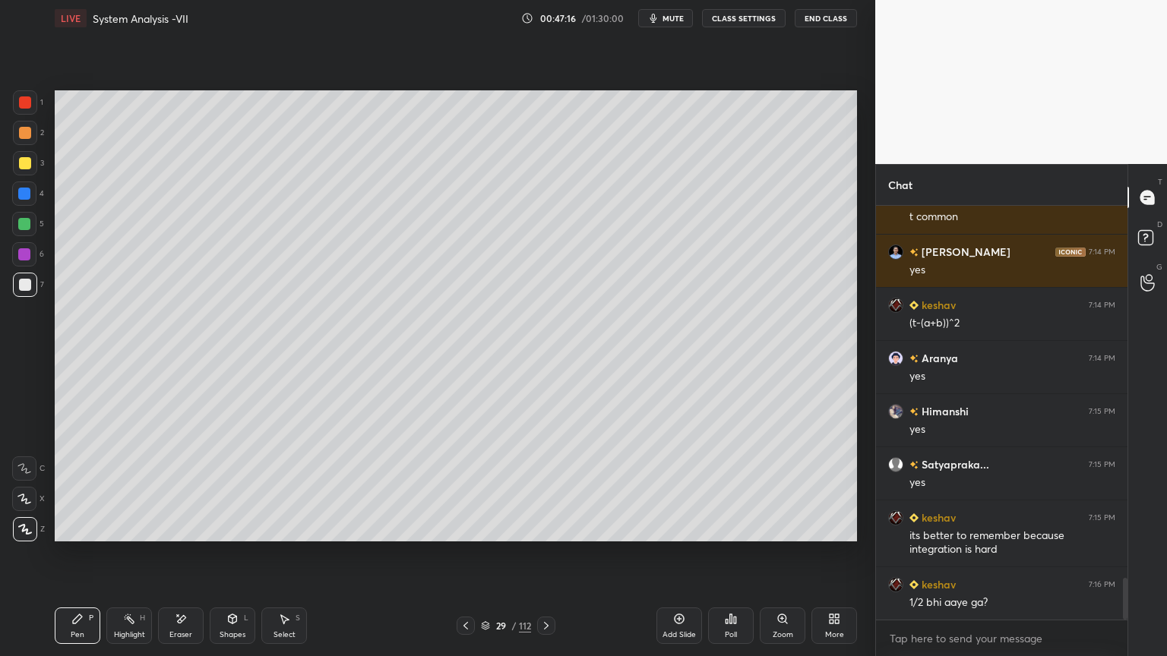
click at [27, 170] on div at bounding box center [25, 163] width 24 height 24
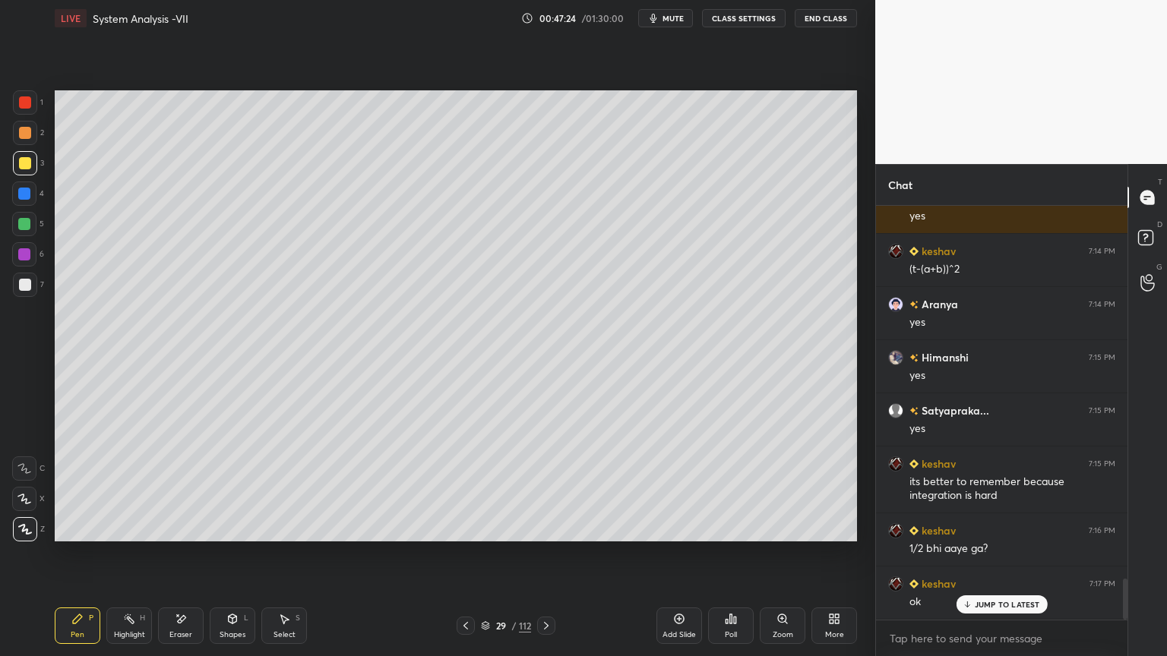
scroll to position [3801, 0]
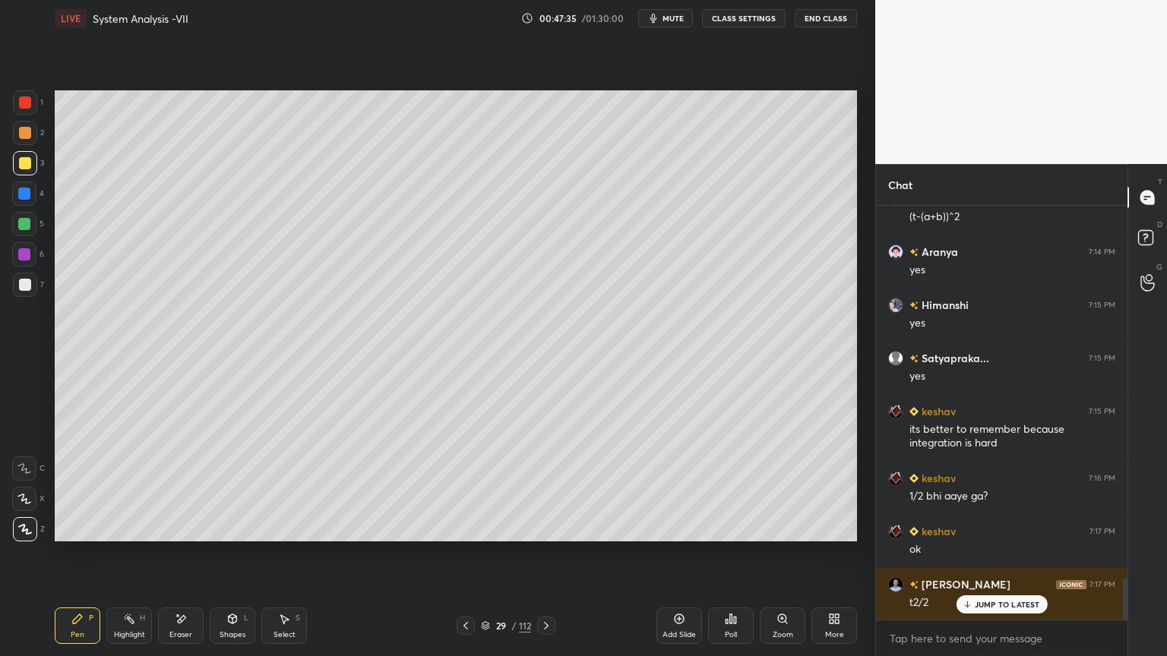
click at [546, 560] on icon at bounding box center [546, 626] width 12 height 12
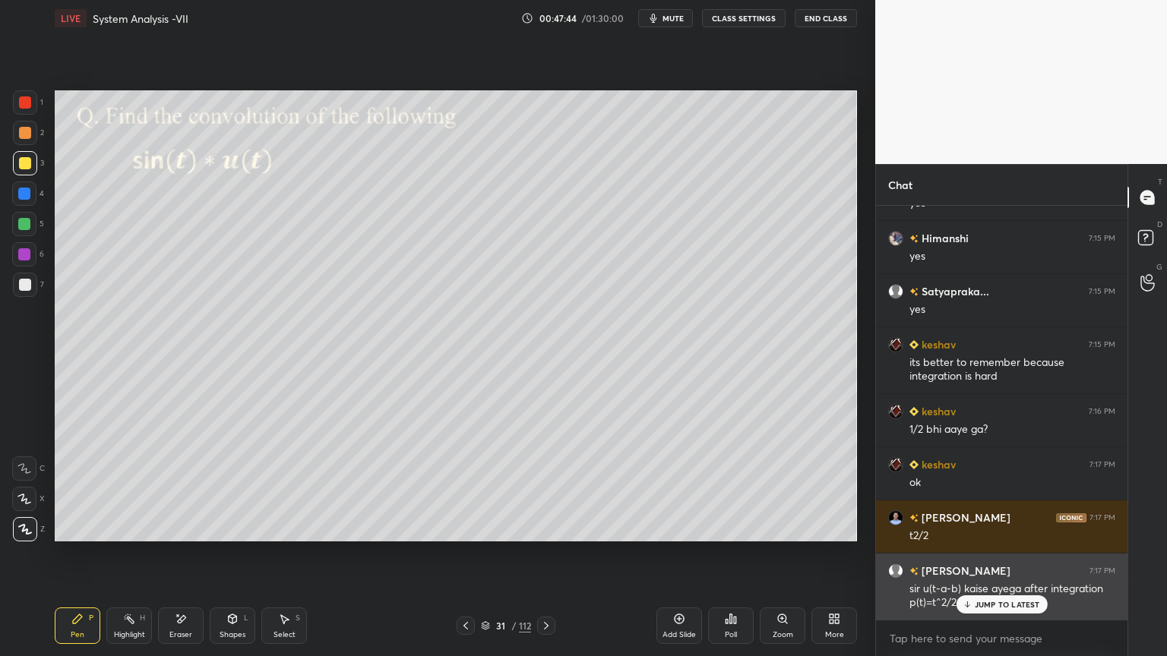
click at [997, 560] on p "JUMP TO LATEST" at bounding box center [1006, 604] width 65 height 9
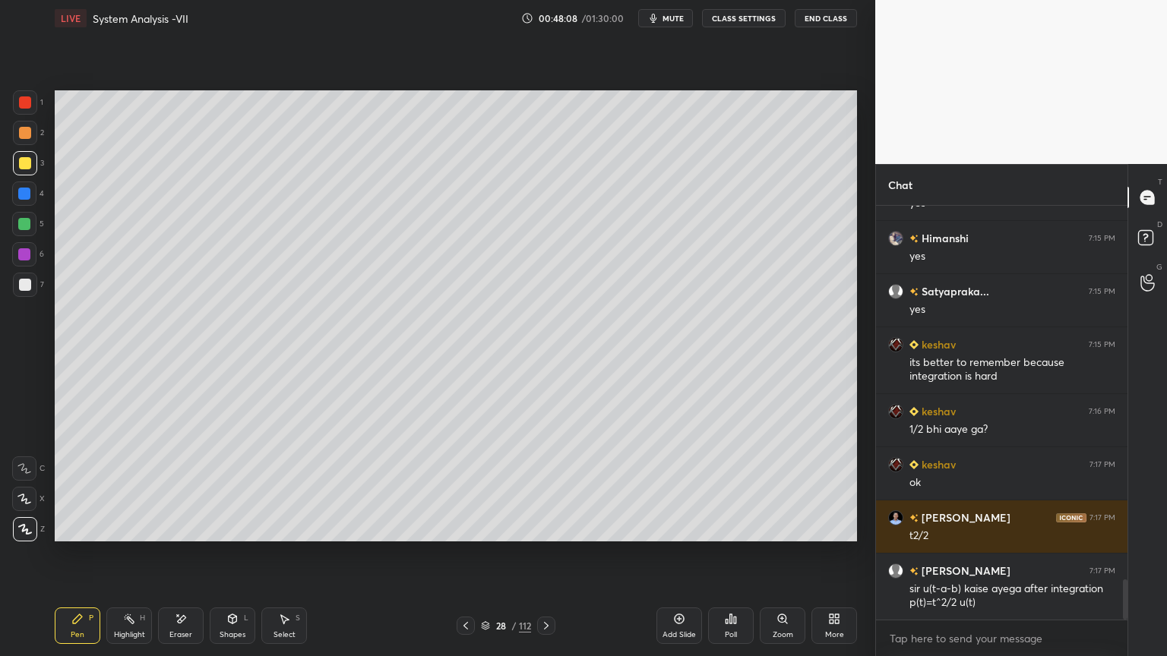
click at [547, 560] on icon at bounding box center [546, 626] width 12 height 12
click at [27, 288] on div at bounding box center [25, 285] width 12 height 12
click at [141, 560] on div "Highlight H" at bounding box center [129, 626] width 46 height 36
click at [143, 560] on div "Highlight H" at bounding box center [129, 626] width 46 height 36
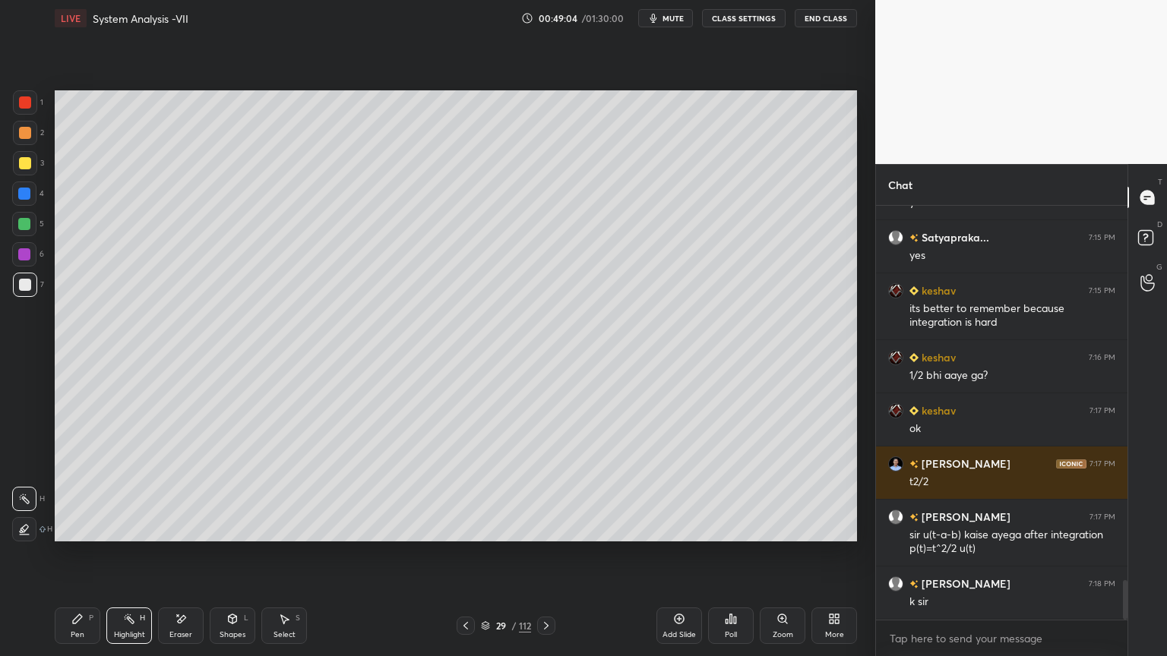
click at [466, 560] on icon at bounding box center [466, 626] width 12 height 12
click at [131, 560] on div "Highlight" at bounding box center [129, 635] width 31 height 8
click at [71, 560] on div "Pen" at bounding box center [78, 635] width 14 height 8
click at [464, 560] on icon at bounding box center [466, 626] width 12 height 12
click at [465, 560] on icon at bounding box center [465, 626] width 5 height 8
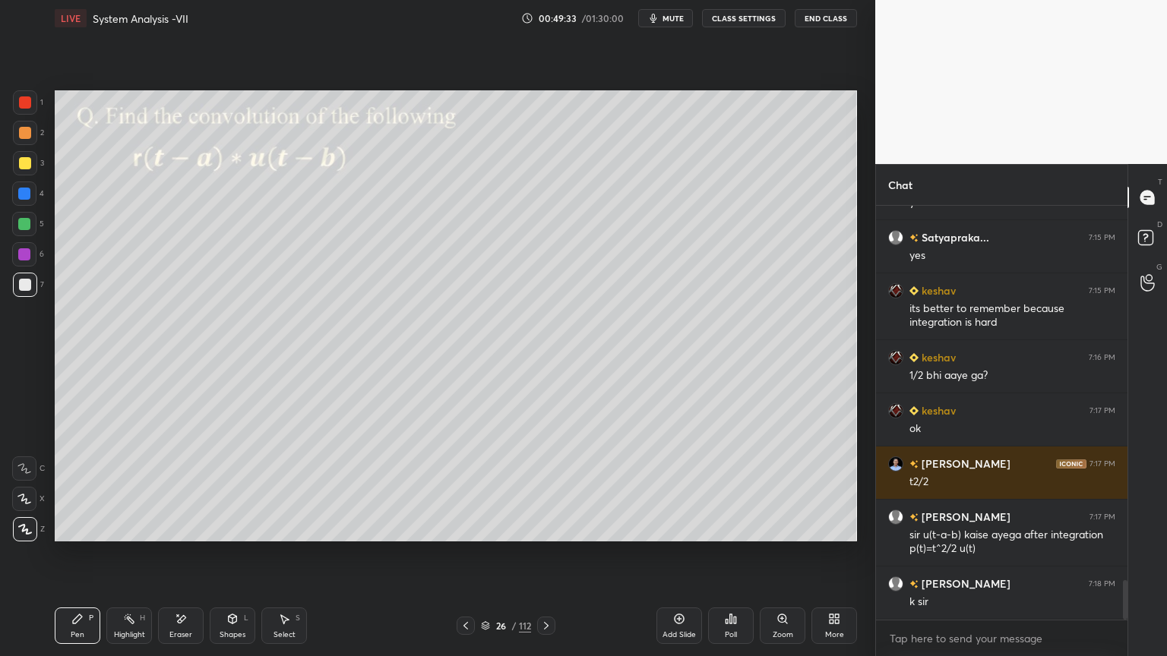
click at [542, 560] on icon at bounding box center [546, 626] width 12 height 12
click at [545, 560] on div at bounding box center [546, 626] width 18 height 18
click at [192, 560] on div "Eraser" at bounding box center [181, 626] width 46 height 36
click at [77, 560] on div "Pen" at bounding box center [78, 635] width 14 height 8
click at [24, 170] on div at bounding box center [25, 163] width 24 height 24
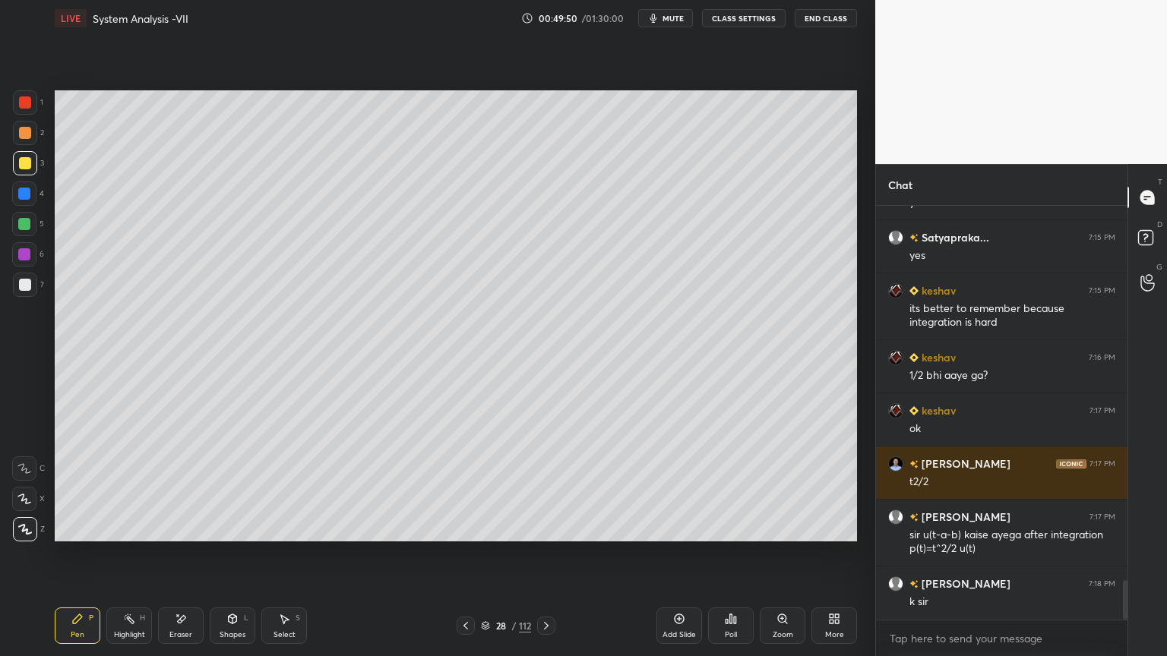
click at [547, 560] on icon at bounding box center [546, 626] width 5 height 8
click at [550, 560] on icon at bounding box center [546, 626] width 12 height 12
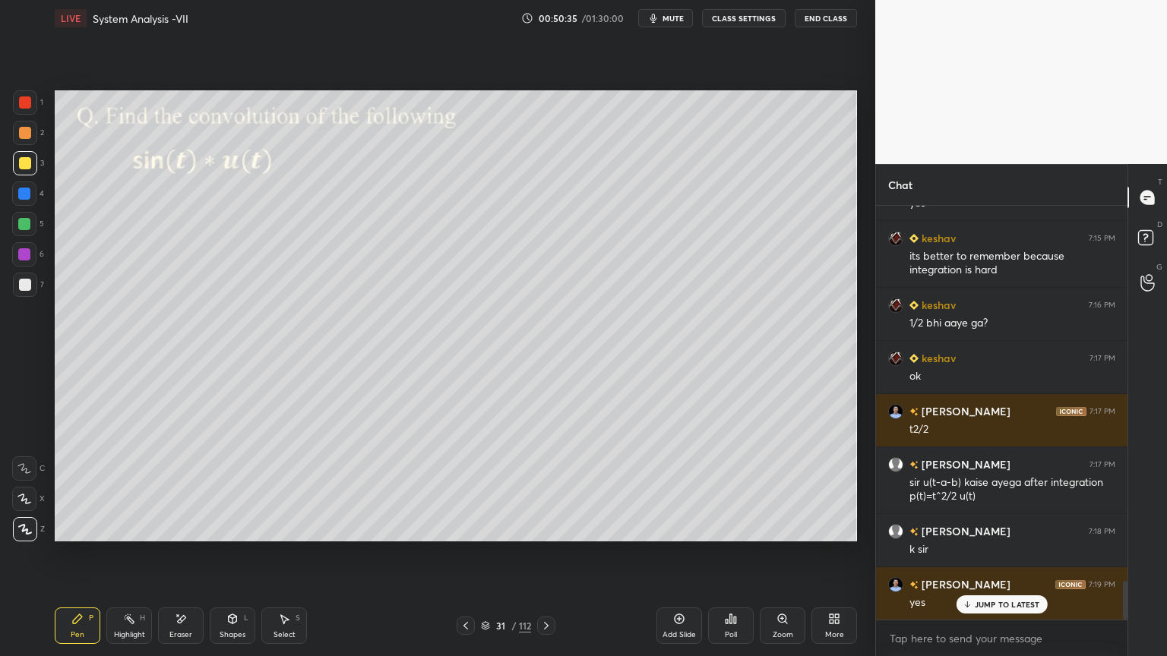
click at [26, 288] on div at bounding box center [25, 285] width 12 height 12
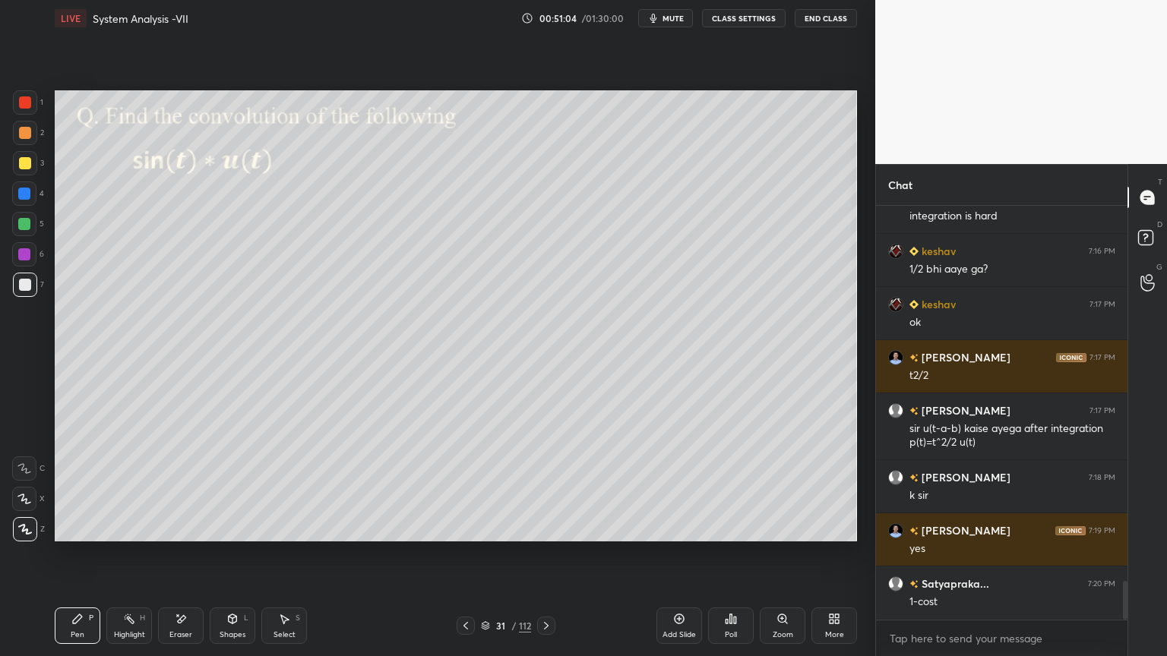
click at [464, 560] on icon at bounding box center [465, 626] width 5 height 8
click at [469, 560] on icon at bounding box center [466, 626] width 12 height 12
click at [468, 560] on icon at bounding box center [466, 626] width 12 height 12
click at [466, 560] on icon at bounding box center [466, 626] width 12 height 12
click at [20, 170] on div at bounding box center [25, 163] width 24 height 24
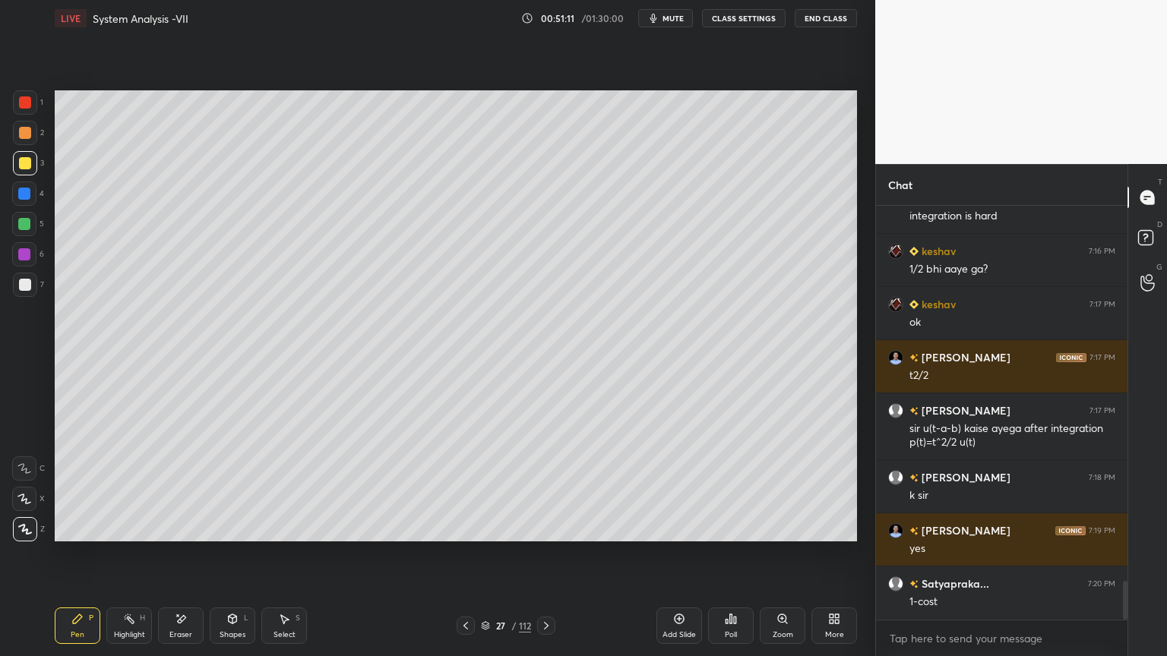
click at [122, 560] on div "Highlight H" at bounding box center [129, 626] width 46 height 36
click at [462, 560] on icon at bounding box center [466, 626] width 12 height 12
click at [548, 560] on icon at bounding box center [546, 626] width 12 height 12
click at [549, 560] on icon at bounding box center [546, 626] width 12 height 12
click at [551, 560] on icon at bounding box center [546, 626] width 12 height 12
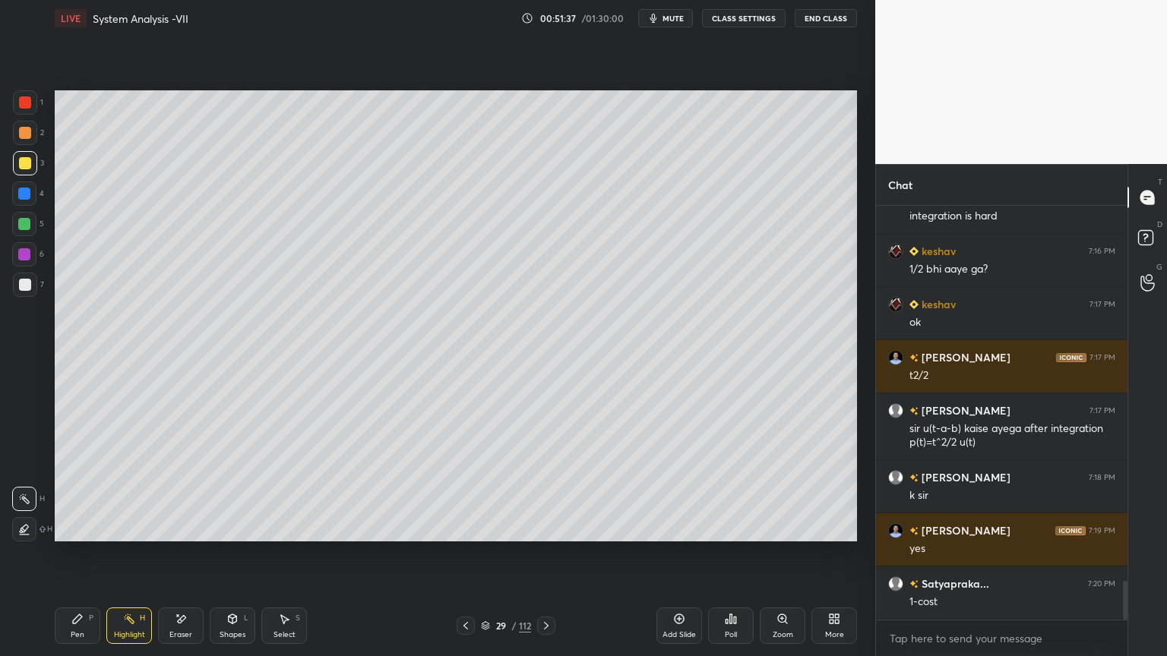
click at [549, 560] on icon at bounding box center [546, 626] width 12 height 12
click at [455, 560] on div "30 / 112" at bounding box center [505, 626] width 301 height 18
click at [461, 560] on icon at bounding box center [466, 626] width 12 height 12
click at [464, 560] on icon at bounding box center [466, 626] width 12 height 12
click at [465, 560] on icon at bounding box center [466, 626] width 12 height 12
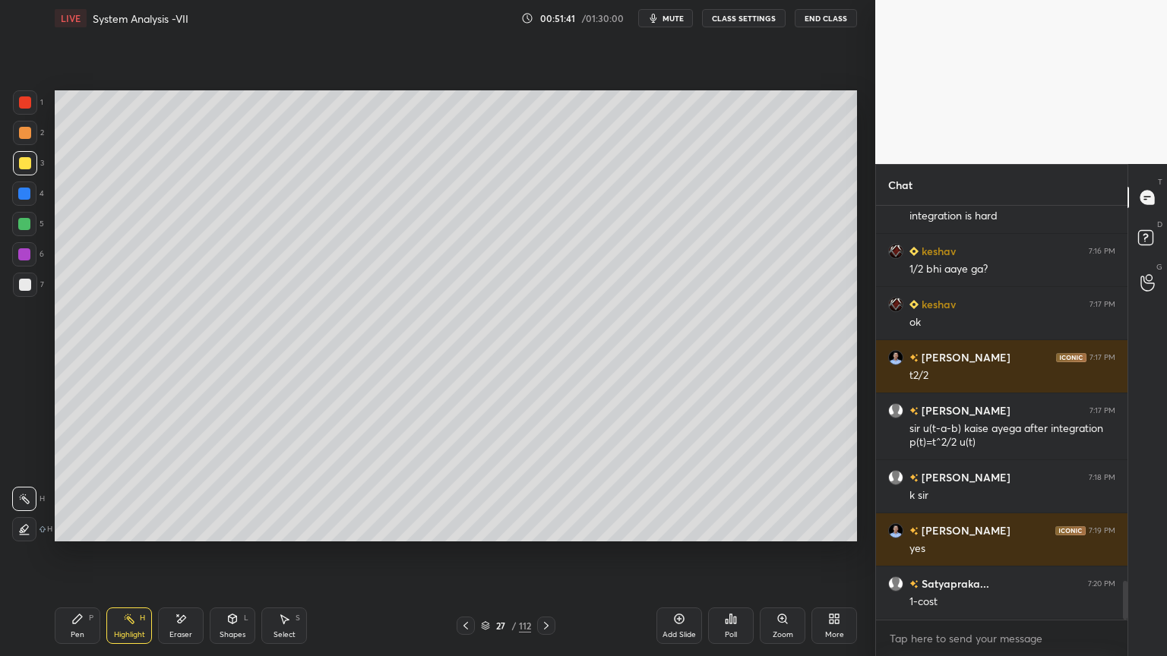
click at [464, 560] on icon at bounding box center [466, 626] width 12 height 12
click at [545, 560] on icon at bounding box center [546, 626] width 5 height 8
click at [546, 560] on icon at bounding box center [546, 626] width 5 height 8
click at [545, 560] on icon at bounding box center [546, 626] width 12 height 12
click at [547, 560] on icon at bounding box center [546, 626] width 12 height 12
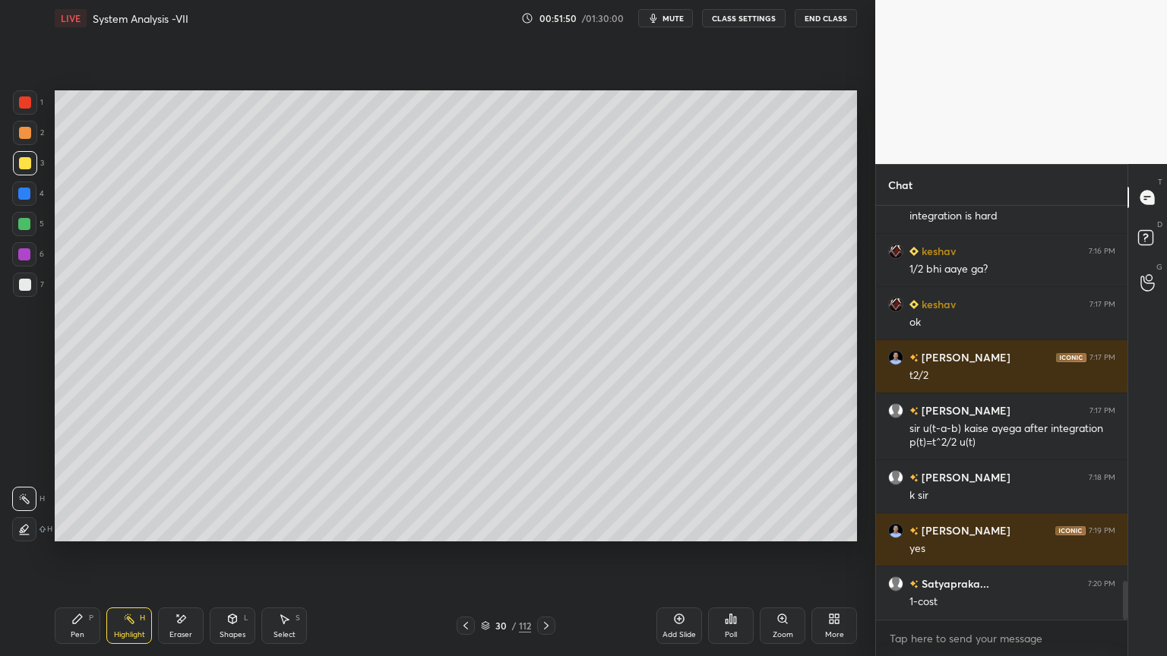
click at [546, 560] on icon at bounding box center [546, 626] width 5 height 8
click at [74, 560] on icon at bounding box center [77, 618] width 9 height 9
click at [13, 131] on div at bounding box center [25, 133] width 24 height 24
click at [21, 283] on div at bounding box center [25, 285] width 12 height 12
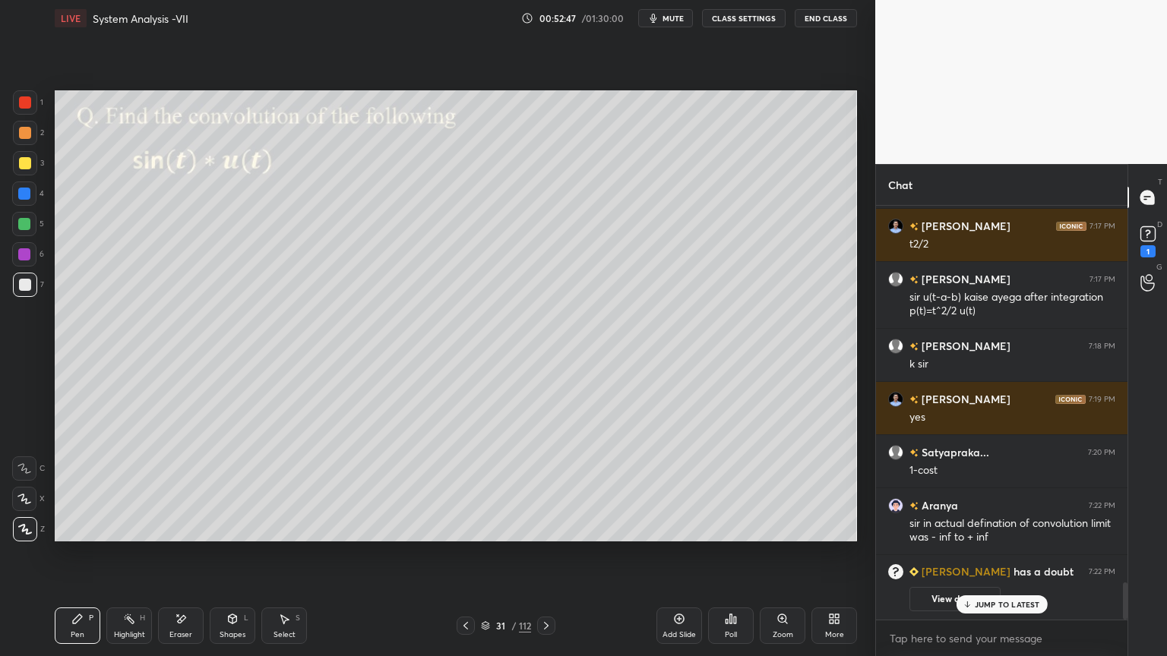
scroll to position [3703, 0]
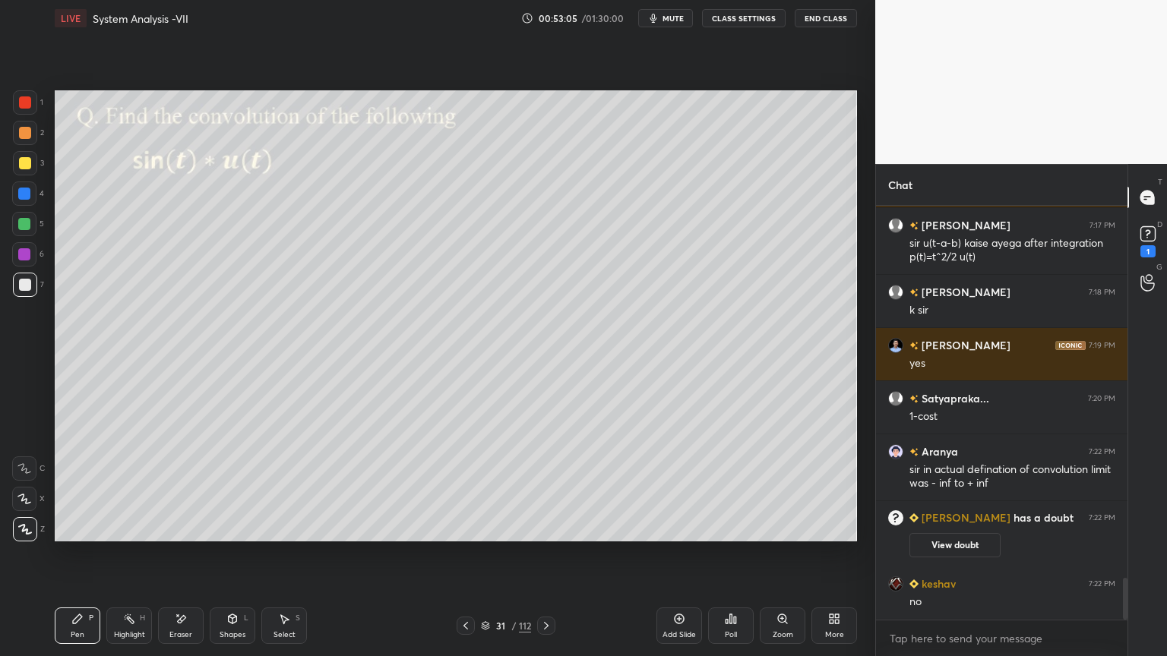
click at [131, 560] on div "Highlight" at bounding box center [129, 635] width 31 height 8
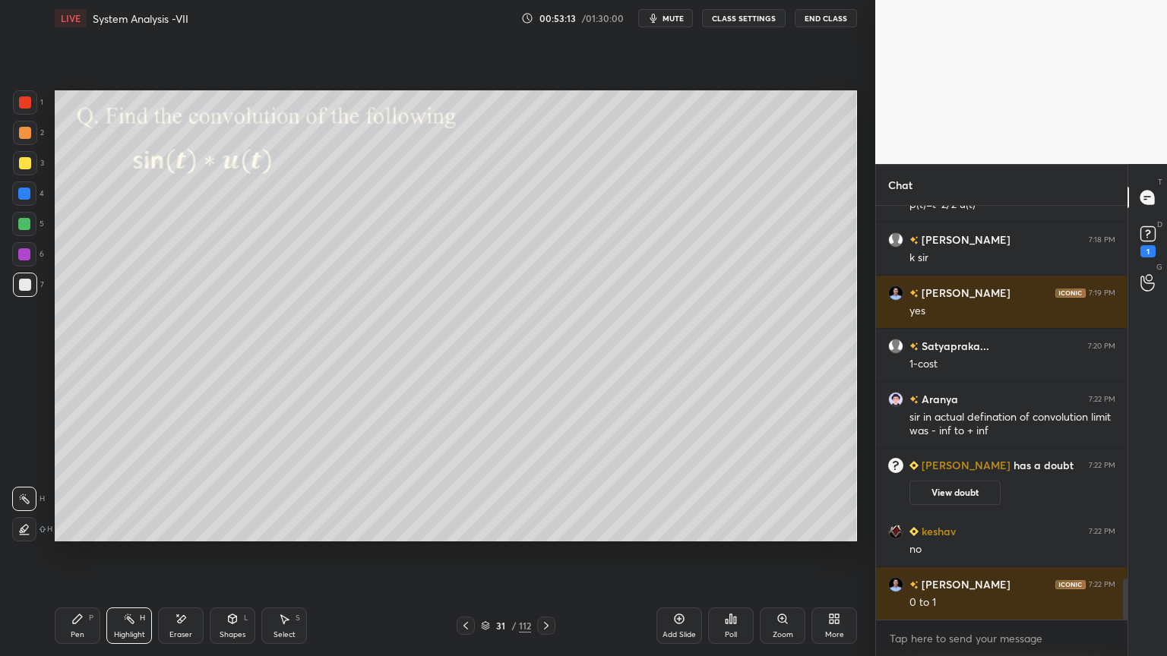
scroll to position [3792, 0]
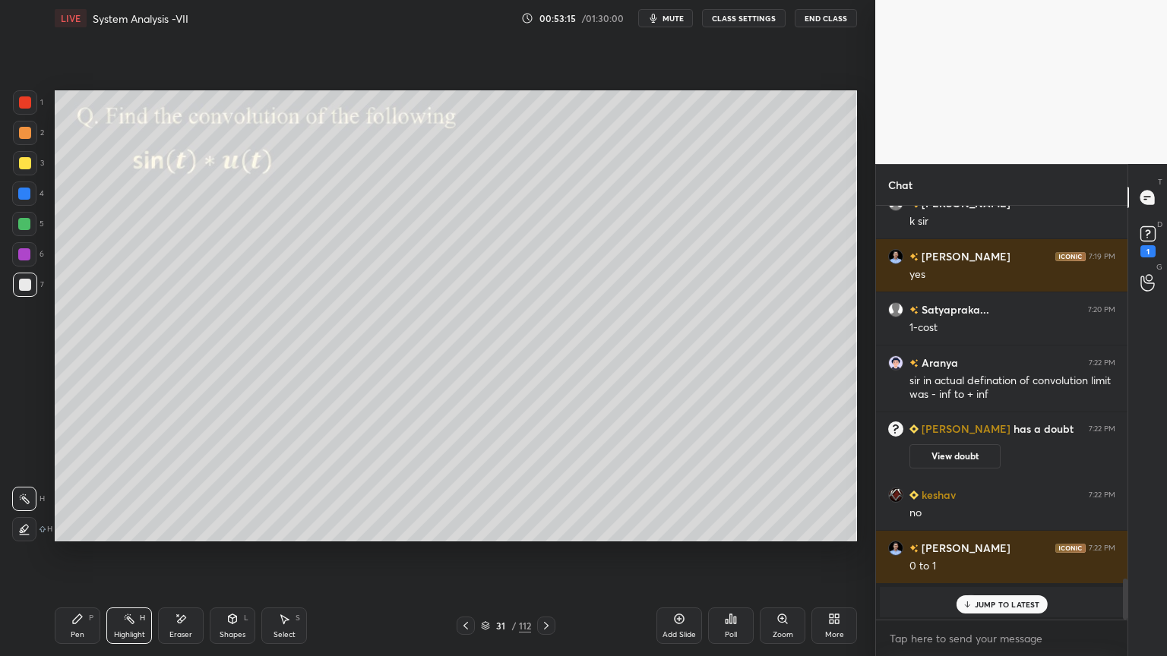
click at [1009, 560] on p "JUMP TO LATEST" at bounding box center [1006, 604] width 65 height 9
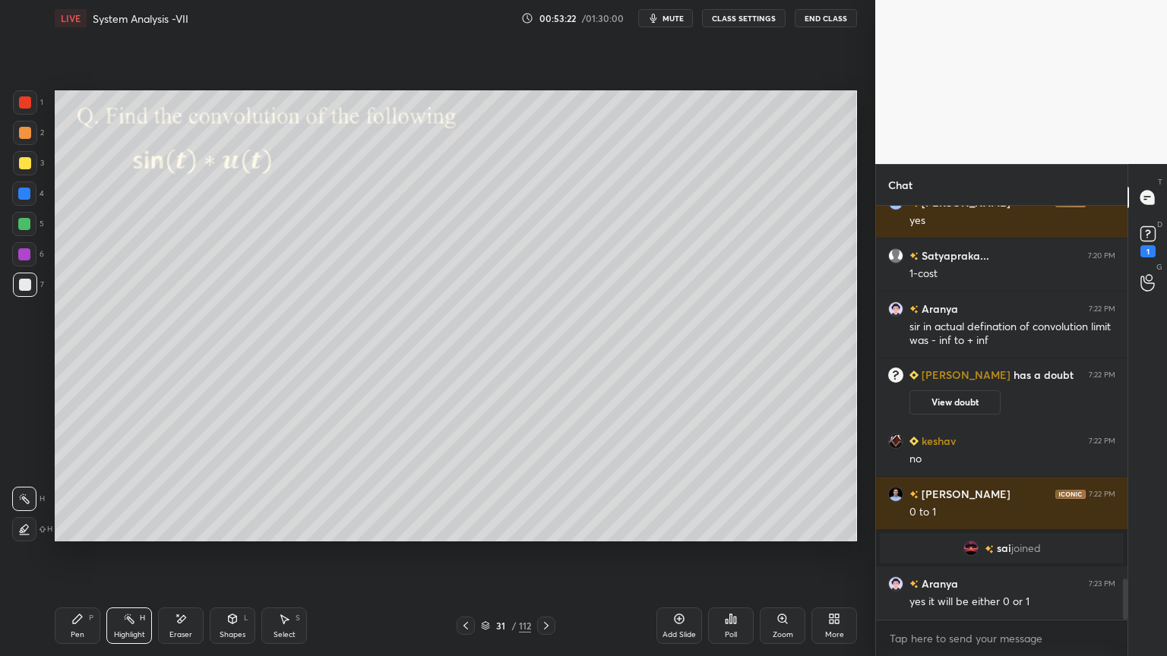
scroll to position [3785, 0]
click at [674, 560] on div "Add Slide" at bounding box center [679, 626] width 46 height 36
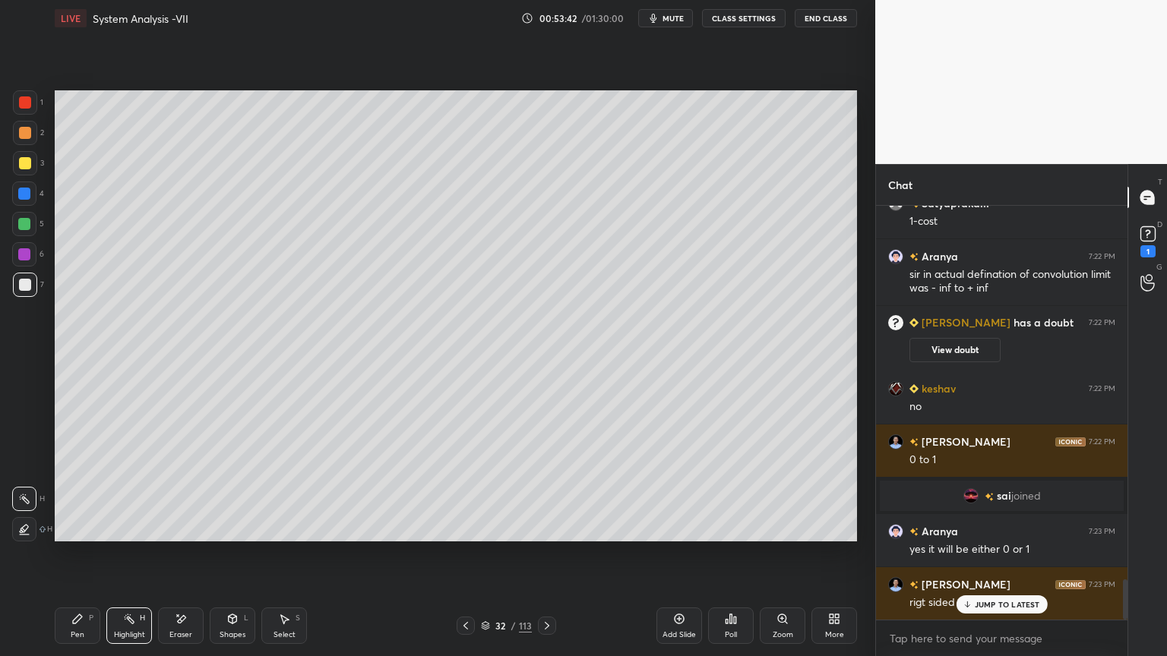
click at [30, 164] on div at bounding box center [25, 163] width 12 height 12
click at [72, 560] on icon at bounding box center [77, 619] width 12 height 12
click at [172, 560] on div "Eraser" at bounding box center [181, 626] width 46 height 36
click at [85, 560] on div "Pen P" at bounding box center [78, 626] width 46 height 36
click at [24, 289] on div at bounding box center [25, 285] width 12 height 12
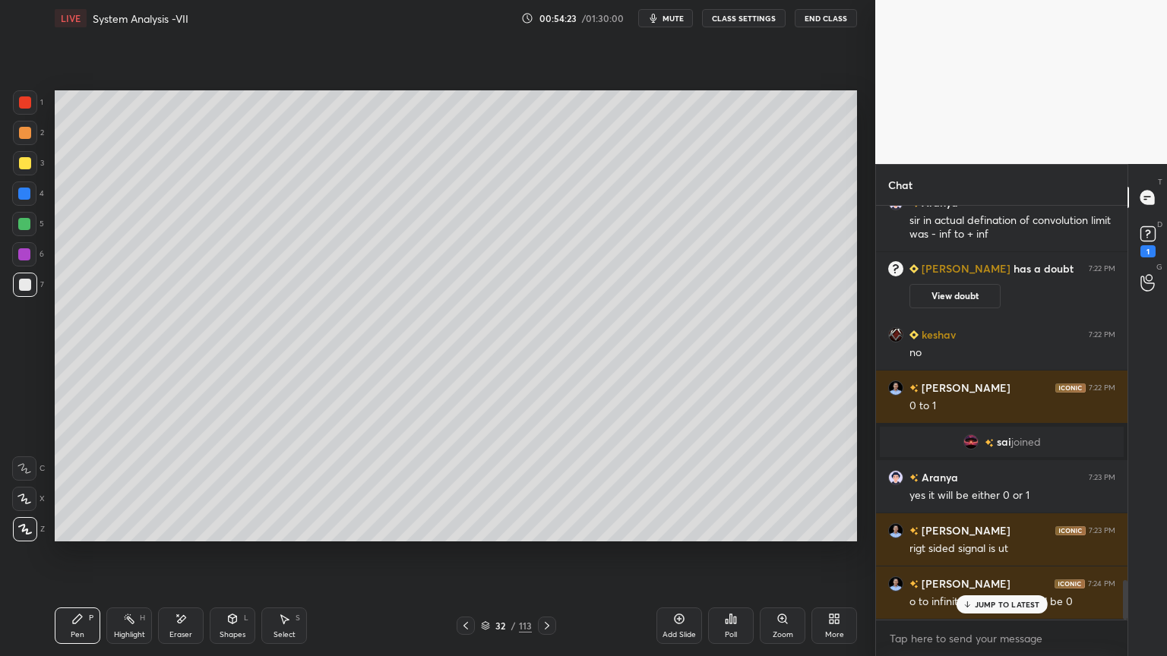
scroll to position [3943, 0]
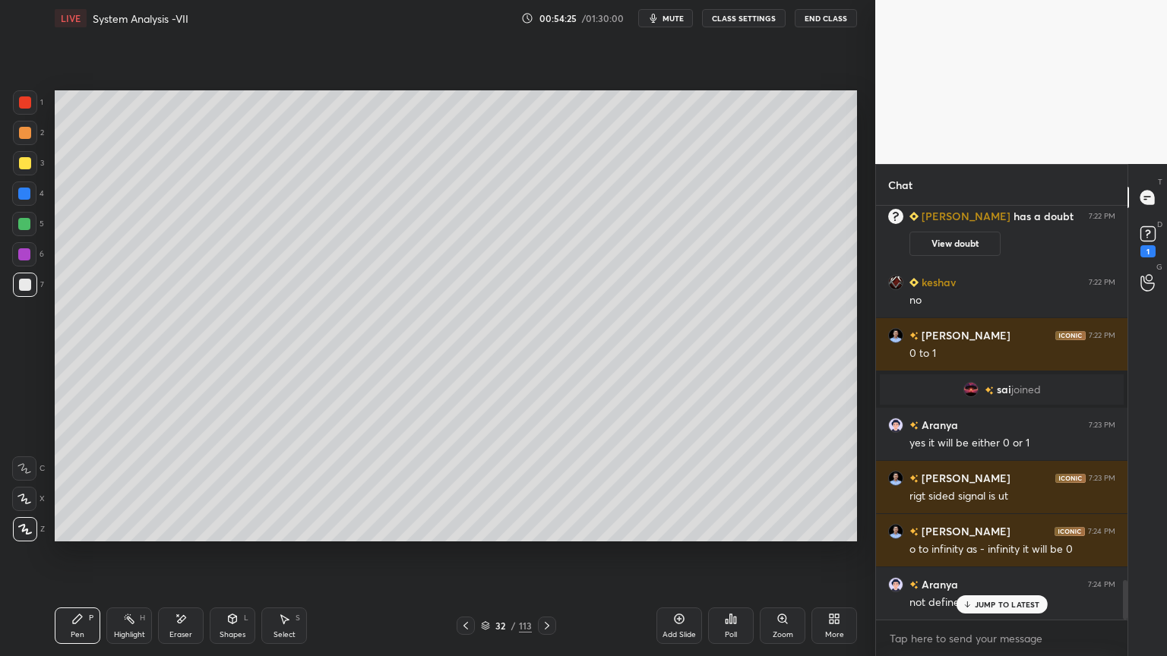
click at [17, 137] on div at bounding box center [25, 133] width 24 height 24
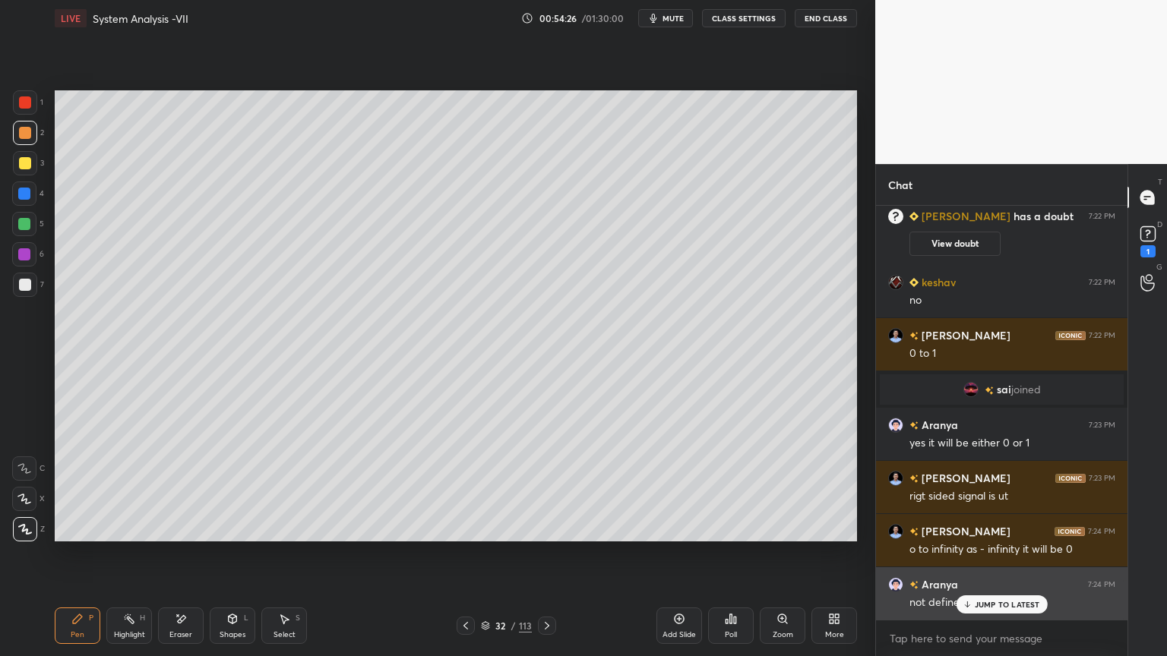
click at [997, 560] on div "JUMP TO LATEST" at bounding box center [1000, 604] width 91 height 18
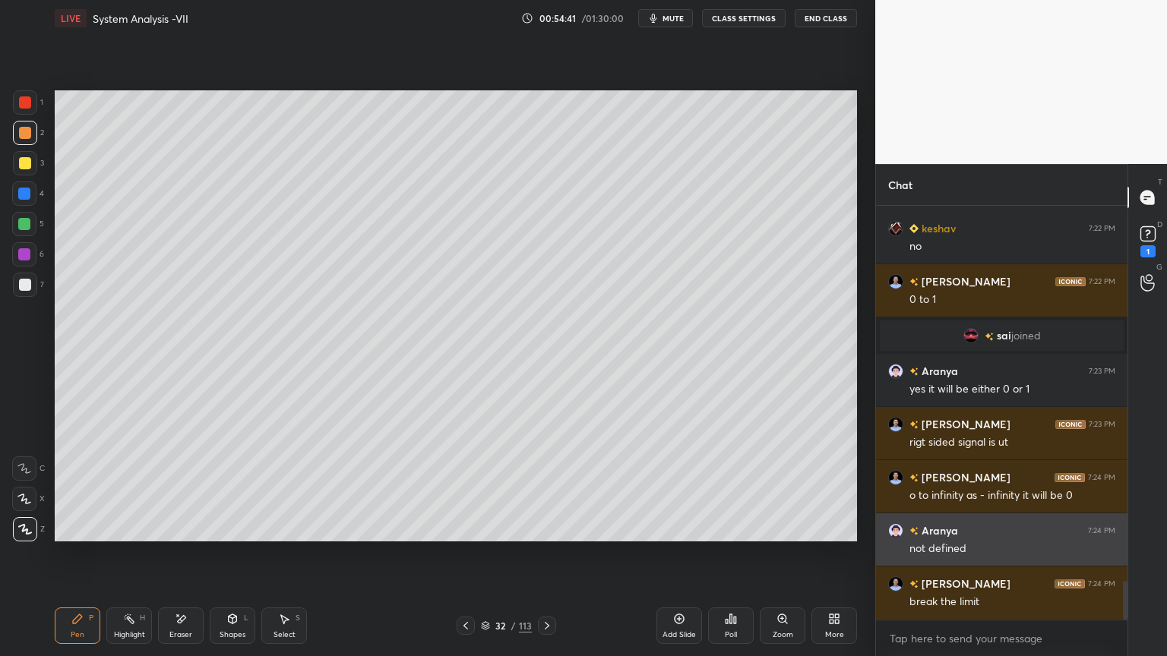
scroll to position [4050, 0]
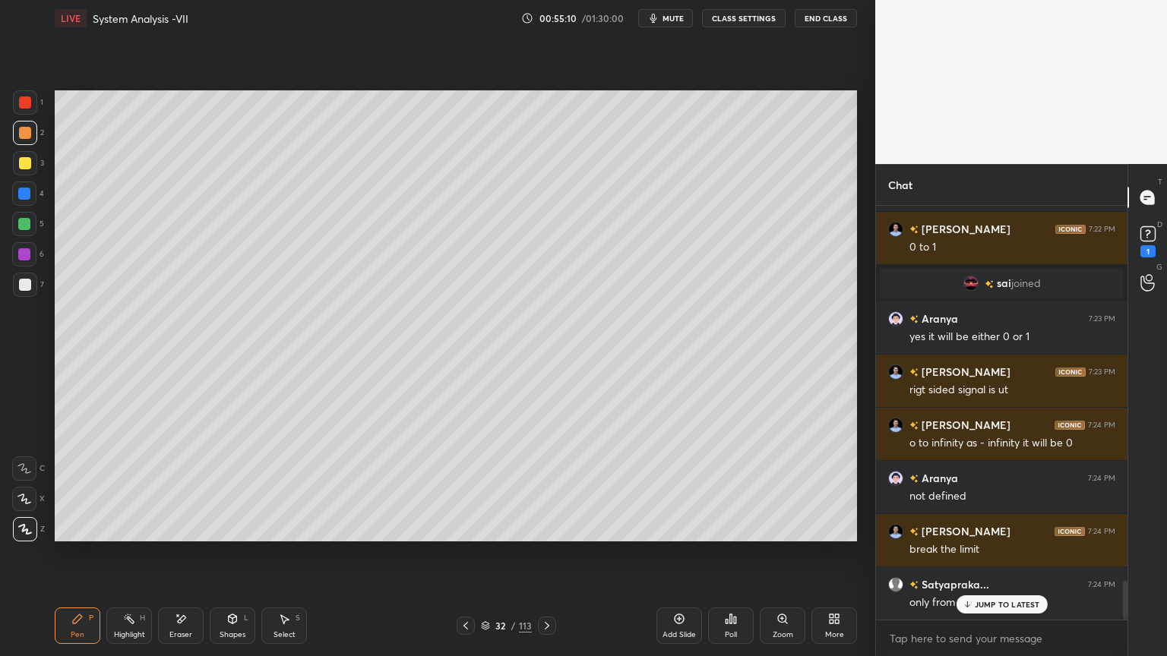
click at [33, 289] on div at bounding box center [25, 285] width 24 height 24
click at [134, 560] on icon at bounding box center [129, 619] width 12 height 12
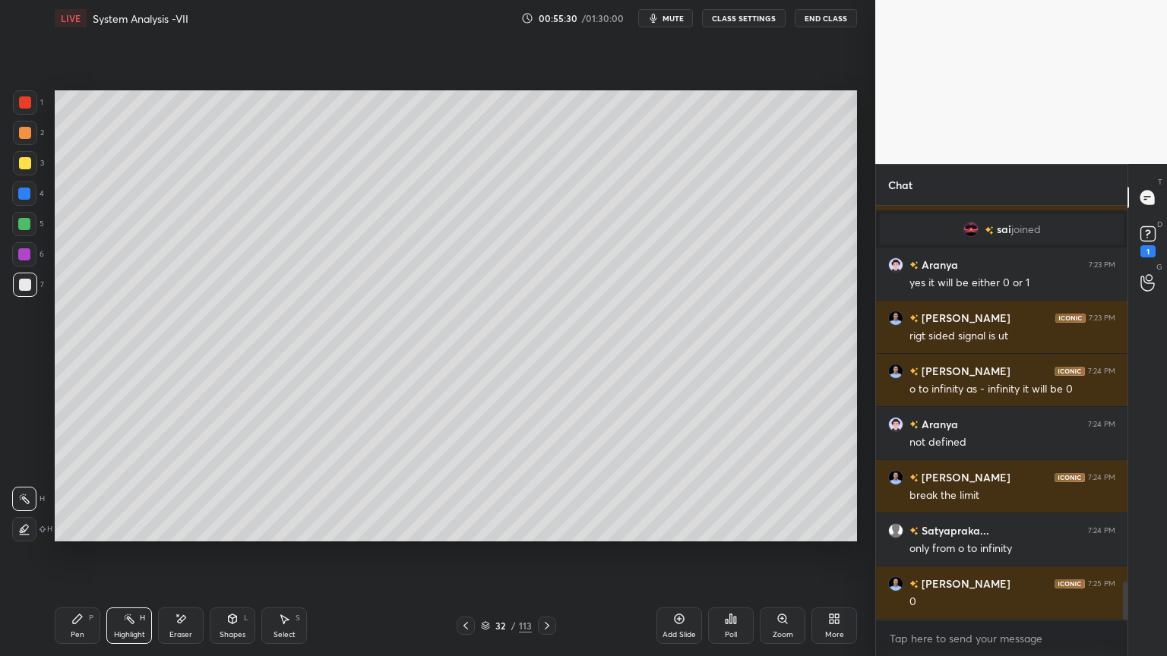
scroll to position [4156, 0]
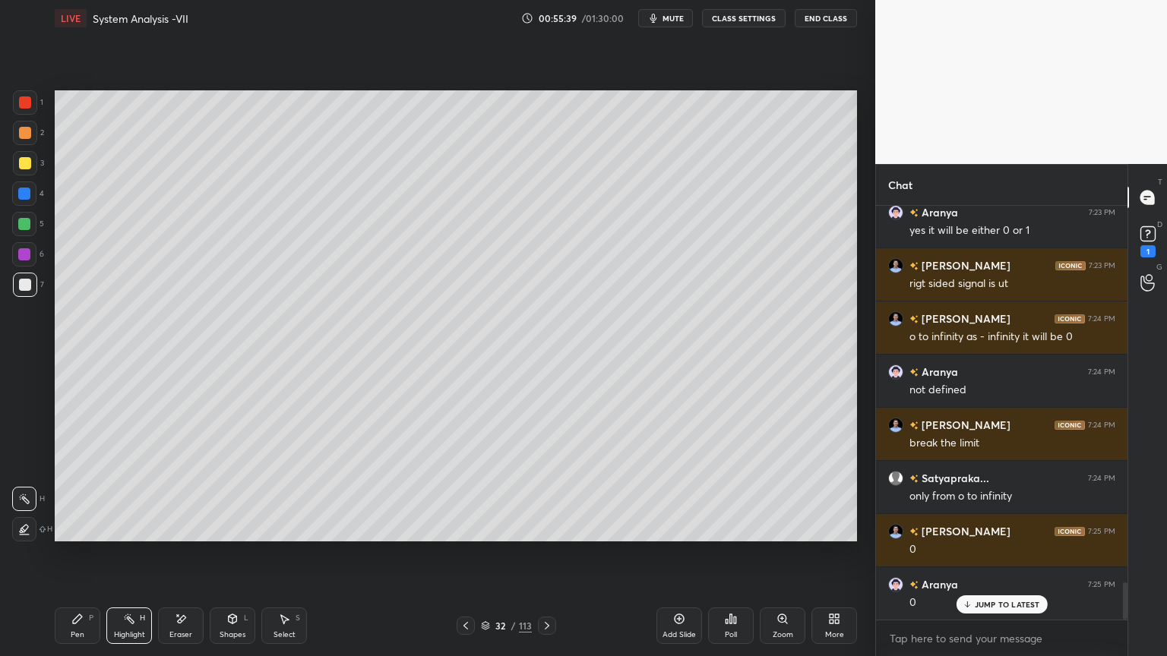
click at [79, 560] on div "Pen P" at bounding box center [78, 626] width 46 height 36
click at [127, 560] on icon at bounding box center [129, 619] width 12 height 12
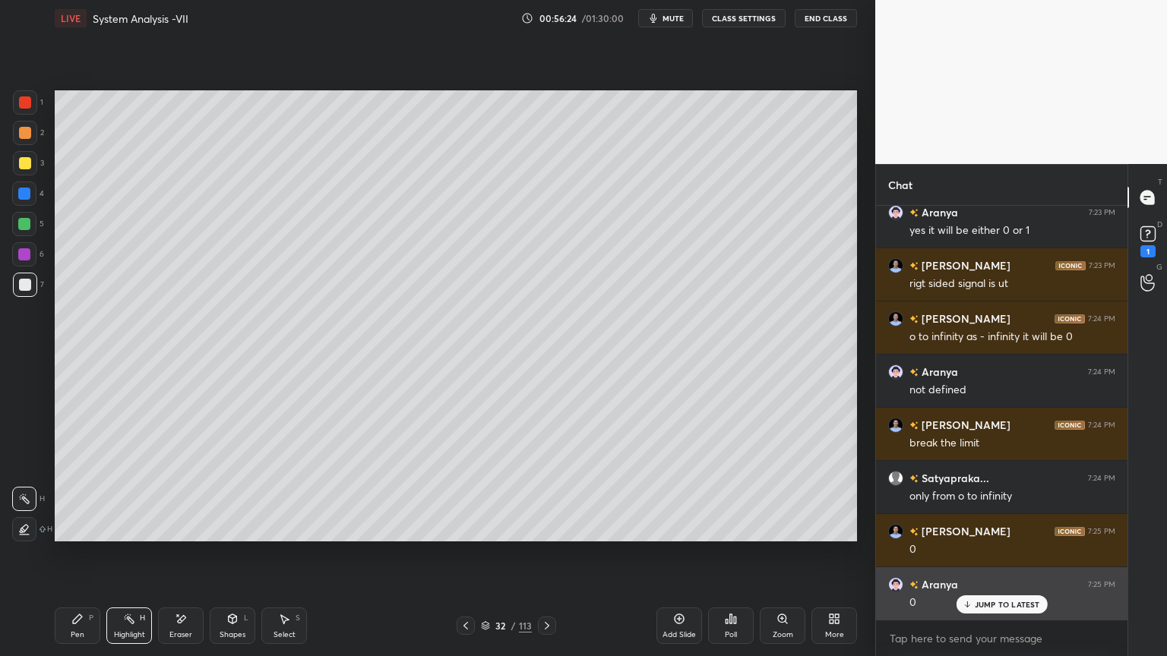
click at [989, 560] on p "JUMP TO LATEST" at bounding box center [1006, 604] width 65 height 9
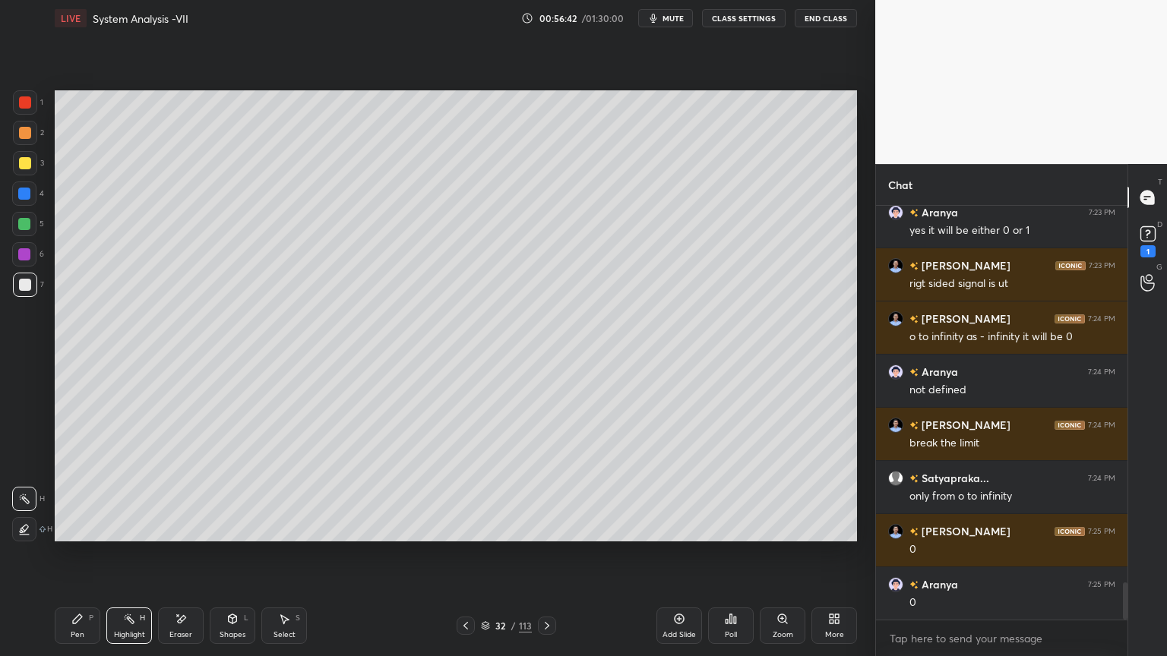
click at [130, 560] on div "Highlight" at bounding box center [129, 635] width 31 height 8
click at [464, 560] on icon at bounding box center [466, 626] width 12 height 12
click at [465, 560] on icon at bounding box center [466, 626] width 12 height 12
click at [468, 560] on div "Pen P Highlight H Eraser Shapes L Select S 30 / 113 Add Slide Poll Zoom More" at bounding box center [456, 625] width 802 height 61
click at [465, 560] on icon at bounding box center [465, 626] width 5 height 8
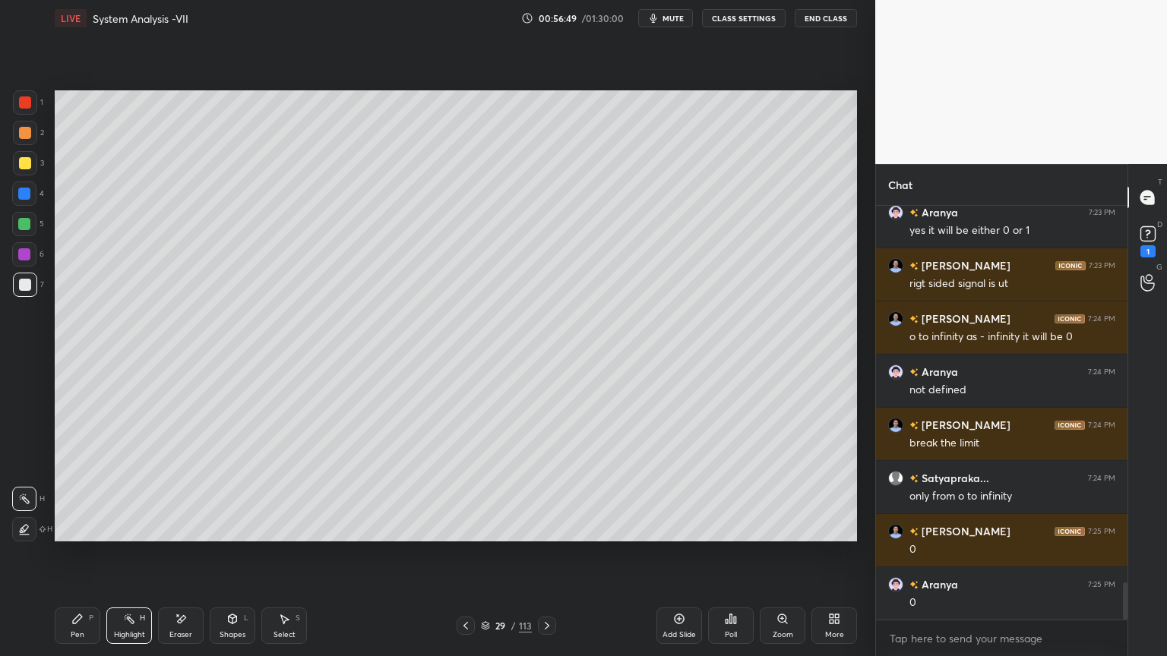
click at [466, 560] on icon at bounding box center [466, 626] width 12 height 12
click at [469, 560] on icon at bounding box center [466, 626] width 12 height 12
click at [469, 560] on div at bounding box center [465, 626] width 18 height 18
click at [471, 560] on div "Pen P Highlight H Eraser Shapes L Select S 26 / 113 Add Slide Poll Zoom More" at bounding box center [456, 625] width 802 height 61
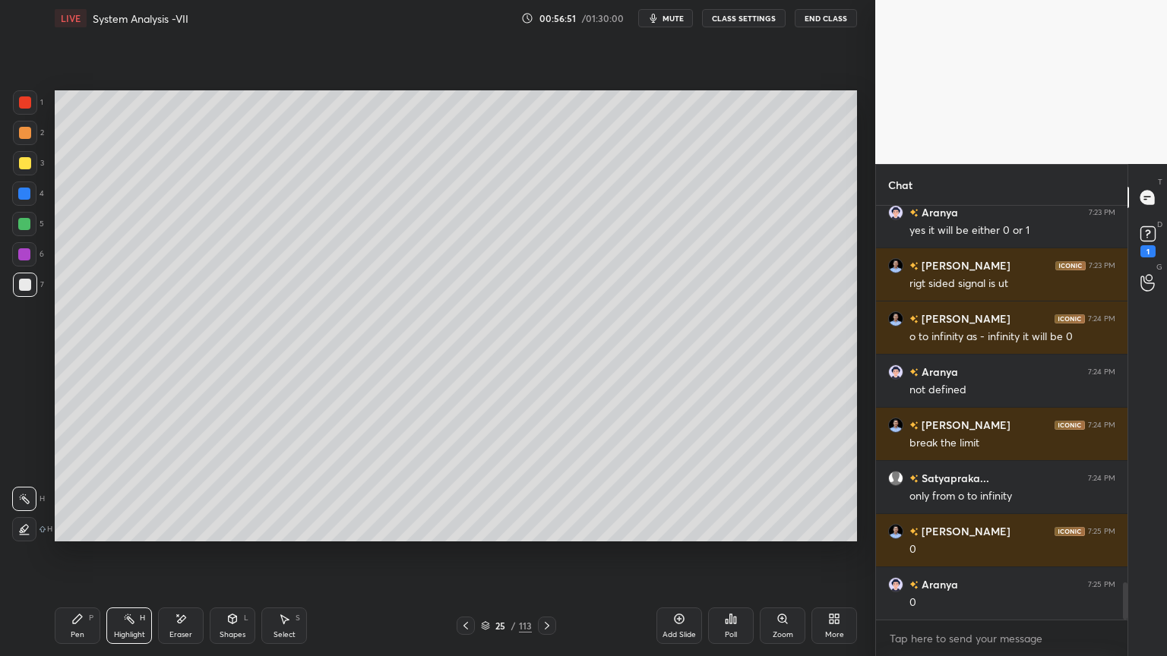
click at [469, 560] on div at bounding box center [465, 626] width 18 height 18
click at [470, 560] on div at bounding box center [465, 626] width 18 height 18
click at [469, 560] on div "Pen P Highlight H Eraser Shapes L Select S 24 / 113 Add Slide Poll Zoom More" at bounding box center [456, 625] width 802 height 61
click at [469, 560] on icon at bounding box center [466, 626] width 12 height 12
click at [144, 560] on div "Highlight" at bounding box center [129, 635] width 31 height 8
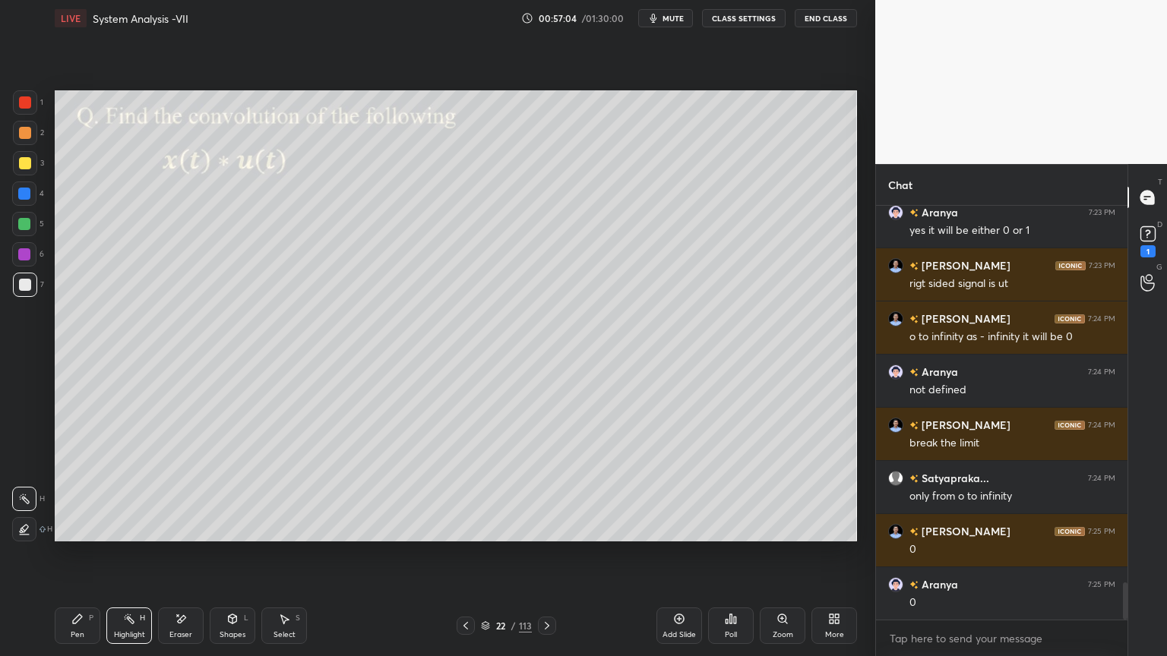
click at [79, 560] on div "Pen" at bounding box center [78, 635] width 14 height 8
click at [24, 289] on div at bounding box center [25, 285] width 12 height 12
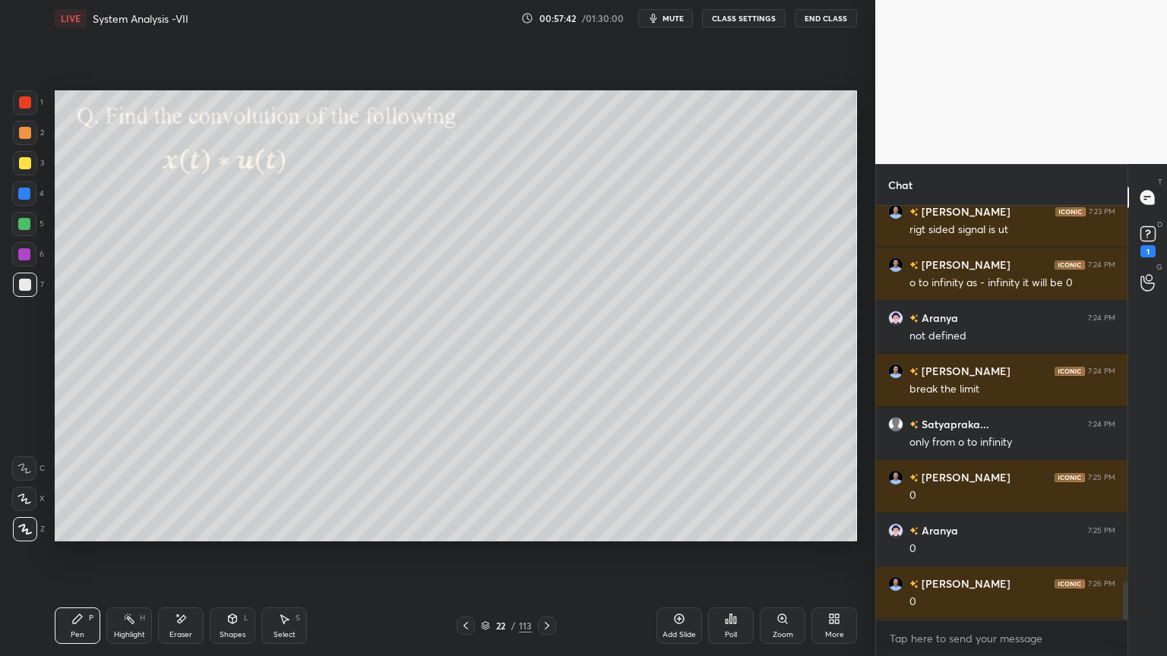
click at [183, 560] on icon at bounding box center [182, 619] width 8 height 8
click at [82, 560] on icon at bounding box center [77, 619] width 12 height 12
click at [149, 560] on div "Highlight H" at bounding box center [129, 626] width 46 height 36
click at [142, 560] on div "Highlight H" at bounding box center [129, 626] width 46 height 36
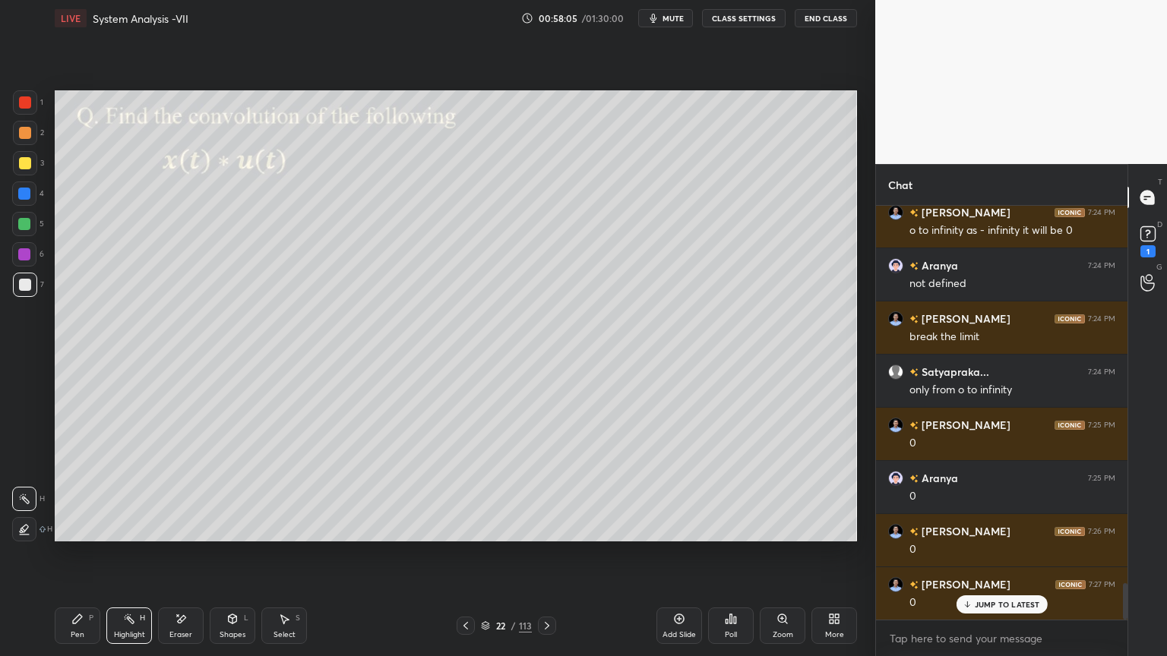
click at [75, 560] on div "Pen P" at bounding box center [78, 626] width 46 height 36
click at [22, 170] on div at bounding box center [25, 163] width 24 height 24
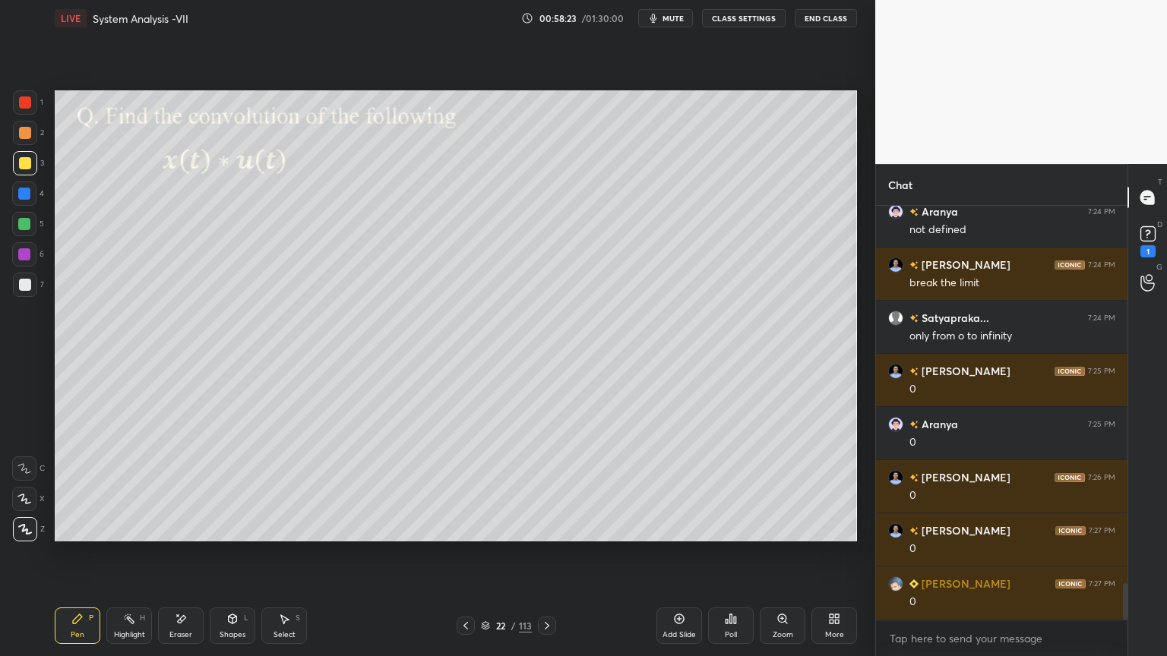
scroll to position [4369, 0]
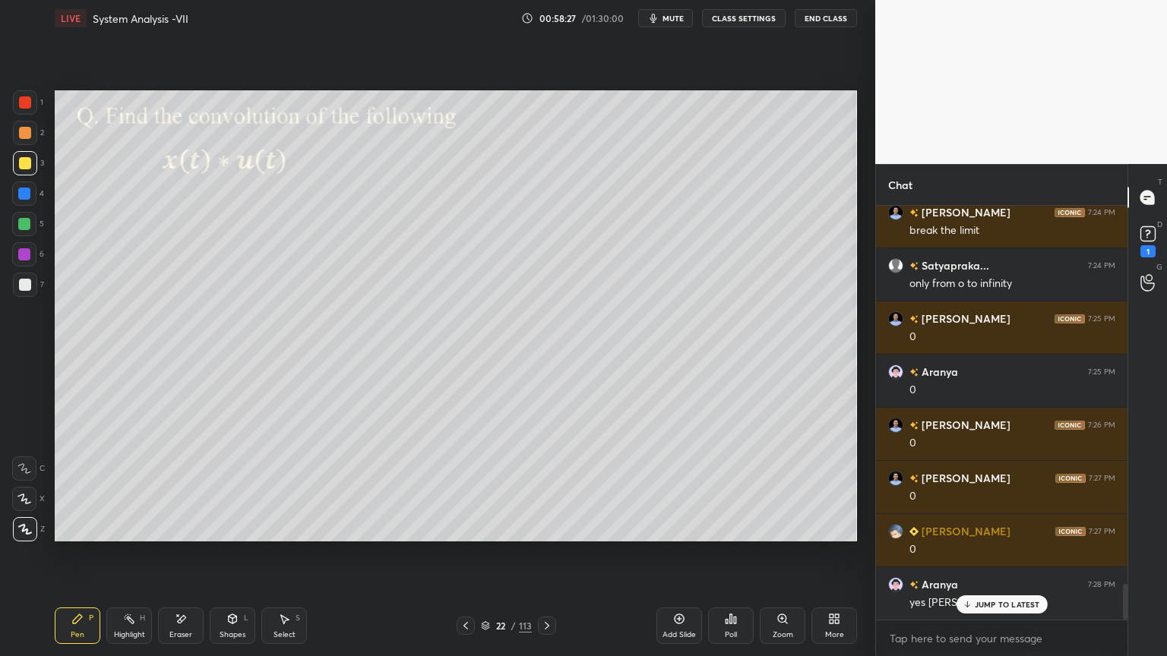
click at [991, 560] on p "JUMP TO LATEST" at bounding box center [1006, 604] width 65 height 9
click at [553, 560] on div at bounding box center [547, 626] width 18 height 18
click at [550, 560] on icon at bounding box center [547, 626] width 12 height 12
click at [551, 560] on icon at bounding box center [547, 626] width 12 height 12
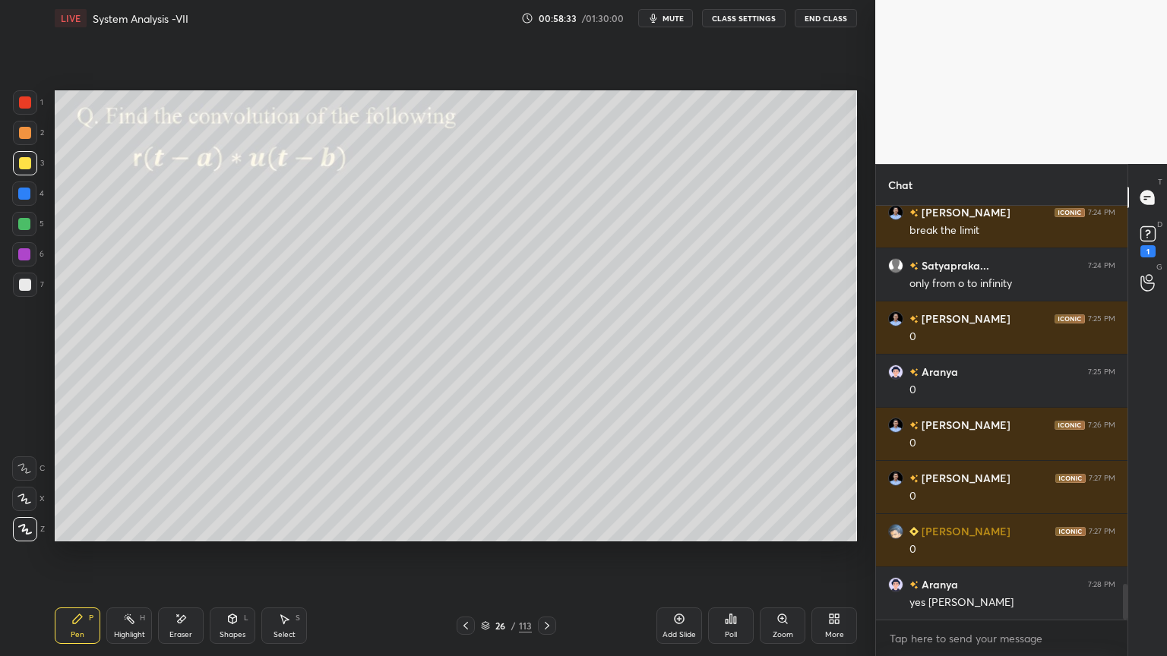
click at [550, 560] on icon at bounding box center [547, 626] width 12 height 12
click at [551, 560] on icon at bounding box center [547, 626] width 12 height 12
click at [552, 560] on div at bounding box center [547, 626] width 18 height 18
click at [551, 560] on icon at bounding box center [547, 626] width 12 height 12
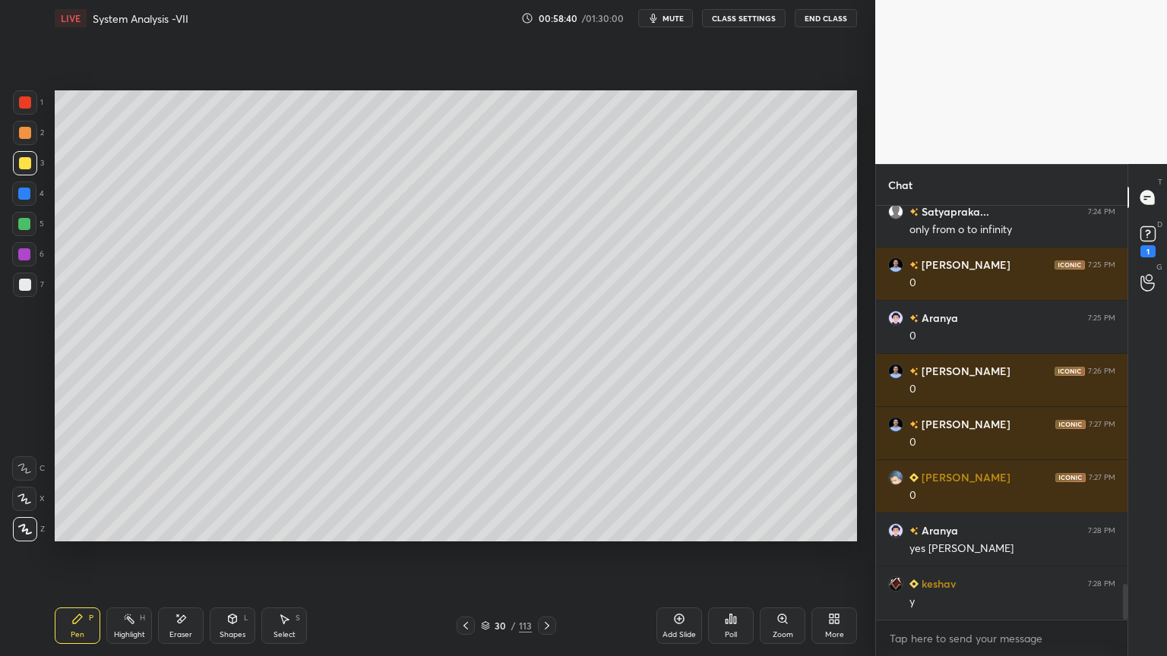
click at [554, 560] on div at bounding box center [547, 626] width 18 height 18
click at [179, 560] on div "Eraser" at bounding box center [180, 635] width 23 height 8
click at [24, 532] on span "Erase all" at bounding box center [24, 529] width 23 height 11
click at [68, 560] on div "Pen P" at bounding box center [78, 626] width 46 height 36
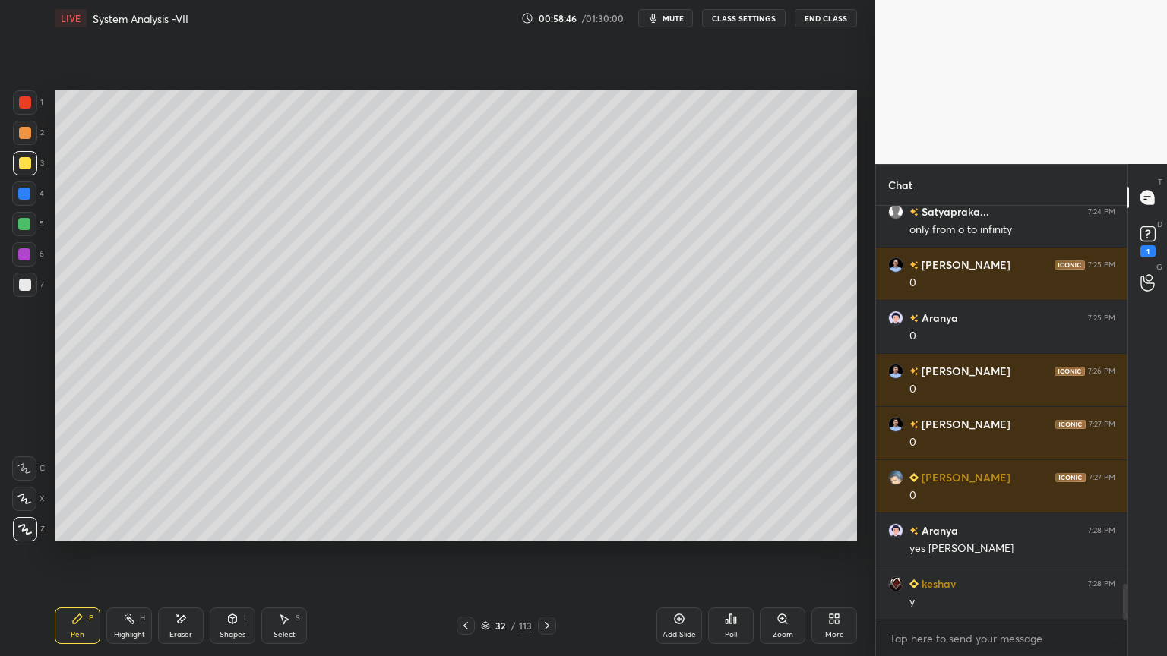
click at [464, 560] on icon at bounding box center [466, 626] width 12 height 12
click at [466, 560] on icon at bounding box center [466, 626] width 12 height 12
click at [465, 560] on icon at bounding box center [466, 626] width 12 height 12
click at [468, 560] on icon at bounding box center [466, 626] width 12 height 12
click at [470, 560] on icon at bounding box center [466, 626] width 12 height 12
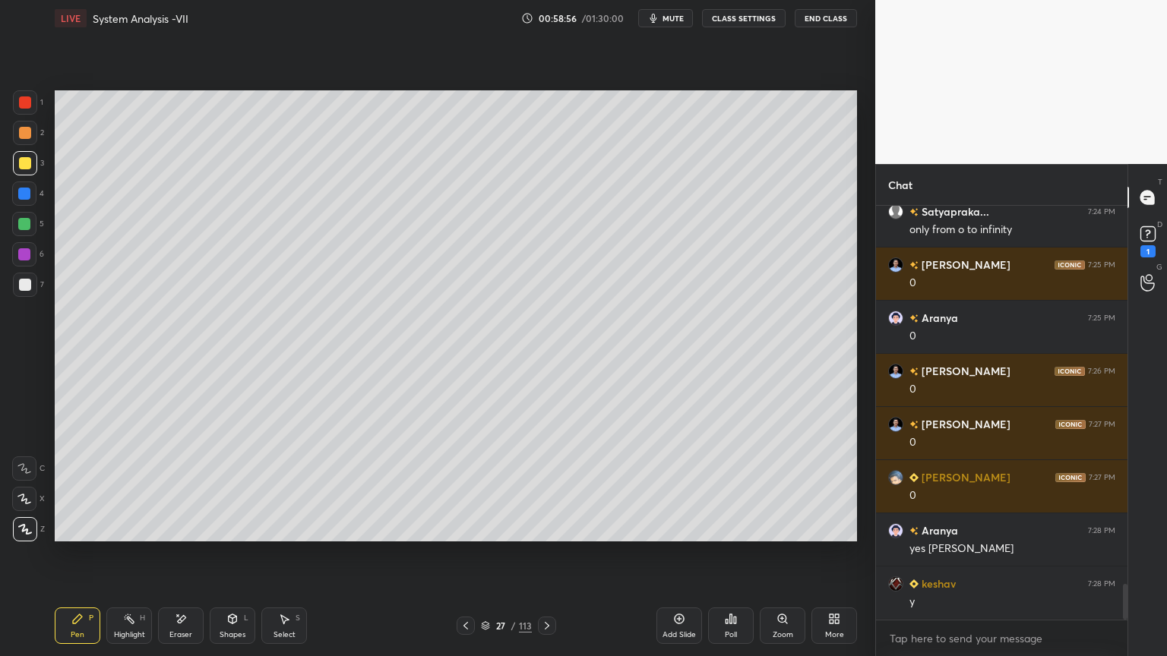
click at [468, 560] on icon at bounding box center [466, 626] width 12 height 12
click at [134, 560] on icon at bounding box center [129, 619] width 12 height 12
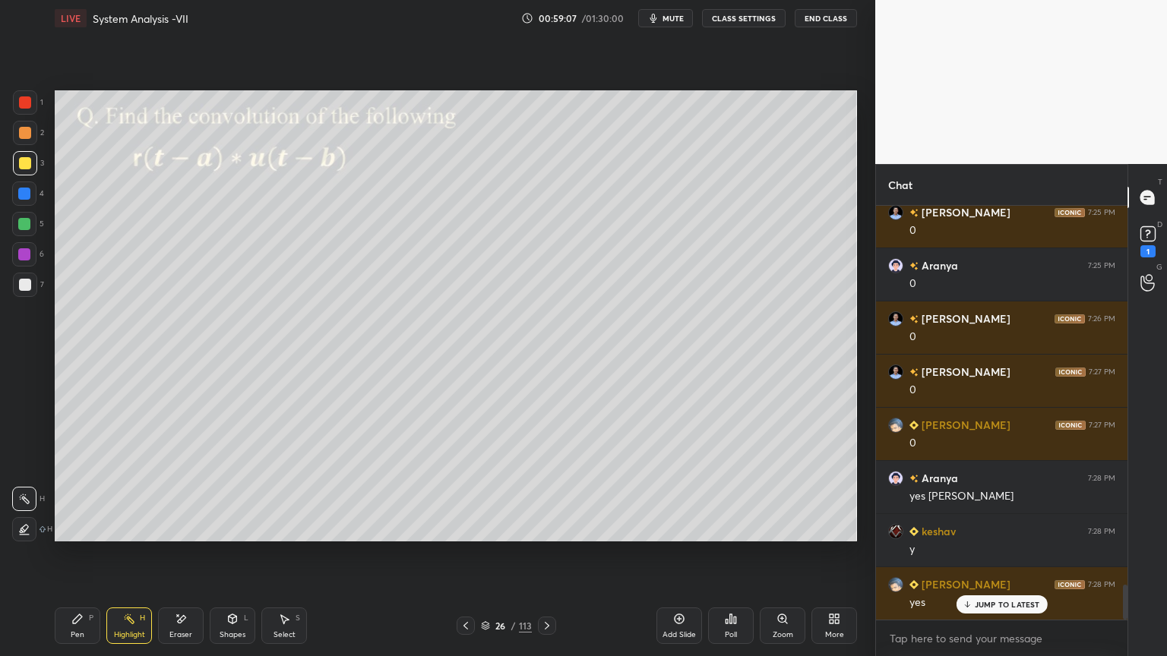
click at [542, 560] on icon at bounding box center [547, 626] width 12 height 12
click at [460, 560] on icon at bounding box center [466, 626] width 12 height 12
click at [548, 560] on icon at bounding box center [547, 626] width 12 height 12
click at [90, 560] on div "Pen P" at bounding box center [78, 626] width 46 height 36
click at [18, 234] on div at bounding box center [24, 224] width 24 height 24
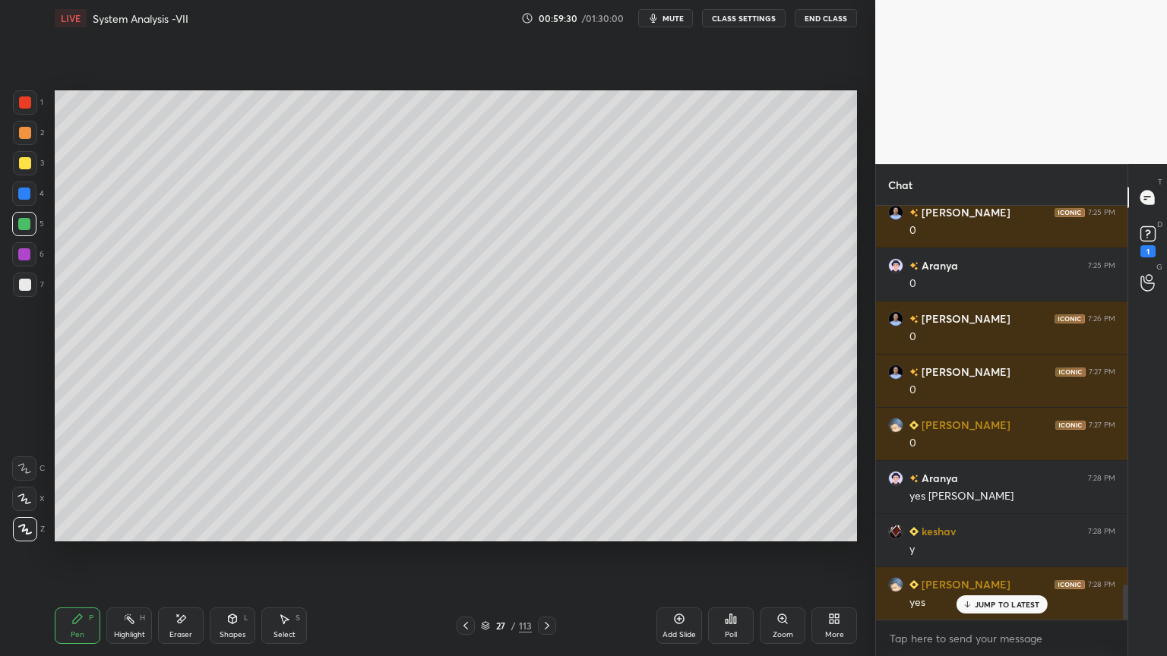
click at [29, 526] on icon at bounding box center [25, 529] width 14 height 11
click at [543, 560] on icon at bounding box center [547, 626] width 12 height 12
click at [544, 560] on icon at bounding box center [547, 626] width 12 height 12
click at [682, 560] on div "Add Slide" at bounding box center [679, 626] width 46 height 36
click at [24, 163] on div at bounding box center [25, 163] width 12 height 12
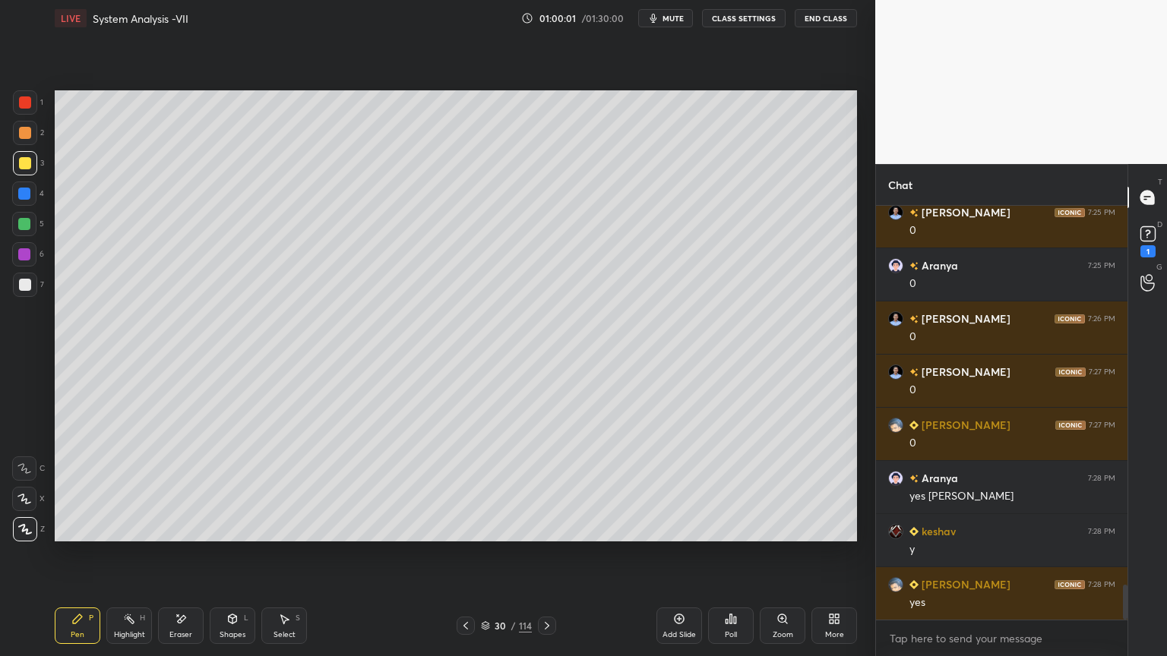
scroll to position [4529, 0]
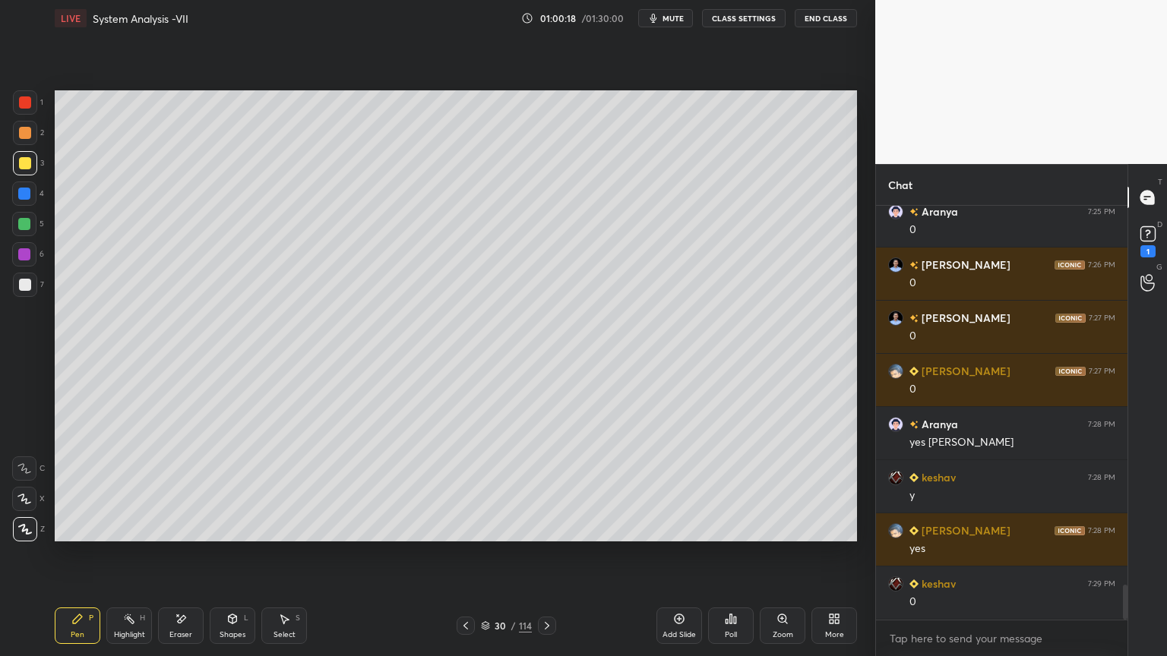
click at [182, 560] on div "Eraser" at bounding box center [181, 626] width 46 height 36
click at [68, 560] on div "Pen P" at bounding box center [78, 626] width 46 height 36
click at [27, 292] on div at bounding box center [25, 285] width 24 height 24
click at [547, 560] on icon at bounding box center [547, 626] width 12 height 12
click at [548, 560] on icon at bounding box center [547, 626] width 12 height 12
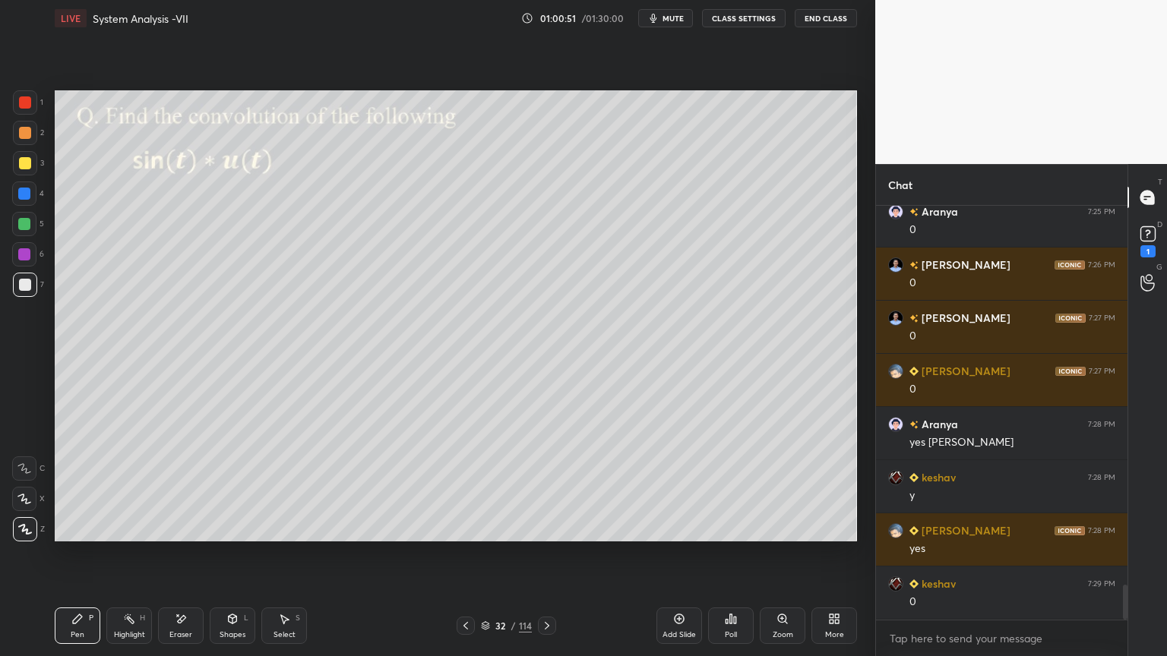
click at [544, 560] on icon at bounding box center [547, 626] width 12 height 12
click at [547, 560] on icon at bounding box center [547, 626] width 5 height 8
click at [24, 167] on div at bounding box center [25, 163] width 12 height 12
click at [27, 282] on div at bounding box center [25, 285] width 12 height 12
click at [25, 502] on icon at bounding box center [24, 498] width 12 height 9
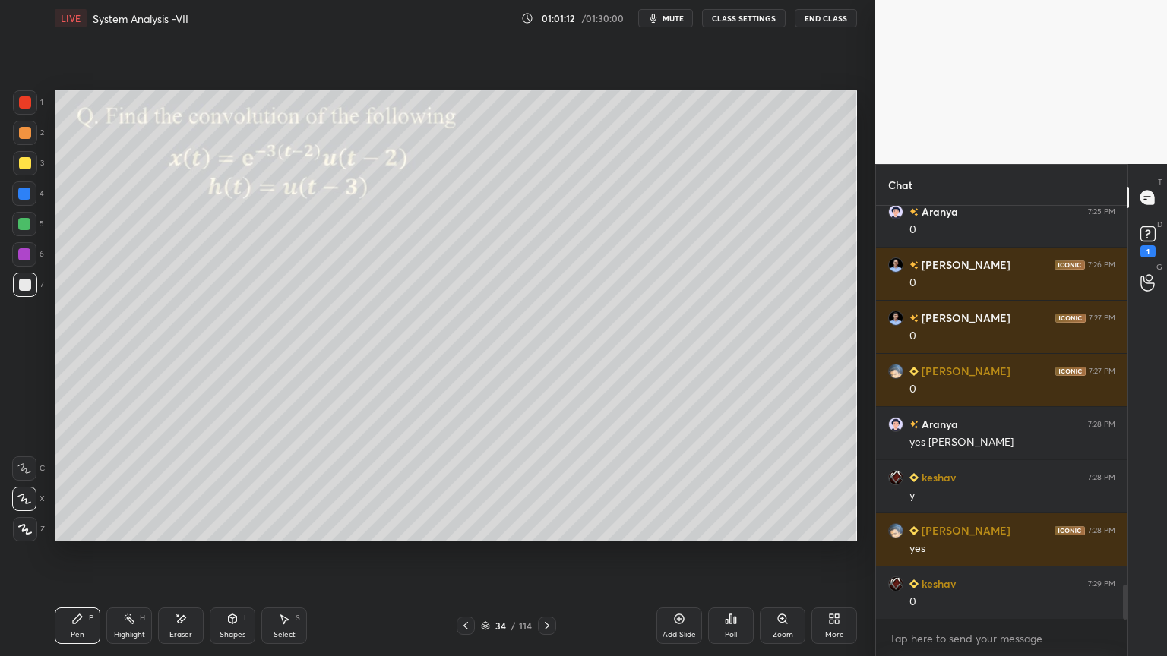
click at [24, 533] on icon at bounding box center [25, 529] width 14 height 11
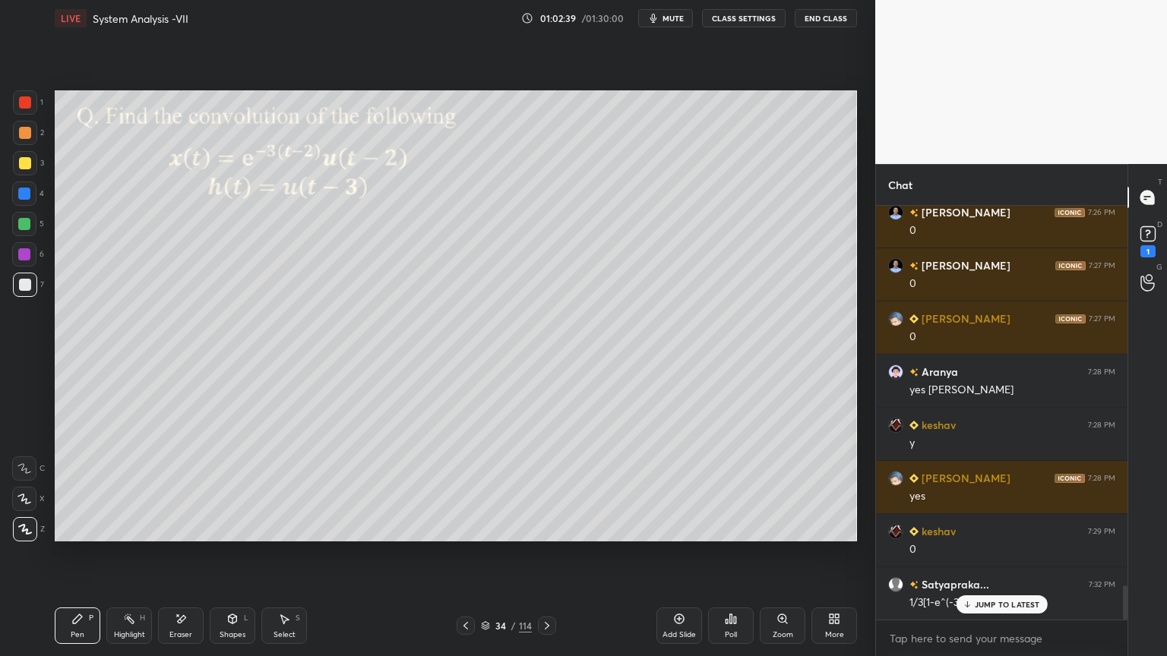
click at [30, 137] on div at bounding box center [25, 133] width 24 height 24
click at [971, 560] on icon at bounding box center [967, 604] width 10 height 9
click at [27, 286] on div at bounding box center [25, 285] width 12 height 12
click at [21, 163] on div at bounding box center [25, 163] width 12 height 12
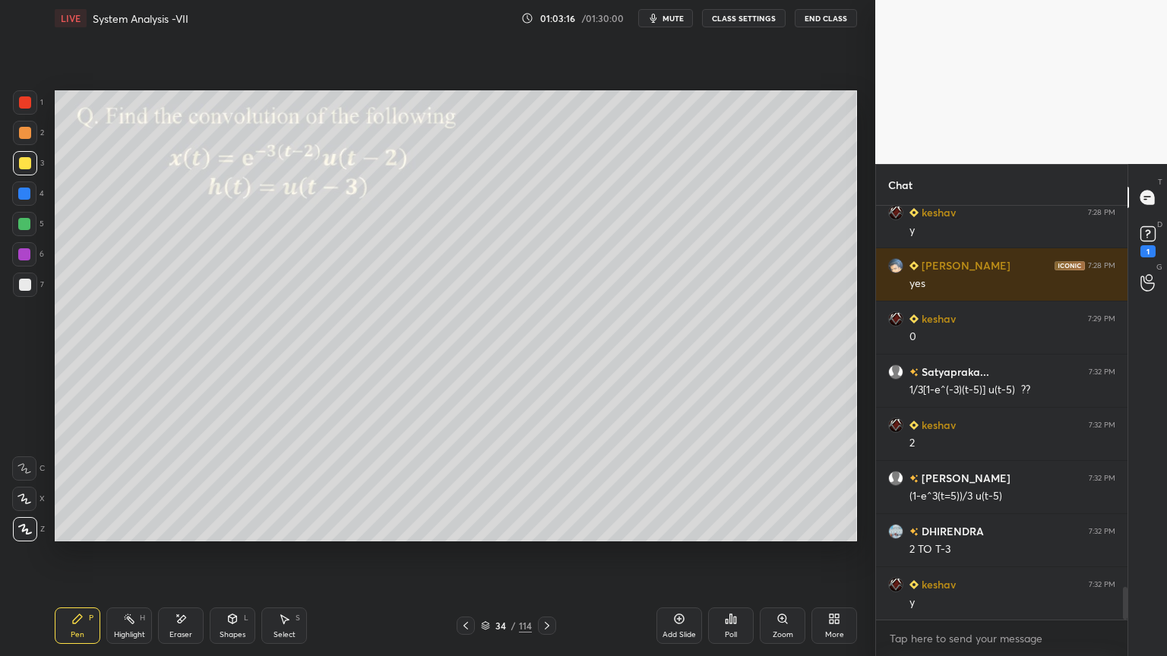
scroll to position [4848, 0]
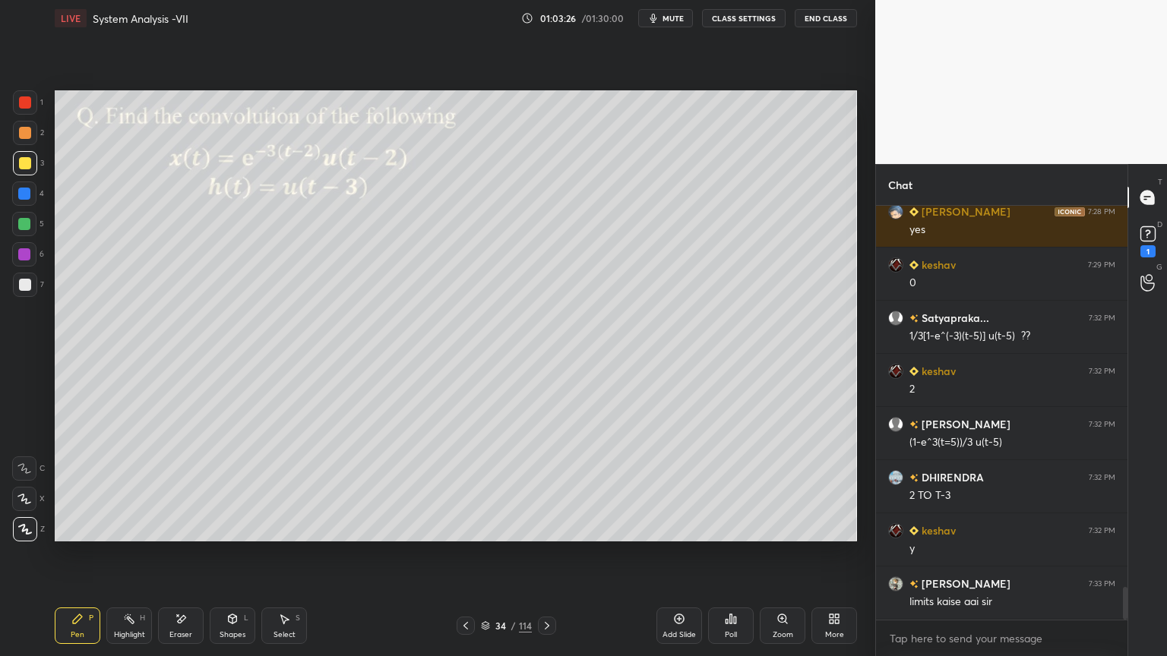
click at [468, 560] on icon at bounding box center [466, 626] width 12 height 12
click at [467, 560] on icon at bounding box center [466, 626] width 12 height 12
click at [465, 560] on icon at bounding box center [466, 626] width 12 height 12
click at [466, 560] on icon at bounding box center [466, 626] width 12 height 12
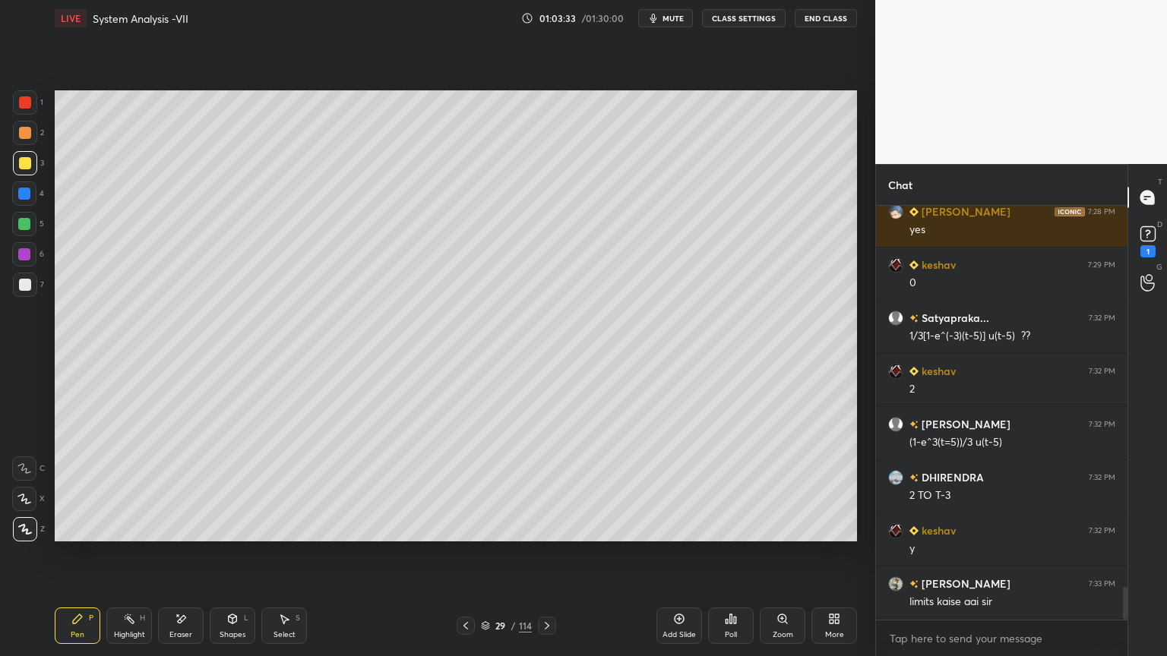
click at [468, 560] on icon at bounding box center [466, 626] width 12 height 12
click at [548, 560] on icon at bounding box center [547, 626] width 12 height 12
click at [545, 560] on icon at bounding box center [547, 626] width 12 height 12
click at [21, 137] on div at bounding box center [25, 133] width 12 height 12
click at [135, 560] on div "Highlight H" at bounding box center [129, 626] width 46 height 36
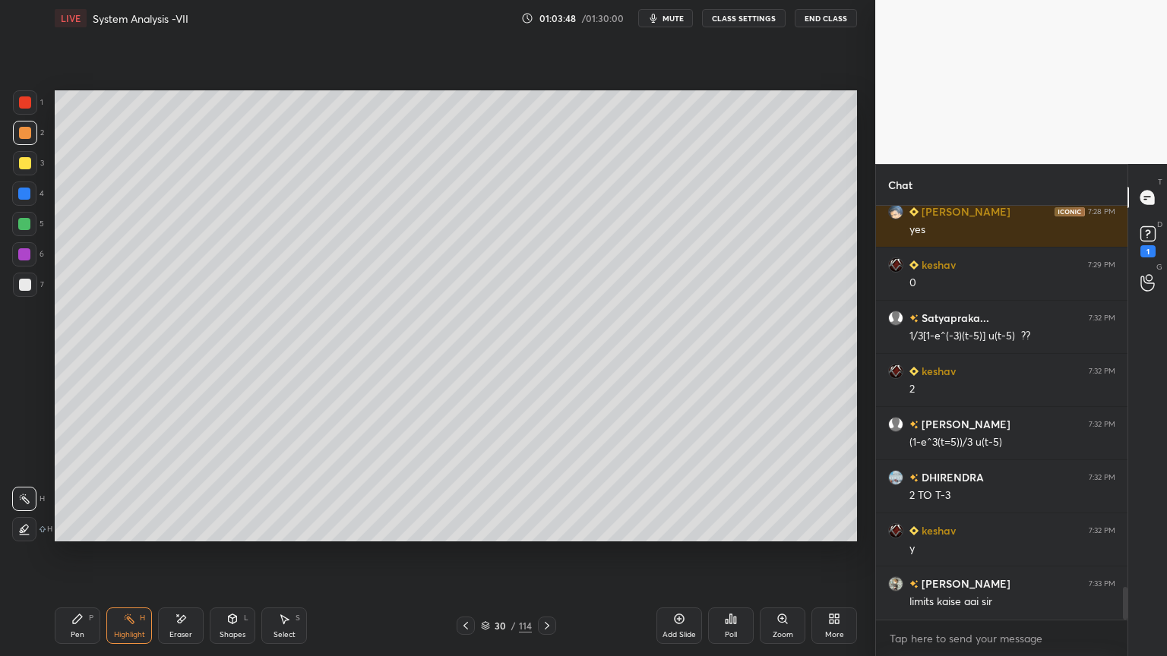
click at [78, 560] on icon at bounding box center [77, 619] width 12 height 12
click at [547, 560] on icon at bounding box center [547, 626] width 12 height 12
click at [545, 560] on icon at bounding box center [547, 626] width 12 height 12
click at [545, 560] on icon at bounding box center [547, 626] width 5 height 8
click at [545, 560] on icon at bounding box center [547, 626] width 12 height 12
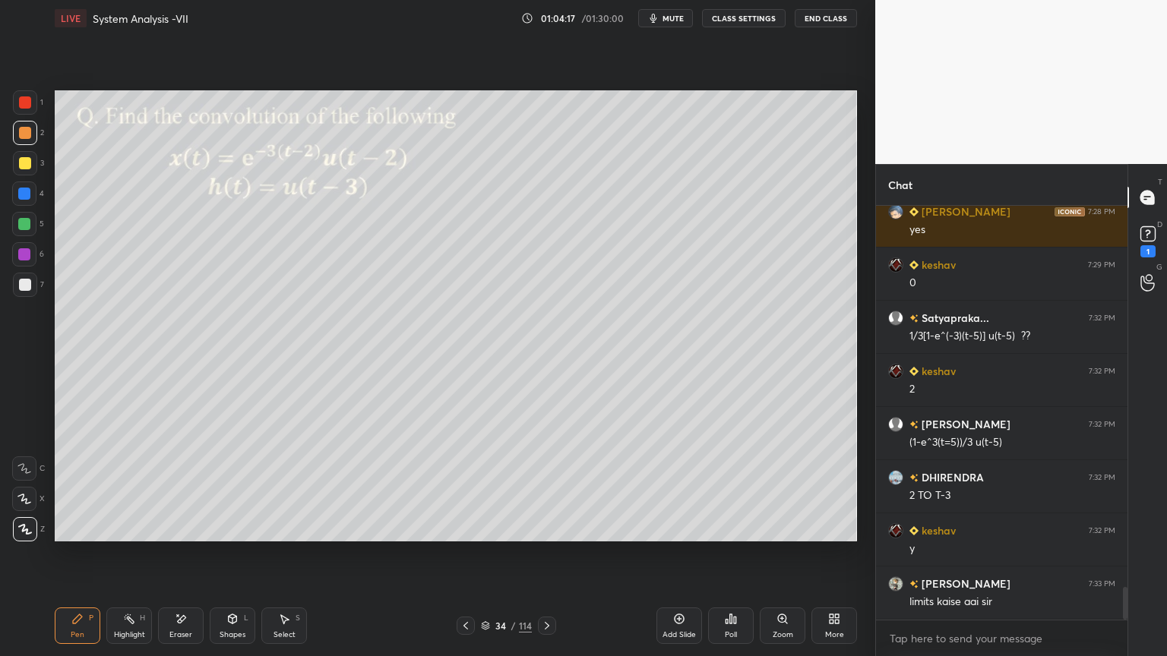
click at [26, 170] on div at bounding box center [25, 163] width 24 height 24
click at [29, 291] on div at bounding box center [25, 285] width 24 height 24
click at [186, 560] on div "Eraser" at bounding box center [180, 635] width 23 height 8
click at [74, 560] on div "Pen P" at bounding box center [78, 626] width 46 height 36
click at [24, 160] on div at bounding box center [25, 163] width 12 height 12
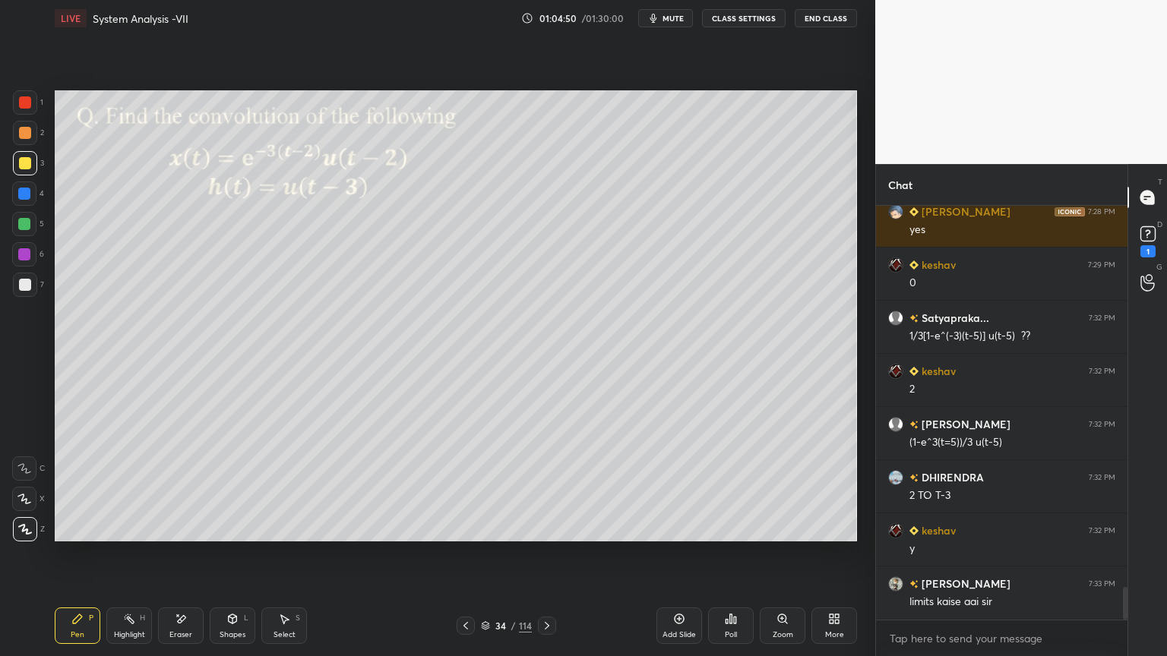
click at [29, 505] on div at bounding box center [24, 499] width 24 height 24
click at [27, 286] on div at bounding box center [25, 285] width 12 height 12
click at [22, 504] on icon at bounding box center [24, 499] width 14 height 11
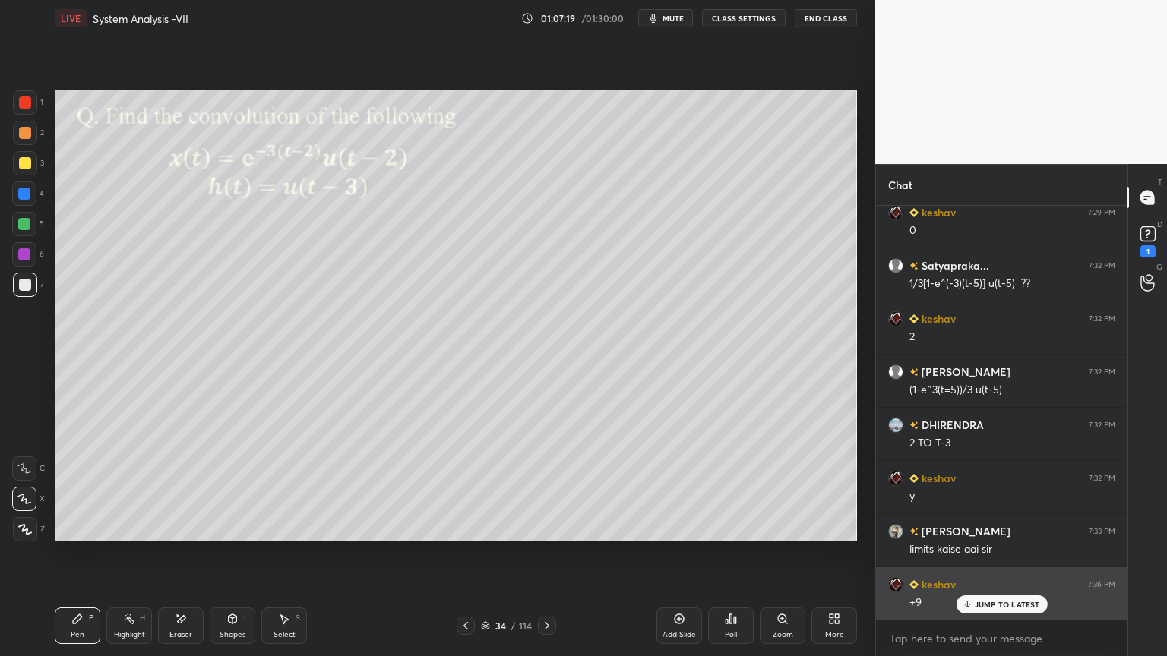
click at [974, 560] on div "JUMP TO LATEST" at bounding box center [1000, 604] width 91 height 18
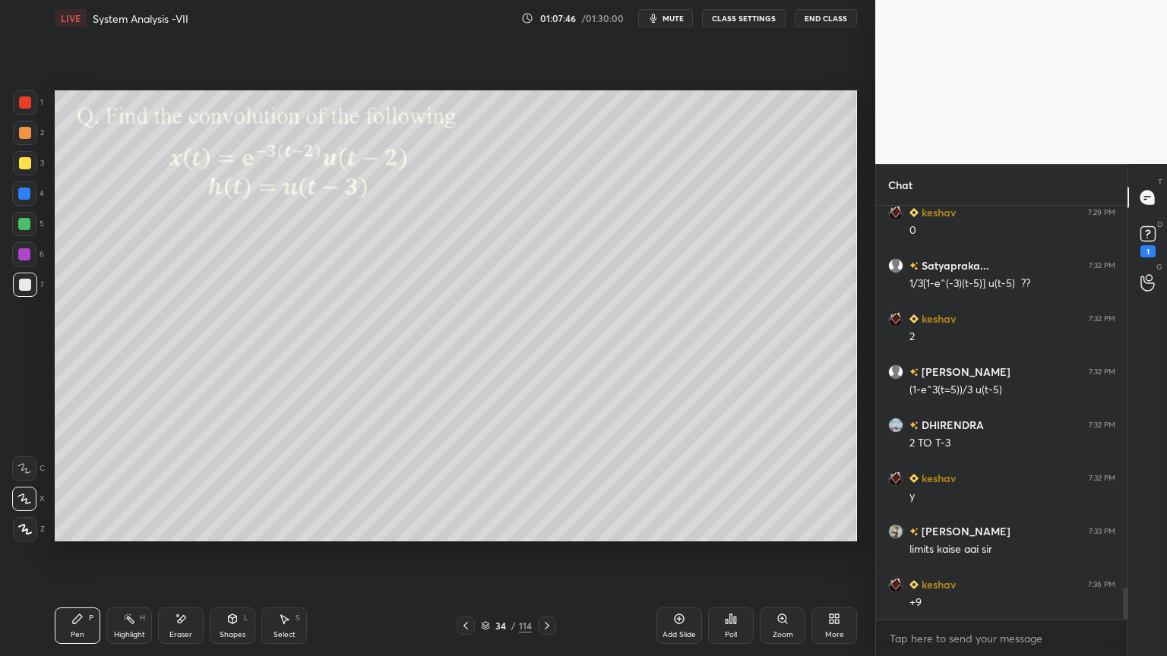
scroll to position [4954, 0]
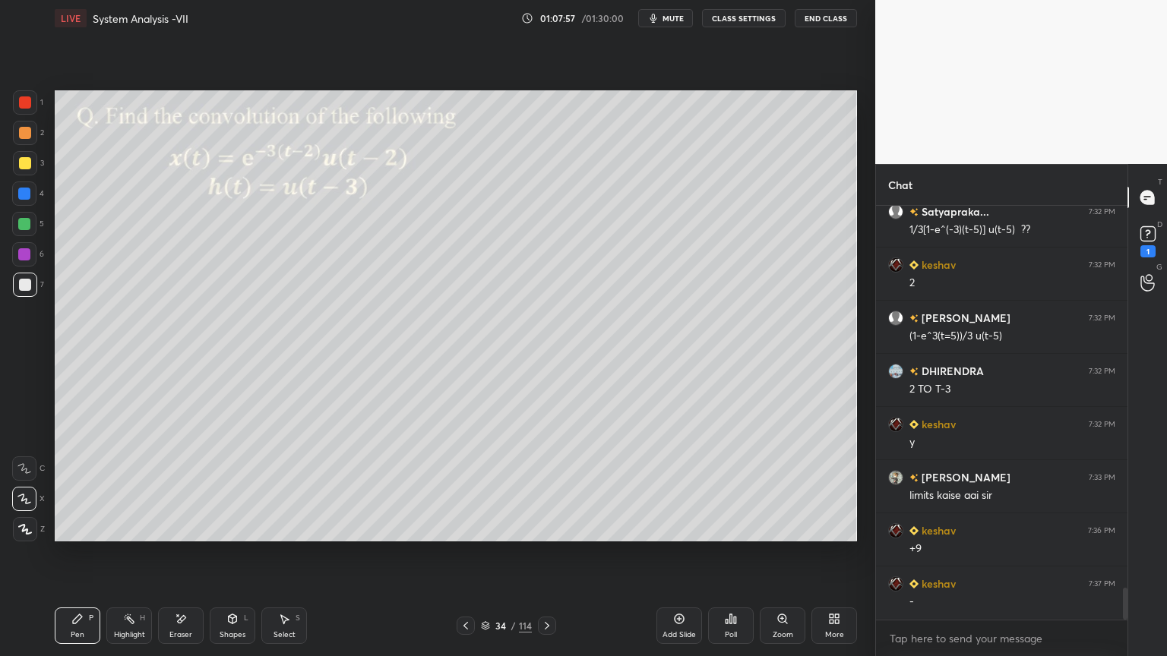
click at [79, 560] on div "Pen" at bounding box center [78, 635] width 14 height 8
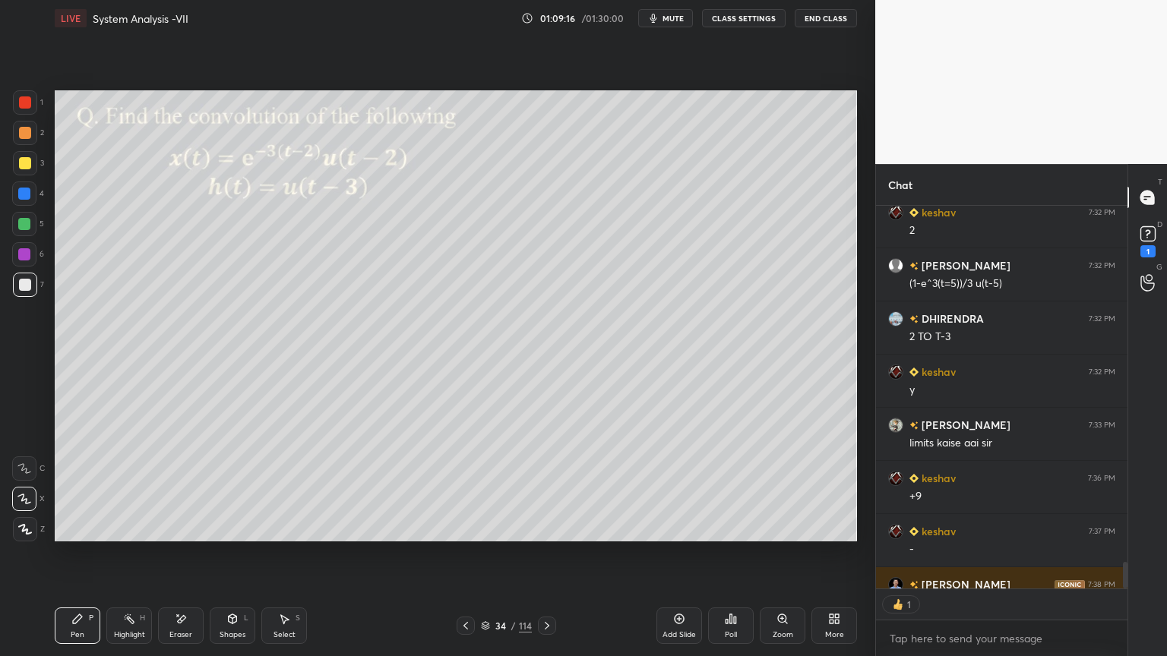
scroll to position [5092, 0]
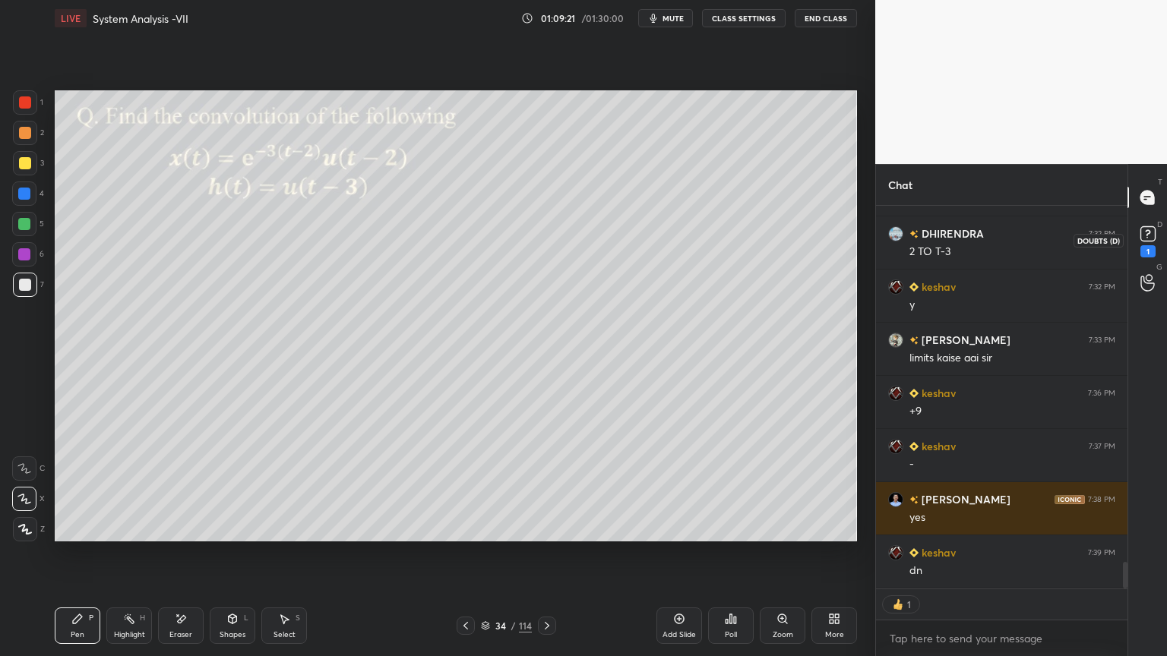
click at [1150, 251] on div "1" at bounding box center [1147, 251] width 15 height 12
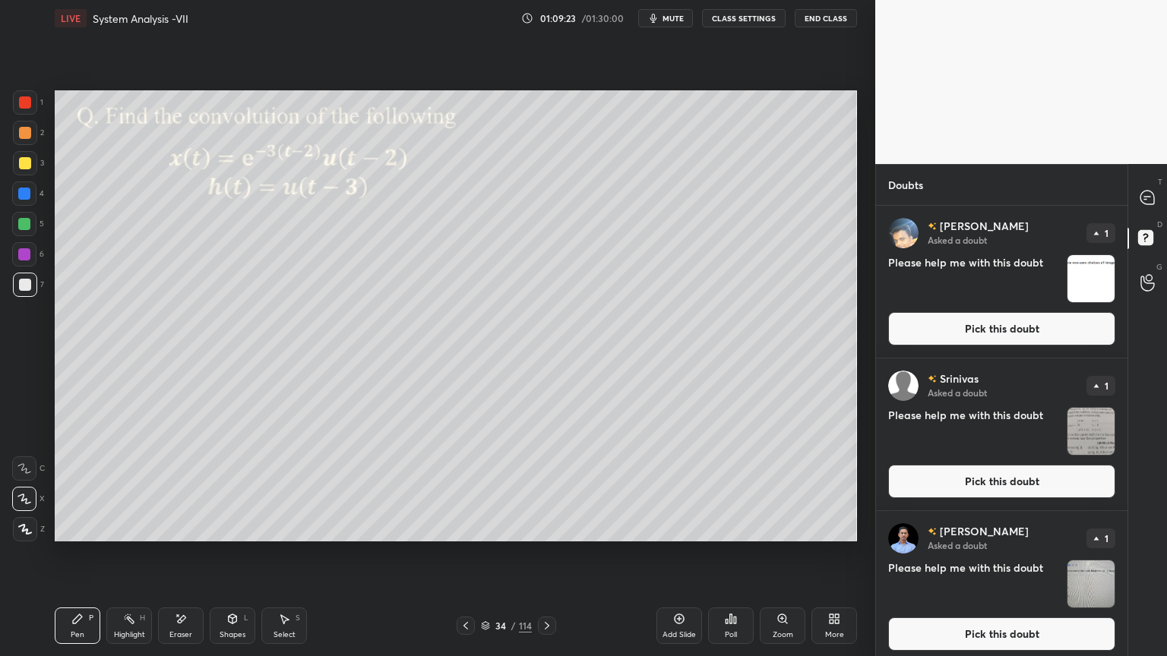
click at [1047, 333] on button "Pick this doubt" at bounding box center [1001, 328] width 227 height 33
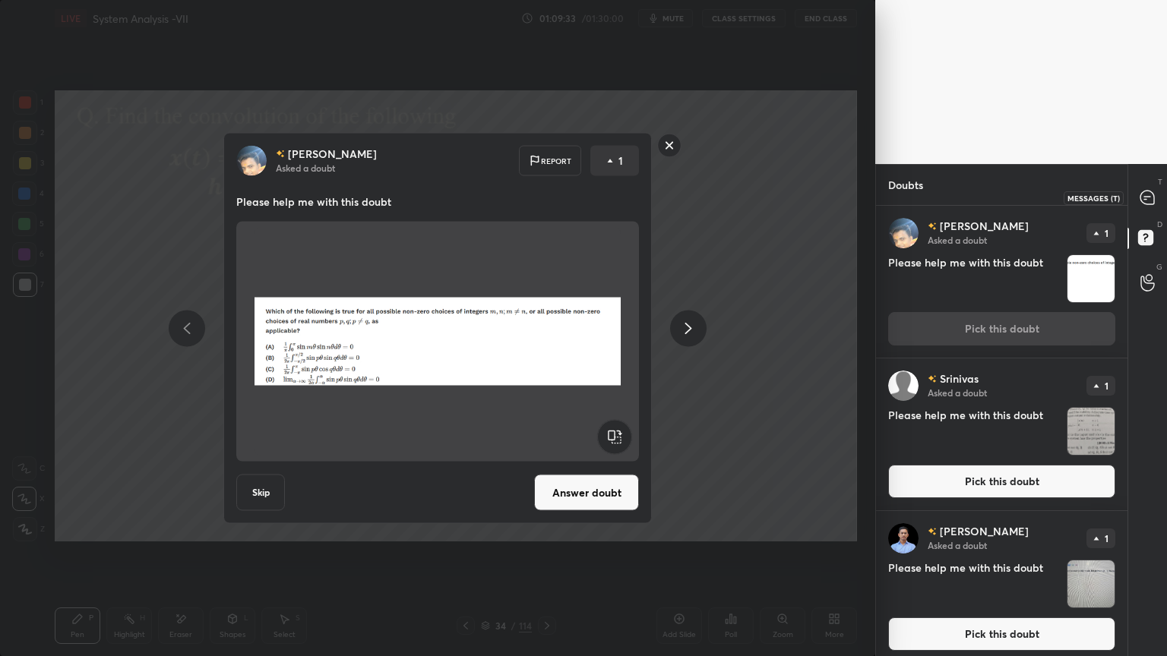
click at [1140, 201] on icon at bounding box center [1147, 198] width 14 height 14
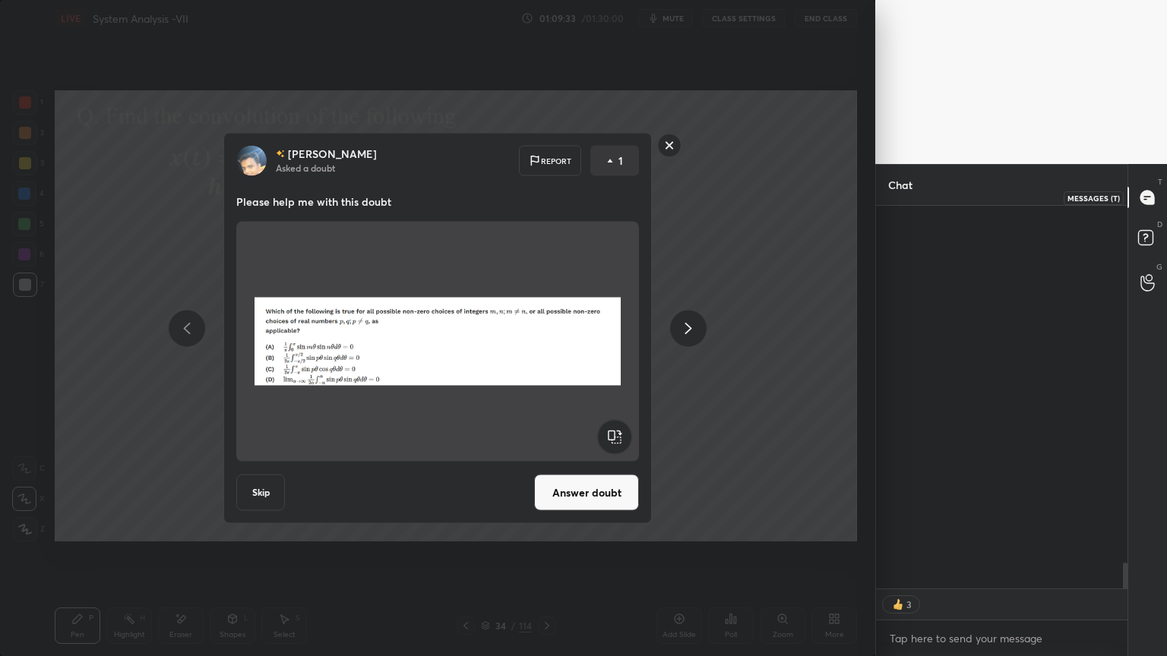
scroll to position [379, 247]
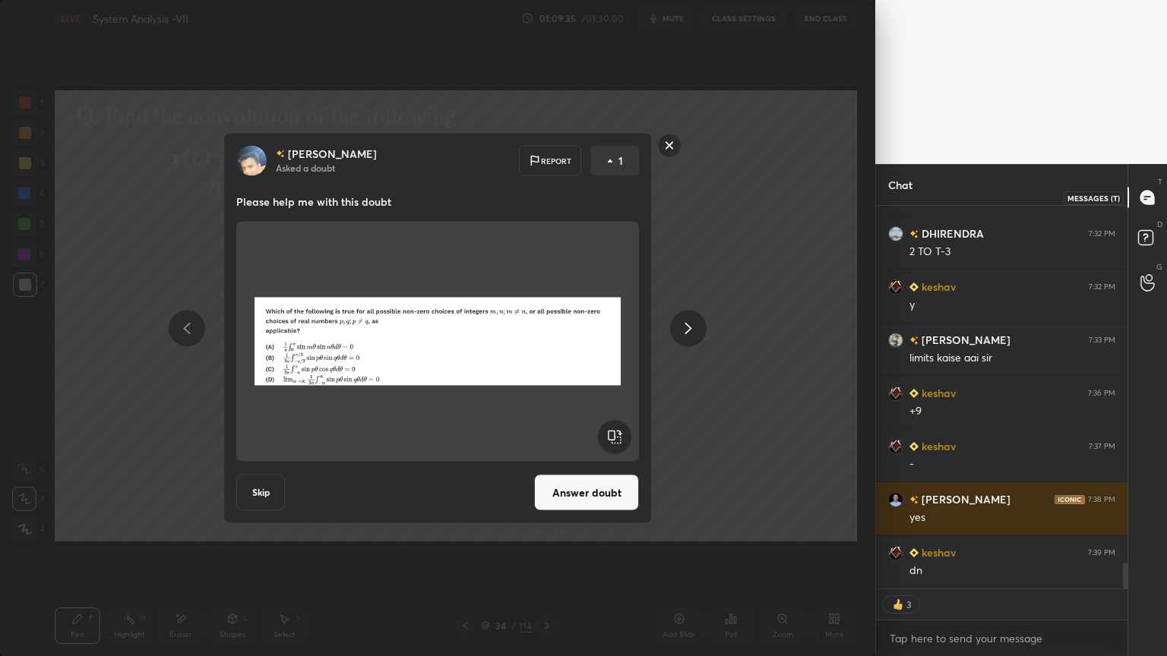
click at [1145, 204] on icon at bounding box center [1147, 198] width 14 height 14
click at [694, 329] on icon at bounding box center [688, 328] width 18 height 18
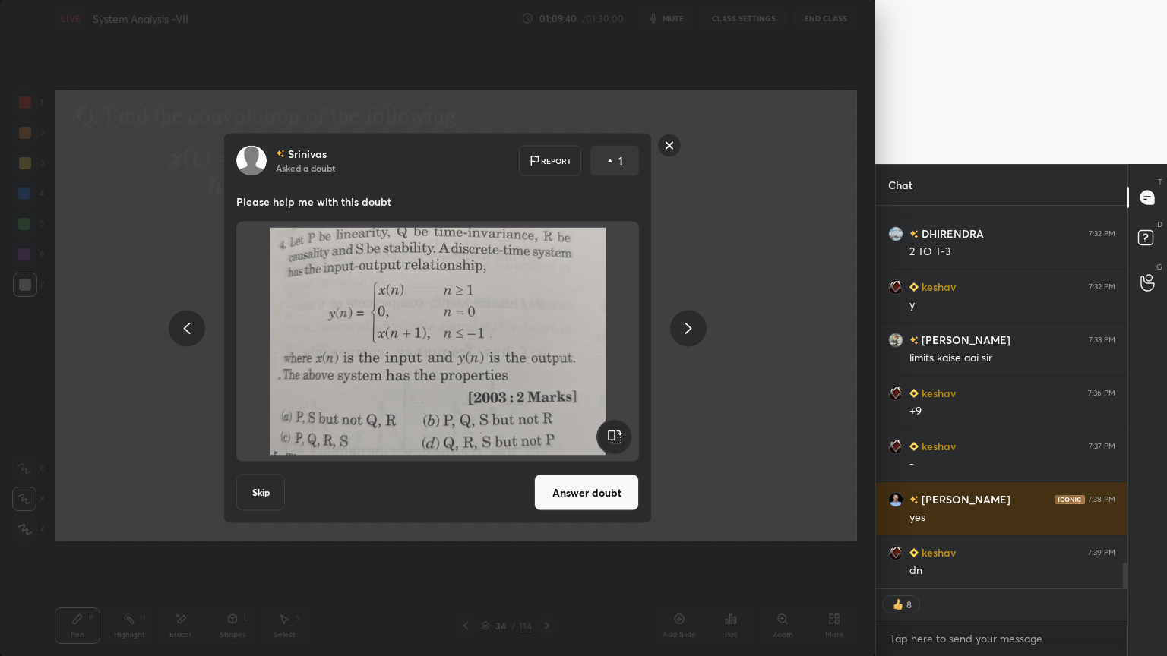
click at [690, 328] on icon at bounding box center [688, 328] width 7 height 11
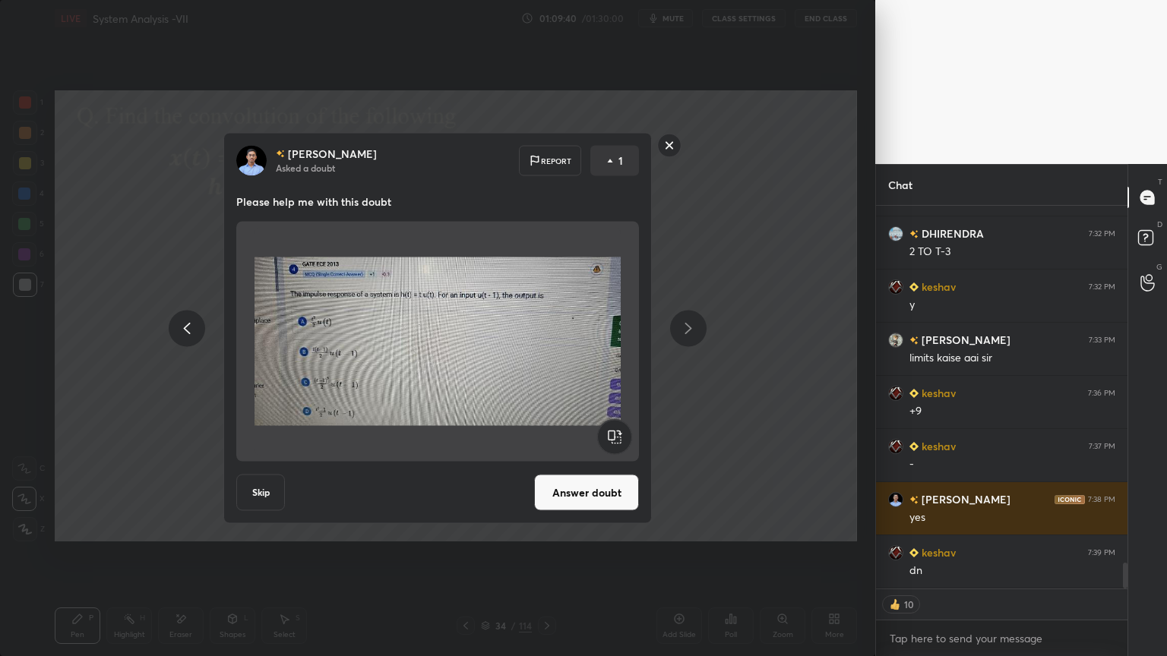
click at [691, 328] on icon at bounding box center [688, 328] width 7 height 11
click at [684, 328] on icon at bounding box center [688, 328] width 18 height 18
click at [577, 501] on button "Answer doubt" at bounding box center [586, 493] width 105 height 36
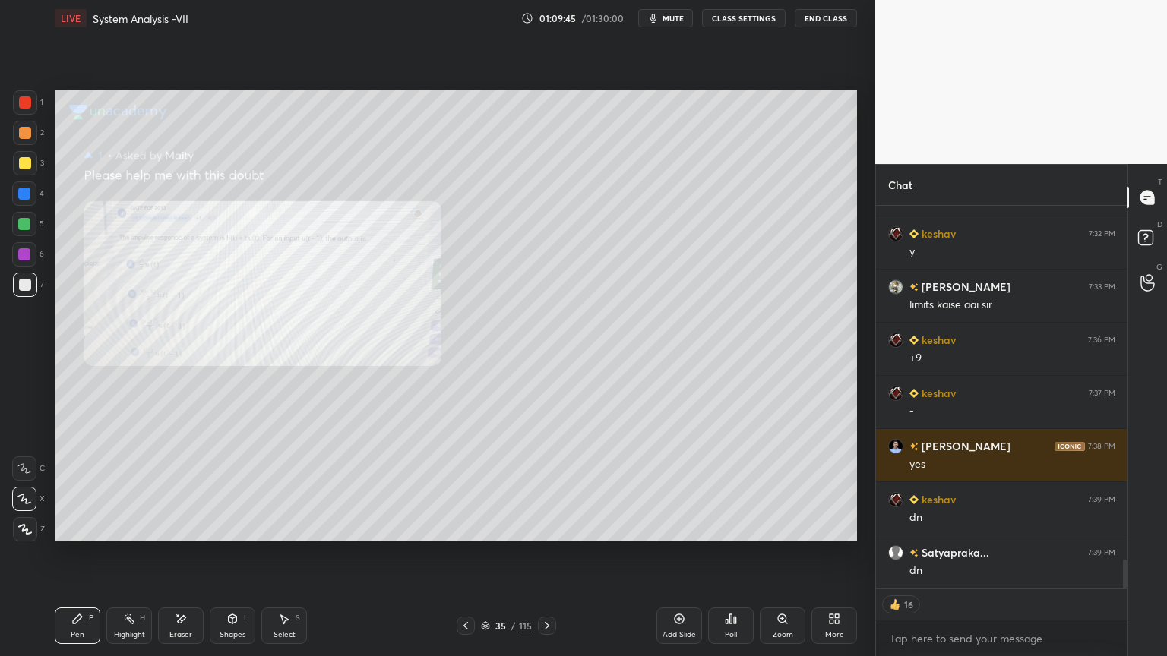
scroll to position [4729, 0]
click at [781, 560] on div "Zoom" at bounding box center [783, 626] width 46 height 36
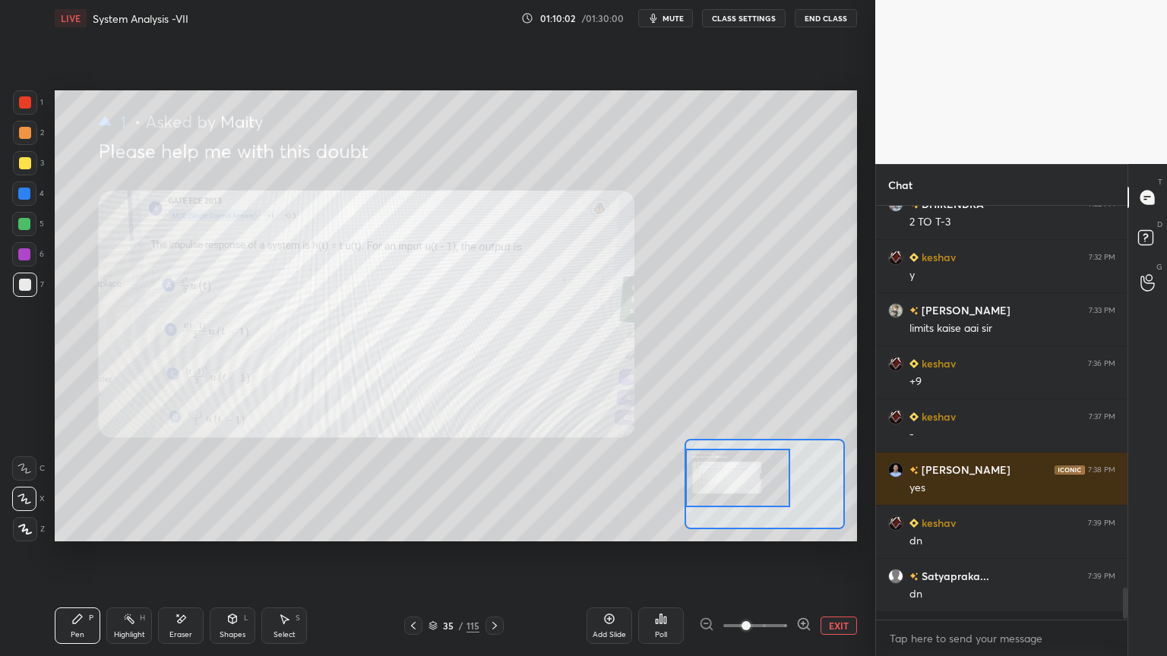
scroll to position [4698, 0]
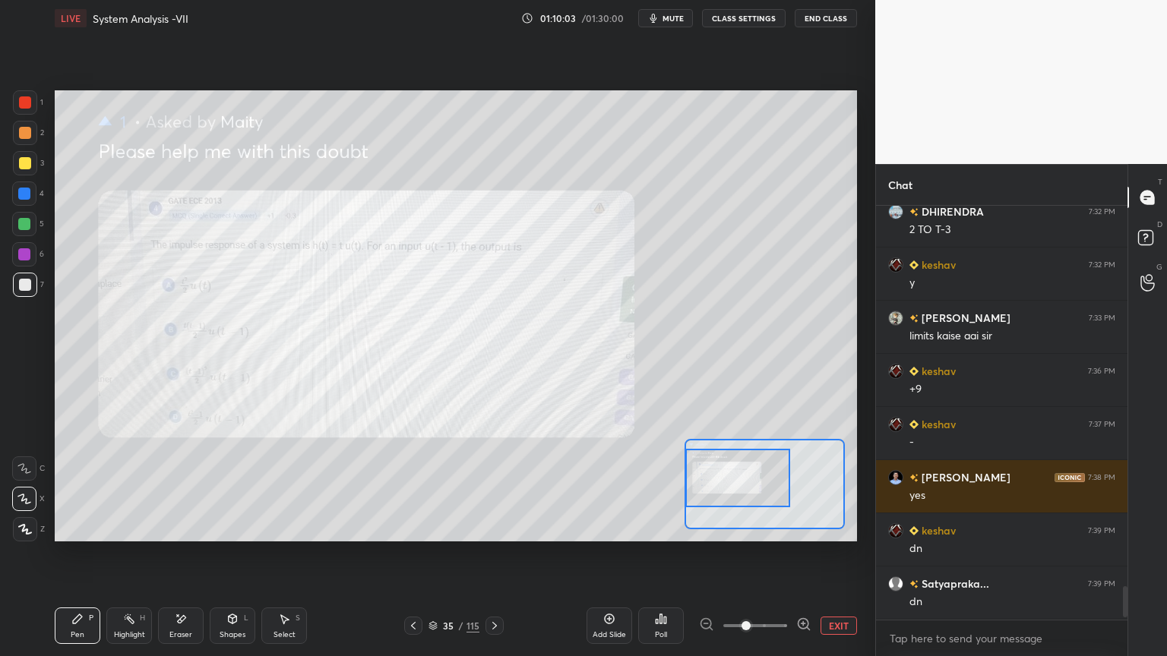
click at [28, 171] on div at bounding box center [25, 163] width 24 height 24
click at [22, 137] on div at bounding box center [25, 133] width 12 height 12
click at [835, 560] on button "EXIT" at bounding box center [838, 626] width 36 height 18
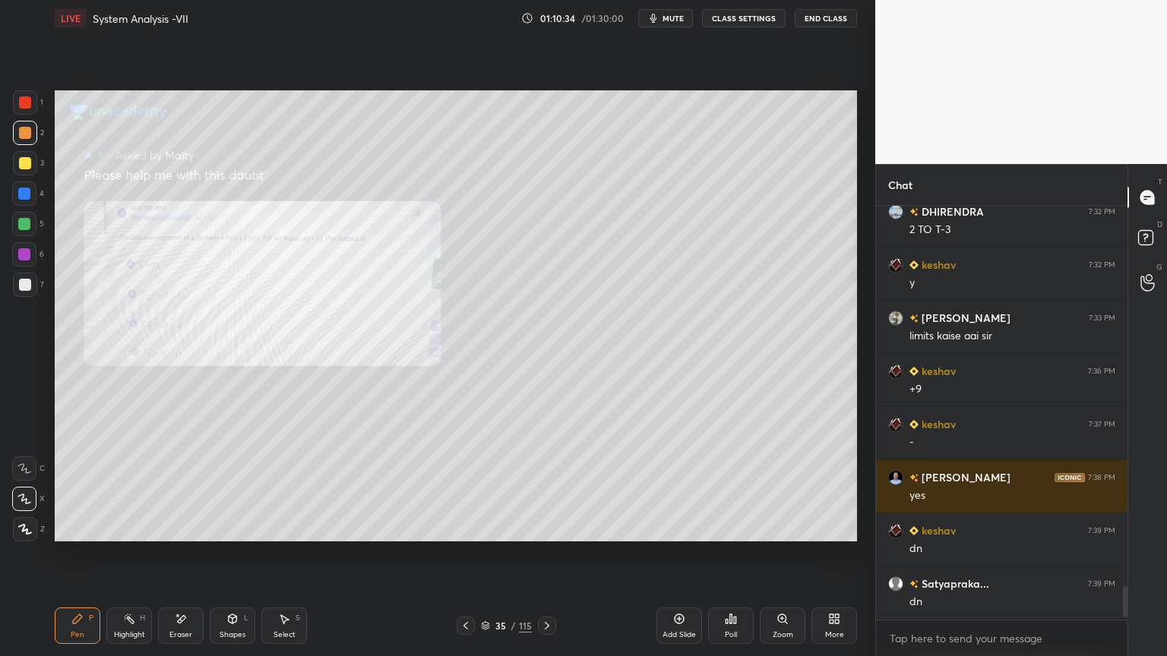
click at [22, 162] on div at bounding box center [25, 163] width 12 height 12
click at [24, 544] on div "1 2 3 4 5 6 7 C X Z E E Erase all H H LIVE System Analysis -VII 01:10:35 / 01:3…" at bounding box center [431, 328] width 863 height 656
click at [24, 228] on div at bounding box center [24, 224] width 12 height 12
click at [30, 529] on icon at bounding box center [25, 529] width 14 height 11
click at [185, 560] on div "Eraser" at bounding box center [181, 626] width 46 height 36
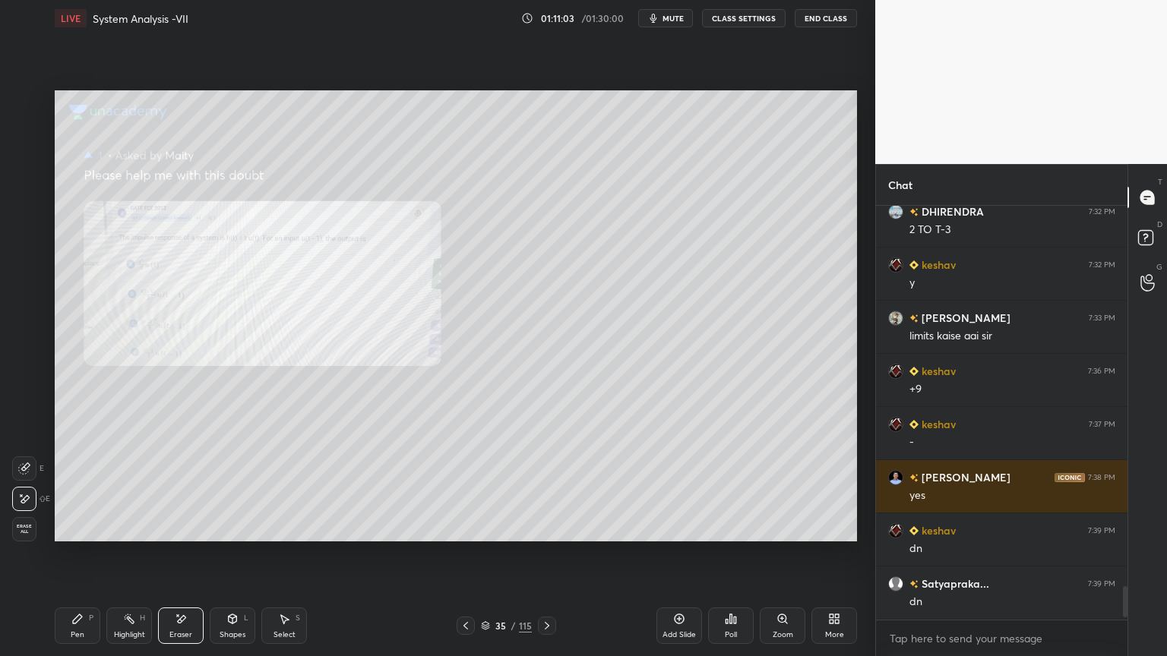
click at [85, 560] on div "Pen P" at bounding box center [78, 626] width 46 height 36
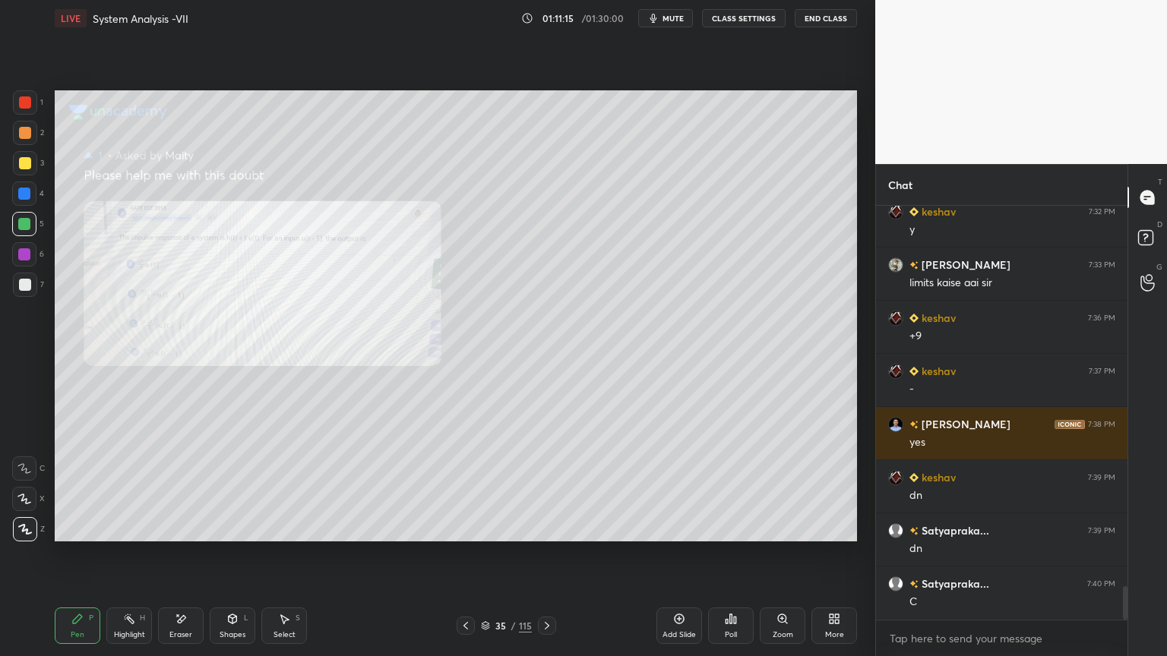
click at [18, 170] on div at bounding box center [25, 163] width 24 height 24
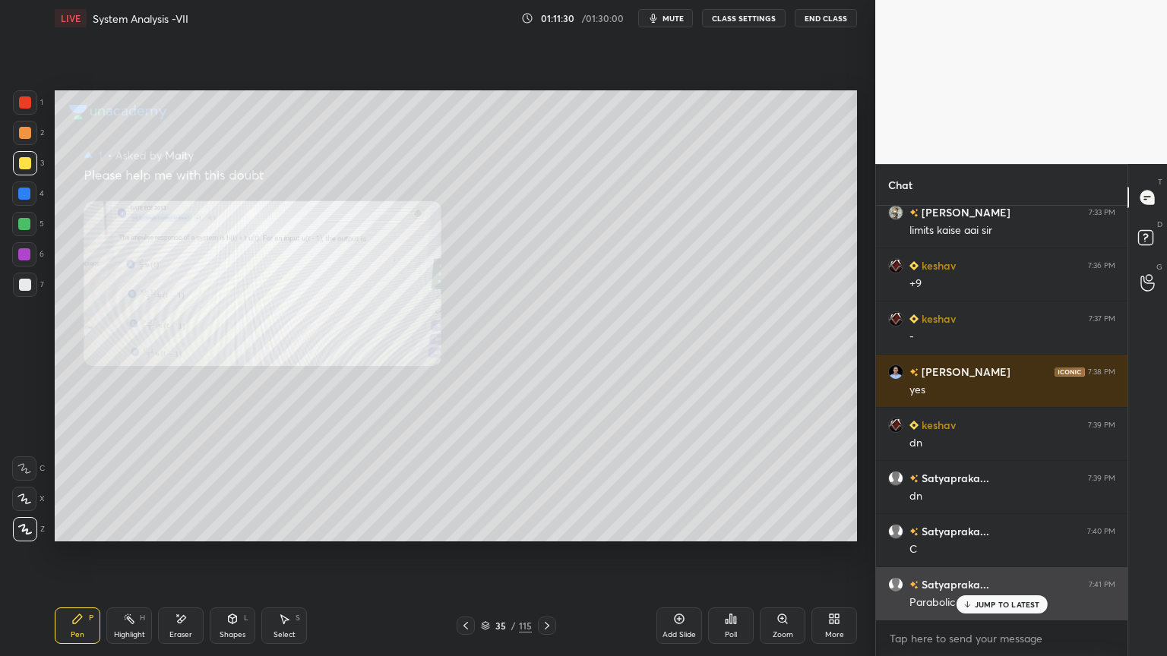
click at [984, 560] on p "JUMP TO LATEST" at bounding box center [1006, 604] width 65 height 9
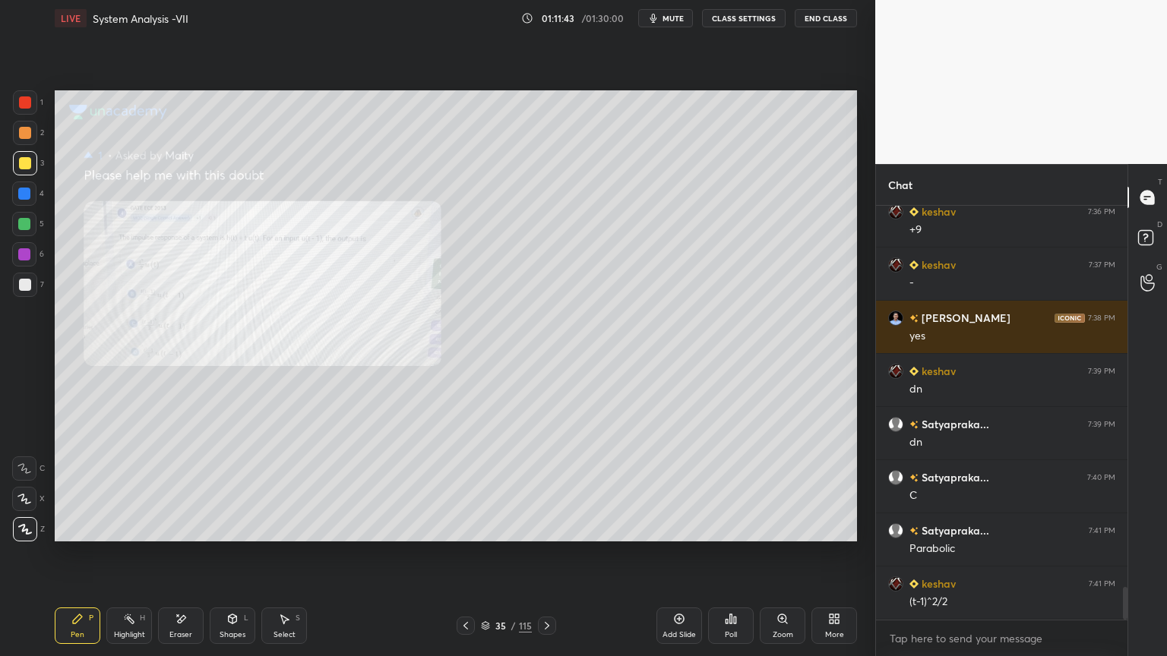
click at [277, 560] on div "Select S" at bounding box center [284, 626] width 46 height 36
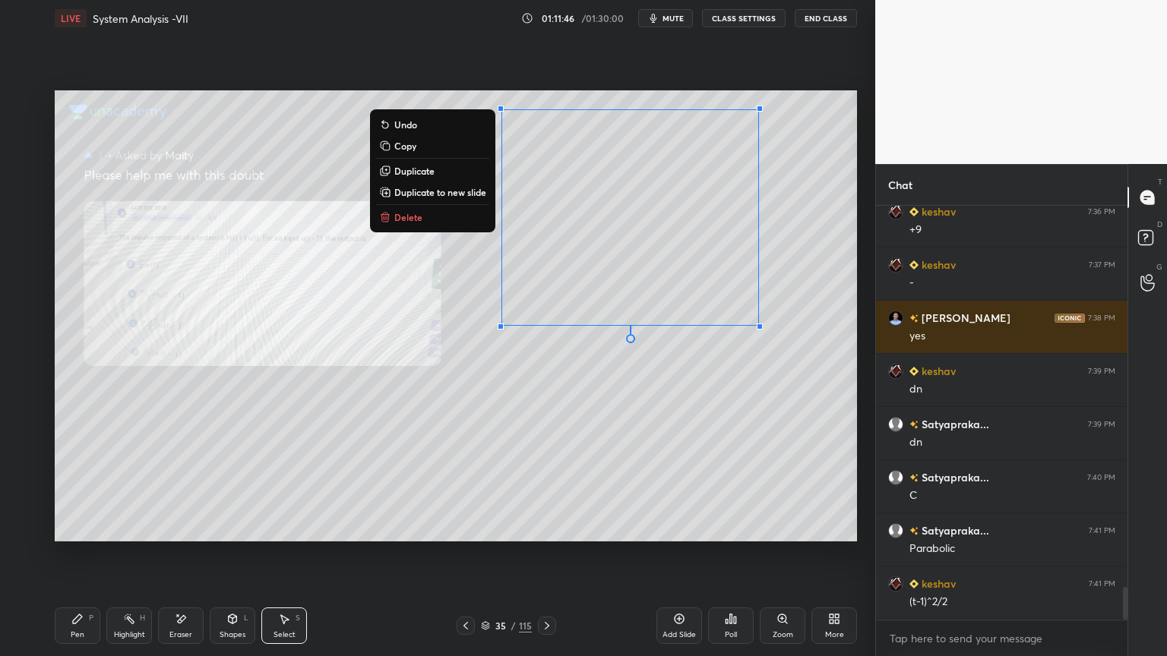
click at [68, 560] on div "Pen P" at bounding box center [78, 626] width 46 height 36
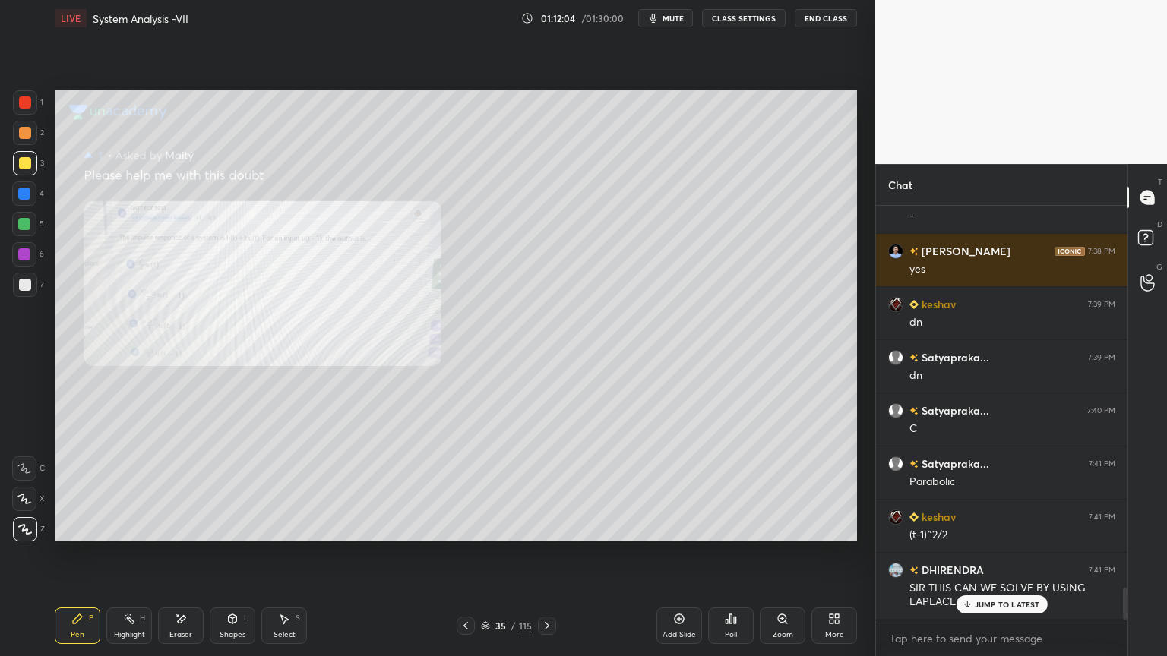
scroll to position [4976, 0]
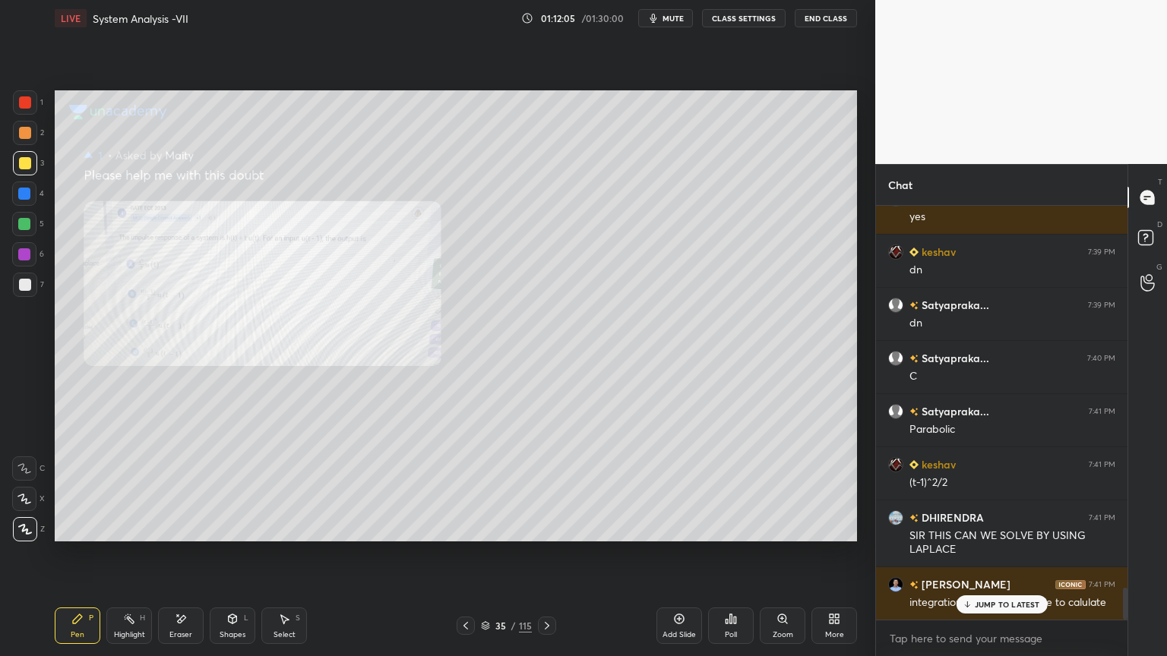
click at [984, 560] on p "JUMP TO LATEST" at bounding box center [1006, 604] width 65 height 9
click at [1139, 240] on rect at bounding box center [1145, 238] width 14 height 14
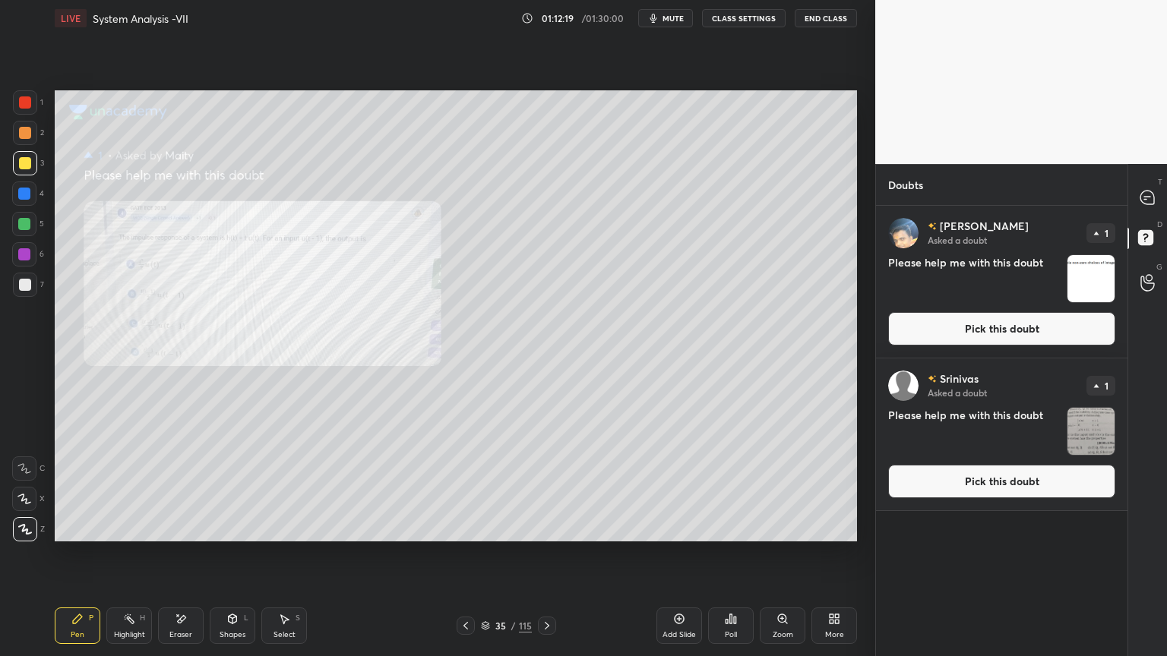
click at [968, 479] on button "Pick this doubt" at bounding box center [1001, 481] width 227 height 33
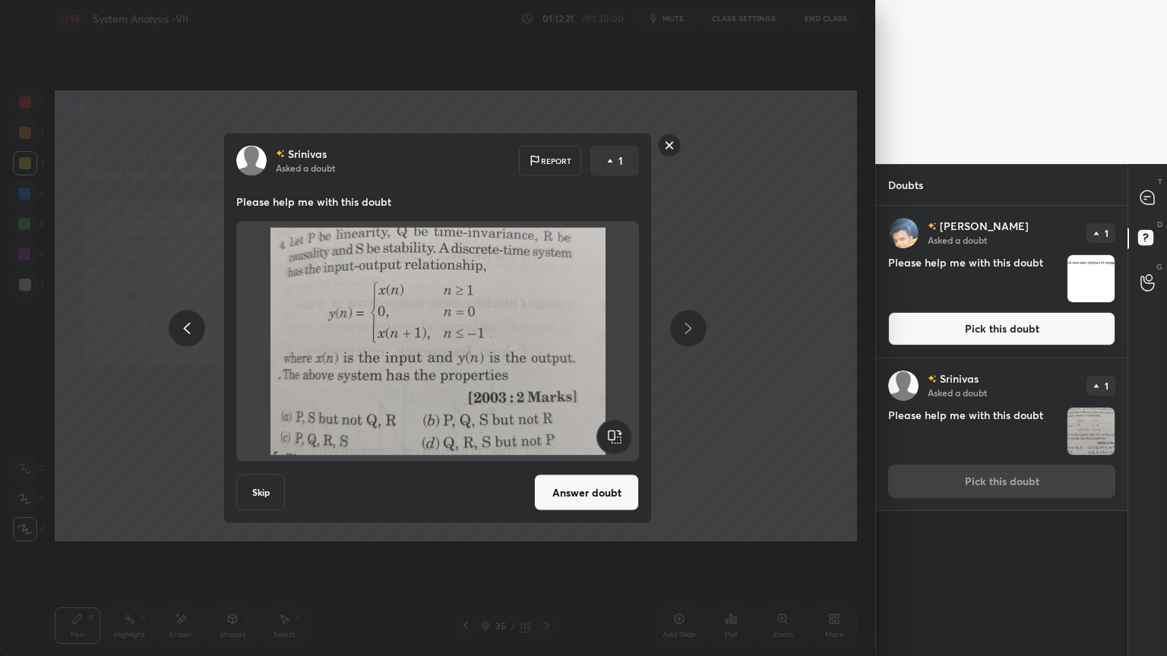
click at [611, 494] on button "Answer doubt" at bounding box center [586, 493] width 105 height 36
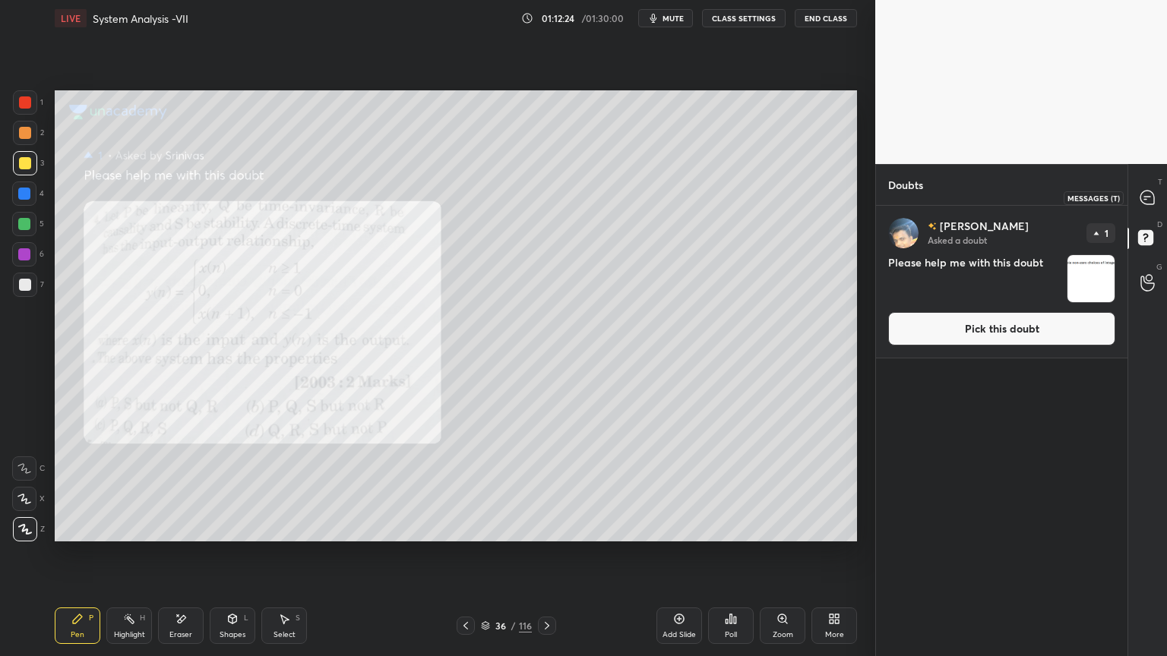
click at [1142, 201] on icon at bounding box center [1147, 198] width 14 height 14
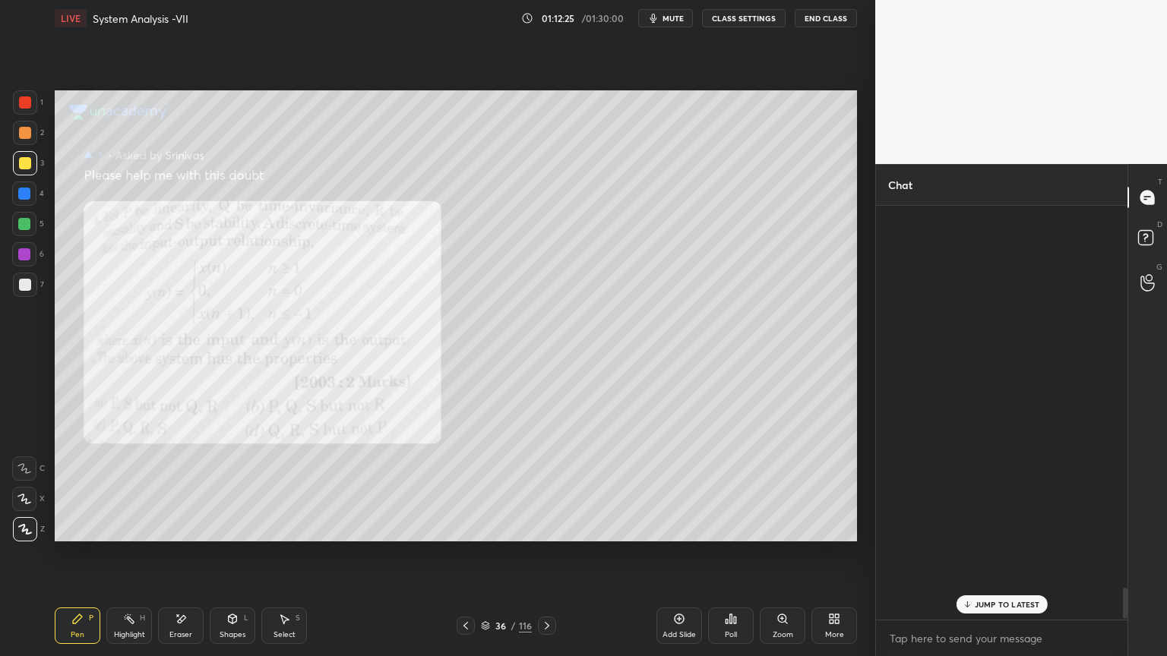
scroll to position [409, 247]
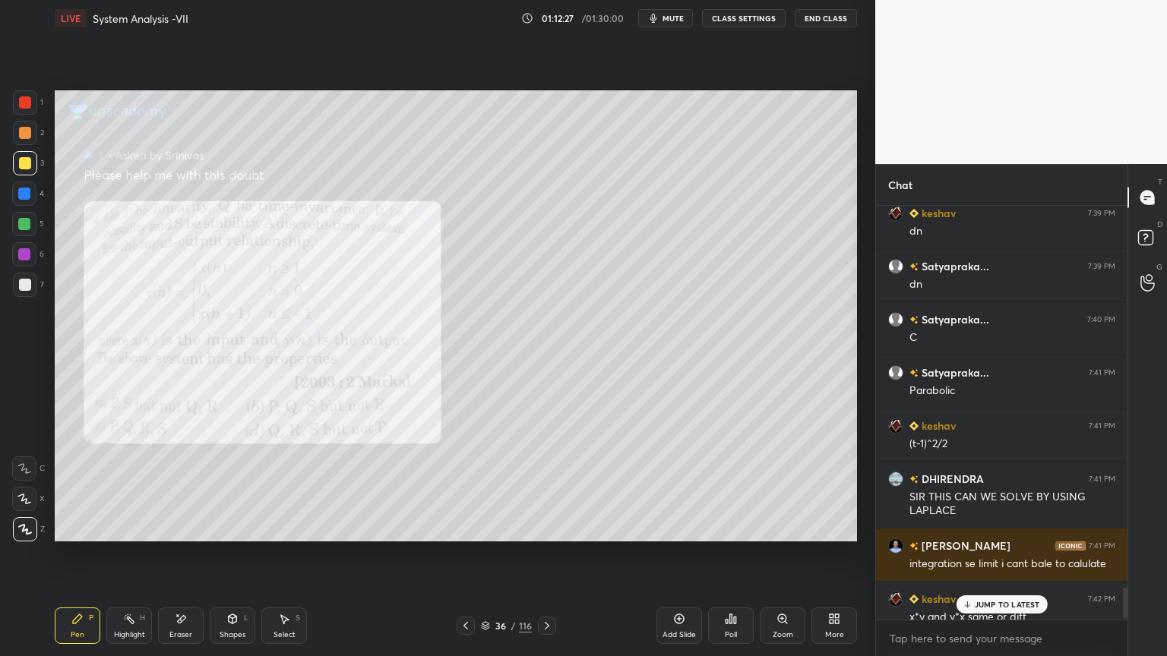
click at [1018, 560] on p "JUMP TO LATEST" at bounding box center [1006, 604] width 65 height 9
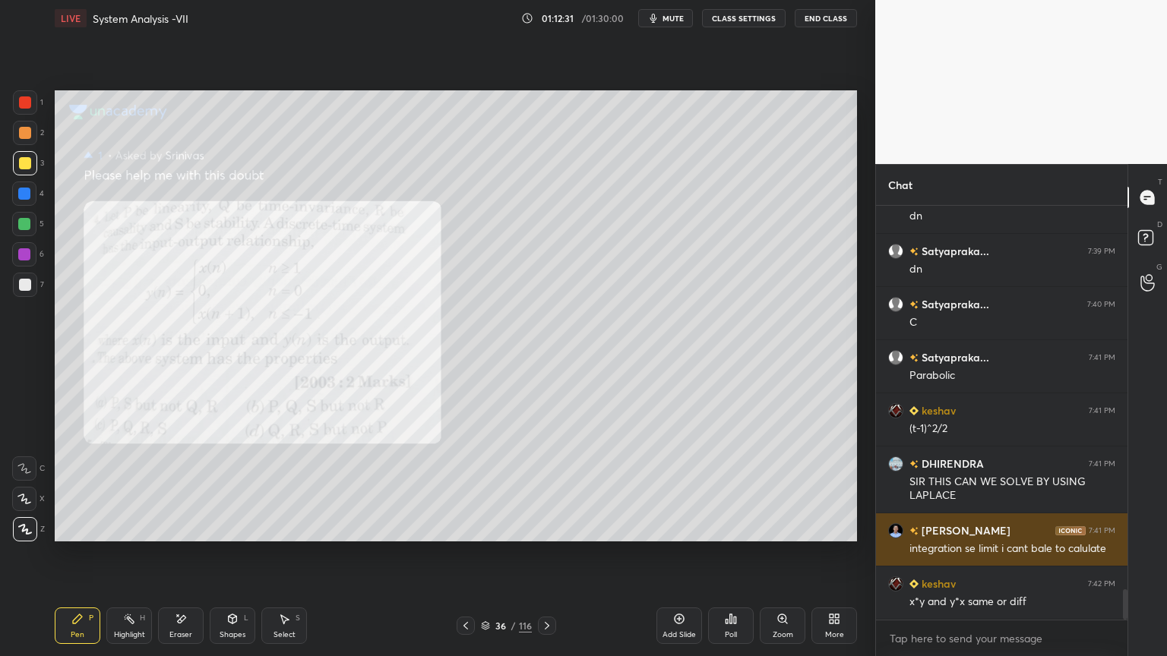
scroll to position [5286, 0]
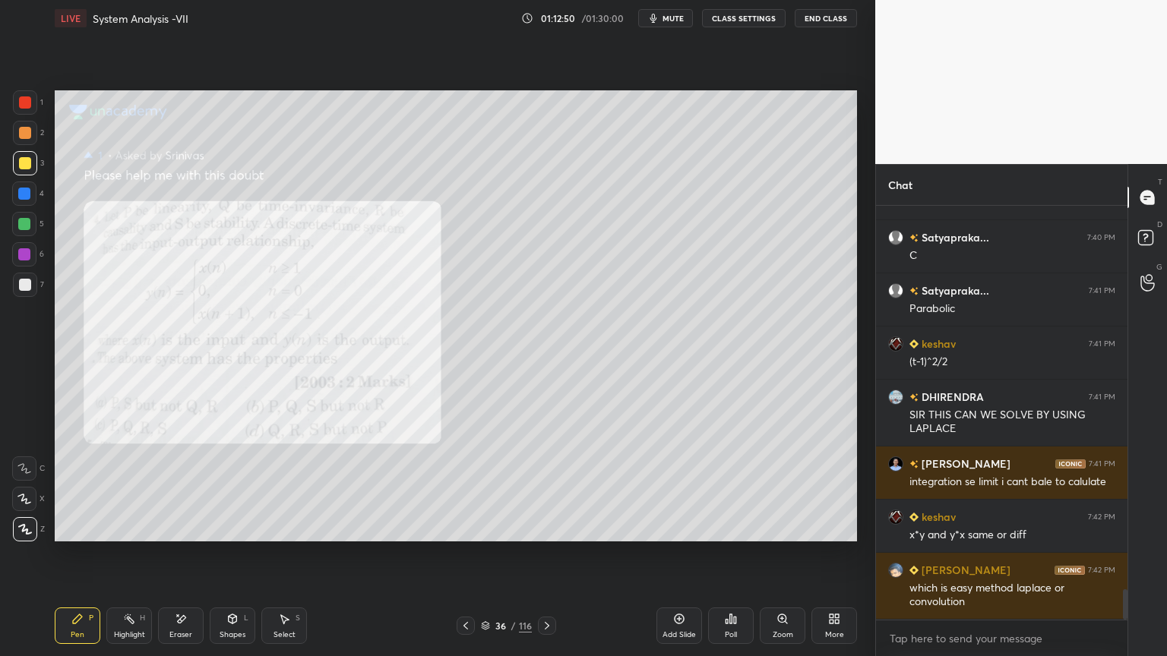
click at [29, 141] on div at bounding box center [25, 133] width 24 height 24
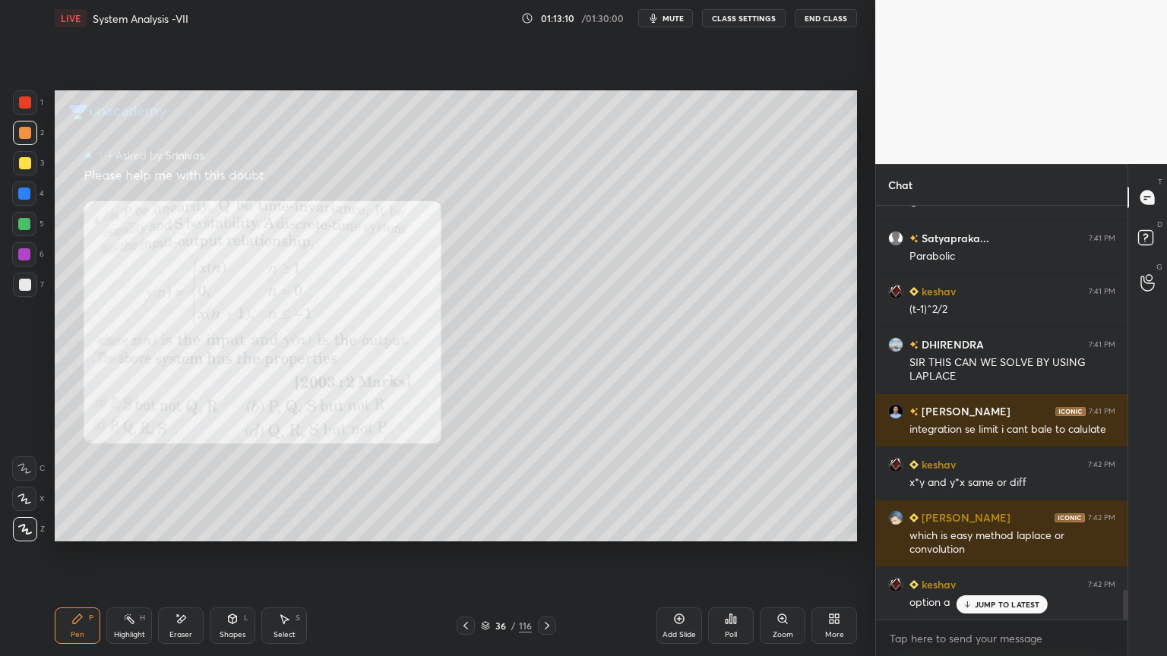
click at [19, 161] on div at bounding box center [25, 163] width 12 height 12
click at [21, 535] on div at bounding box center [25, 529] width 24 height 24
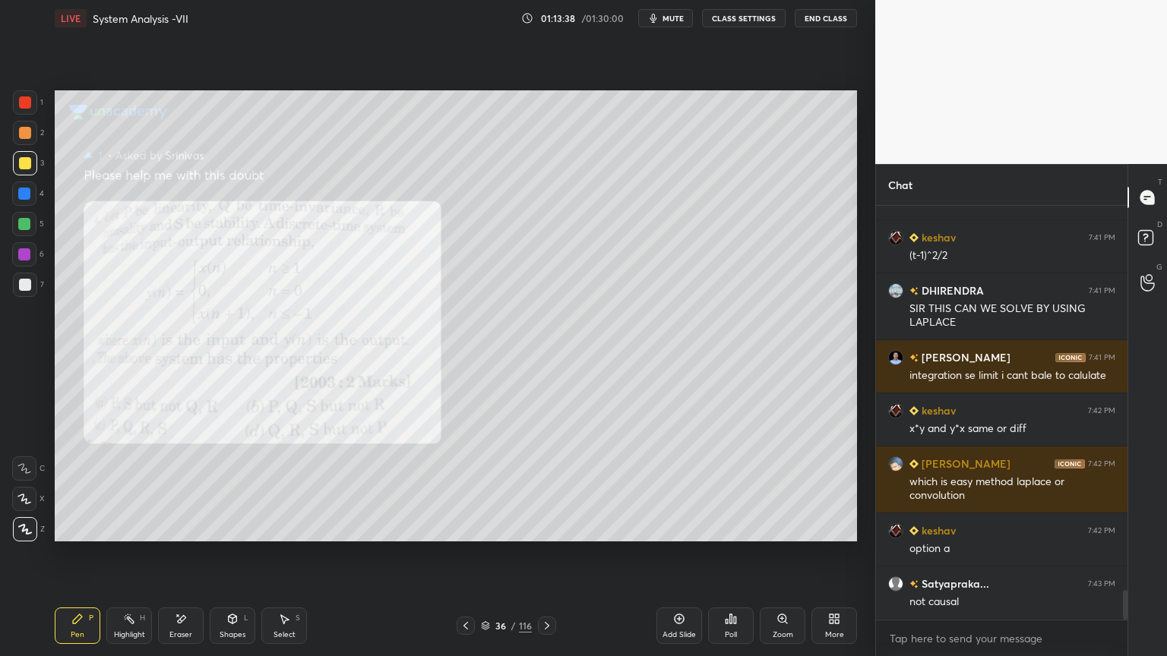
click at [25, 227] on div at bounding box center [24, 224] width 12 height 12
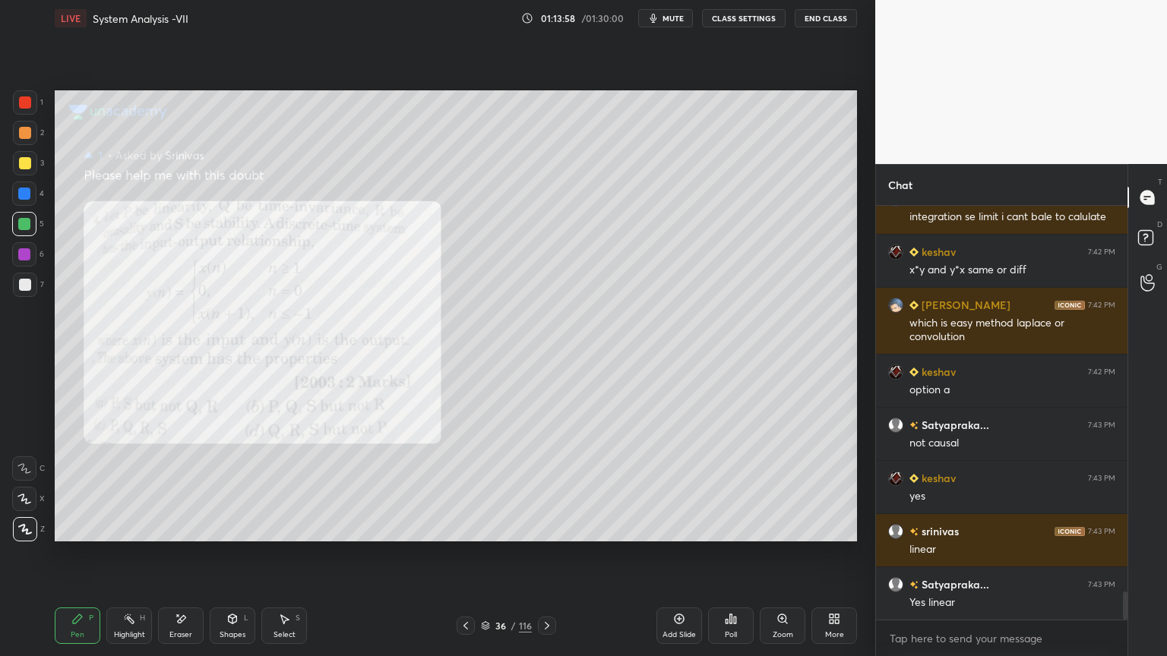
scroll to position [5605, 0]
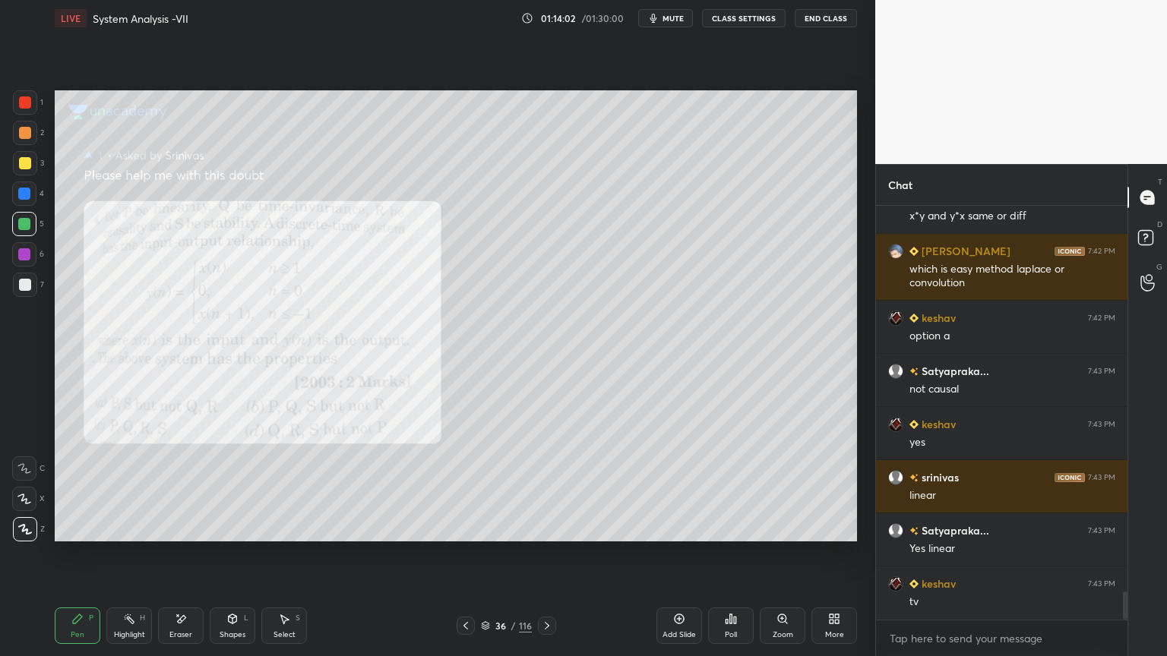
click at [143, 560] on div "Highlight" at bounding box center [129, 635] width 31 height 8
click at [75, 560] on icon at bounding box center [77, 618] width 9 height 9
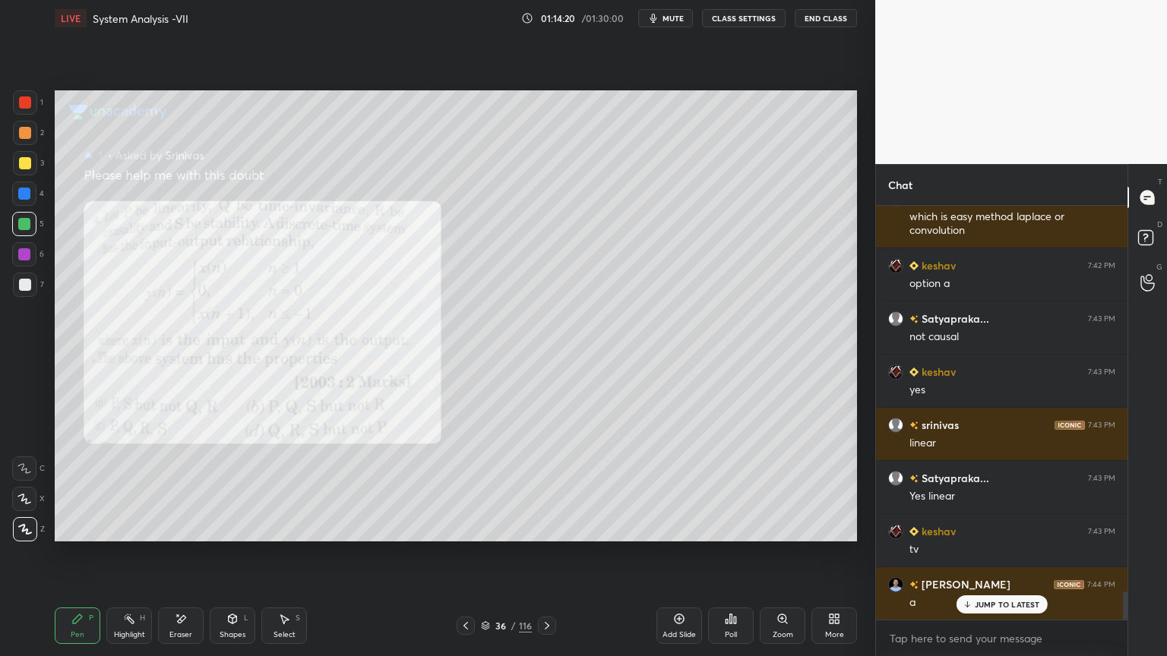
click at [27, 169] on div at bounding box center [25, 163] width 12 height 12
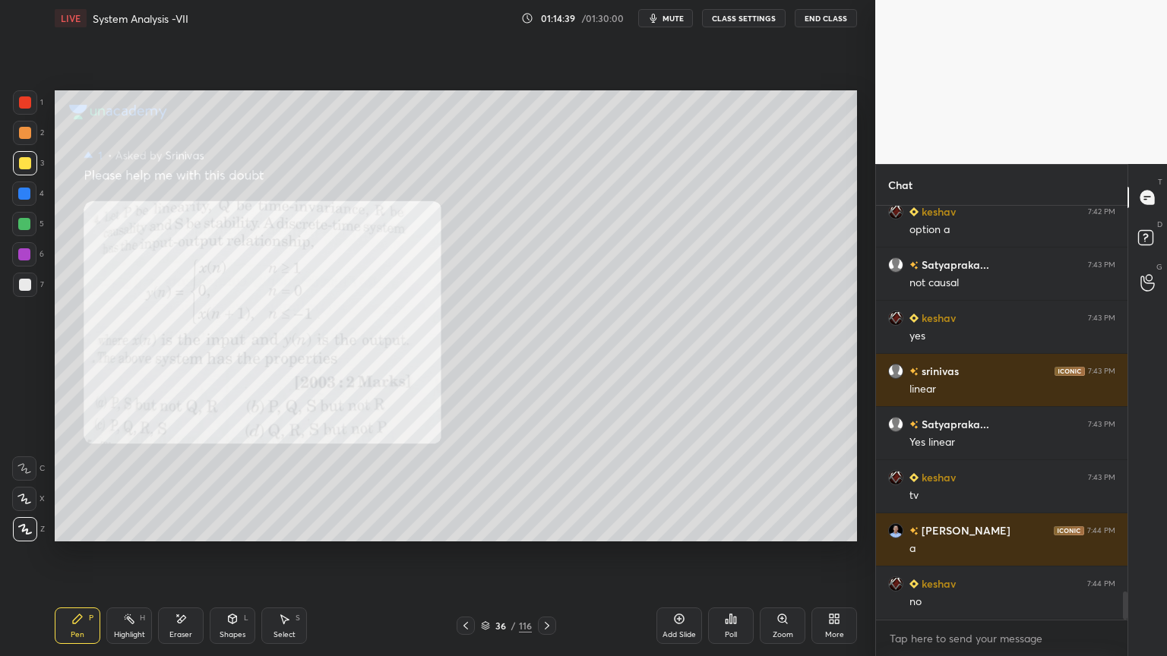
click at [33, 291] on div at bounding box center [25, 285] width 24 height 24
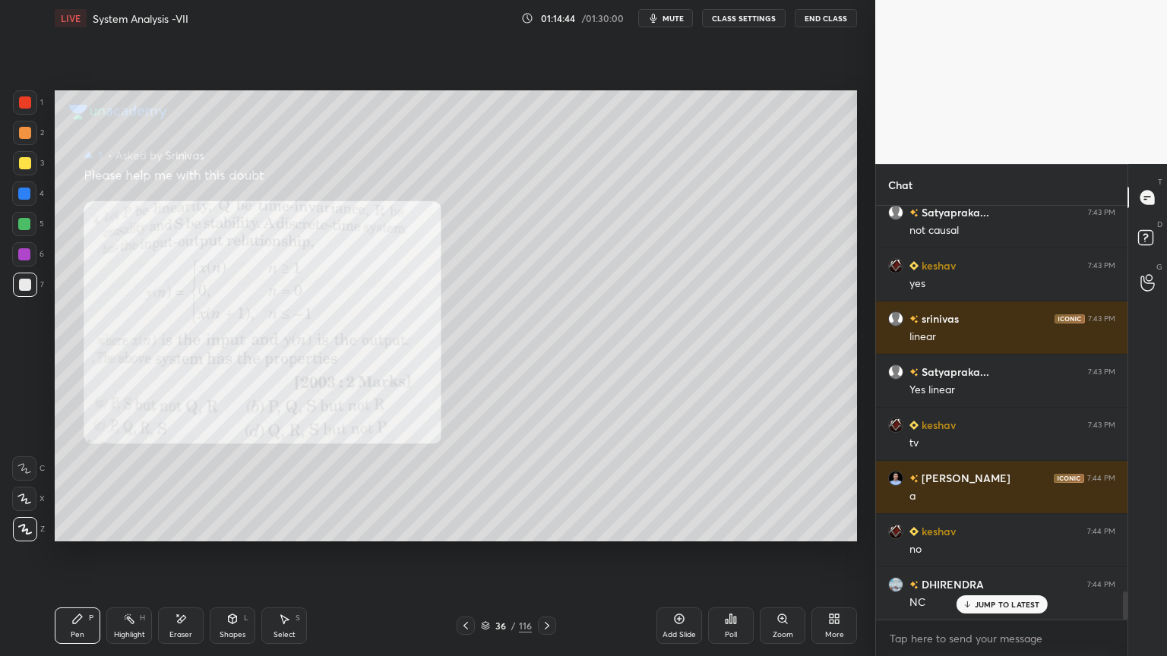
click at [21, 501] on icon at bounding box center [24, 499] width 14 height 11
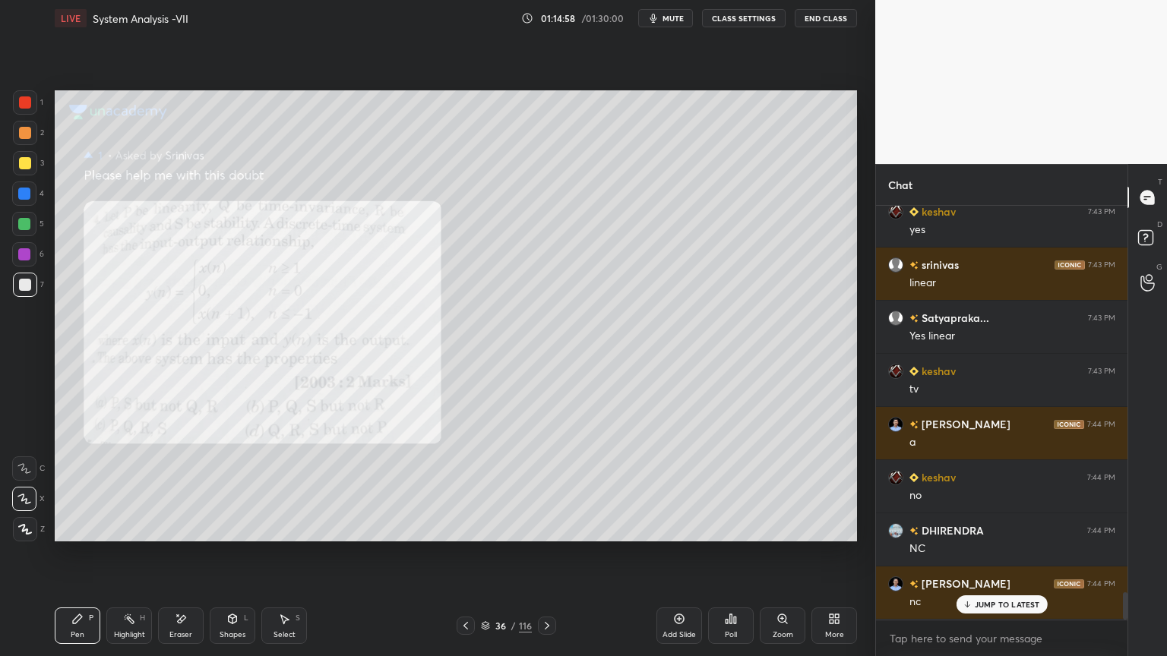
scroll to position [5870, 0]
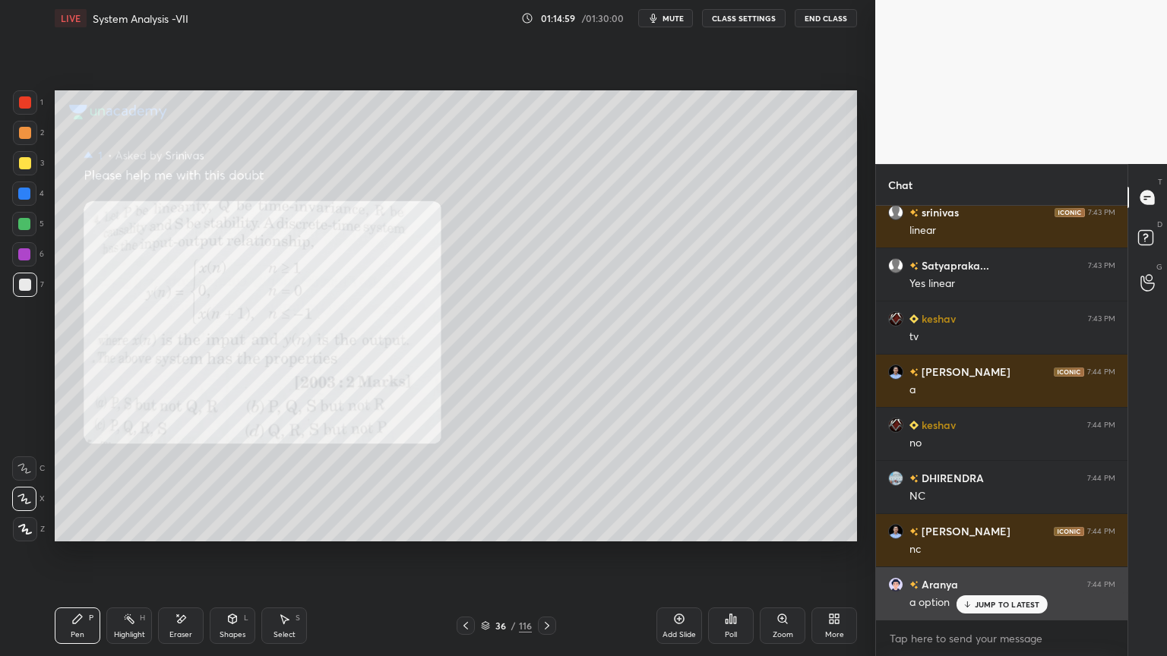
click at [981, 560] on p "JUMP TO LATEST" at bounding box center [1006, 604] width 65 height 9
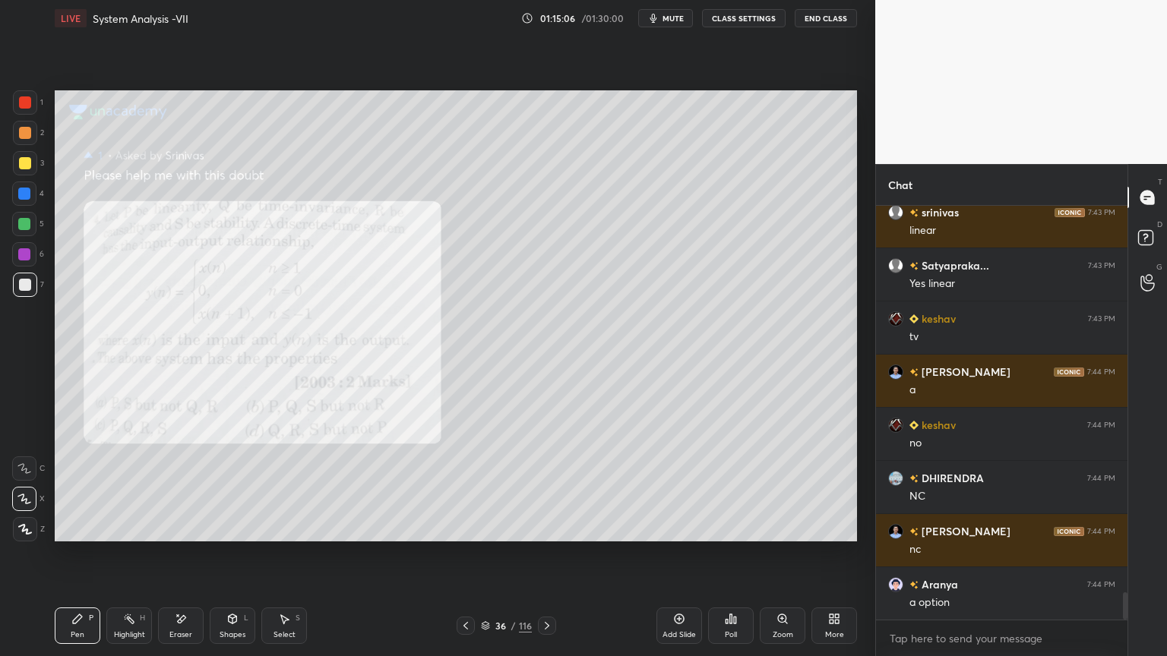
click at [21, 170] on div at bounding box center [25, 163] width 24 height 24
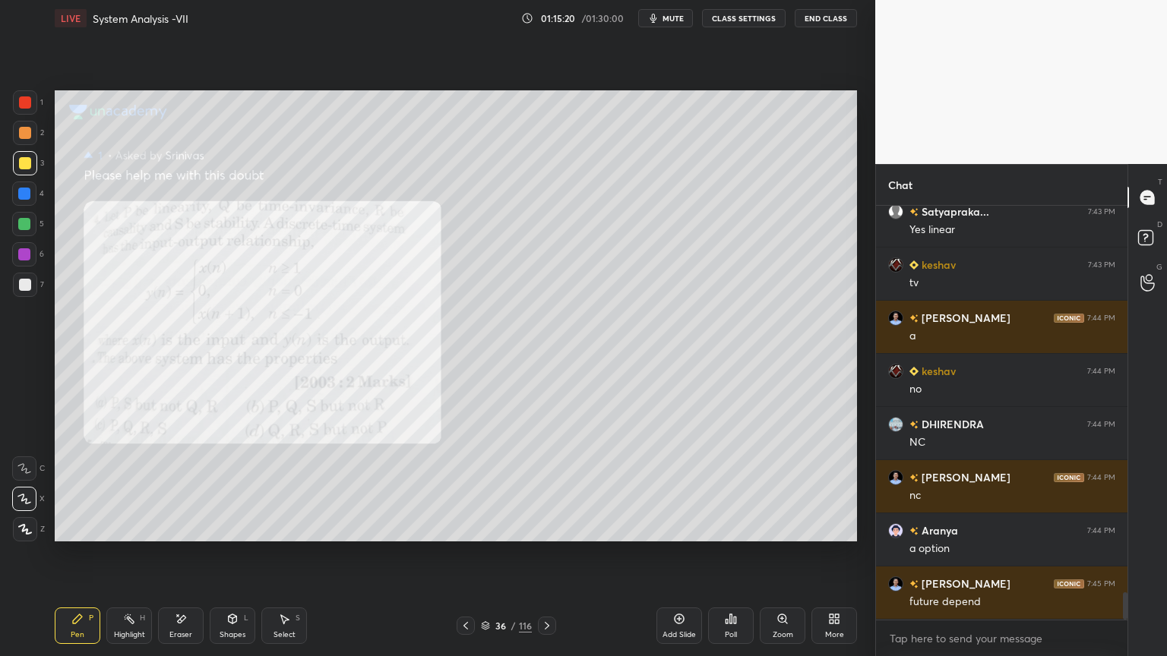
click at [186, 560] on icon at bounding box center [181, 619] width 12 height 13
click at [91, 560] on div "Pen P" at bounding box center [78, 626] width 46 height 36
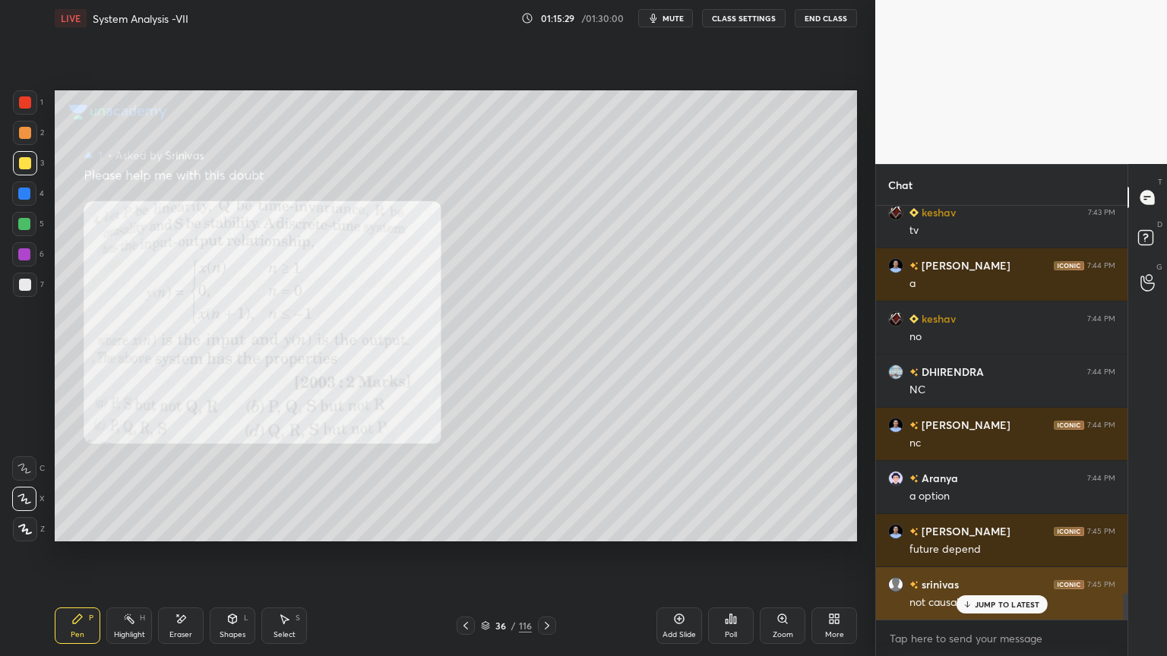
click at [1008, 560] on p "JUMP TO LATEST" at bounding box center [1006, 604] width 65 height 9
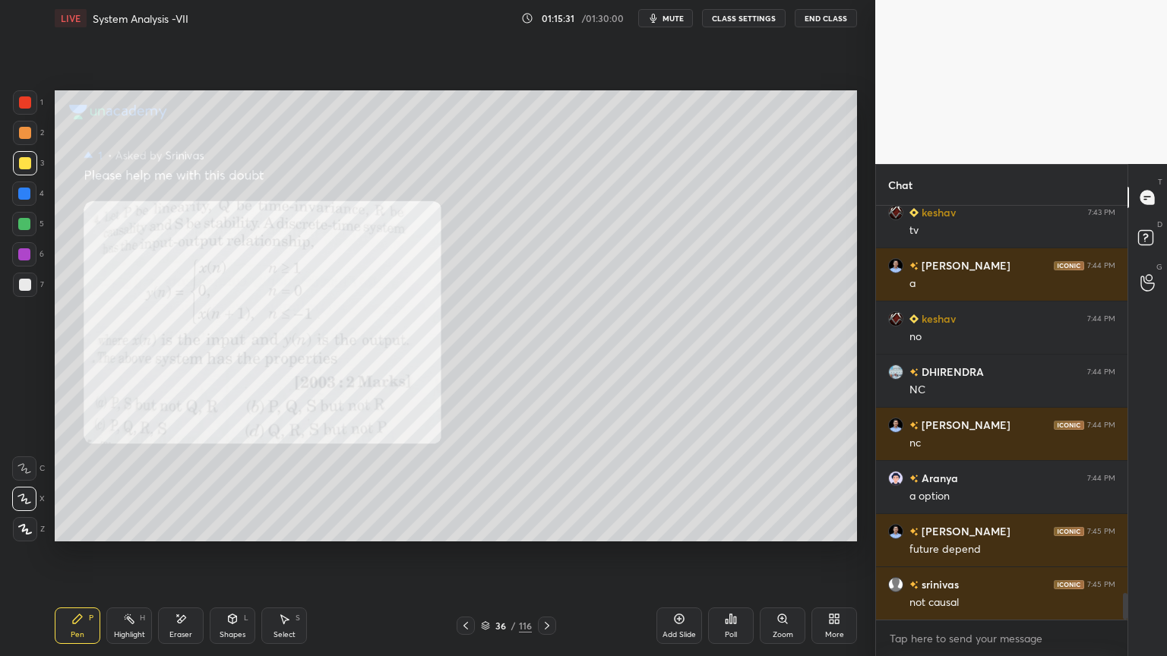
click at [36, 526] on div at bounding box center [25, 529] width 24 height 24
click at [21, 257] on div at bounding box center [24, 254] width 12 height 12
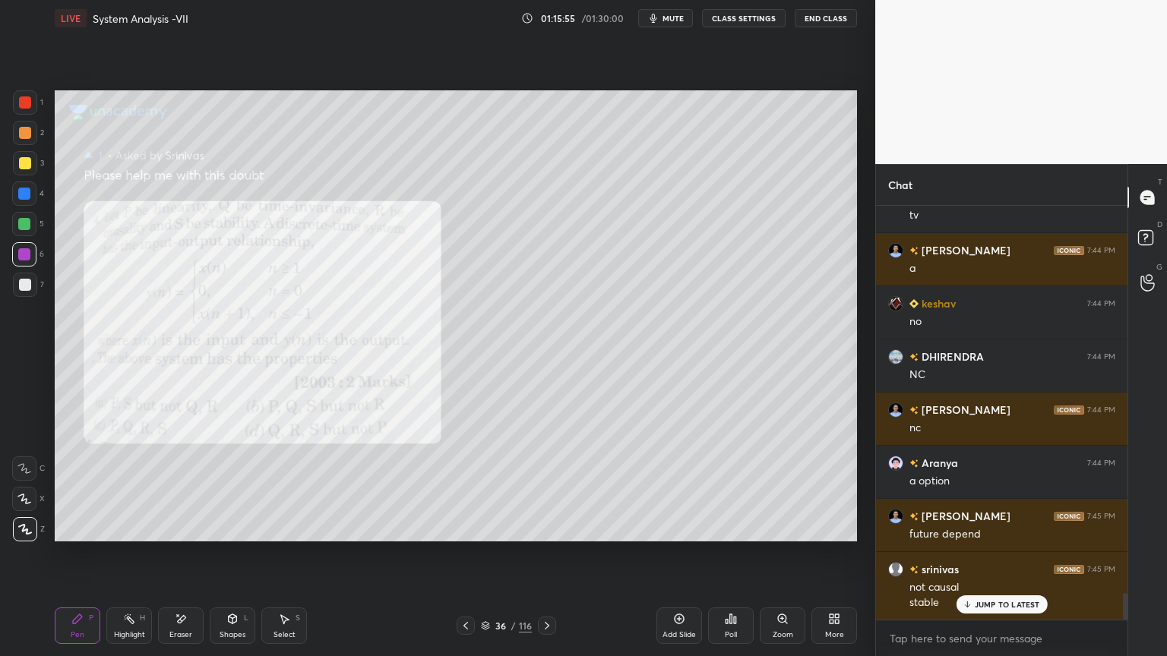
click at [21, 258] on div at bounding box center [24, 254] width 12 height 12
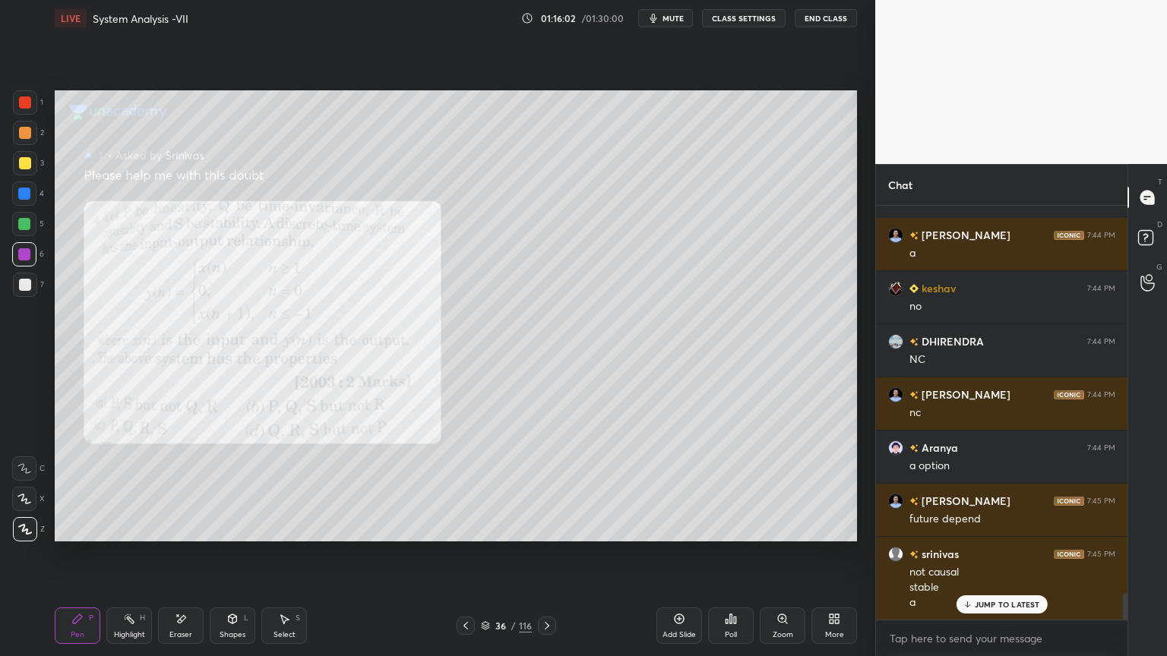
click at [23, 137] on div at bounding box center [25, 133] width 12 height 12
click at [990, 560] on p "JUMP TO LATEST" at bounding box center [1006, 604] width 65 height 9
click at [1142, 240] on rect at bounding box center [1145, 238] width 14 height 14
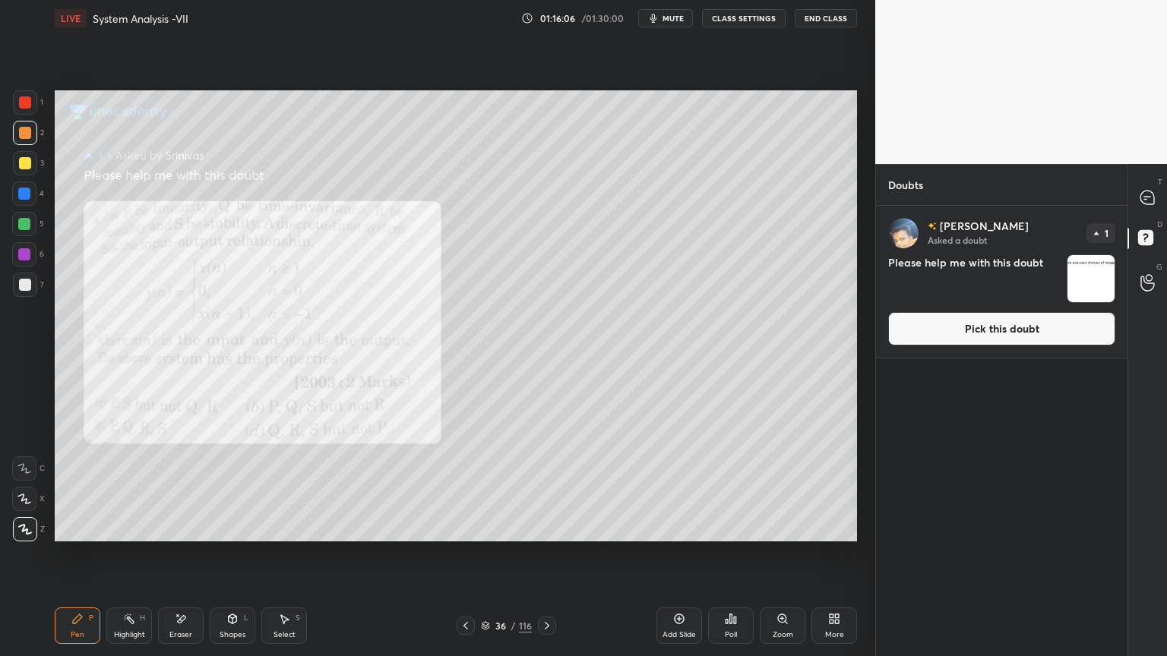
click at [1053, 336] on button "Pick this doubt" at bounding box center [1001, 328] width 227 height 33
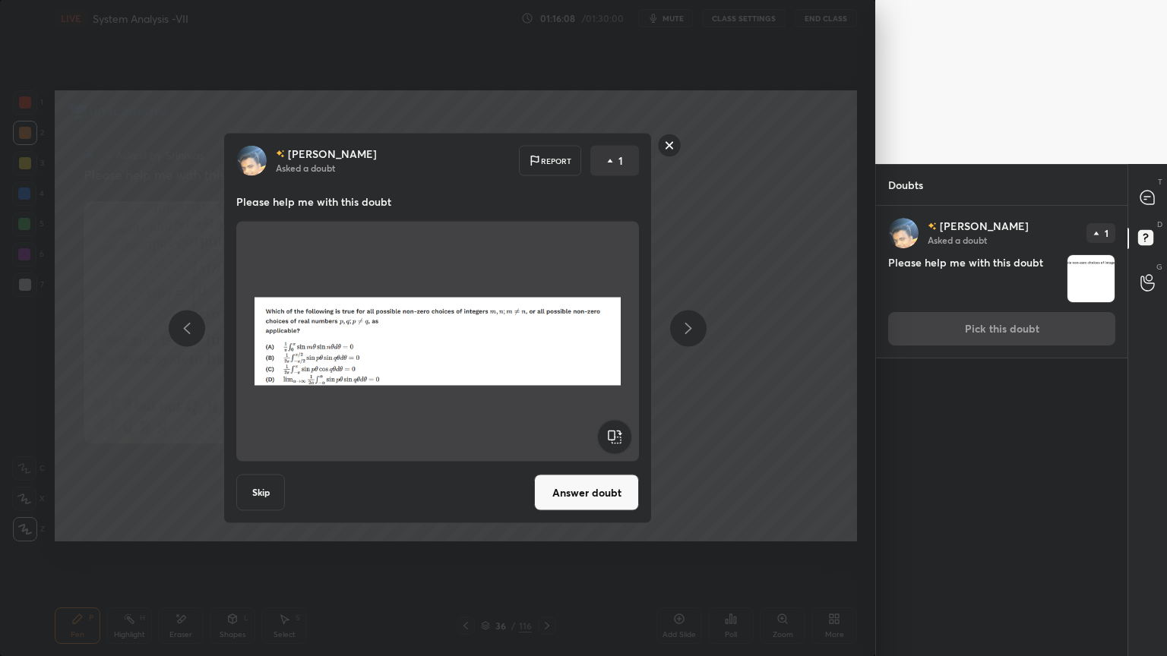
click at [599, 494] on button "Answer doubt" at bounding box center [586, 493] width 105 height 36
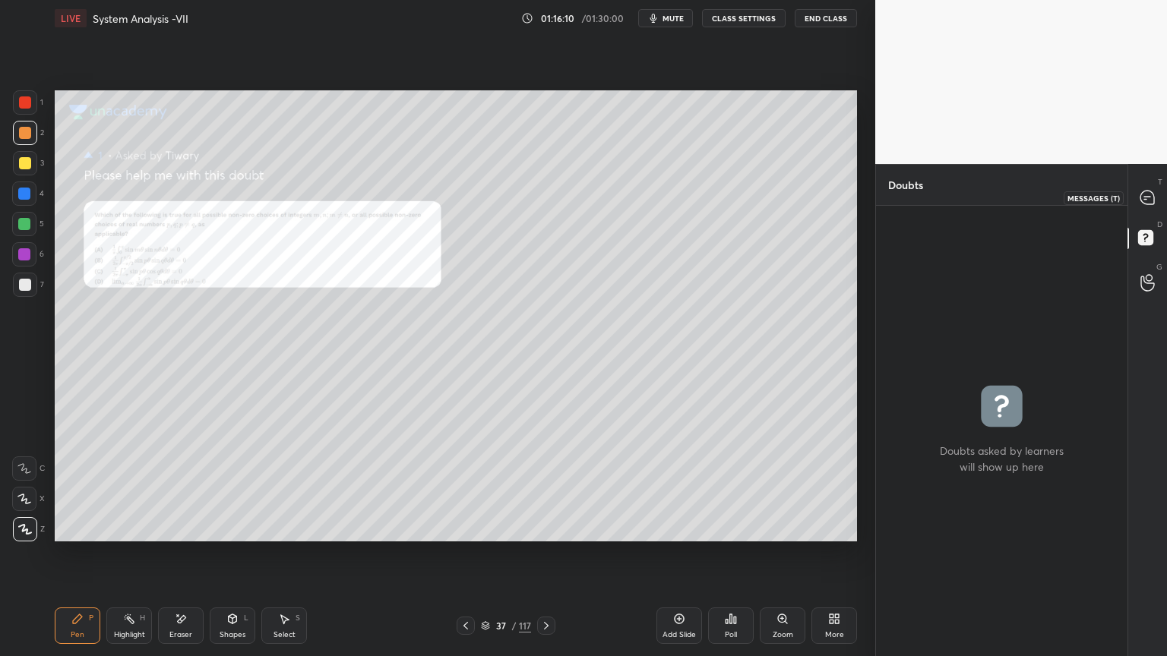
click at [1145, 201] on icon at bounding box center [1147, 198] width 14 height 14
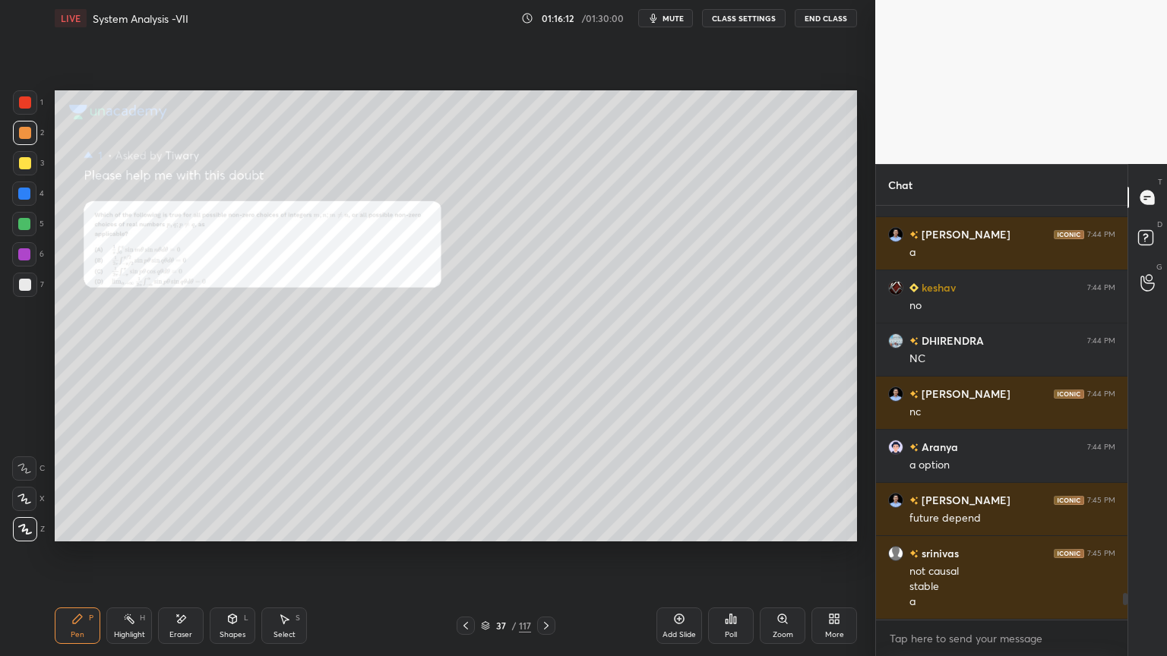
click at [785, 560] on div "Zoom" at bounding box center [782, 635] width 21 height 8
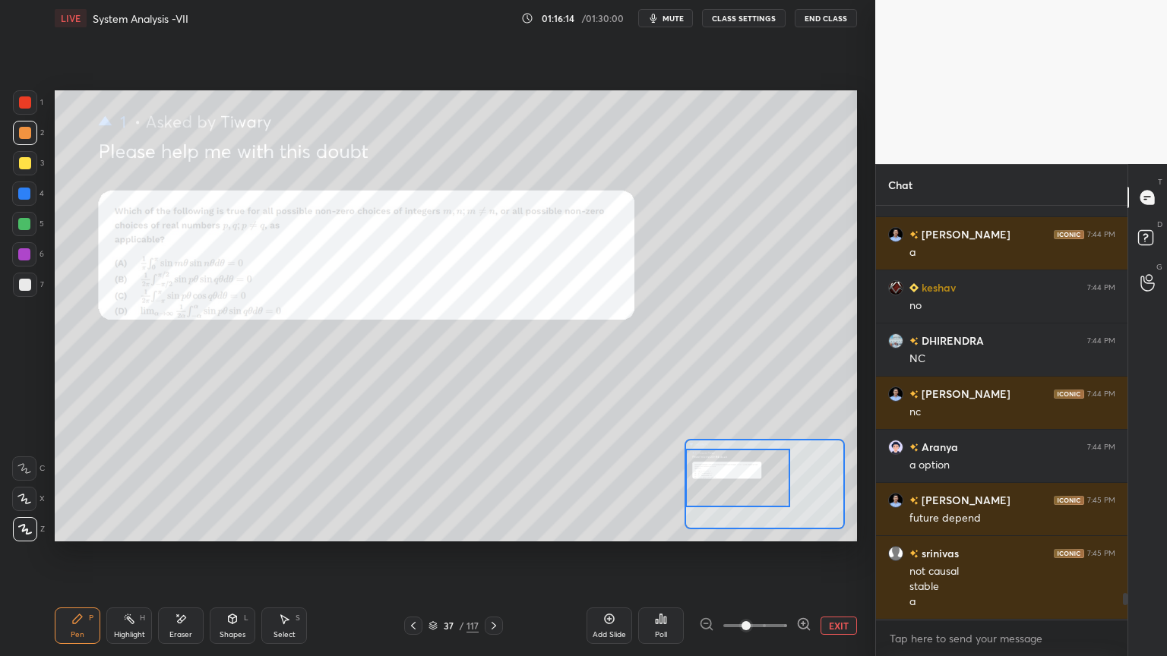
click at [798, 560] on icon at bounding box center [803, 624] width 10 height 10
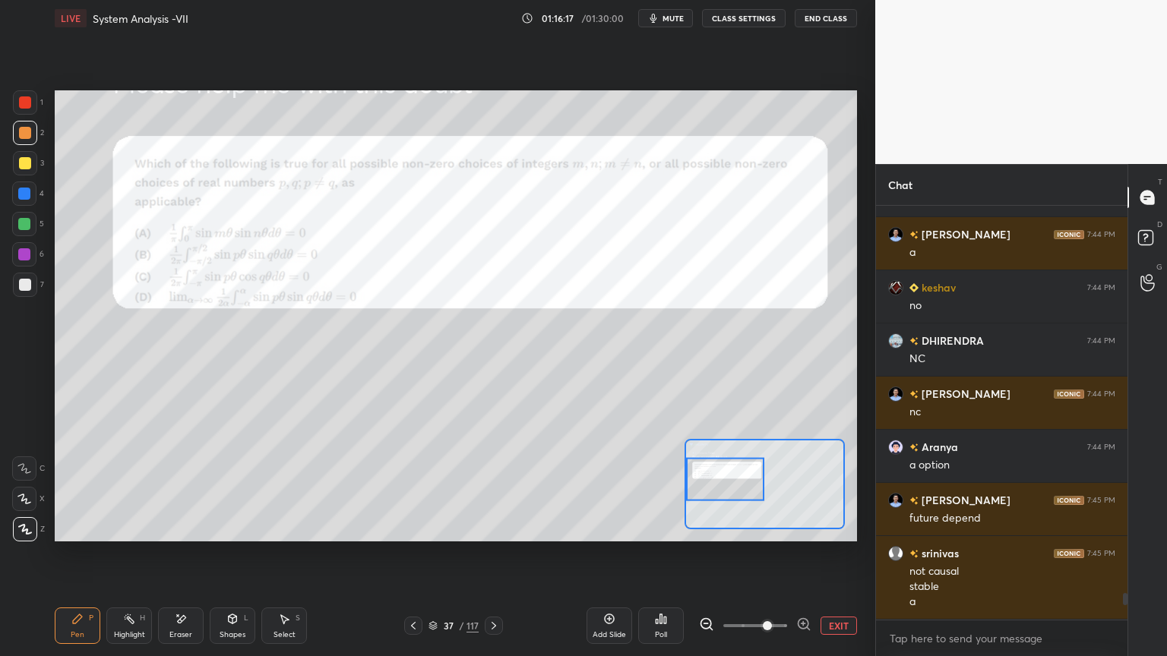
click at [34, 172] on div at bounding box center [25, 163] width 24 height 24
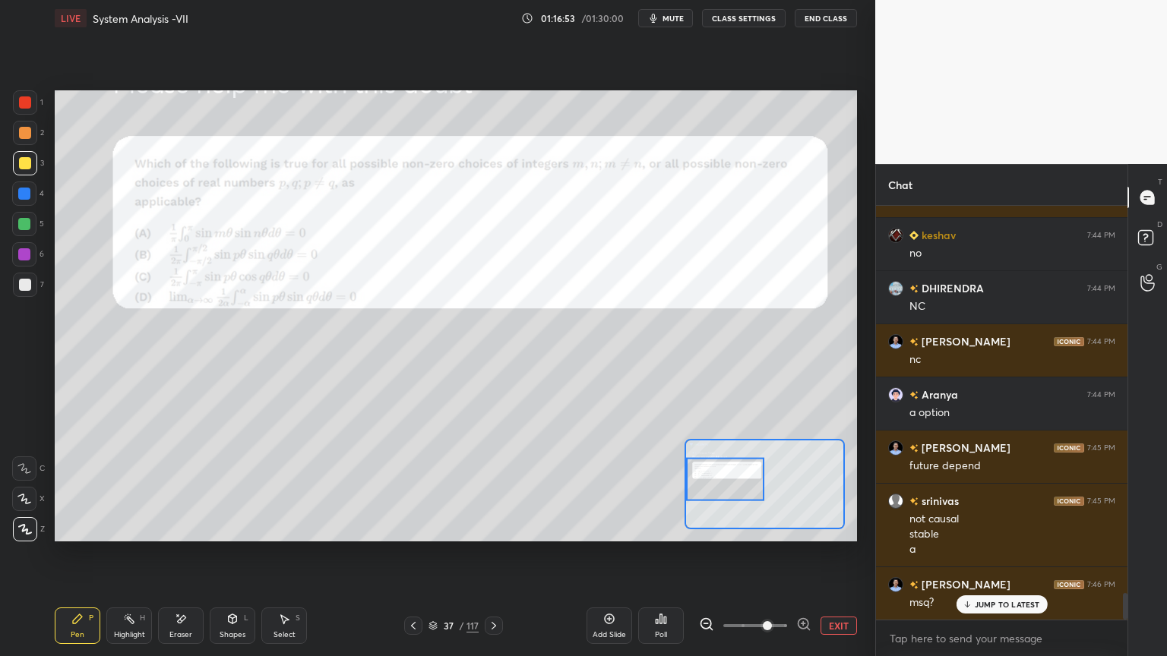
click at [24, 225] on div at bounding box center [24, 224] width 12 height 12
click at [21, 503] on icon at bounding box center [24, 499] width 14 height 11
click at [31, 138] on div at bounding box center [25, 133] width 24 height 24
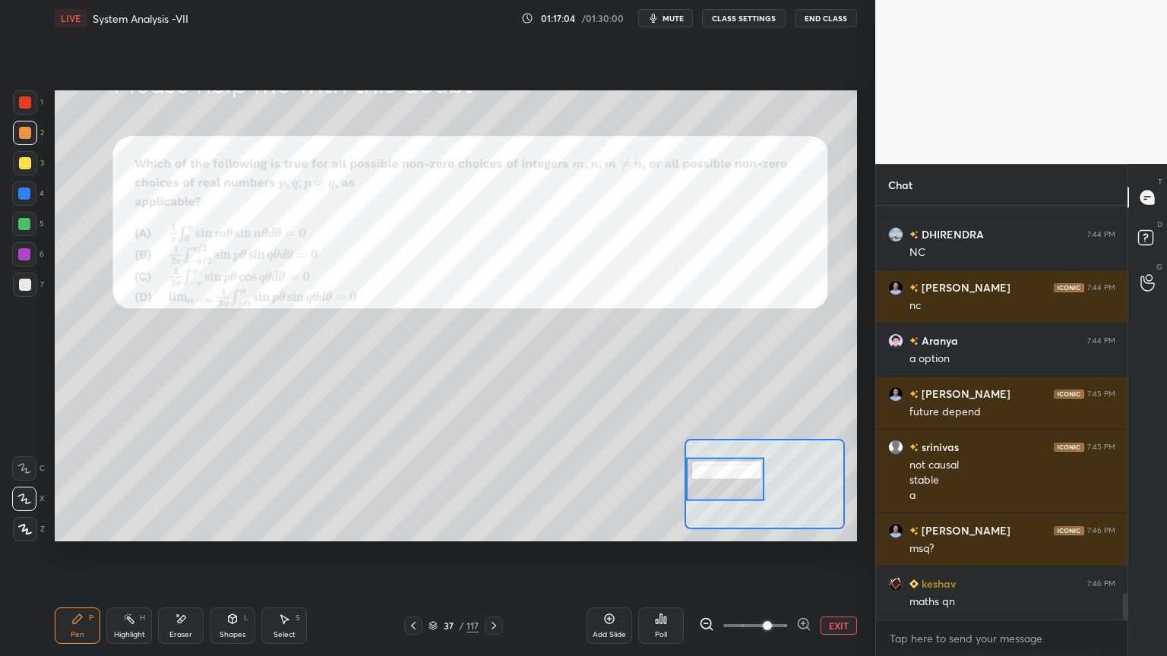
click at [33, 138] on div at bounding box center [25, 133] width 24 height 24
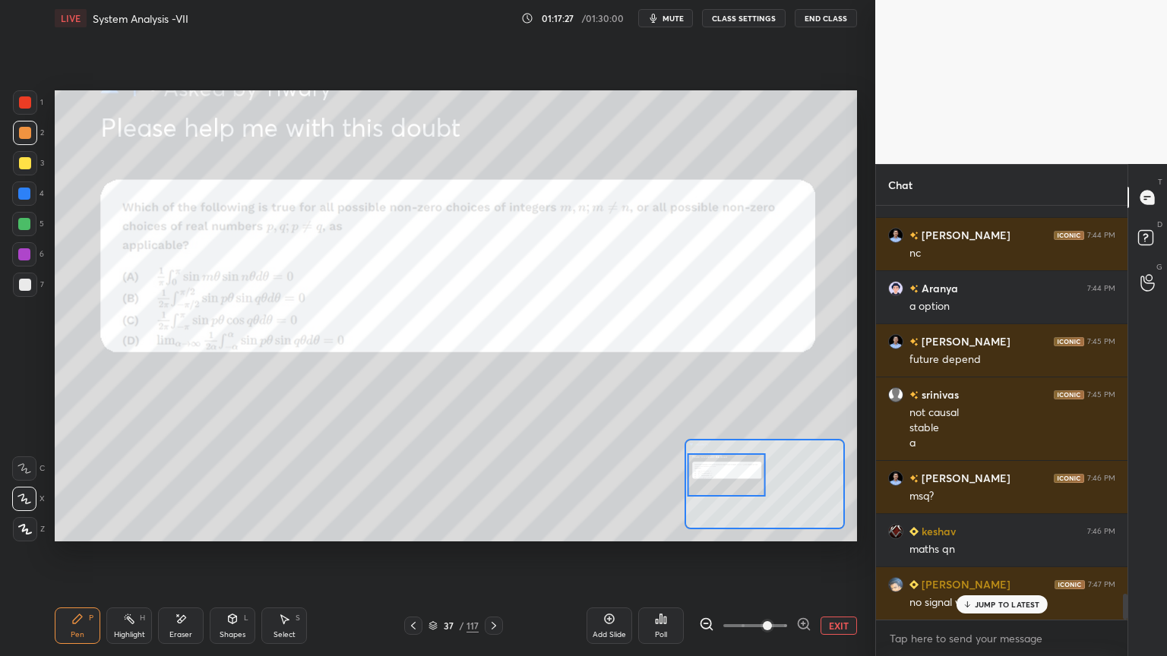
click at [34, 168] on div at bounding box center [25, 163] width 24 height 24
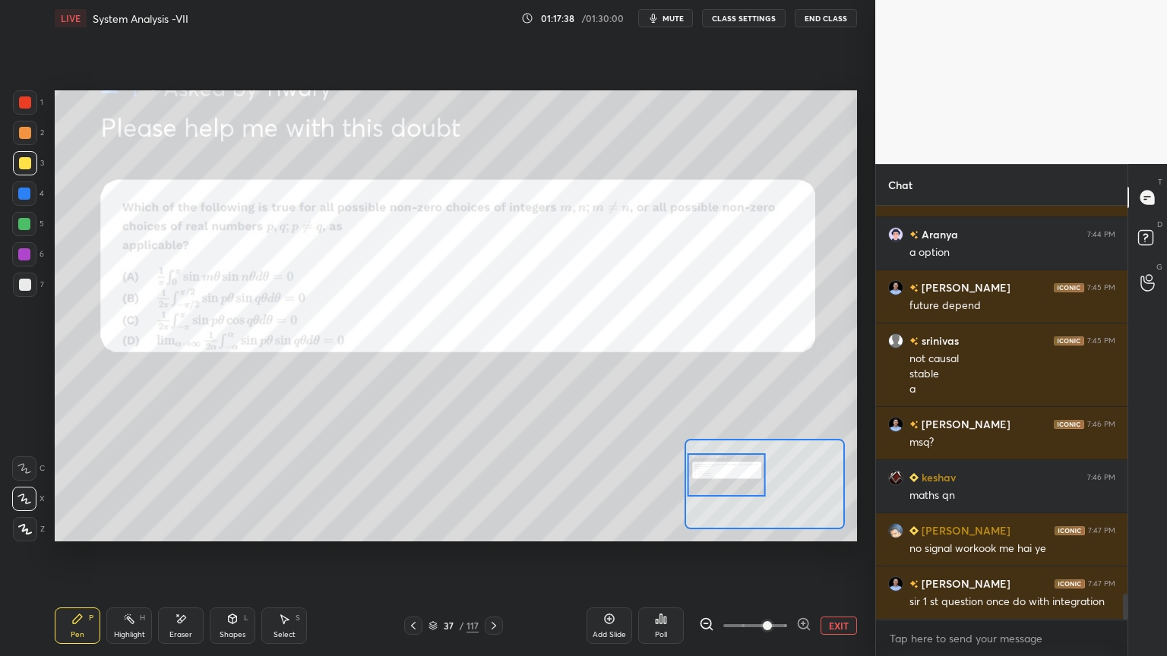
click at [27, 231] on div at bounding box center [24, 224] width 24 height 24
click at [21, 141] on div at bounding box center [25, 133] width 24 height 24
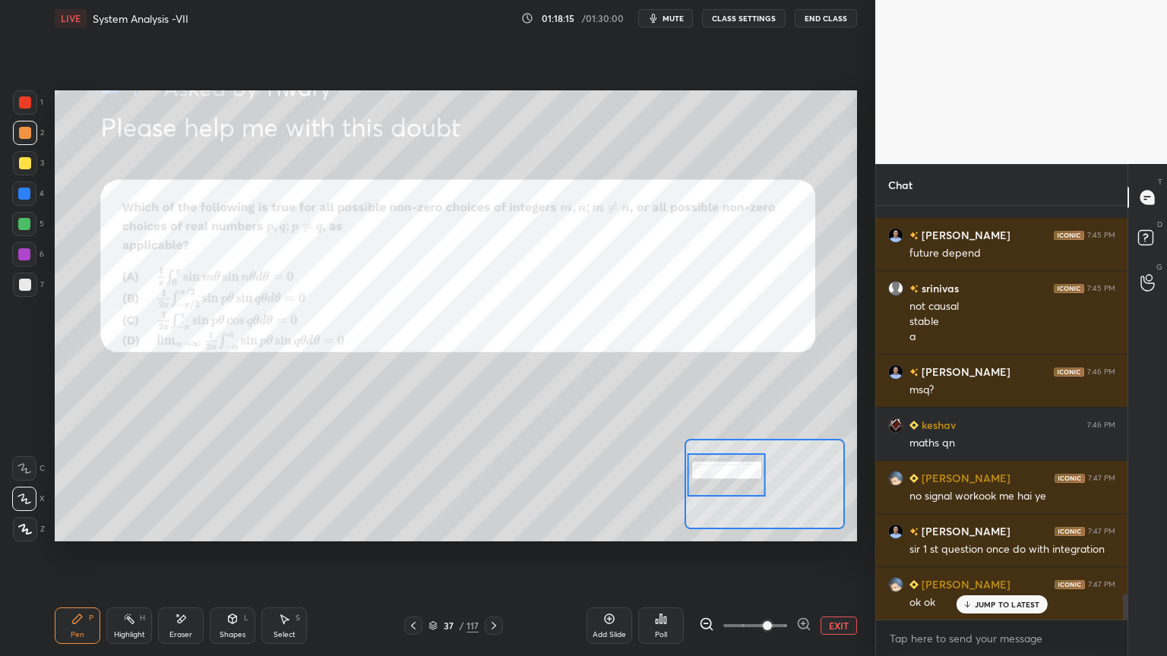
click at [839, 560] on button "EXIT" at bounding box center [838, 626] width 36 height 18
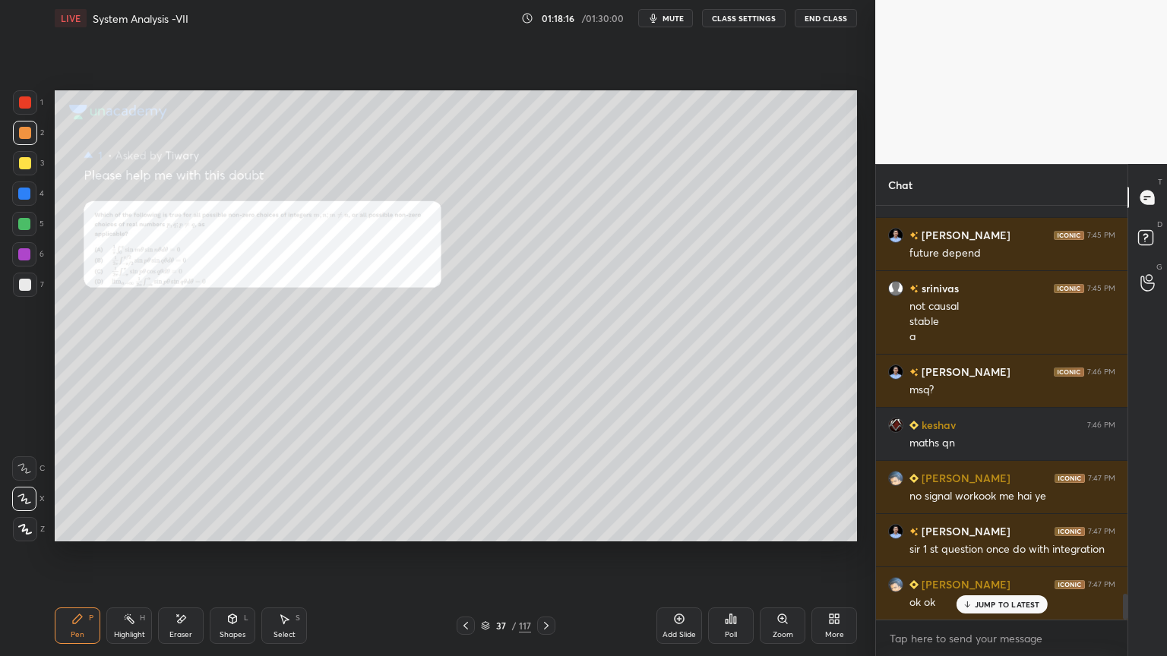
click at [466, 560] on icon at bounding box center [466, 626] width 12 height 12
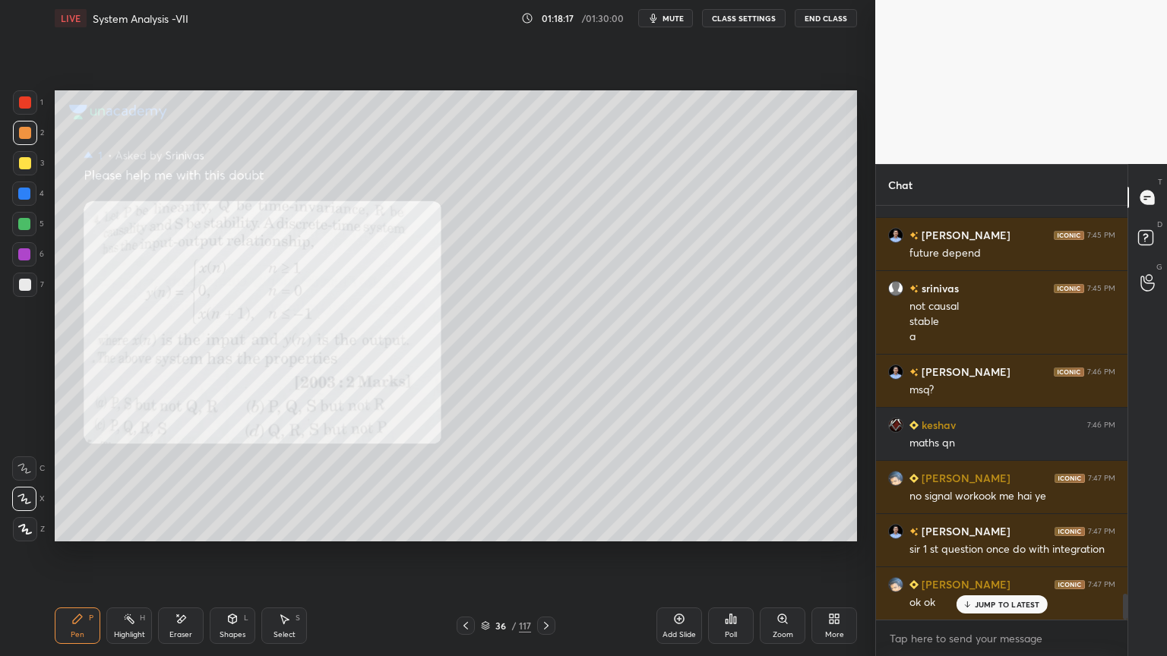
click at [467, 560] on icon at bounding box center [465, 626] width 5 height 8
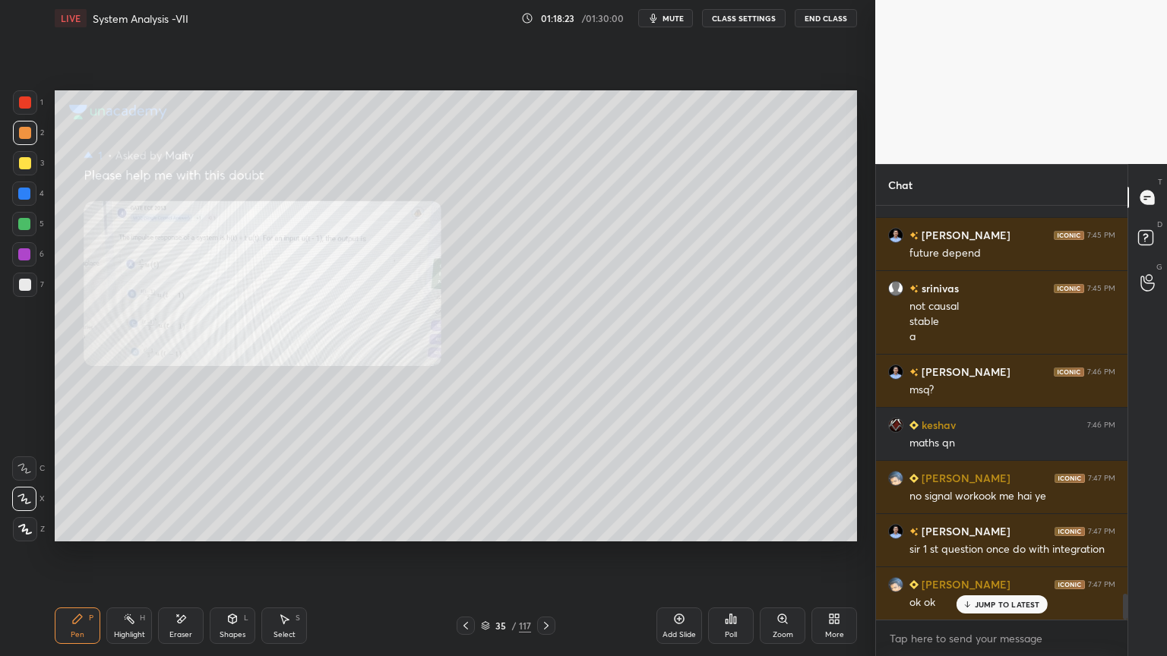
click at [128, 560] on div "Highlight" at bounding box center [129, 635] width 31 height 8
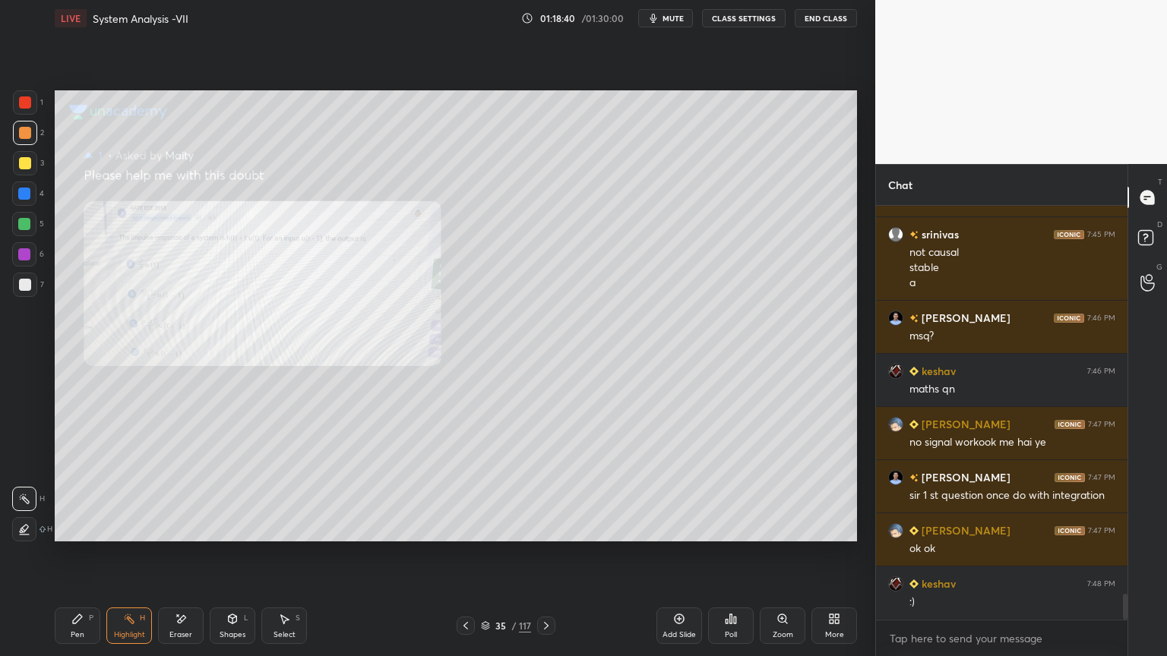
click at [289, 560] on div "Select" at bounding box center [284, 635] width 22 height 8
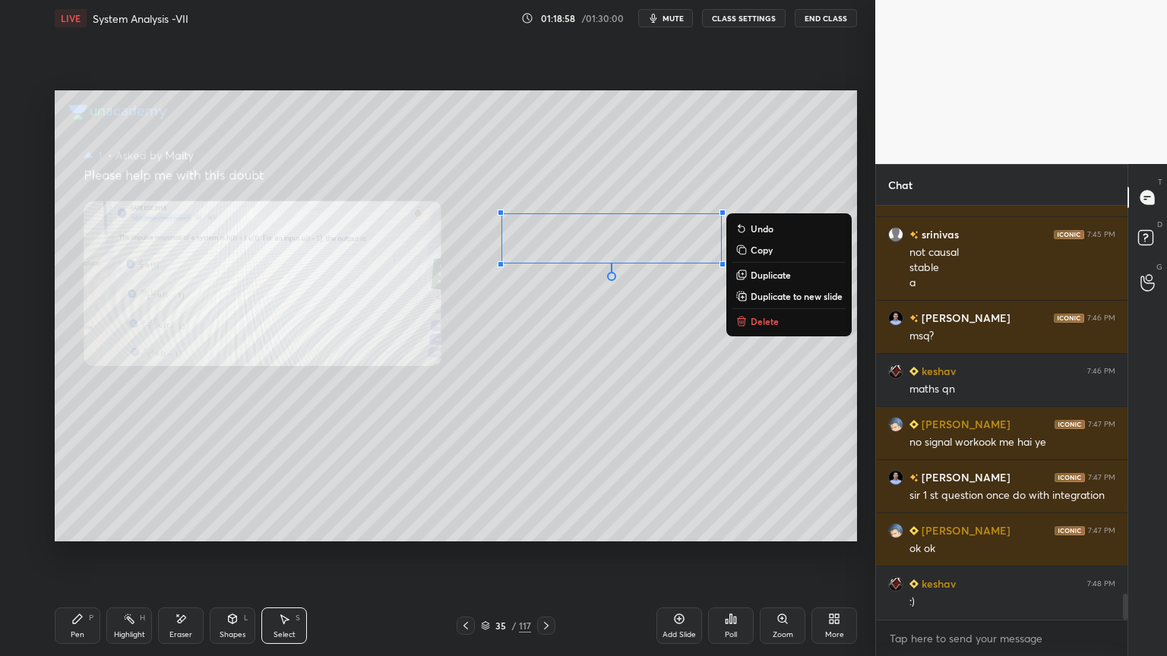
click at [783, 299] on p "Duplicate to new slide" at bounding box center [796, 296] width 92 height 12
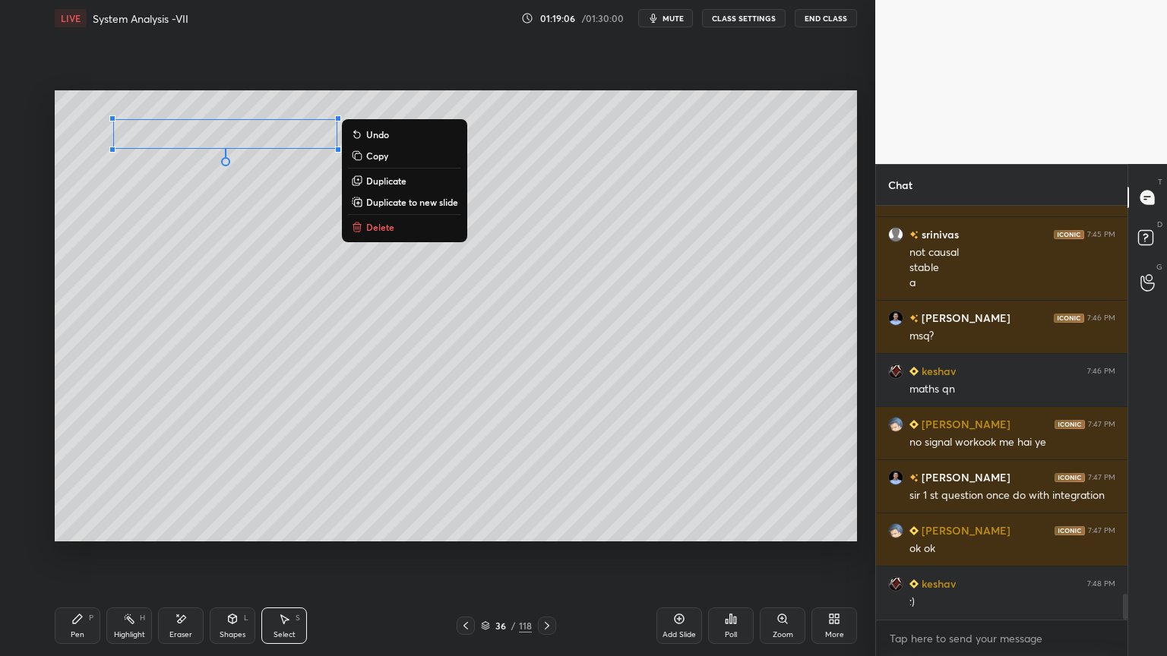
click at [276, 203] on div "0 ° Undo Copy Duplicate Duplicate to new slide Delete" at bounding box center [456, 315] width 802 height 451
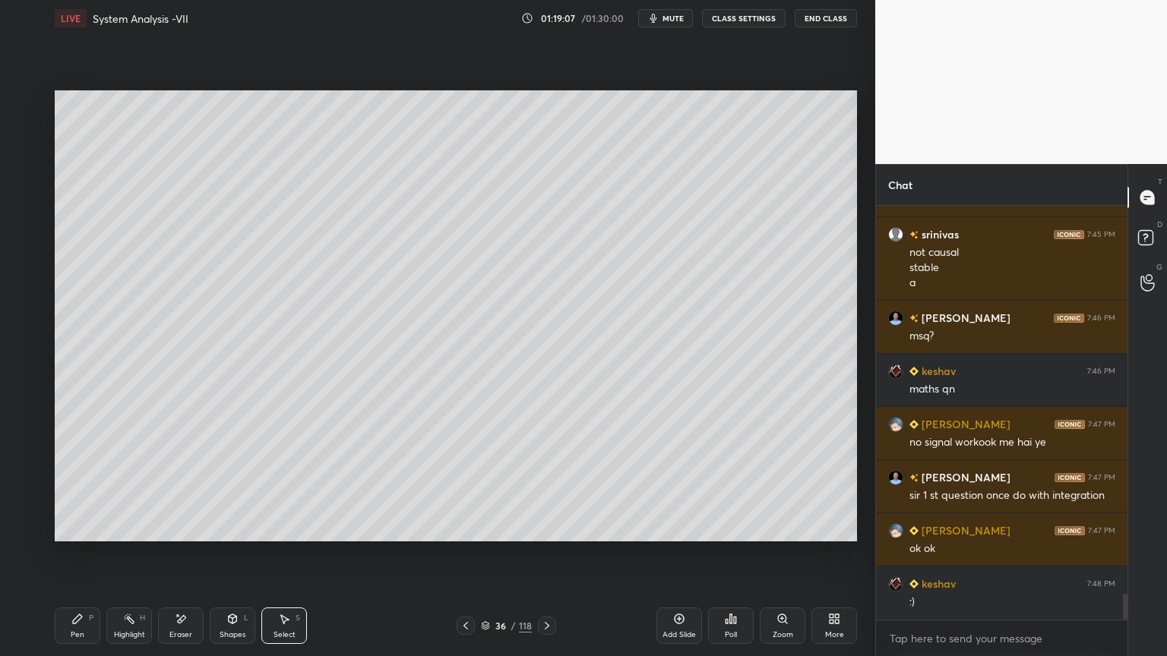
click at [73, 560] on div "Pen" at bounding box center [78, 635] width 14 height 8
click at [27, 163] on div at bounding box center [25, 163] width 12 height 12
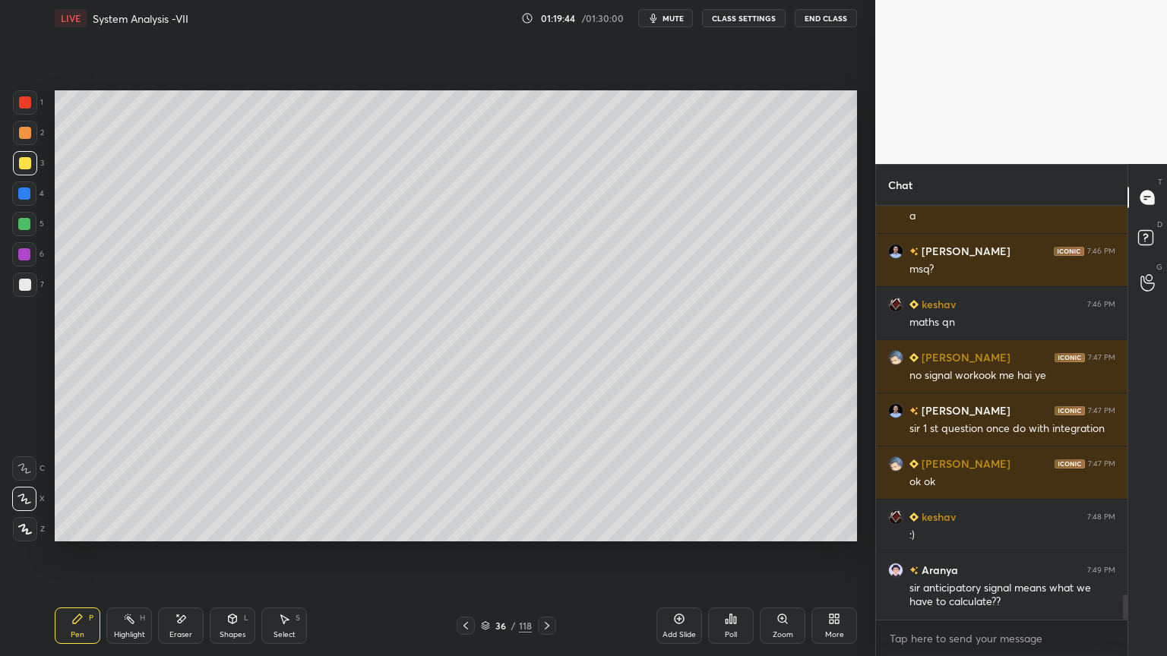
click at [25, 286] on div at bounding box center [25, 285] width 12 height 12
click at [24, 531] on icon at bounding box center [25, 529] width 12 height 9
click at [24, 166] on div at bounding box center [25, 163] width 12 height 12
click at [27, 286] on div at bounding box center [25, 285] width 12 height 12
click at [180, 560] on div "Eraser" at bounding box center [180, 635] width 23 height 8
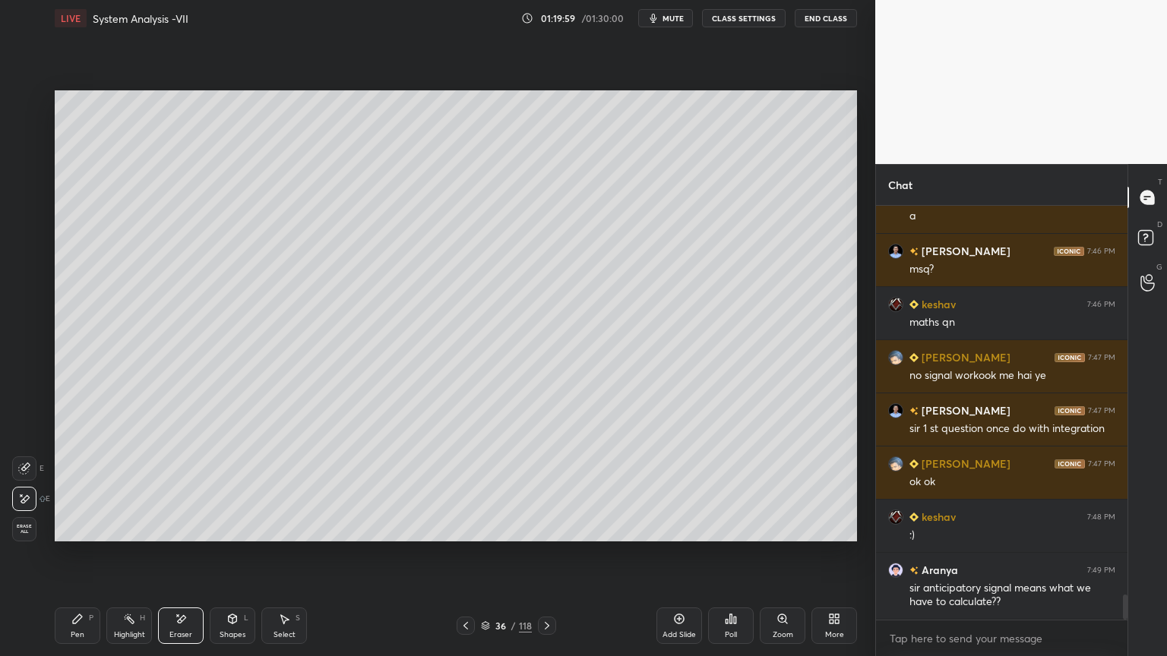
click at [56, 560] on div "Pen P" at bounding box center [78, 626] width 46 height 36
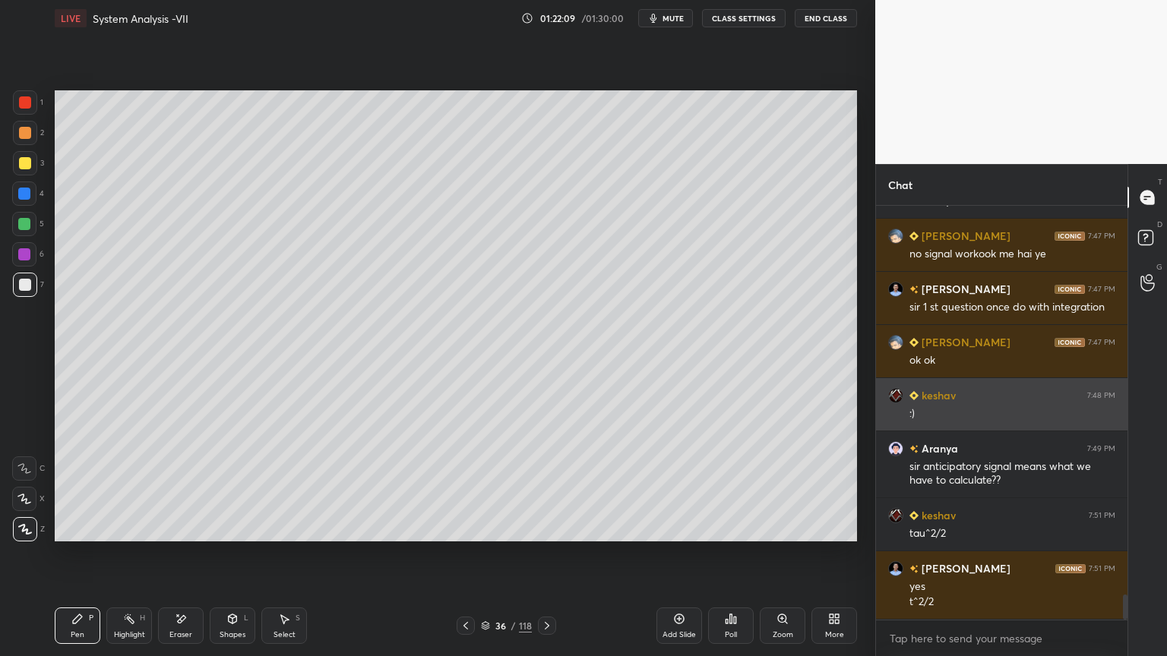
scroll to position [6529, 0]
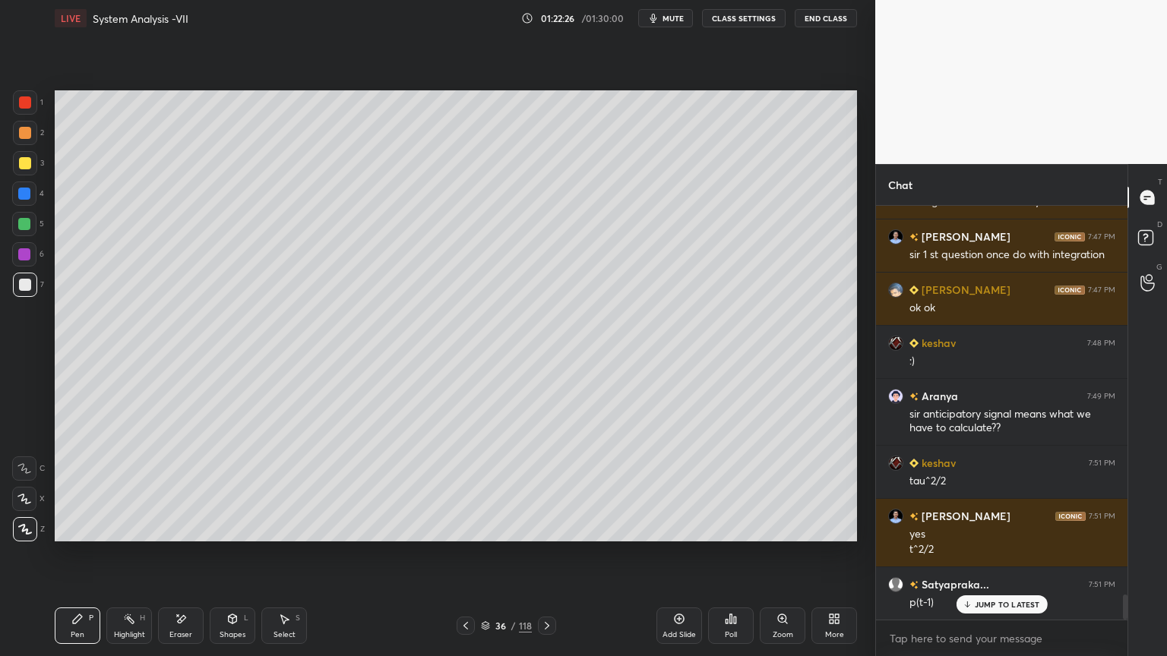
click at [23, 220] on div at bounding box center [24, 224] width 12 height 12
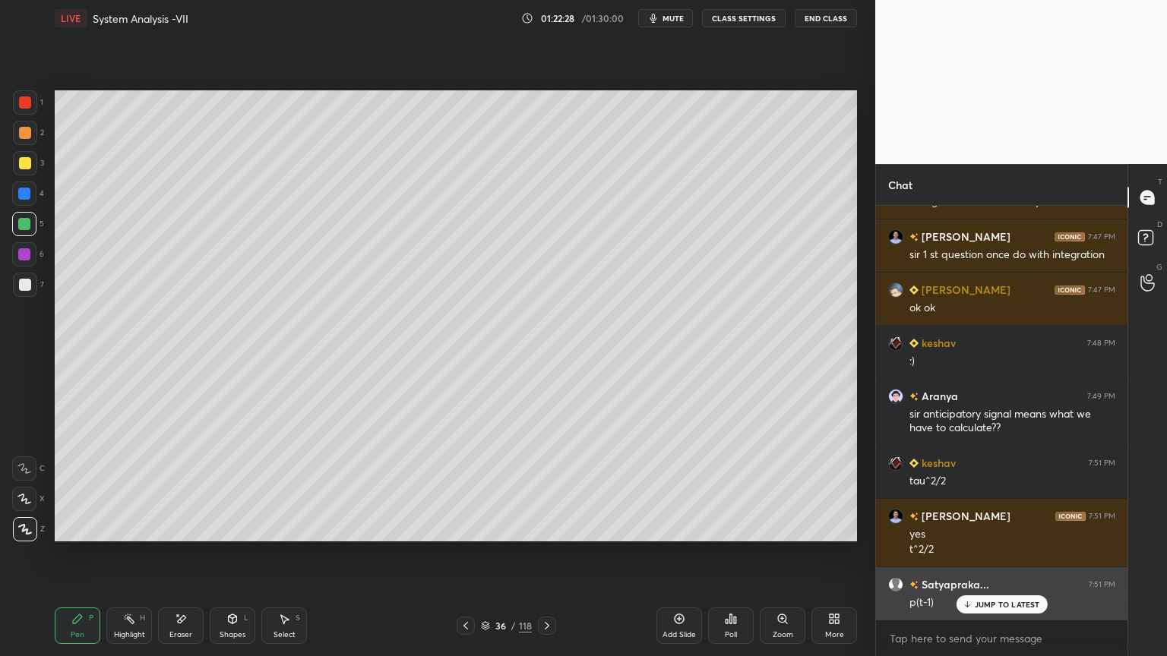
click at [992, 560] on p "JUMP TO LATEST" at bounding box center [1006, 604] width 65 height 9
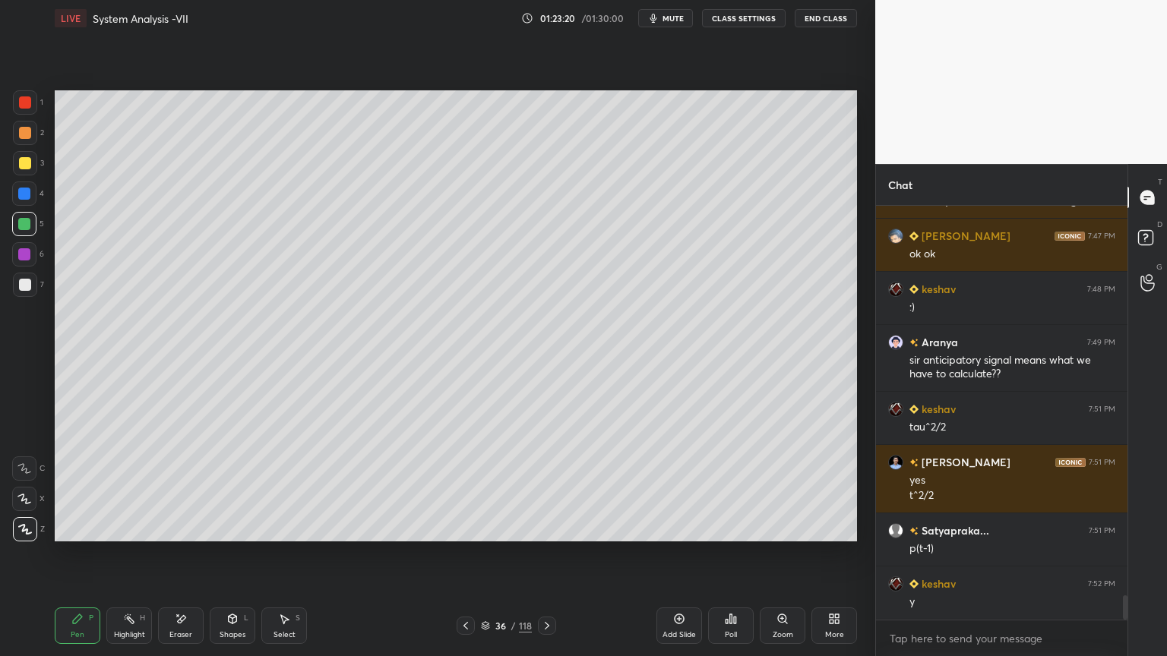
click at [24, 142] on div at bounding box center [25, 133] width 24 height 24
click at [22, 173] on div at bounding box center [25, 163] width 24 height 24
click at [486, 560] on icon at bounding box center [485, 625] width 9 height 9
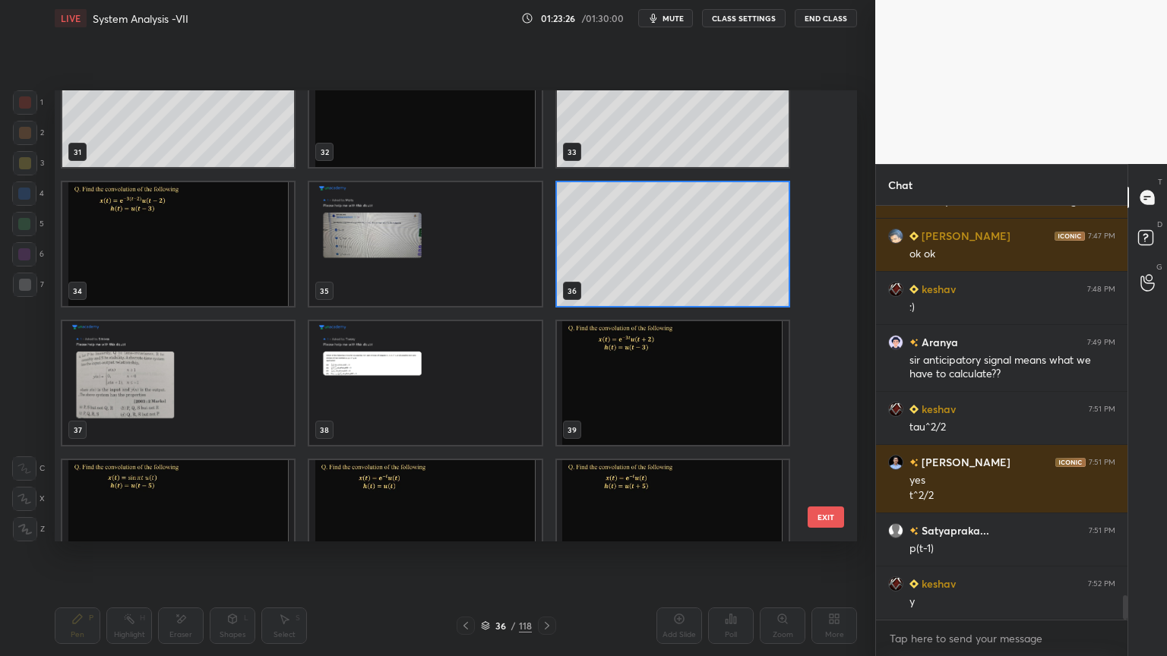
scroll to position [1452, 0]
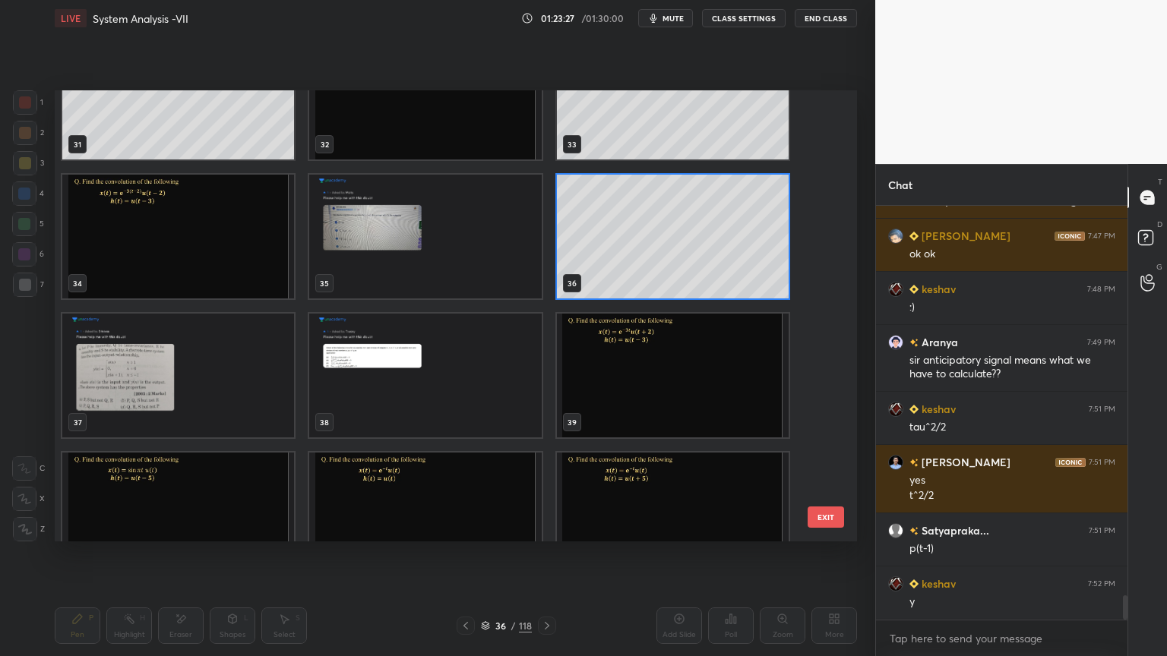
click at [674, 385] on img "grid" at bounding box center [673, 376] width 232 height 124
click at [673, 386] on img "grid" at bounding box center [673, 376] width 232 height 124
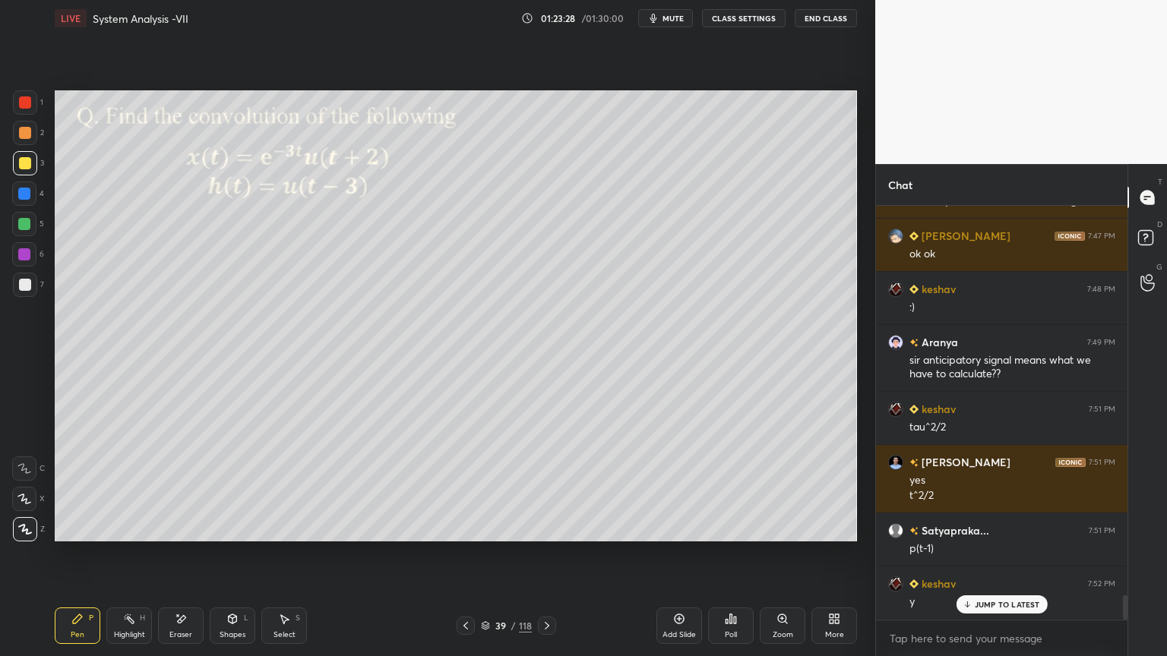
scroll to position [6635, 0]
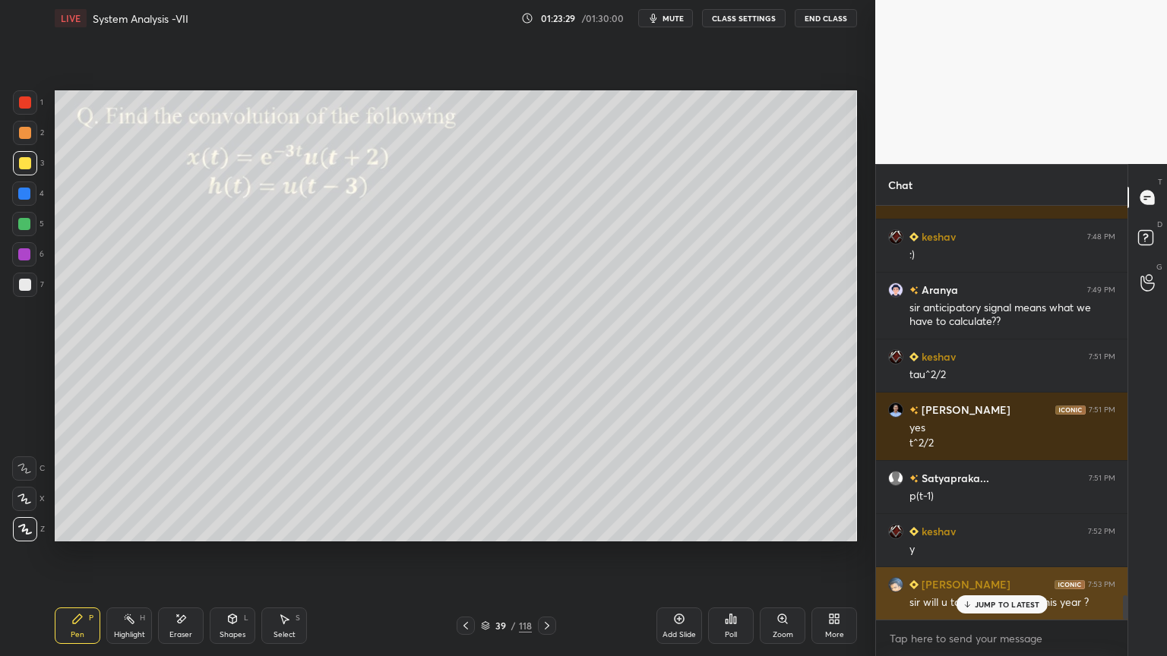
click at [1003, 560] on p "JUMP TO LATEST" at bounding box center [1006, 604] width 65 height 9
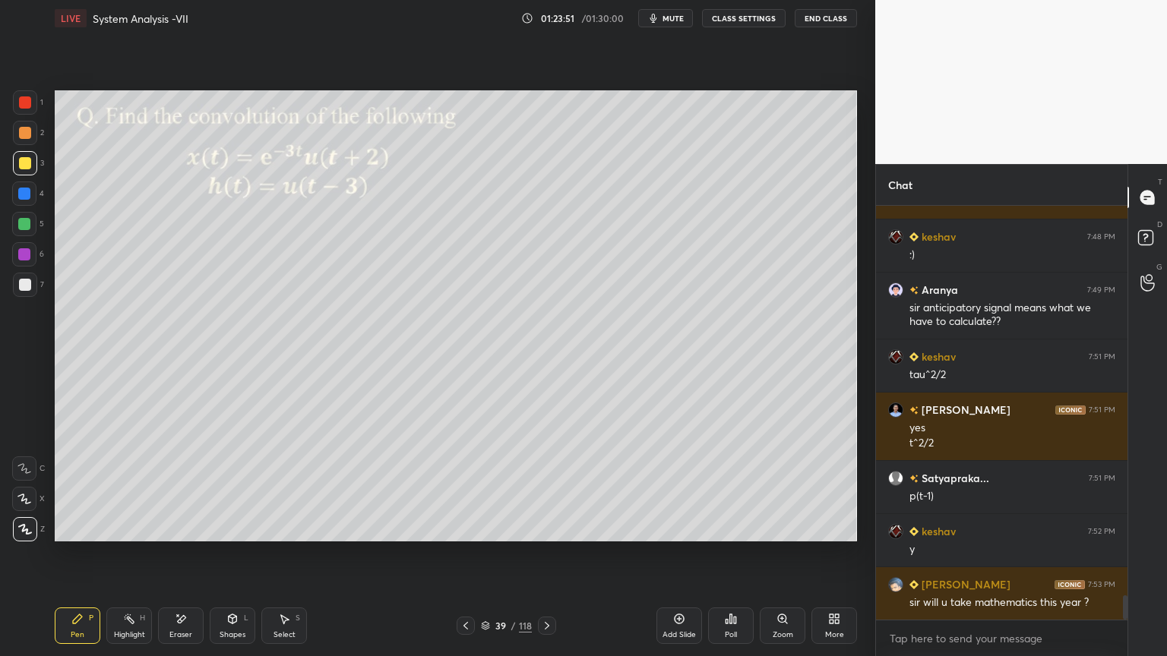
click at [25, 139] on div at bounding box center [25, 133] width 24 height 24
click at [15, 289] on div at bounding box center [25, 285] width 24 height 24
click at [25, 537] on div at bounding box center [25, 529] width 24 height 24
click at [131, 560] on div "Highlight H" at bounding box center [129, 626] width 46 height 36
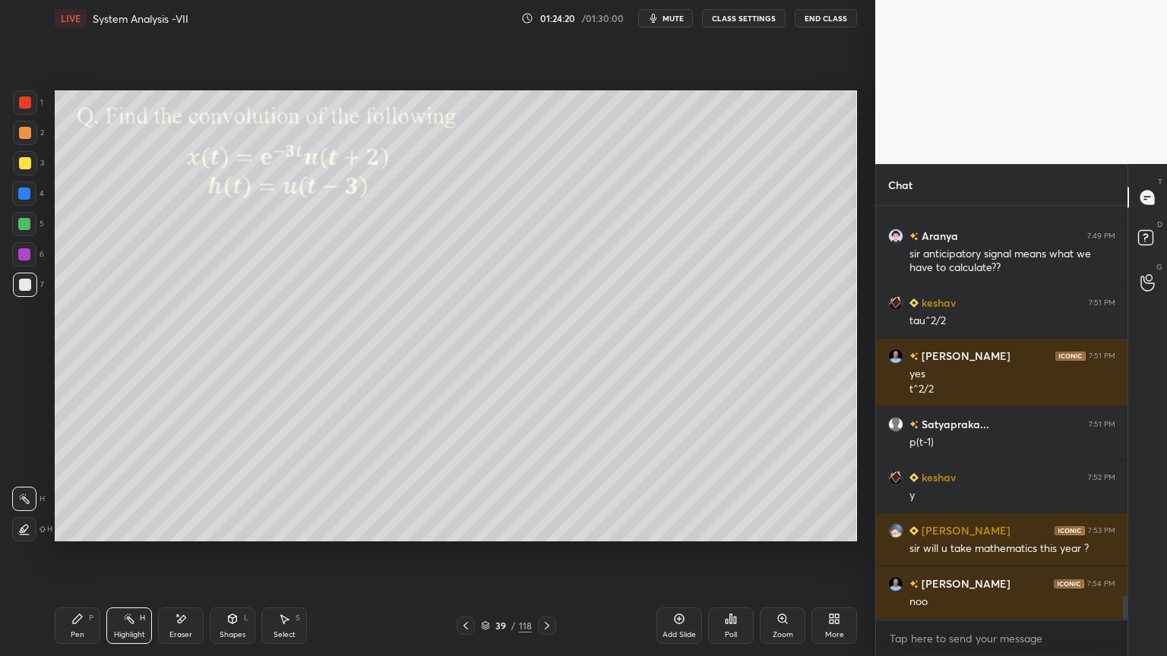
click at [84, 560] on div "Pen P" at bounding box center [78, 626] width 46 height 36
click at [24, 160] on div at bounding box center [25, 163] width 12 height 12
click at [24, 140] on div at bounding box center [25, 133] width 24 height 24
click at [30, 535] on div at bounding box center [25, 529] width 24 height 24
click at [27, 222] on div at bounding box center [24, 224] width 12 height 12
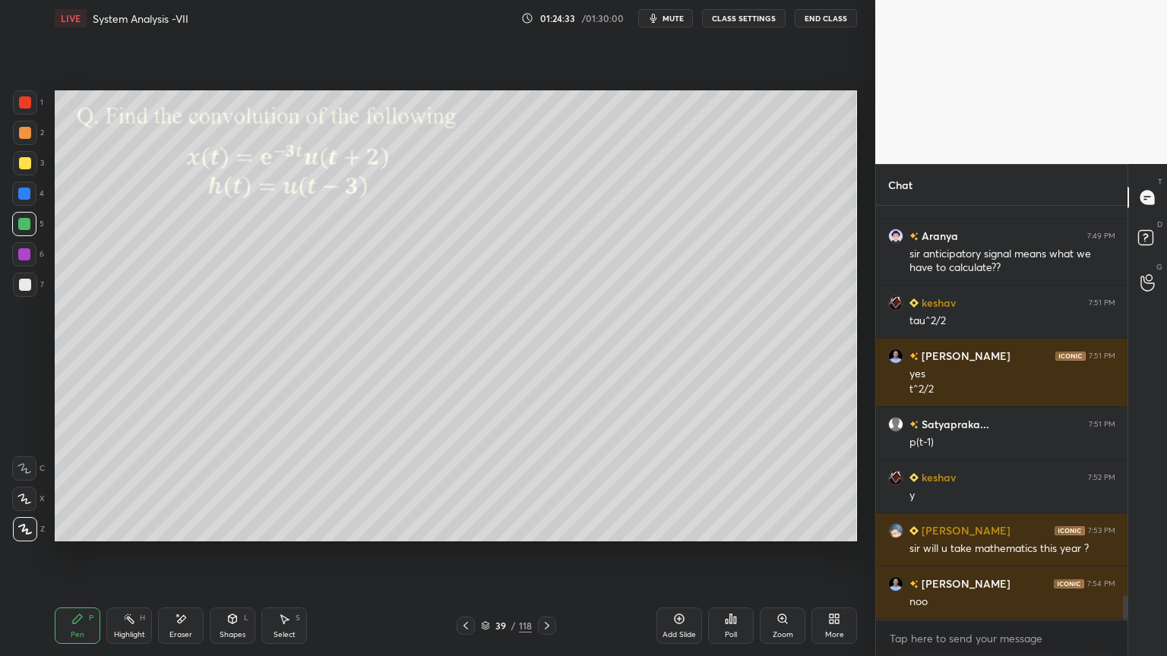
click at [17, 536] on div at bounding box center [25, 529] width 24 height 24
click at [27, 501] on icon at bounding box center [24, 499] width 14 height 11
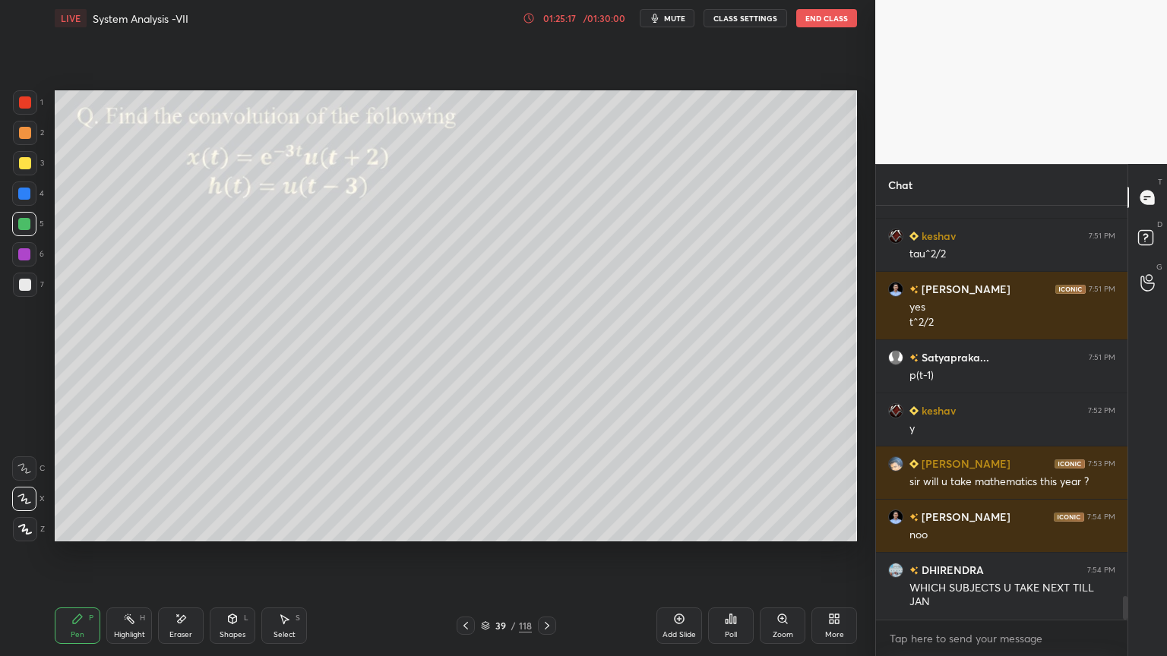
click at [179, 560] on icon at bounding box center [182, 619] width 8 height 8
click at [67, 560] on div "Pen P" at bounding box center [78, 626] width 46 height 36
click at [21, 280] on div at bounding box center [25, 285] width 12 height 12
click at [21, 167] on div at bounding box center [25, 163] width 12 height 12
click at [27, 257] on div at bounding box center [24, 254] width 12 height 12
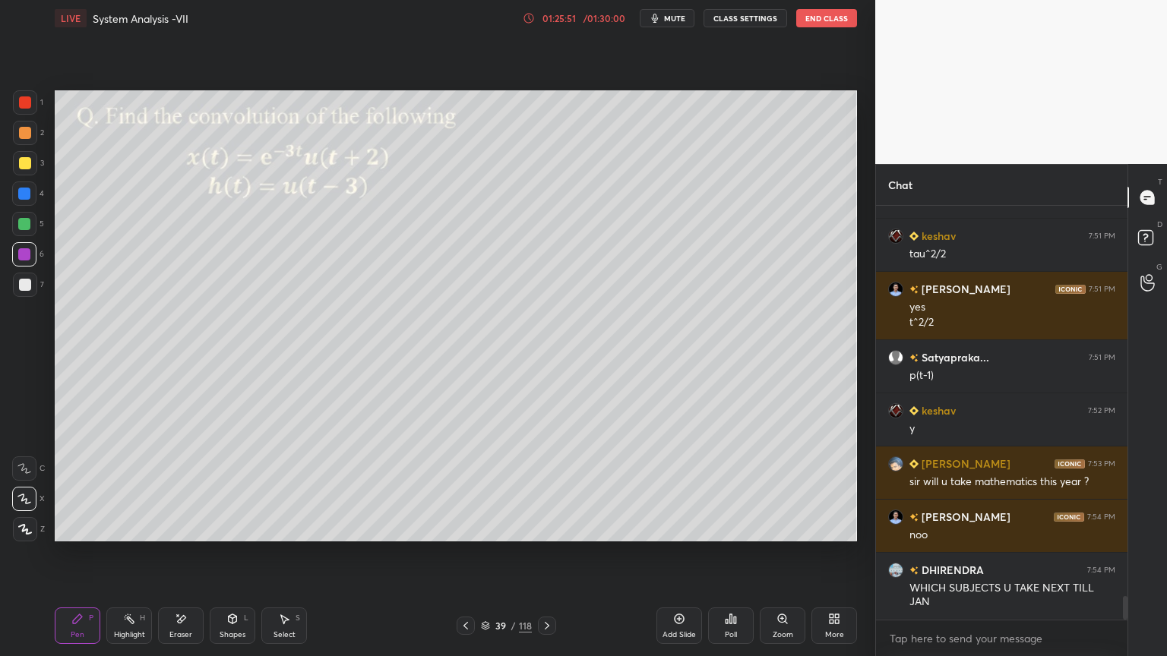
click at [24, 538] on div at bounding box center [25, 529] width 24 height 24
click at [21, 165] on div at bounding box center [25, 163] width 12 height 12
click at [27, 510] on div at bounding box center [24, 499] width 24 height 24
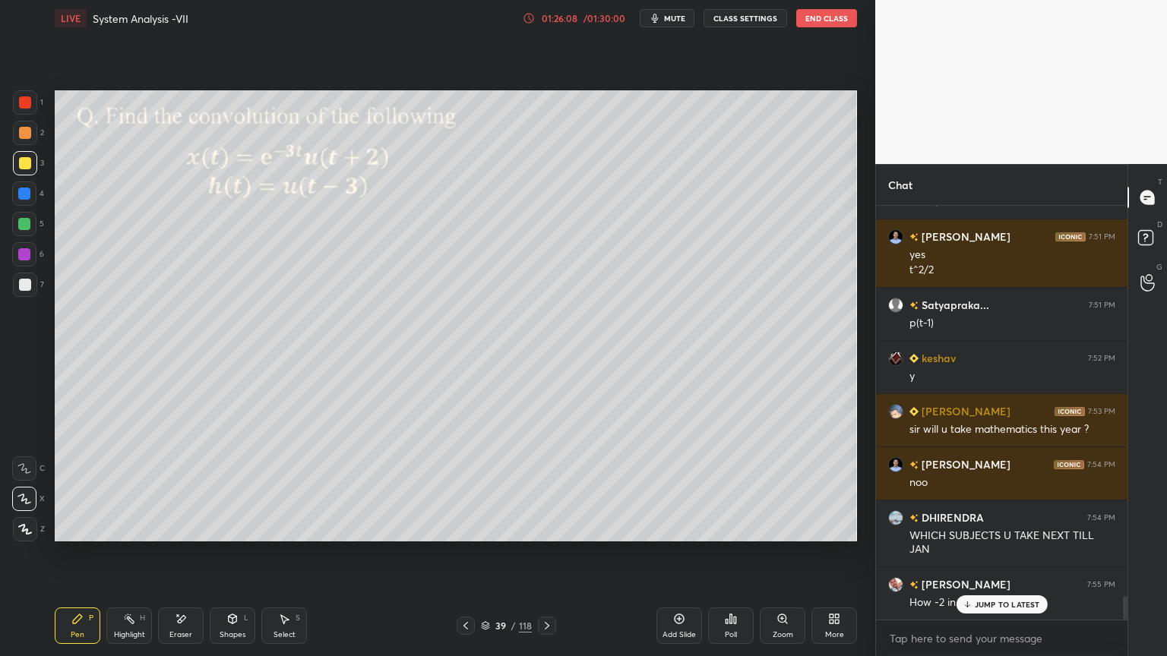
click at [976, 560] on p "JUMP TO LATEST" at bounding box center [1006, 604] width 65 height 9
click at [137, 560] on div "Highlight" at bounding box center [129, 635] width 31 height 8
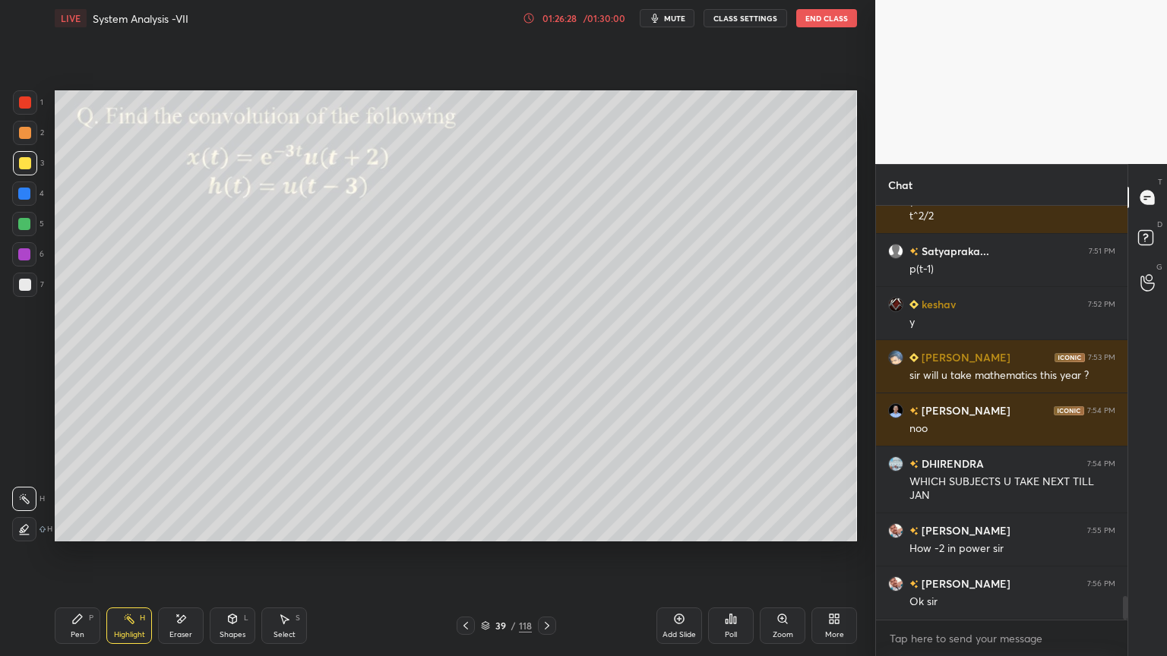
click at [79, 560] on div "Pen" at bounding box center [78, 635] width 14 height 8
click at [33, 289] on div at bounding box center [25, 285] width 24 height 24
click at [27, 529] on icon at bounding box center [25, 529] width 14 height 11
click at [188, 560] on div "Eraser" at bounding box center [181, 626] width 46 height 36
click at [96, 560] on div "Pen P" at bounding box center [78, 626] width 46 height 36
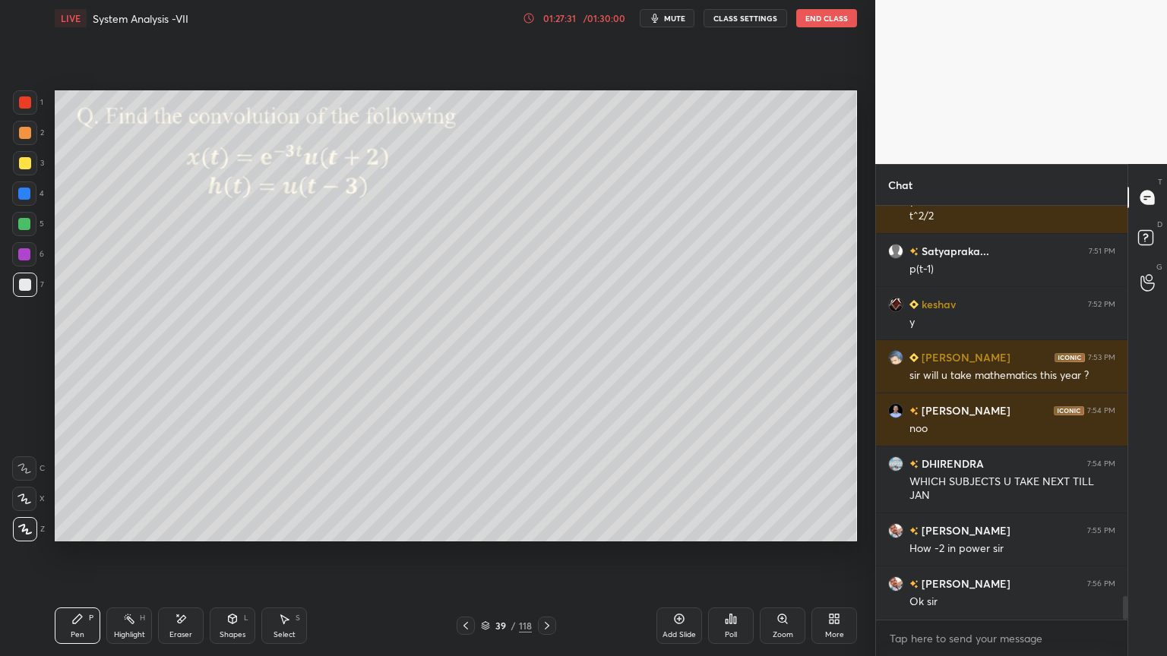
click at [21, 159] on div at bounding box center [25, 163] width 12 height 12
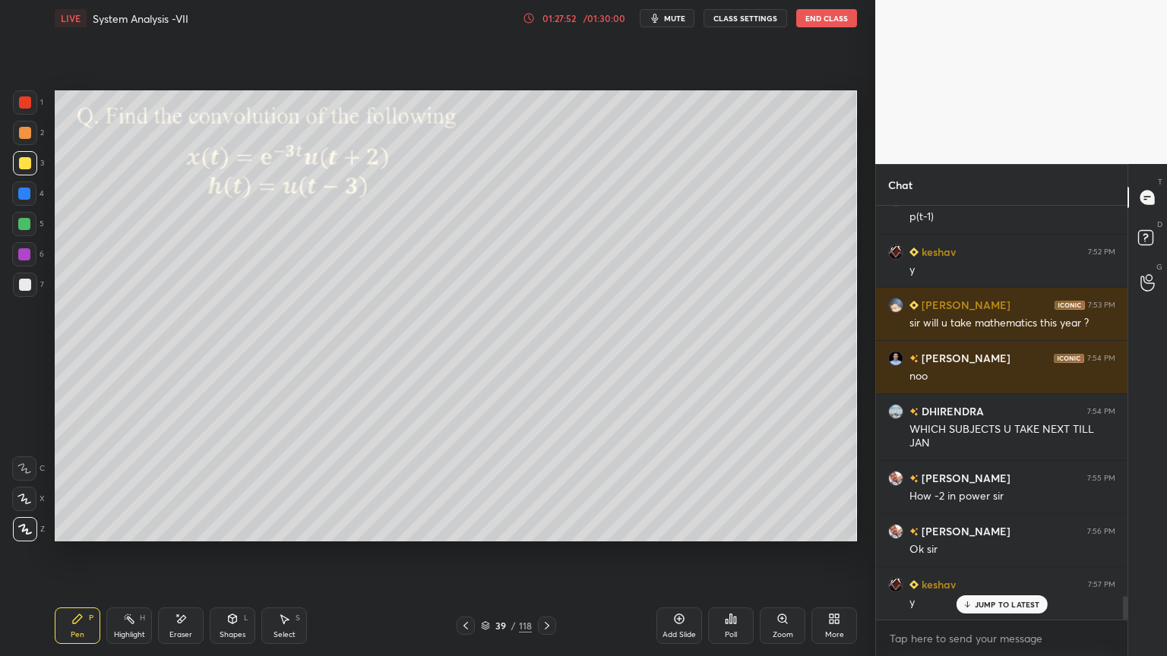
click at [286, 560] on div "Select S" at bounding box center [284, 626] width 46 height 36
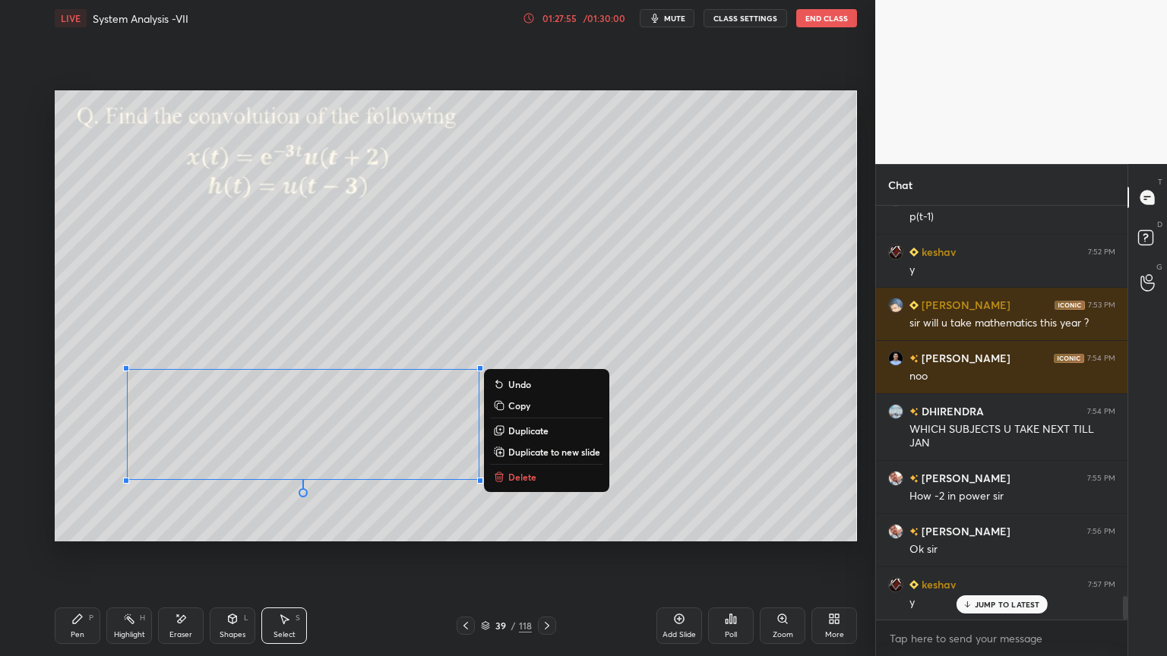
click at [539, 456] on p "Duplicate to new slide" at bounding box center [554, 452] width 92 height 12
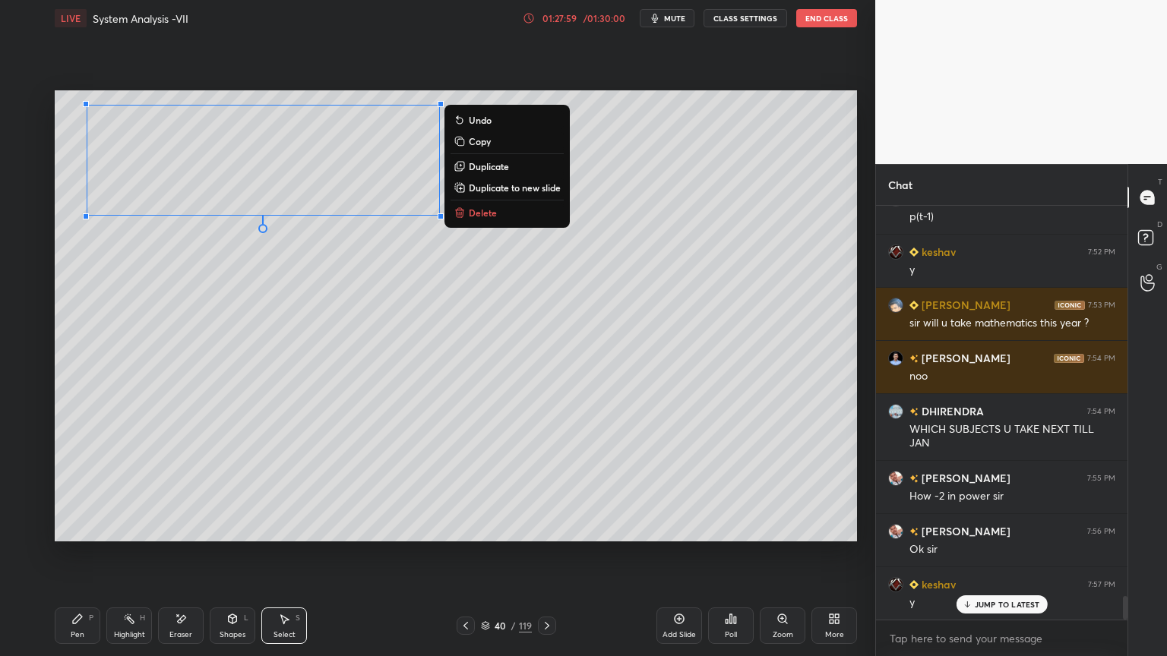
click at [238, 385] on div "0 ° Undo Copy Duplicate Duplicate to new slide Delete" at bounding box center [456, 315] width 802 height 451
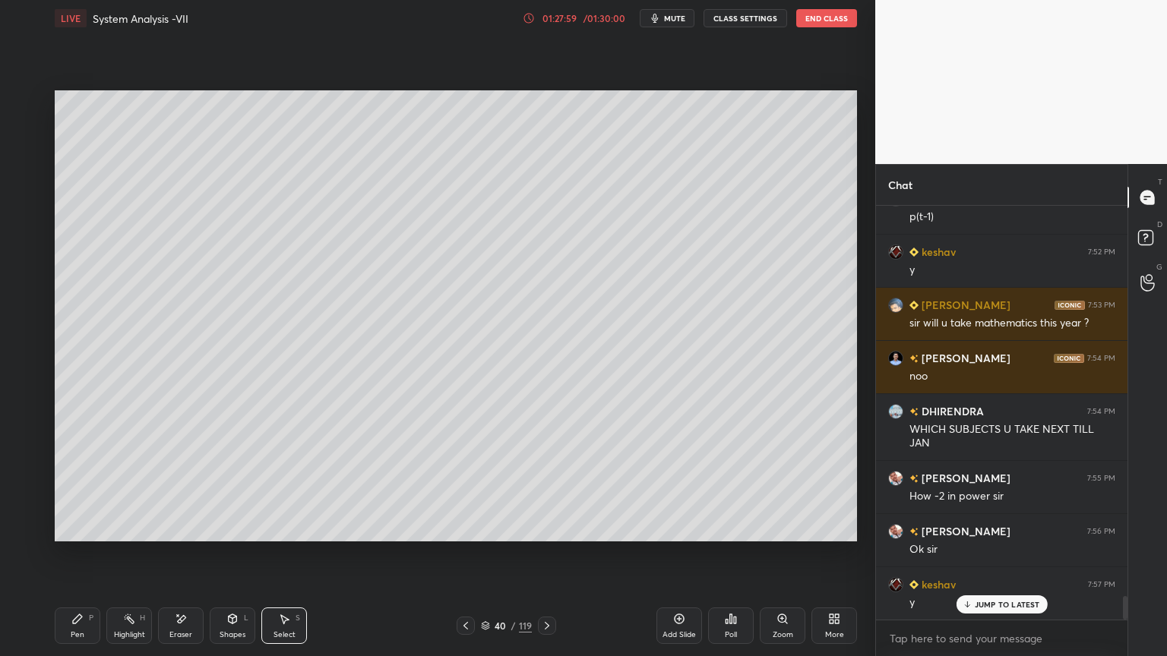
click at [82, 560] on div "Pen P" at bounding box center [78, 626] width 46 height 36
click at [21, 167] on div at bounding box center [25, 163] width 12 height 12
click at [26, 492] on div at bounding box center [24, 499] width 24 height 24
click at [19, 534] on icon at bounding box center [25, 529] width 14 height 11
click at [23, 280] on div at bounding box center [25, 285] width 12 height 12
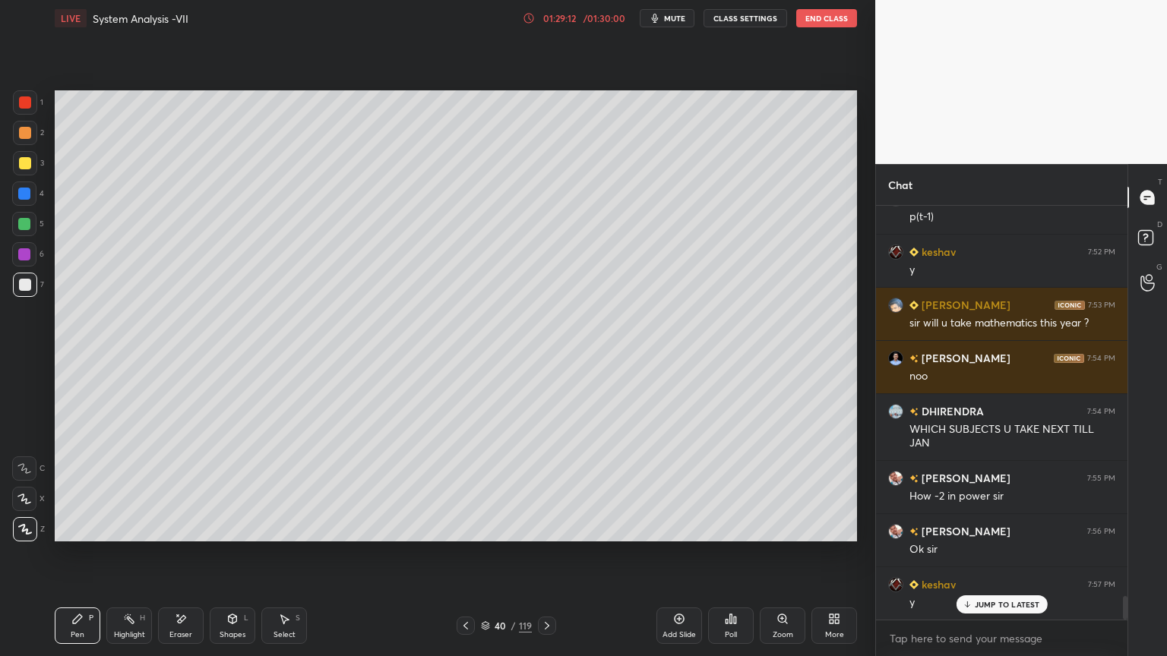
click at [286, 560] on div "Select S" at bounding box center [284, 626] width 46 height 36
click at [646, 459] on div "0 ° Undo Copy Duplicate Duplicate to new slide Delete" at bounding box center [456, 315] width 802 height 451
click at [232, 560] on div "Shapes L" at bounding box center [233, 626] width 46 height 36
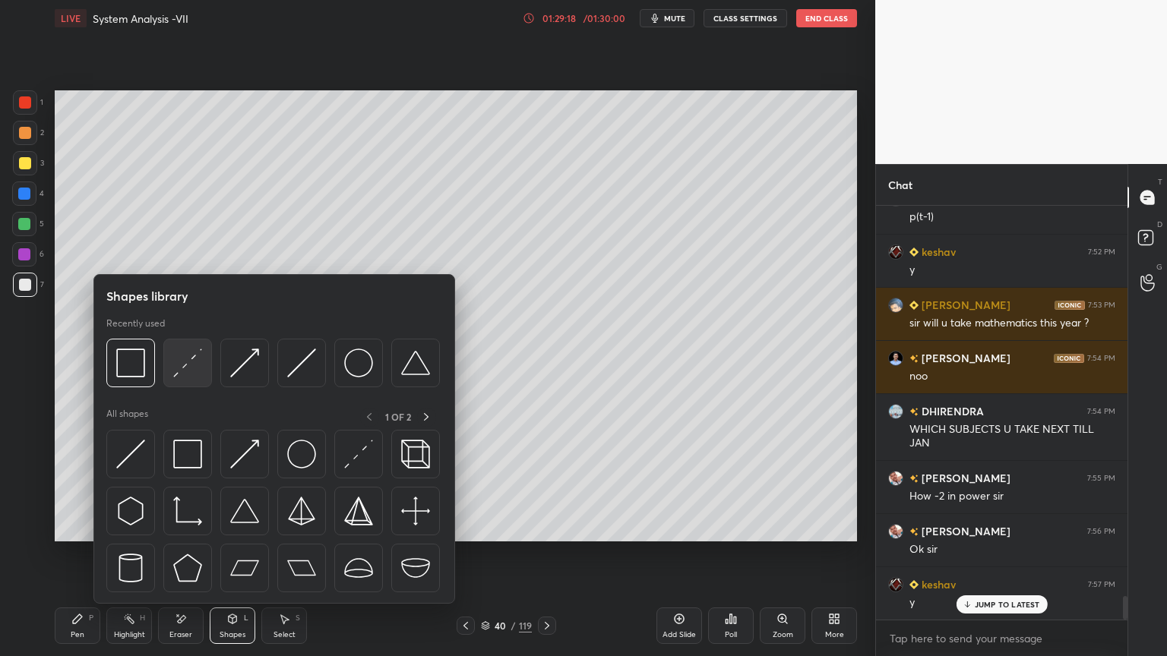
click at [185, 366] on img at bounding box center [187, 363] width 29 height 29
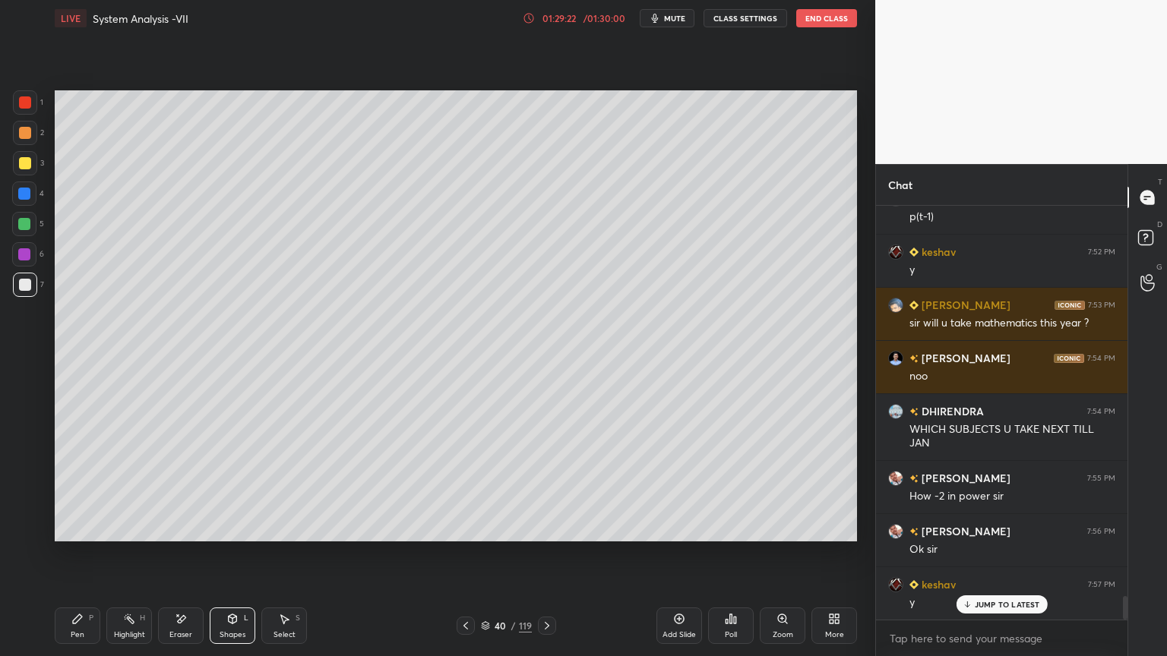
click at [80, 560] on div "Pen" at bounding box center [78, 635] width 14 height 8
click at [21, 140] on div at bounding box center [25, 133] width 24 height 24
click at [21, 498] on icon at bounding box center [24, 499] width 14 height 11
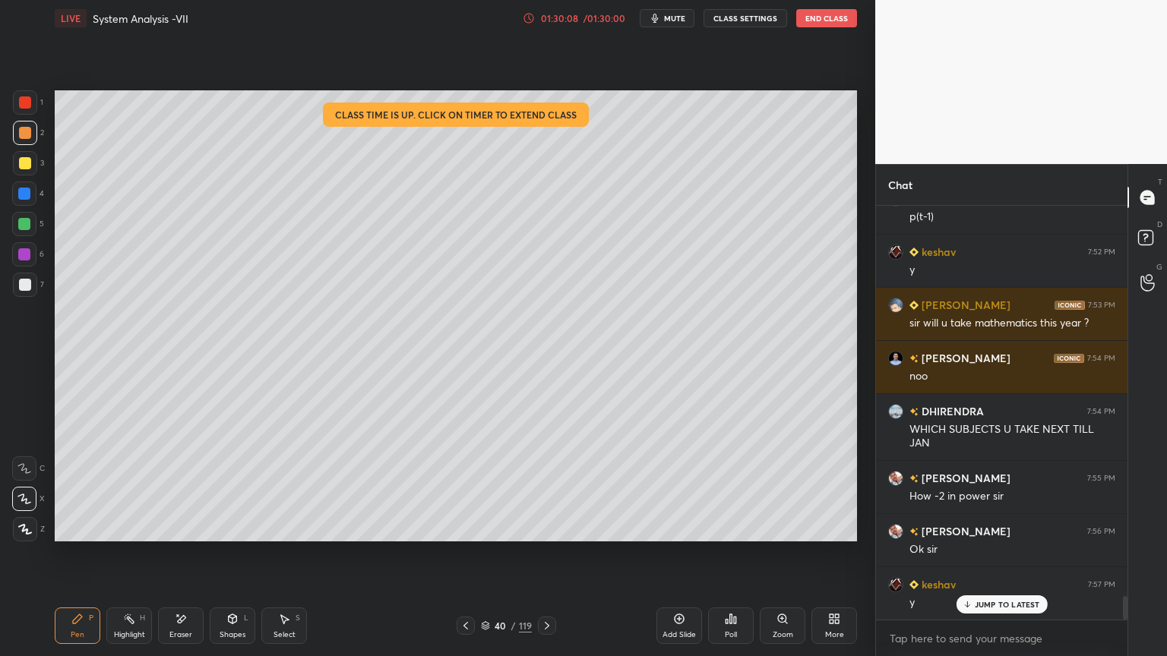
scroll to position [6969, 0]
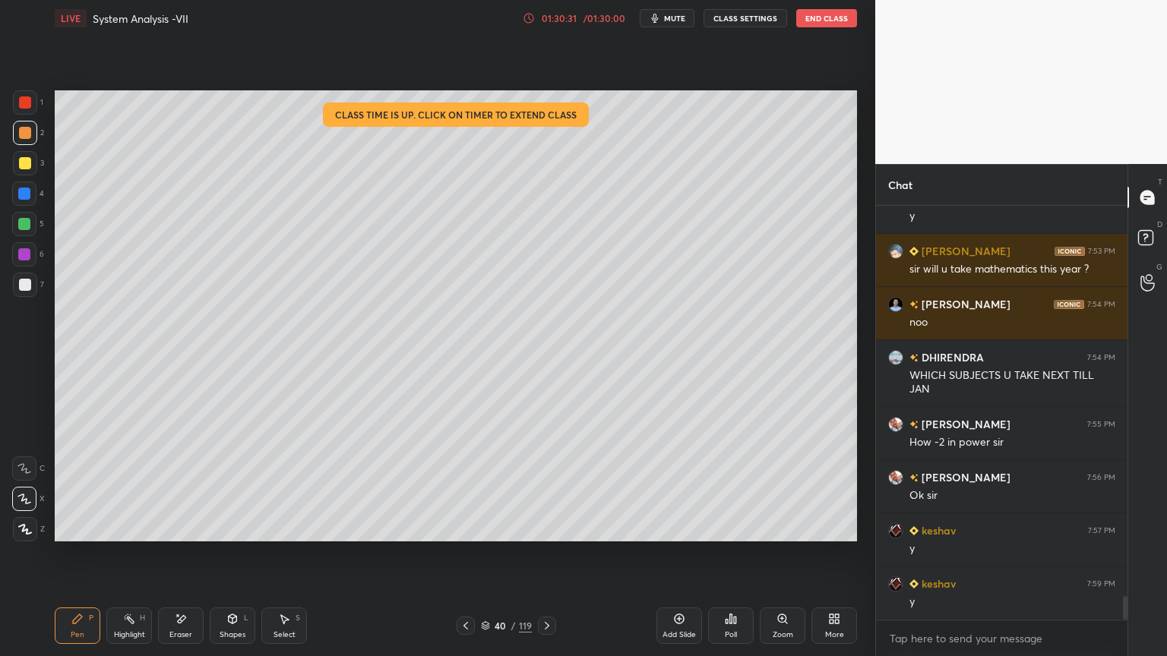
click at [24, 166] on div at bounding box center [25, 163] width 12 height 12
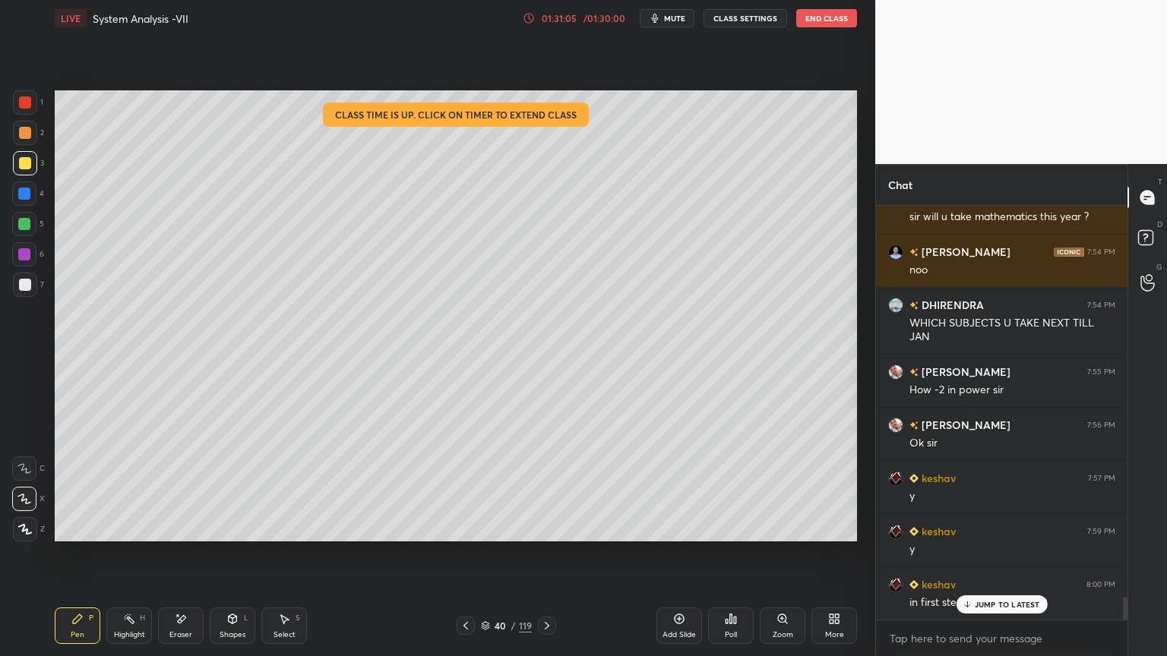
click at [1012, 560] on p "JUMP TO LATEST" at bounding box center [1006, 604] width 65 height 9
click at [471, 560] on icon at bounding box center [466, 626] width 12 height 12
click at [545, 560] on icon at bounding box center [547, 626] width 5 height 8
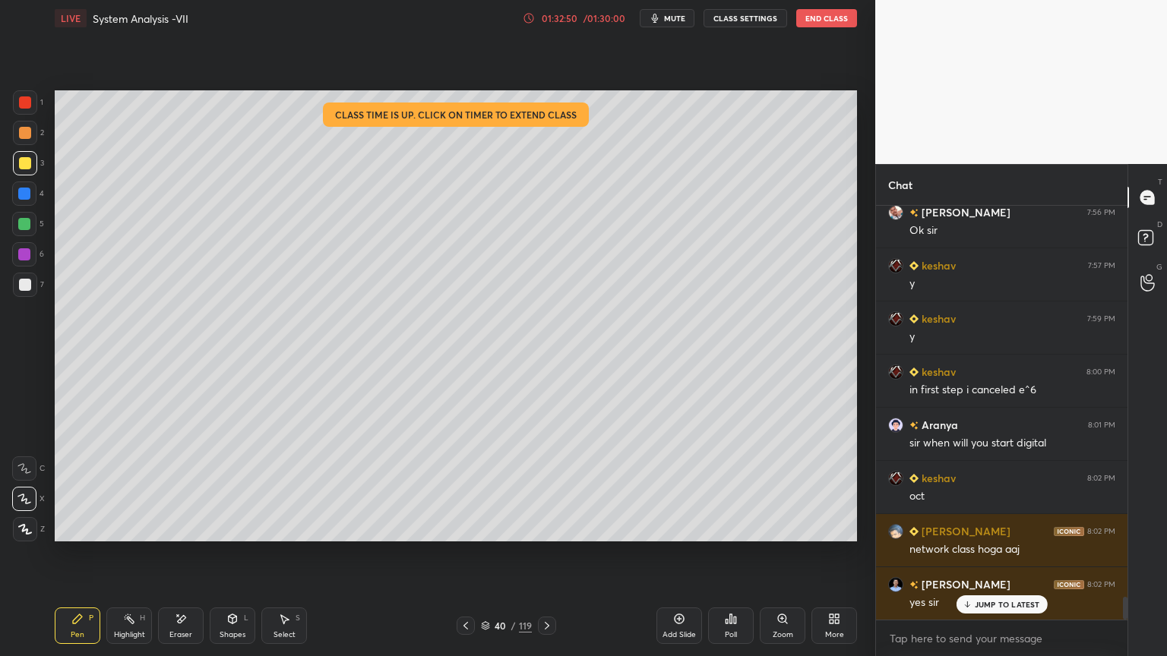
scroll to position [7288, 0]
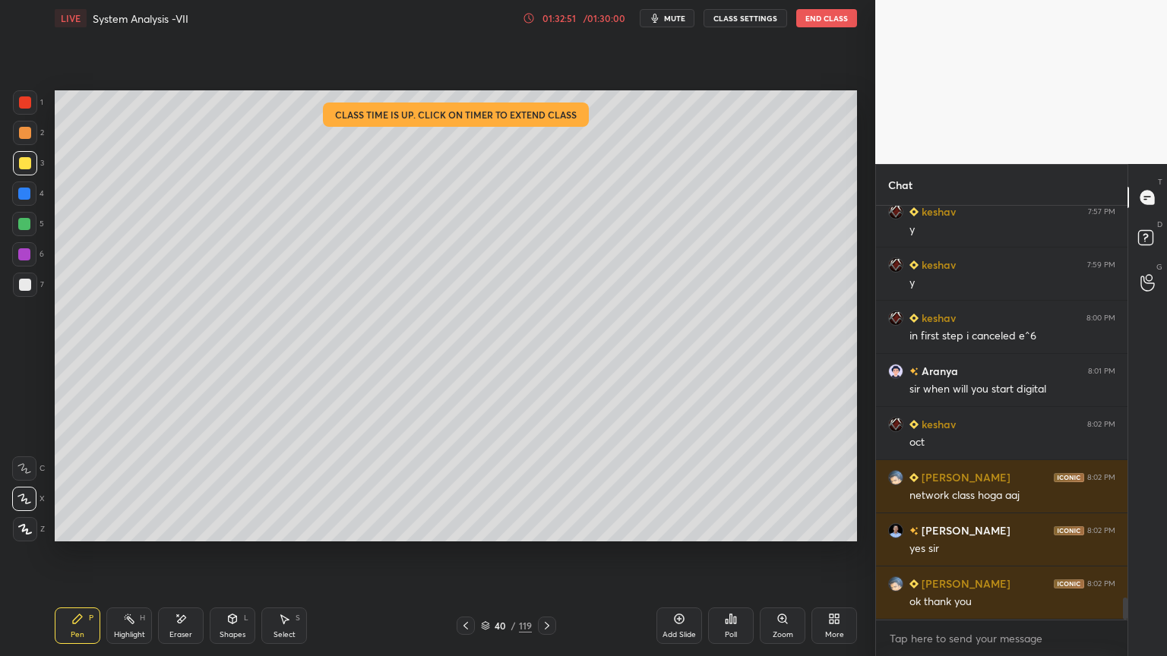
click at [835, 16] on button "End Class" at bounding box center [826, 18] width 61 height 18
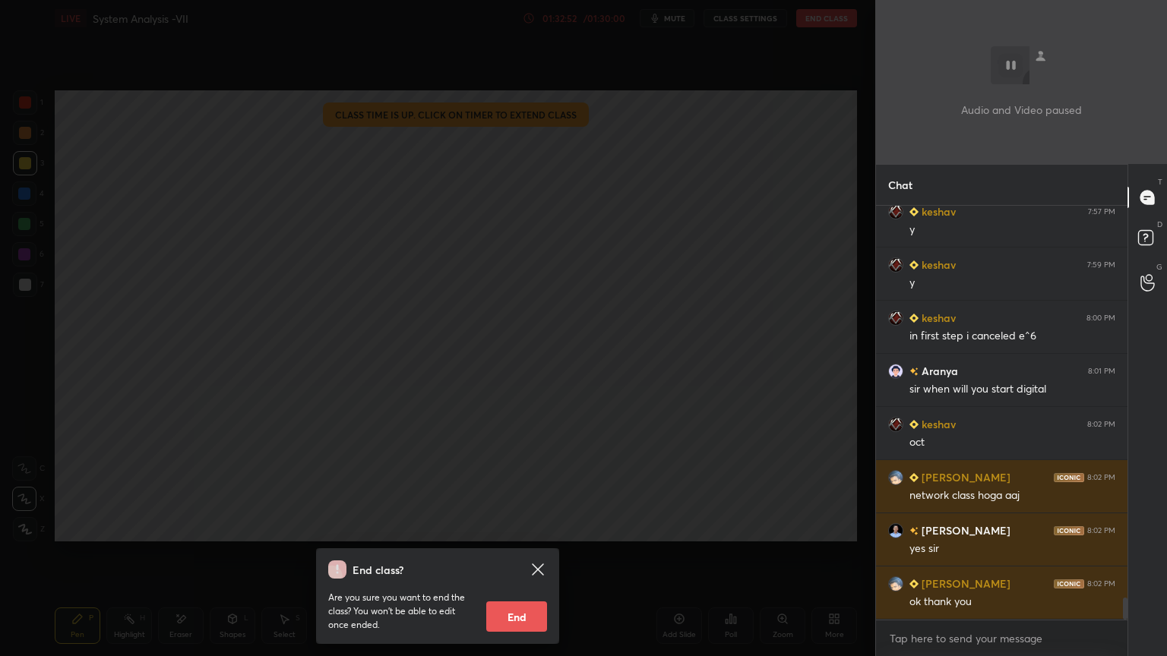
click at [529, 560] on button "End" at bounding box center [516, 617] width 61 height 30
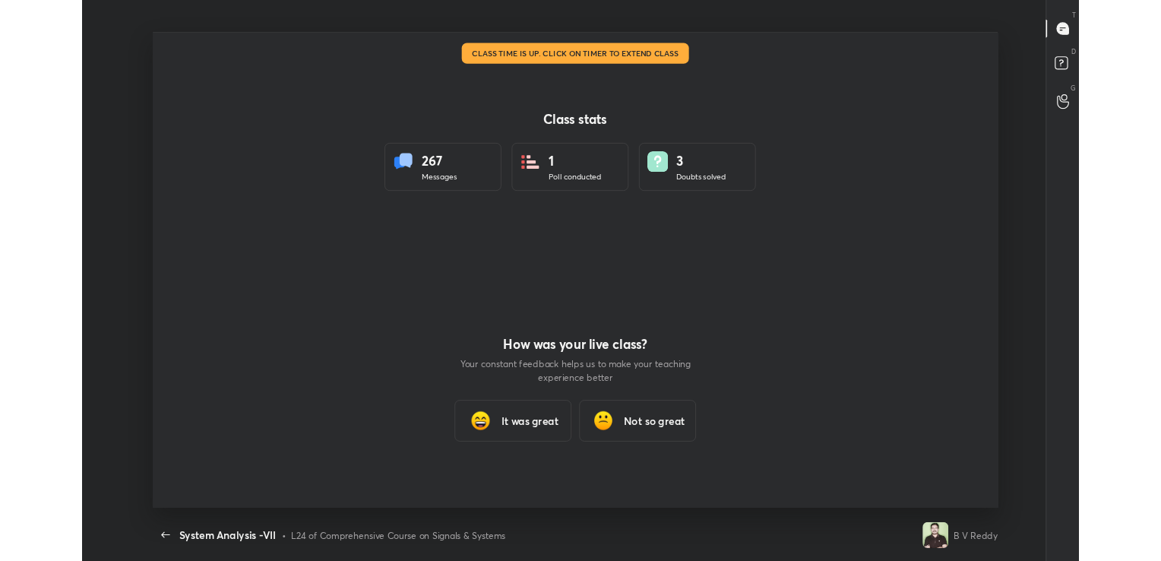
scroll to position [75489, 74805]
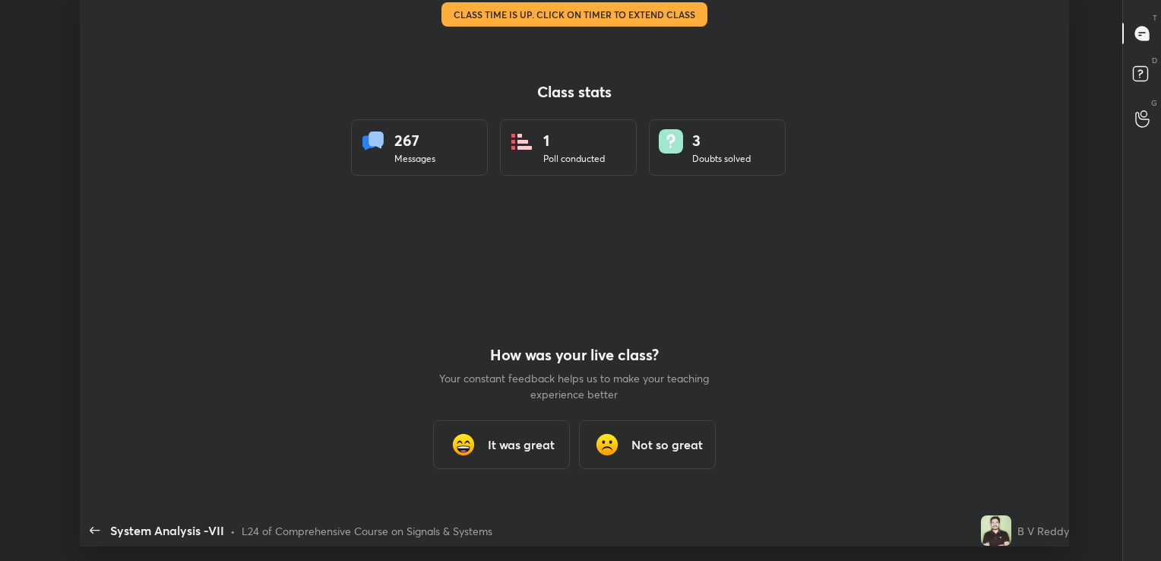
type textarea "x"
